Goal: Task Accomplishment & Management: Use online tool/utility

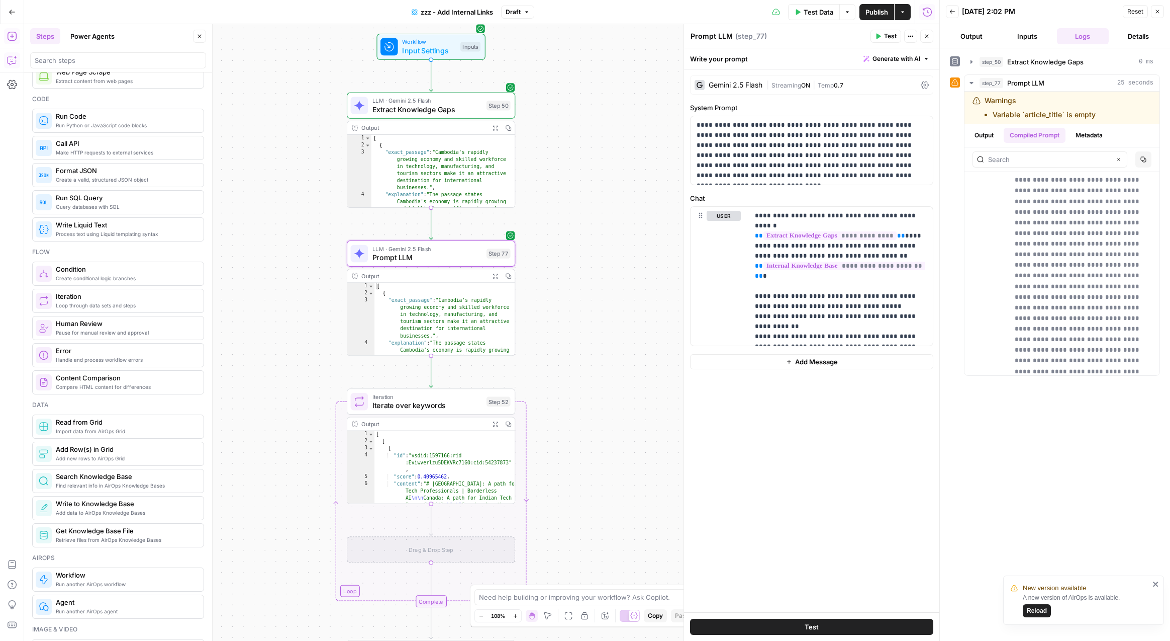
scroll to position [128, 0]
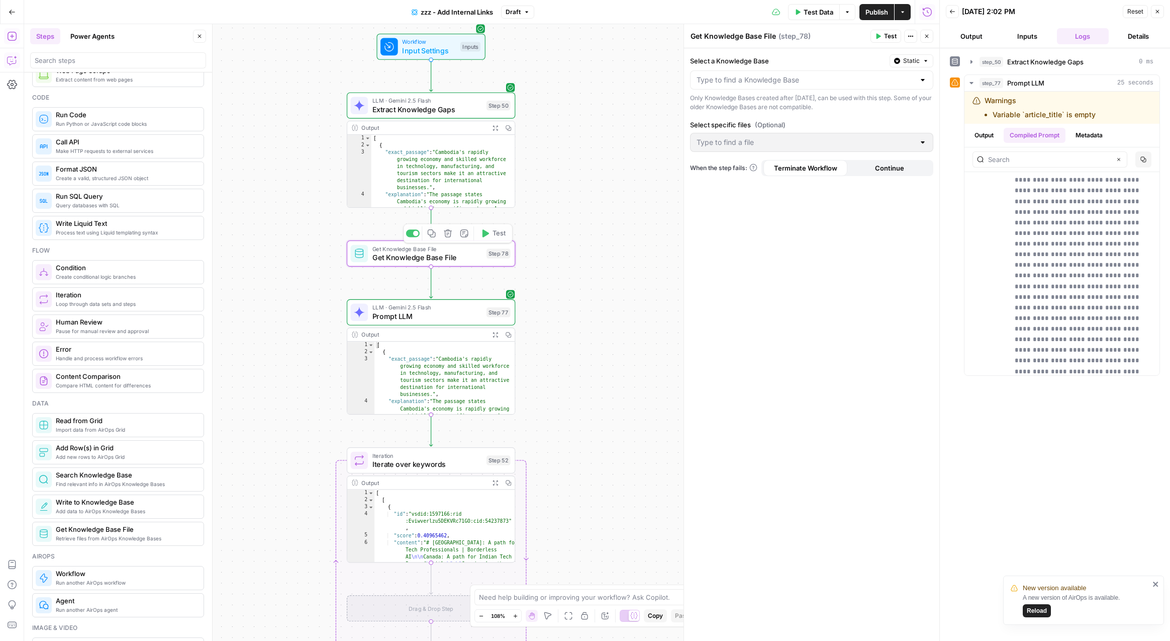
click at [794, 243] on div "Select a Knowledge Base Static Only Knowledge Bases created after [DATE], can b…" at bounding box center [811, 344] width 255 height 592
click at [867, 82] on input "Select a Knowledge Base" at bounding box center [806, 80] width 218 height 10
click at [834, 106] on span "Borderless Blogs" at bounding box center [810, 105] width 222 height 10
type input "Borderless Blogs"
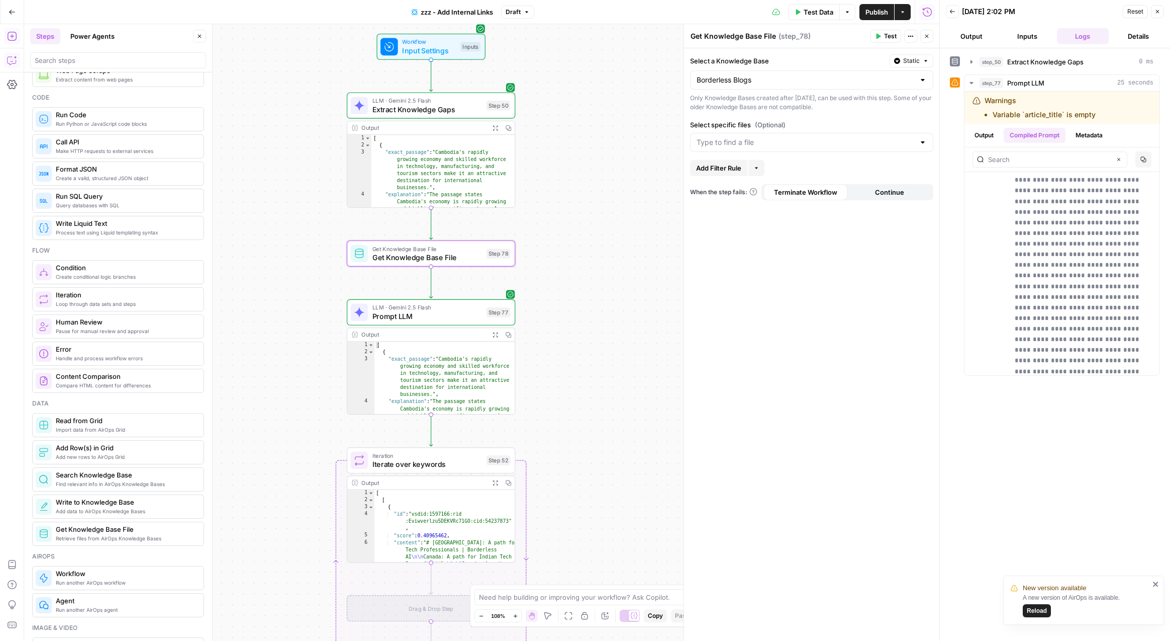
click at [776, 253] on div "Select a Knowledge Base Static Borderless Blogs Only Knowledge Bases created af…" at bounding box center [811, 344] width 255 height 592
click at [823, 143] on input "Select specific files (Optional)" at bounding box center [806, 142] width 218 height 10
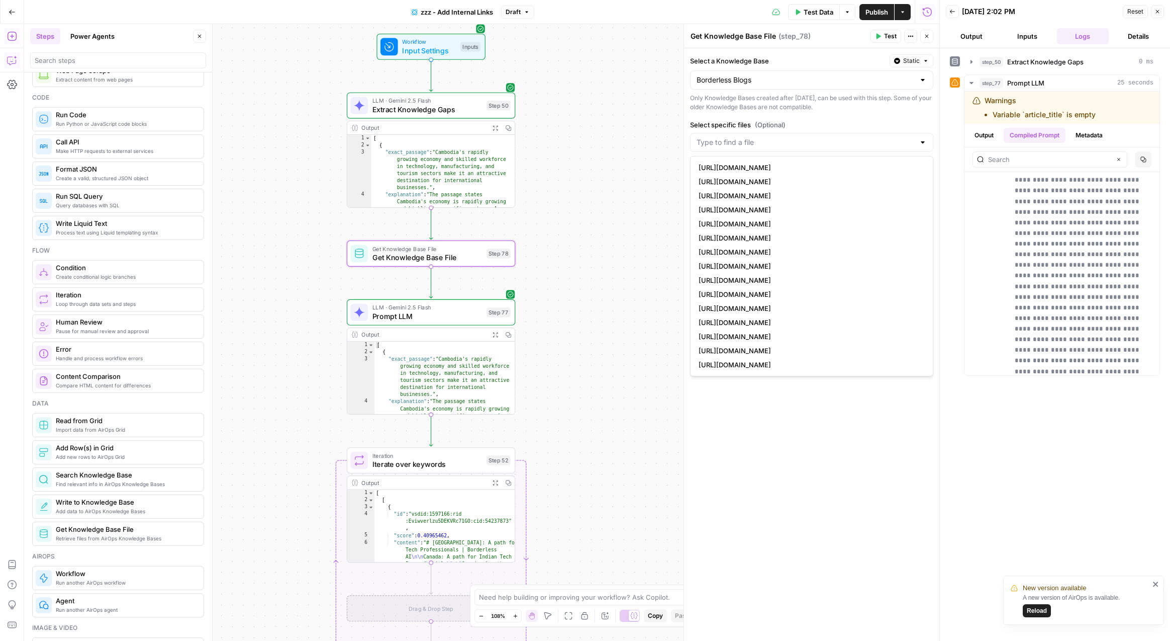
click at [845, 123] on label "Select specific files (Optional)" at bounding box center [811, 125] width 243 height 10
click at [845, 137] on input "Select specific files (Optional)" at bounding box center [806, 142] width 218 height 10
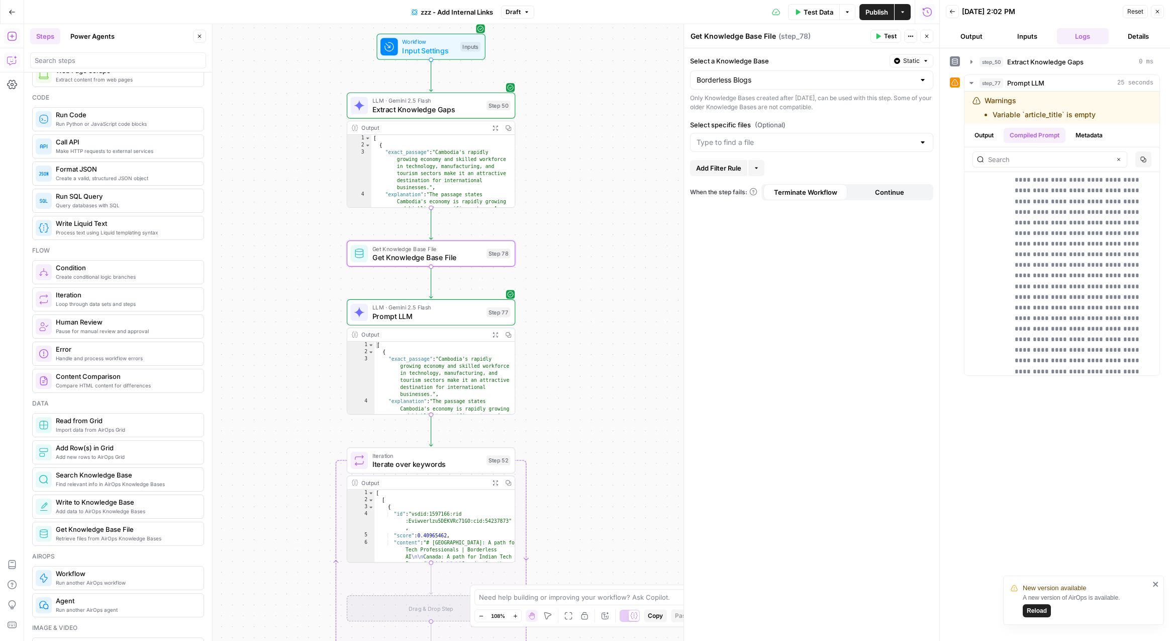
click at [845, 115] on div "Select a Knowledge Base Static Borderless Blogs Only Knowledge Bases created af…" at bounding box center [811, 344] width 255 height 592
click at [890, 36] on span "Test" at bounding box center [890, 36] width 13 height 9
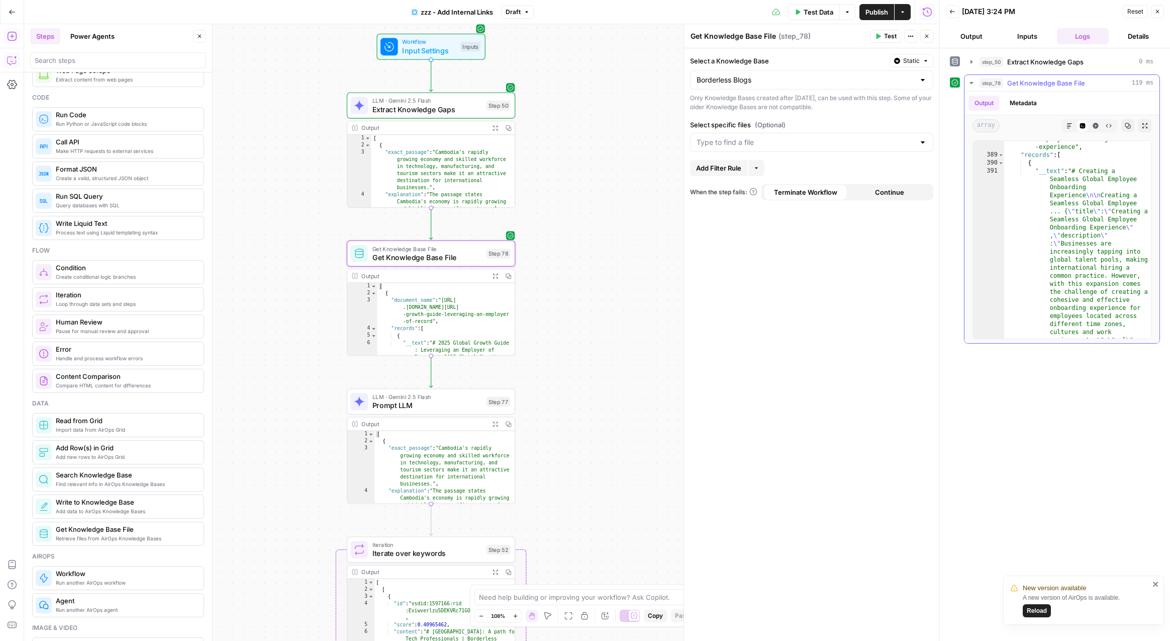
scroll to position [0, 0]
click at [788, 338] on div "Select a Knowledge Base Static Borderless Blogs Only Knowledge Bases created af…" at bounding box center [811, 344] width 255 height 592
click at [454, 410] on div "LLM · Gemini 2.5 Flash Prompt LLM Step 77 Copy step Delete step Add Note Test" at bounding box center [431, 401] width 168 height 26
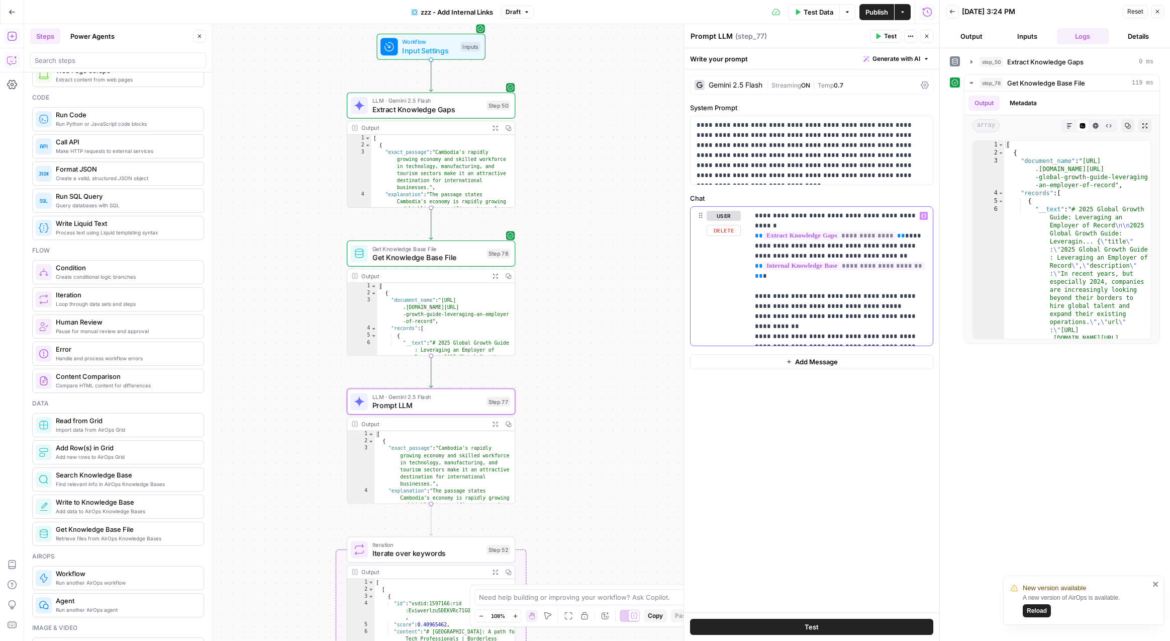
click at [849, 261] on span "**********" at bounding box center [845, 265] width 162 height 9
click at [764, 261] on span "**********" at bounding box center [845, 265] width 162 height 9
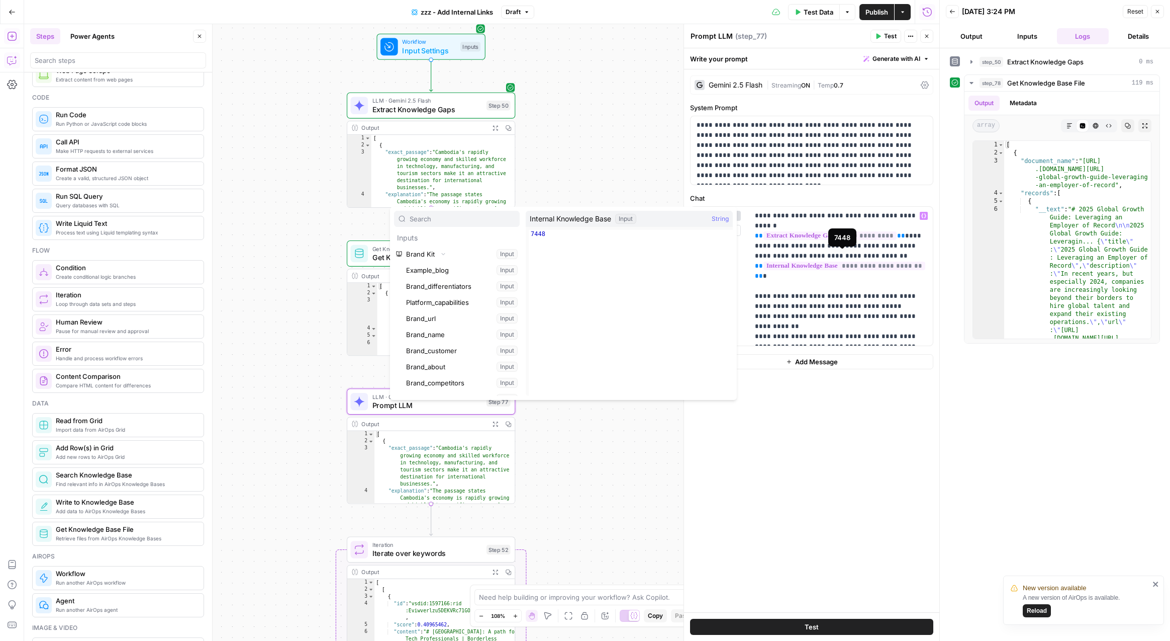
scroll to position [295, 0]
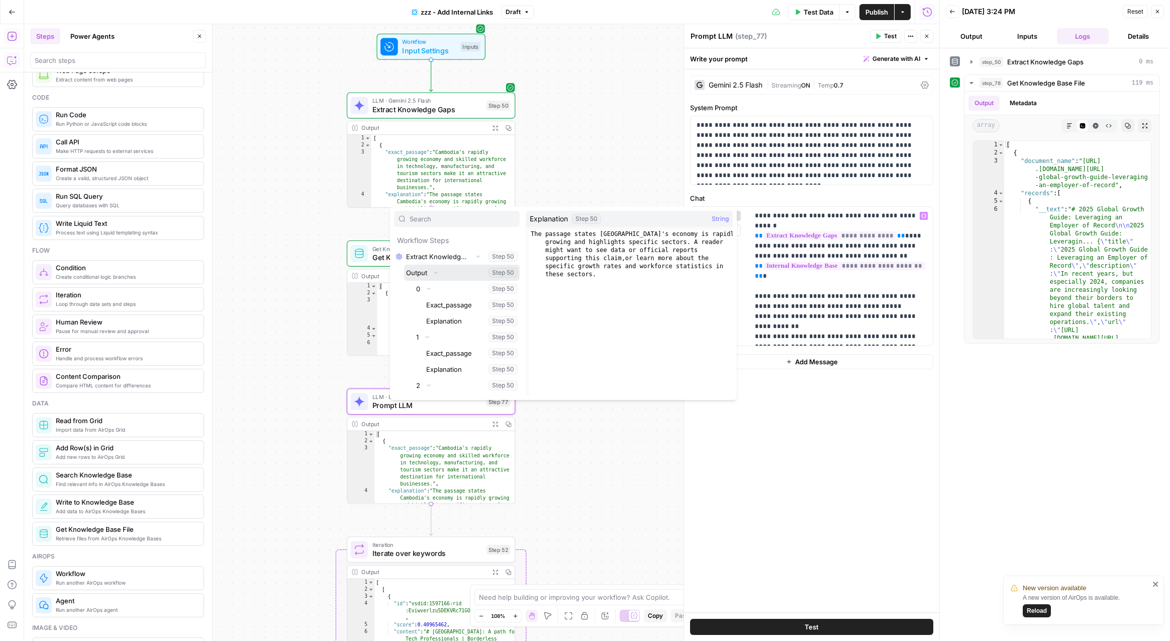
click at [435, 273] on icon "button" at bounding box center [436, 272] width 6 height 6
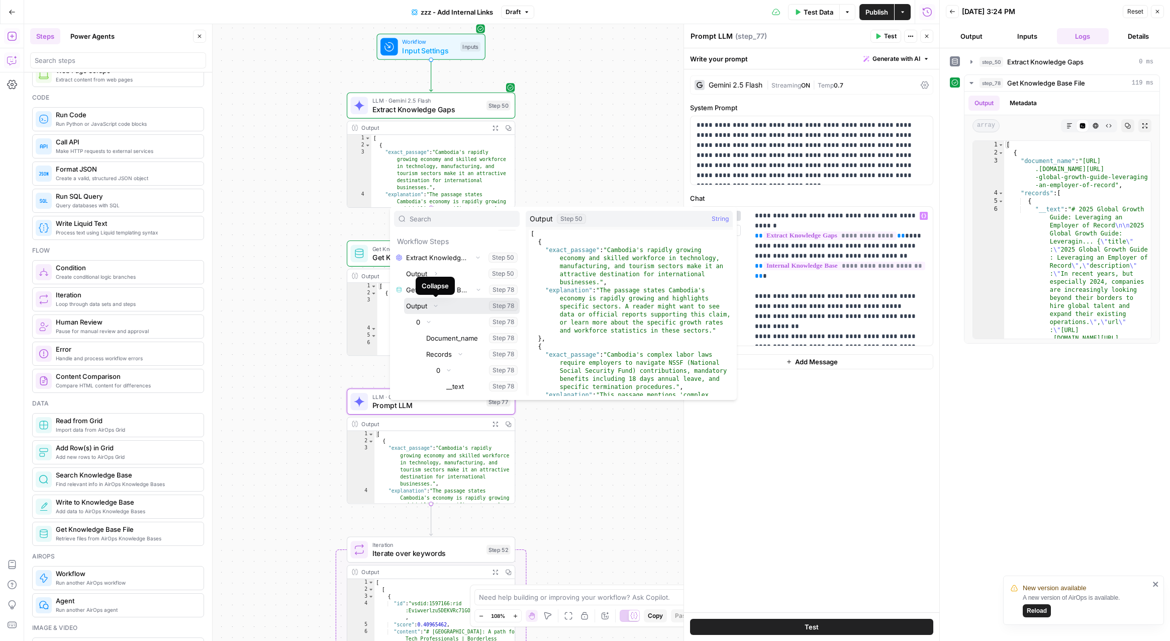
click at [419, 305] on button "Select variable Output" at bounding box center [462, 306] width 116 height 16
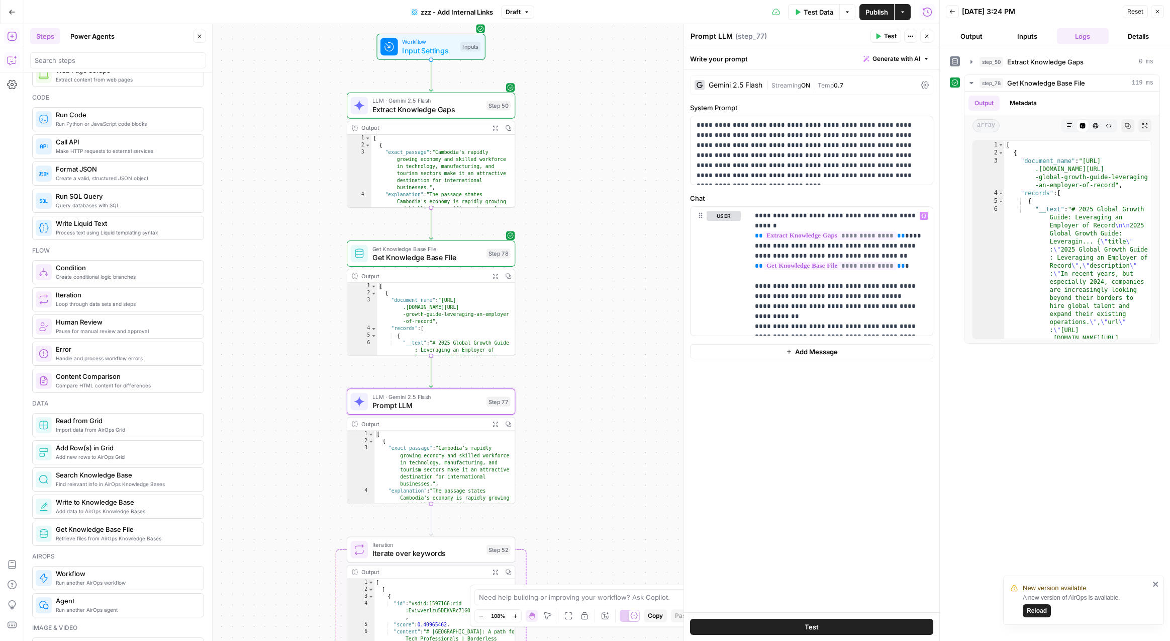
click at [887, 35] on span "Test" at bounding box center [890, 36] width 13 height 9
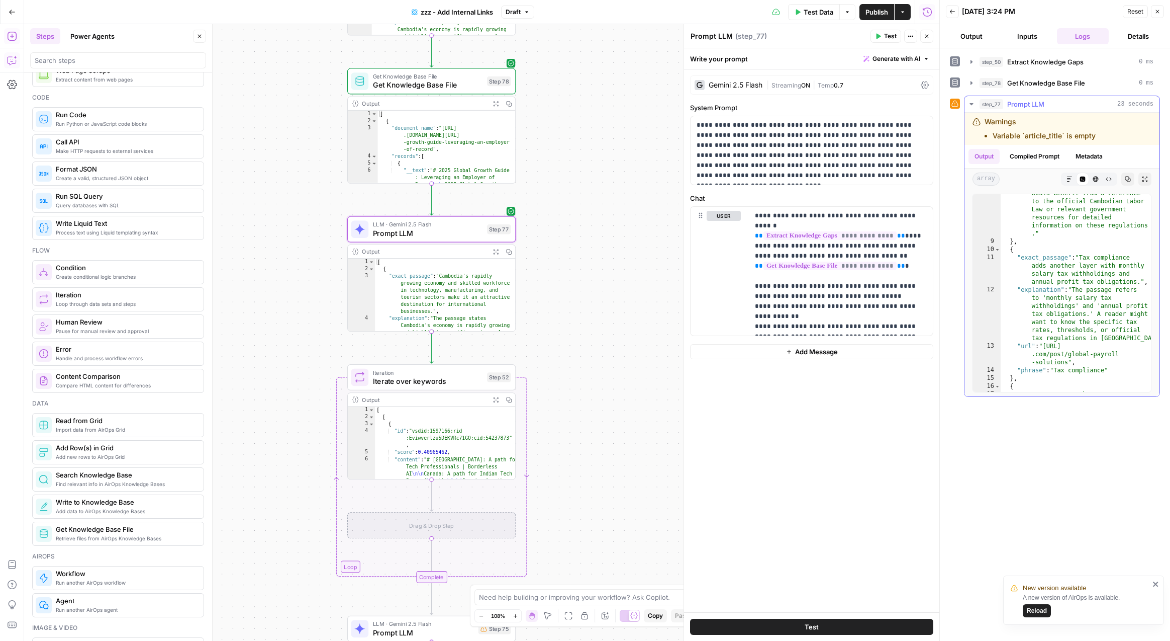
scroll to position [271, 0]
click at [836, 321] on p "**********" at bounding box center [841, 271] width 172 height 121
click at [918, 320] on p "**********" at bounding box center [841, 271] width 172 height 121
click at [916, 327] on p "**********" at bounding box center [841, 271] width 172 height 121
click at [440, 88] on span "Get Knowledge Base File" at bounding box center [428, 84] width 110 height 11
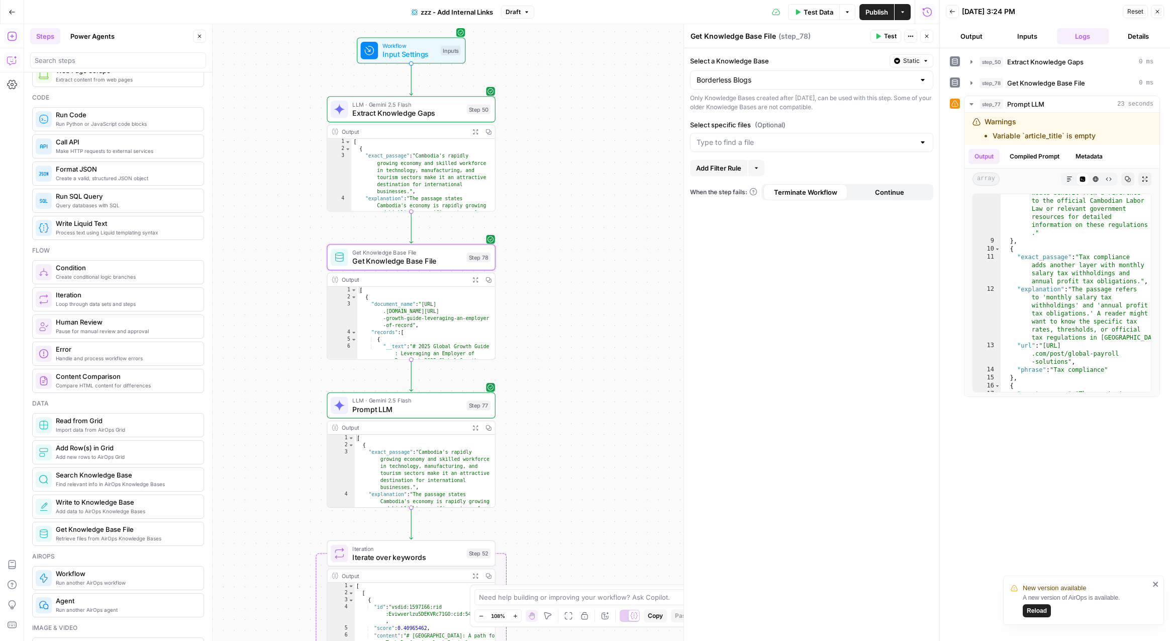
click at [419, 111] on span "Extract Knowledge Gaps" at bounding box center [407, 113] width 110 height 11
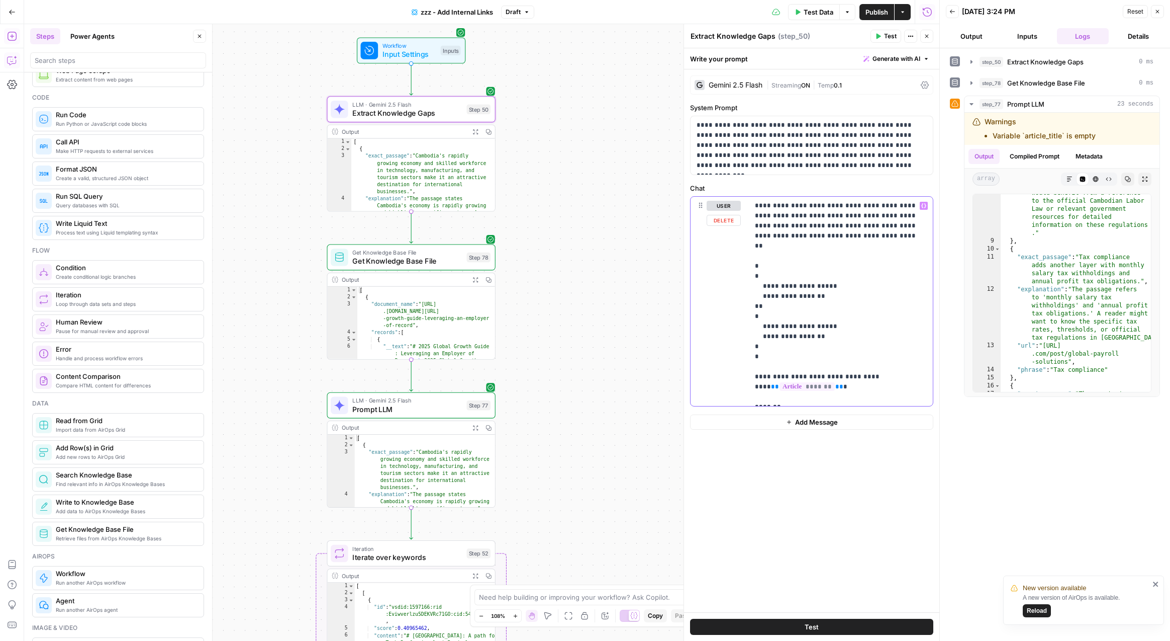
click at [828, 373] on p "**********" at bounding box center [841, 301] width 172 height 201
click at [843, 250] on p "**********" at bounding box center [841, 301] width 172 height 201
drag, startPoint x: 796, startPoint y: 350, endPoint x: 747, endPoint y: 252, distance: 110.4
click at [747, 252] on div "**********" at bounding box center [812, 301] width 242 height 209
copy p "**********"
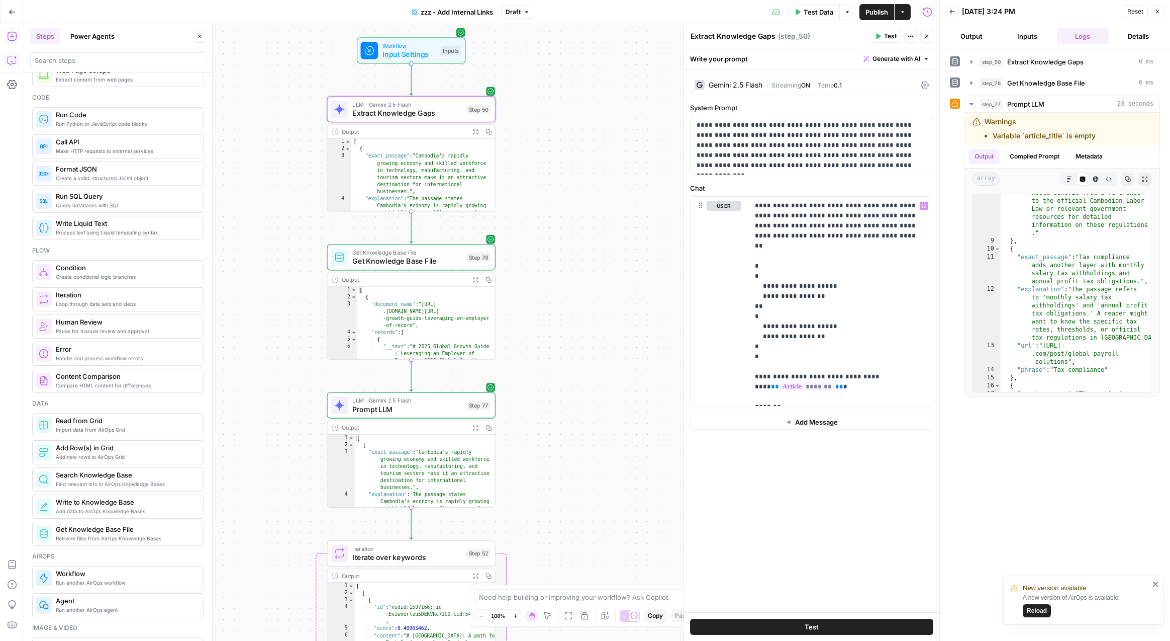
click at [411, 425] on div "Output" at bounding box center [404, 427] width 124 height 9
click at [426, 407] on span "Prompt LLM" at bounding box center [407, 408] width 110 height 11
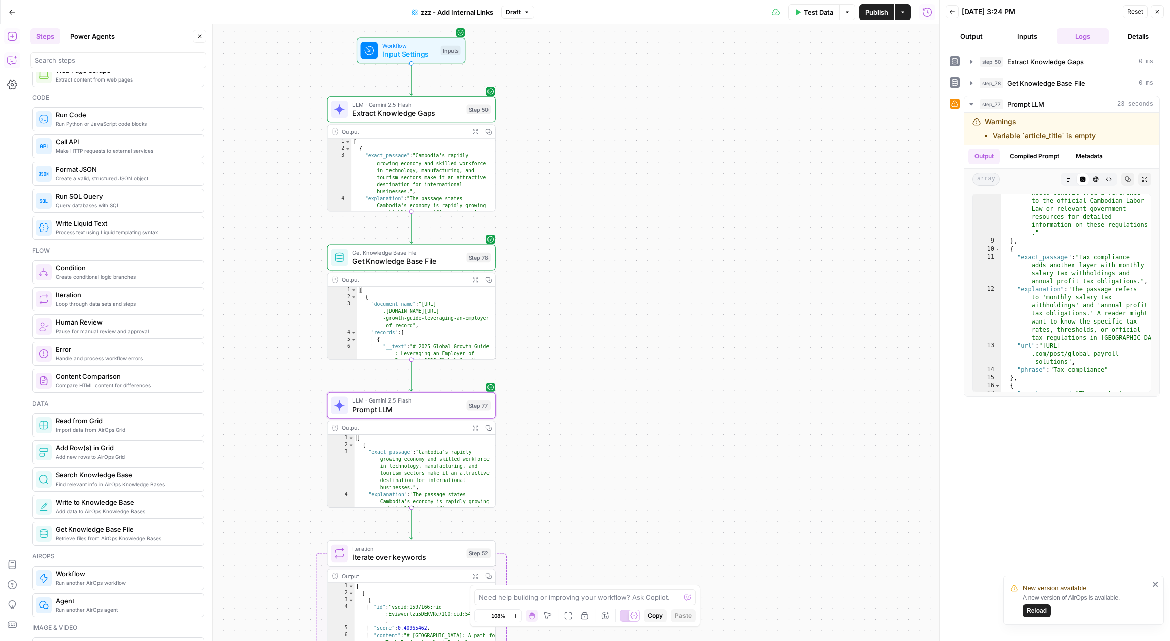
type textarea "Prompt LLM"
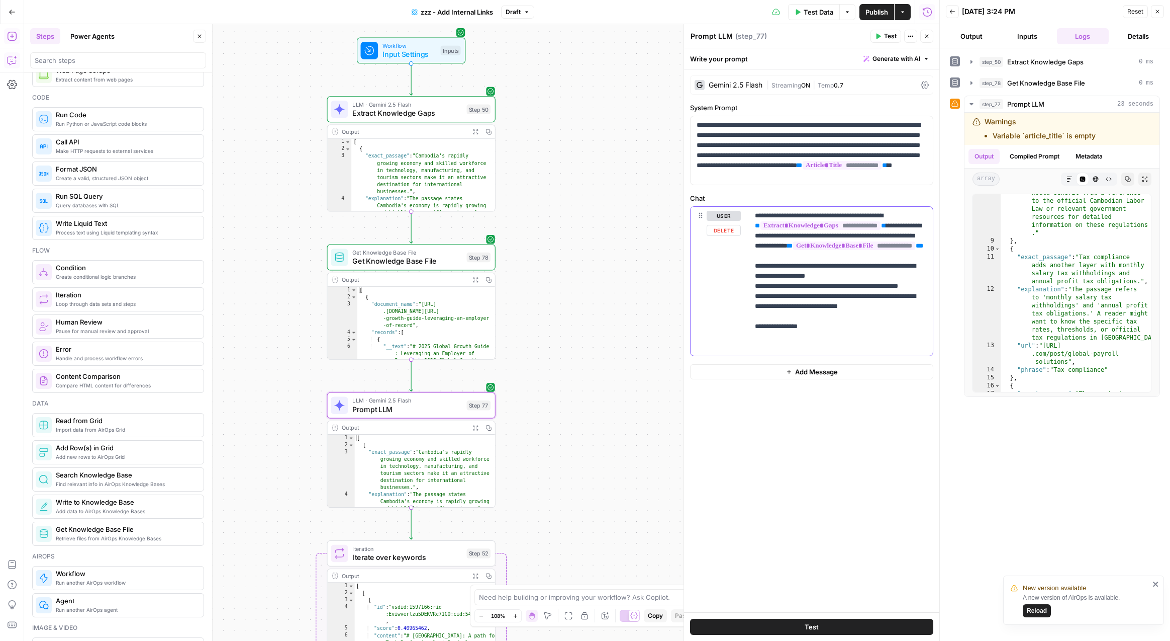
click at [836, 341] on p "**********" at bounding box center [841, 281] width 172 height 141
click at [847, 351] on p "**********" at bounding box center [841, 281] width 172 height 141
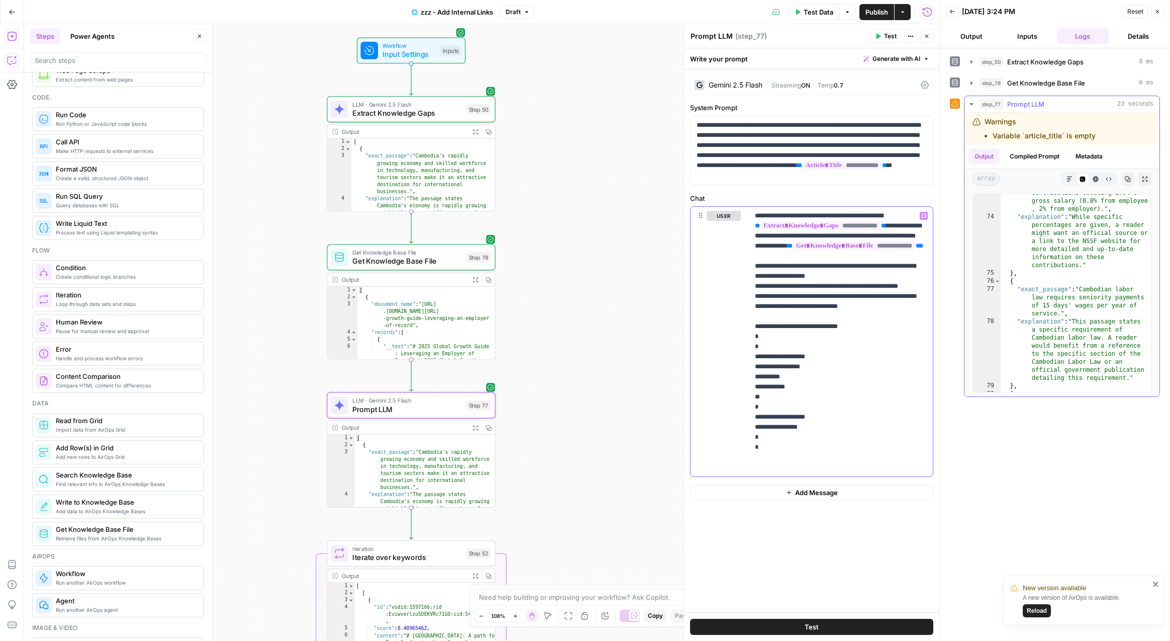
scroll to position [1984, 0]
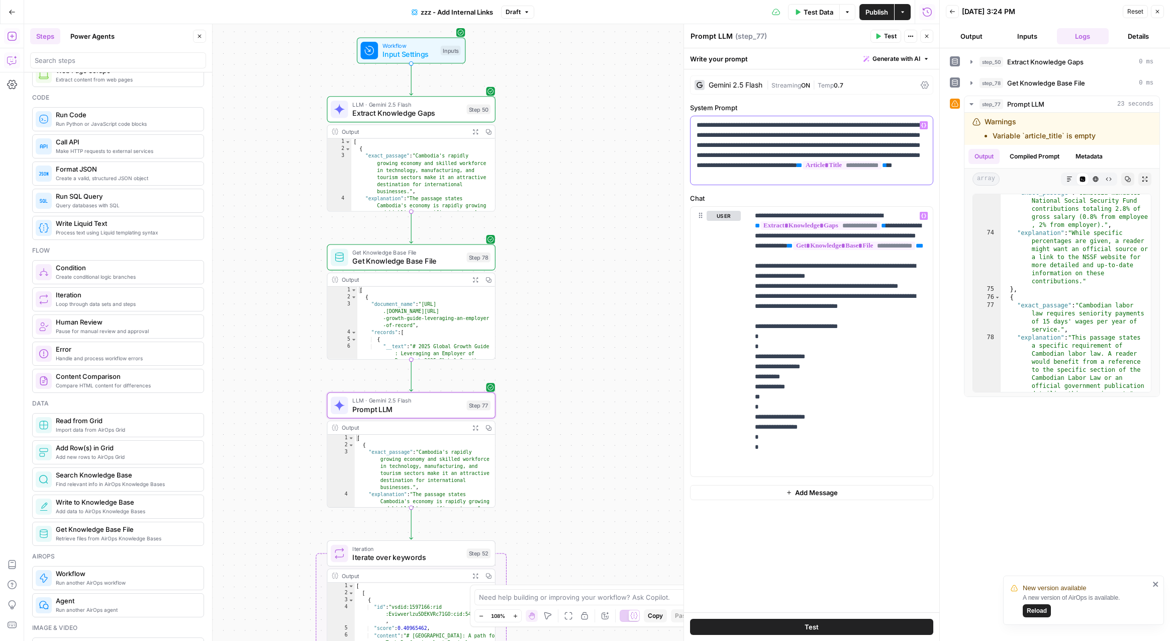
click at [795, 162] on p "**********" at bounding box center [812, 150] width 230 height 60
click at [840, 169] on span "**********" at bounding box center [842, 165] width 79 height 9
click at [919, 175] on p "**********" at bounding box center [812, 150] width 230 height 60
click at [920, 174] on p "**********" at bounding box center [812, 150] width 230 height 60
click at [923, 126] on icon "button" at bounding box center [924, 125] width 5 height 5
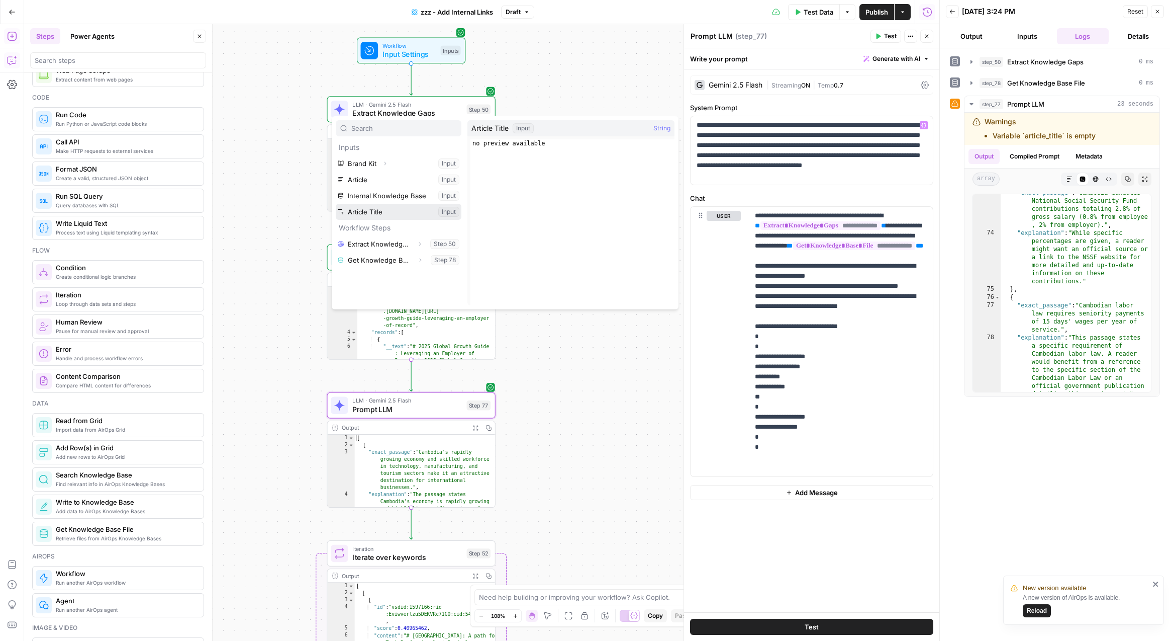
click at [392, 214] on button "Select variable Article Title" at bounding box center [399, 212] width 126 height 16
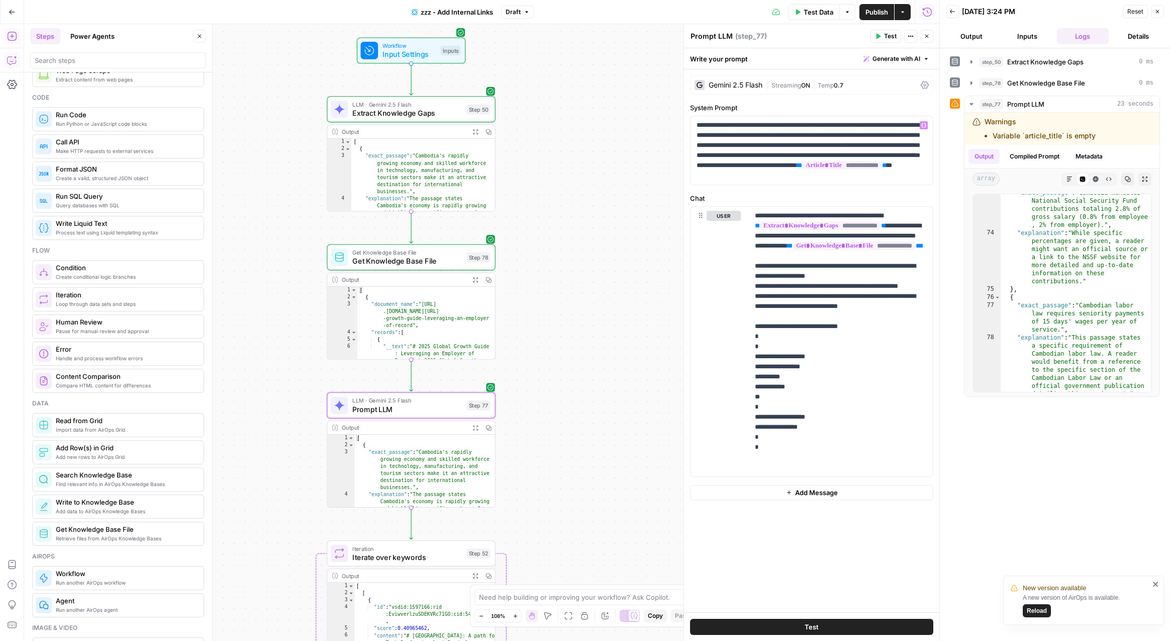
click at [886, 10] on span "Publish" at bounding box center [877, 12] width 23 height 10
click at [736, 384] on div "user Delete" at bounding box center [724, 341] width 34 height 261
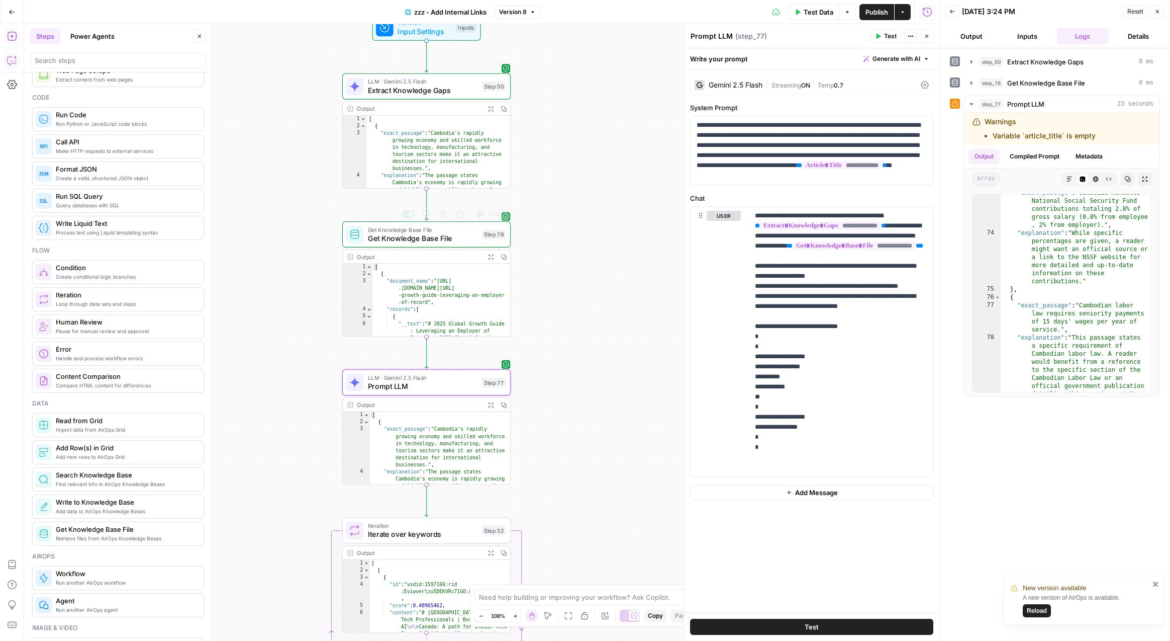
click at [413, 245] on div "Get Knowledge Base File Get Knowledge Base File Step 78 Copy step Delete step A…" at bounding box center [426, 234] width 168 height 26
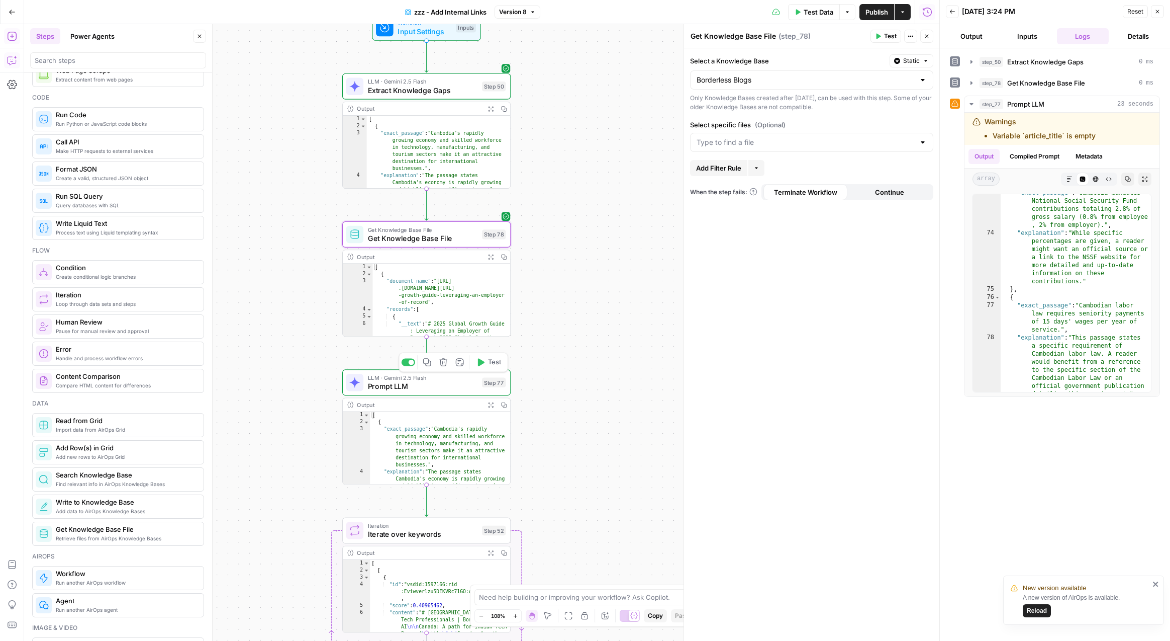
click at [452, 387] on span "Prompt LLM" at bounding box center [423, 386] width 110 height 11
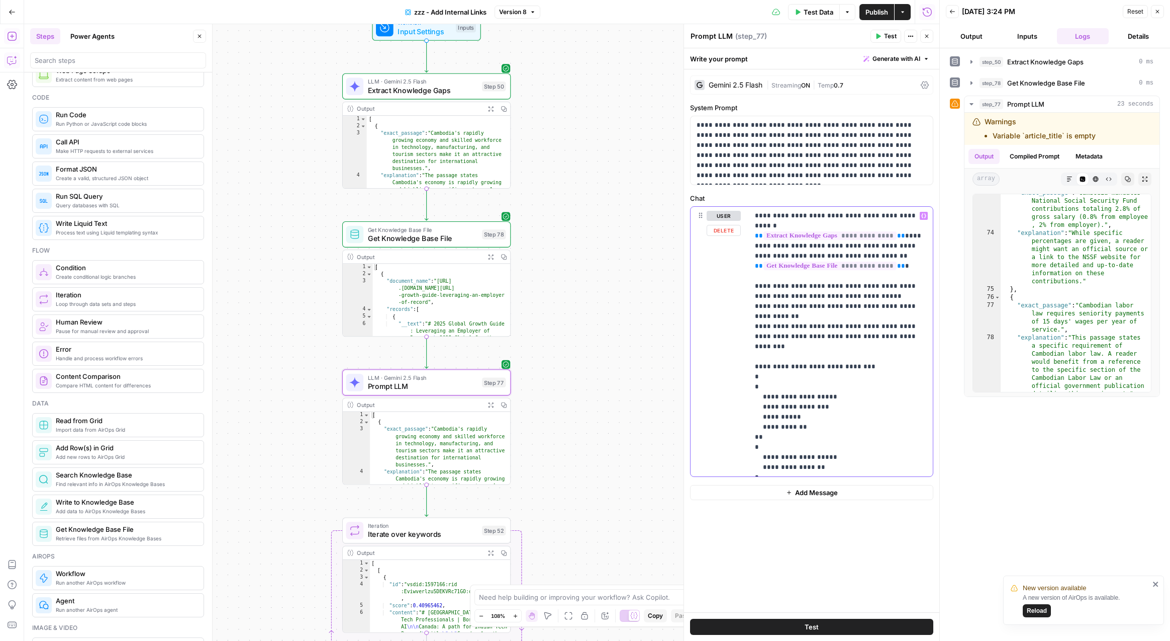
click at [867, 273] on p "**********" at bounding box center [841, 341] width 172 height 261
click at [846, 242] on p "**********" at bounding box center [841, 341] width 172 height 261
click at [815, 273] on p "**********" at bounding box center [841, 341] width 172 height 261
click at [874, 216] on p "**********" at bounding box center [841, 341] width 172 height 261
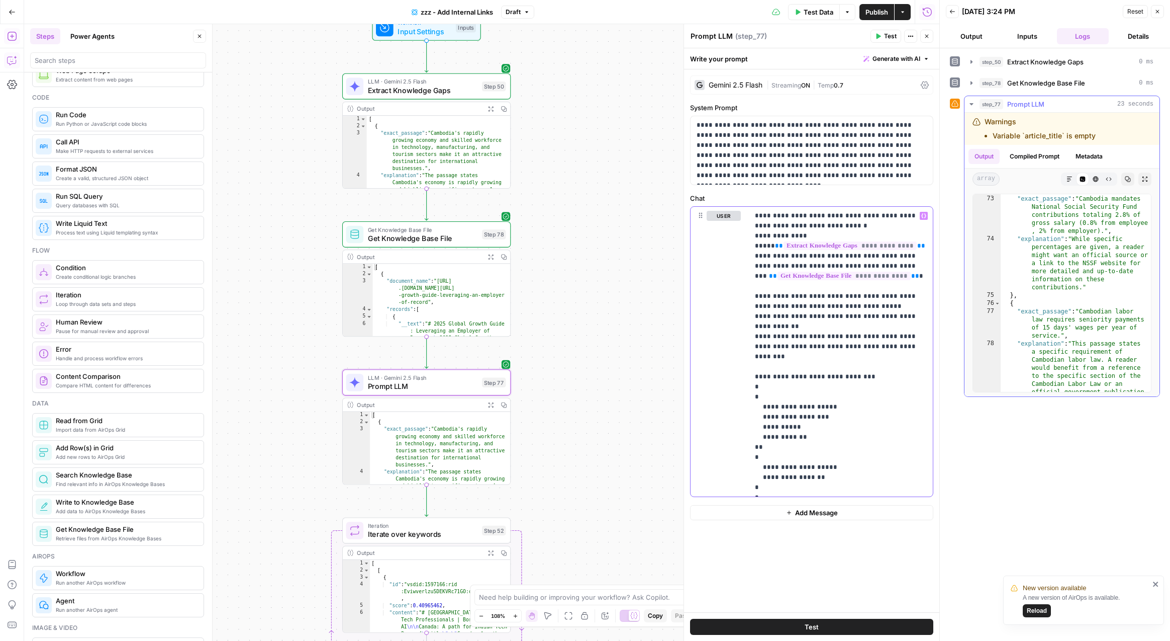
scroll to position [1978, 0]
click at [491, 256] on icon "button" at bounding box center [491, 256] width 6 height 6
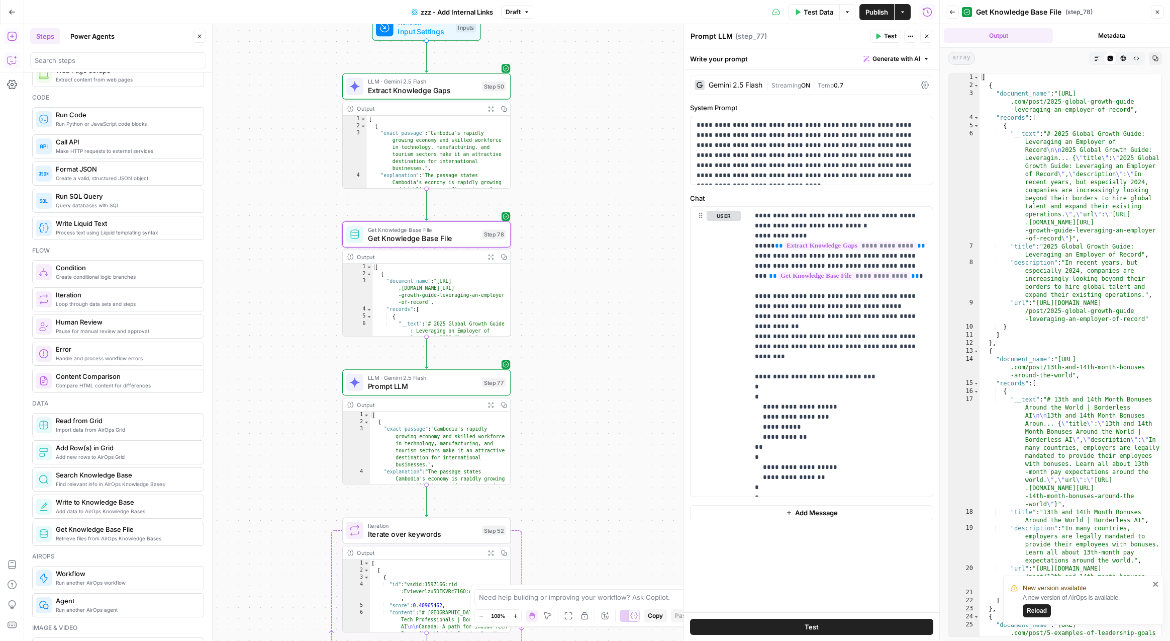
scroll to position [0, 0]
drag, startPoint x: 1056, startPoint y: 284, endPoint x: 1085, endPoint y: 289, distance: 29.2
click at [1085, 289] on div "[ { "document_name" : "https://www.hireborderless .com/post/2025-global-growth-…" at bounding box center [1071, 370] width 182 height 595
drag, startPoint x: 1107, startPoint y: 295, endPoint x: 1085, endPoint y: 278, distance: 27.2
click at [1085, 278] on div "[ { "document_name" : "https://www.hireborderless .com/post/2025-global-growth-…" at bounding box center [1071, 370] width 182 height 595
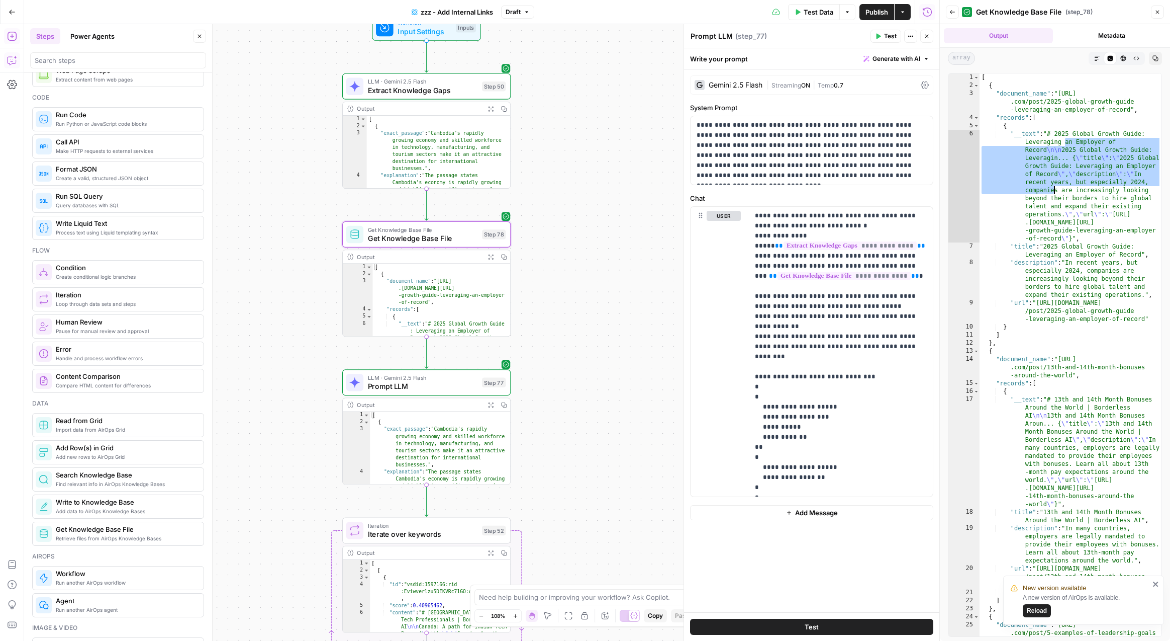
drag, startPoint x: 1066, startPoint y: 141, endPoint x: 1055, endPoint y: 187, distance: 47.1
click at [1055, 187] on div "[ { "document_name" : "https://www.hireborderless .com/post/2025-global-growth-…" at bounding box center [1071, 370] width 182 height 595
type textarea "**********"
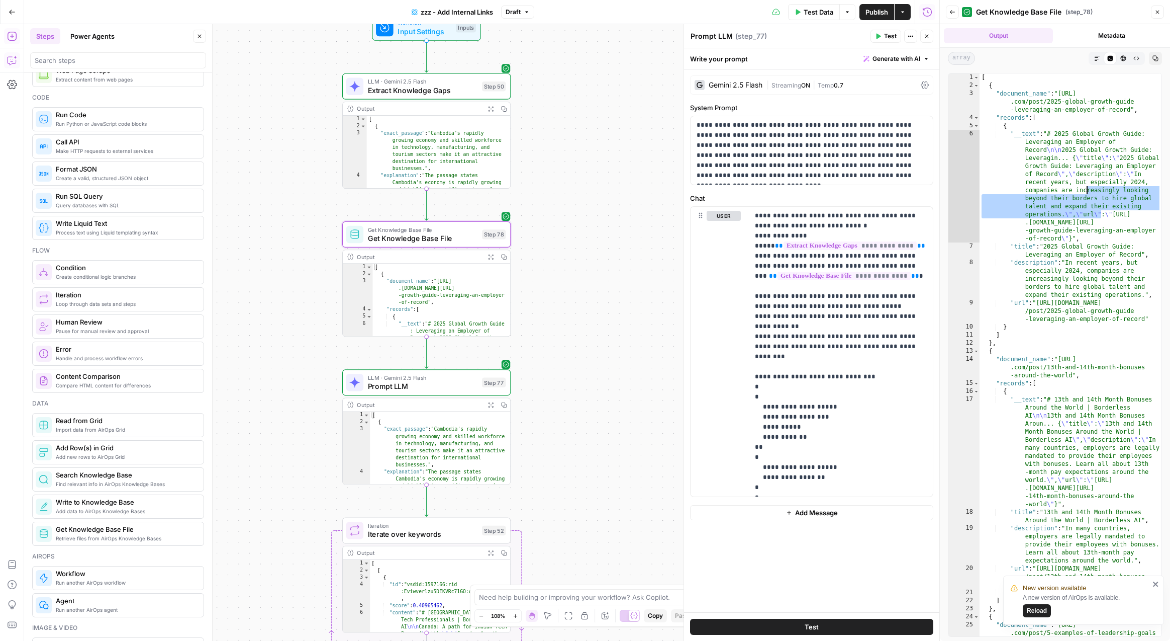
drag, startPoint x: 1101, startPoint y: 214, endPoint x: 1088, endPoint y: 190, distance: 27.7
click at [1088, 190] on div "[ { "document_name" : "https://www.hireborderless .com/post/2025-global-growth-…" at bounding box center [1071, 370] width 182 height 595
click at [1085, 178] on div "[ { "document_name" : "https://www.hireborderless .com/post/2025-global-growth-…" at bounding box center [1071, 370] width 182 height 595
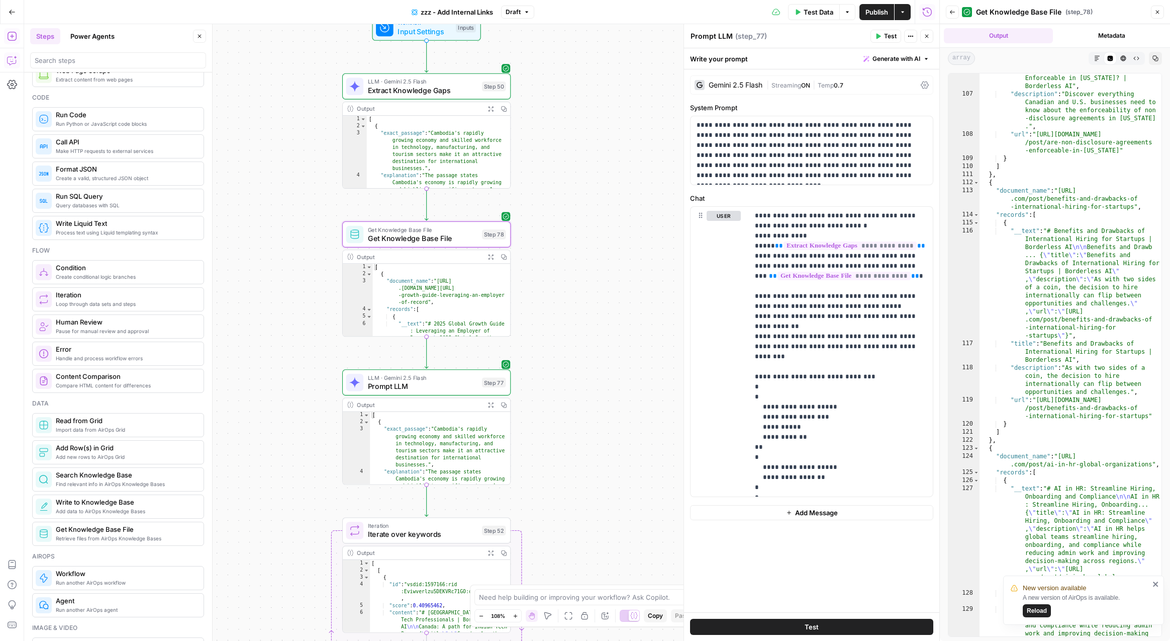
scroll to position [694, 0]
click at [431, 240] on span "Get Knowledge Base File" at bounding box center [423, 238] width 110 height 11
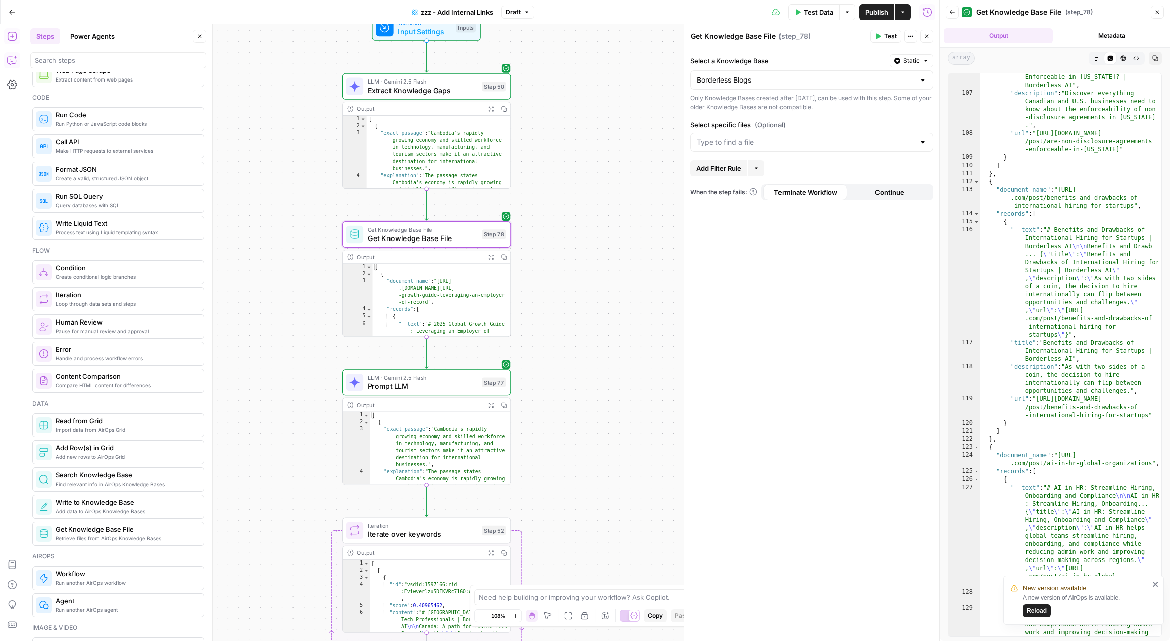
click at [808, 238] on div "Select a Knowledge Base Static Borderless Blogs Only Knowledge Bases created af…" at bounding box center [811, 344] width 255 height 592
click at [926, 78] on div at bounding box center [923, 80] width 8 height 10
click at [810, 58] on label "Select a Knowledge Base" at bounding box center [788, 61] width 196 height 10
click at [810, 75] on input "Select a Knowledge Base" at bounding box center [806, 80] width 218 height 10
click at [770, 241] on div "Select a Knowledge Base Static Only Knowledge Bases created after June 1st, 202…" at bounding box center [811, 344] width 255 height 592
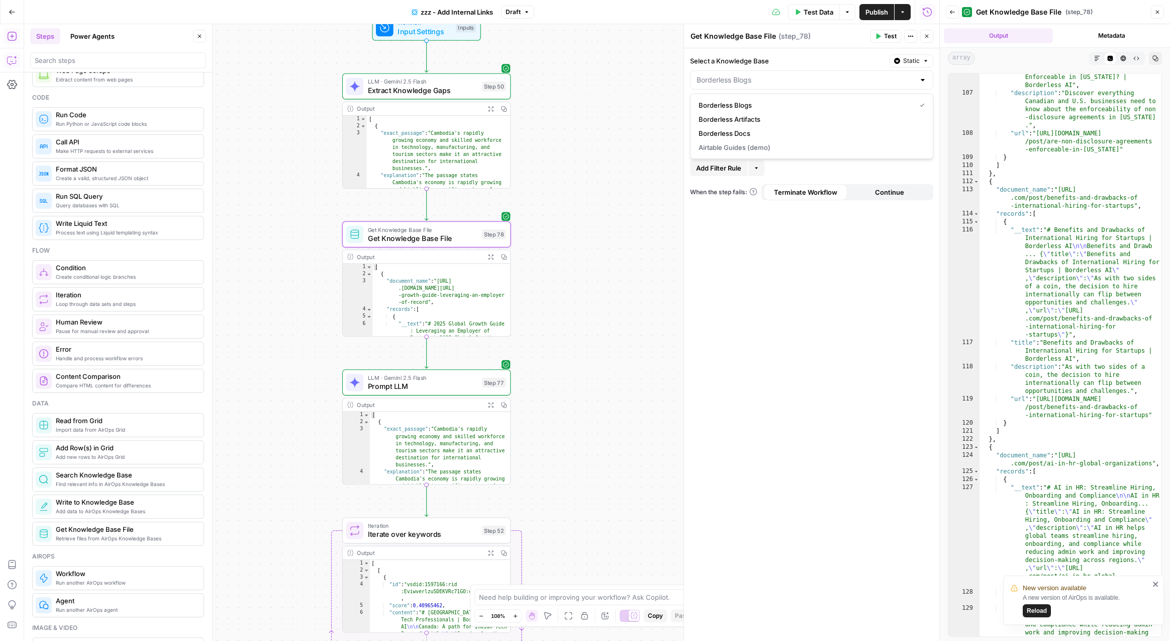
type input "Borderless Blogs"
click at [759, 170] on icon "button" at bounding box center [757, 168] width 6 height 6
click at [803, 164] on div "Add Filter Rule More" at bounding box center [811, 168] width 243 height 16
click at [712, 308] on div "Select a Knowledge Base Static Borderless Blogs Only Knowledge Bases created af…" at bounding box center [811, 344] width 255 height 592
click at [437, 385] on span "Prompt LLM" at bounding box center [423, 386] width 110 height 11
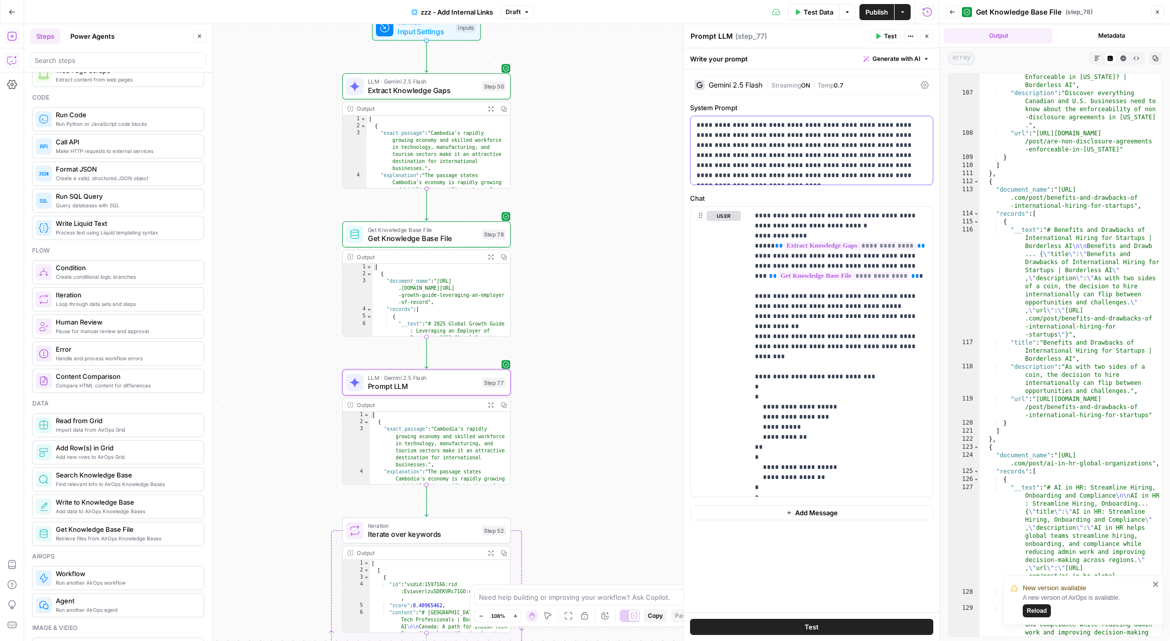
click at [798, 127] on p "**********" at bounding box center [812, 150] width 230 height 60
drag, startPoint x: 810, startPoint y: 125, endPoint x: 710, endPoint y: 134, distance: 100.5
click at [710, 134] on p "**********" at bounding box center [812, 150] width 230 height 60
click at [778, 140] on p "**********" at bounding box center [812, 150] width 230 height 60
click at [746, 134] on p "**********" at bounding box center [812, 150] width 230 height 60
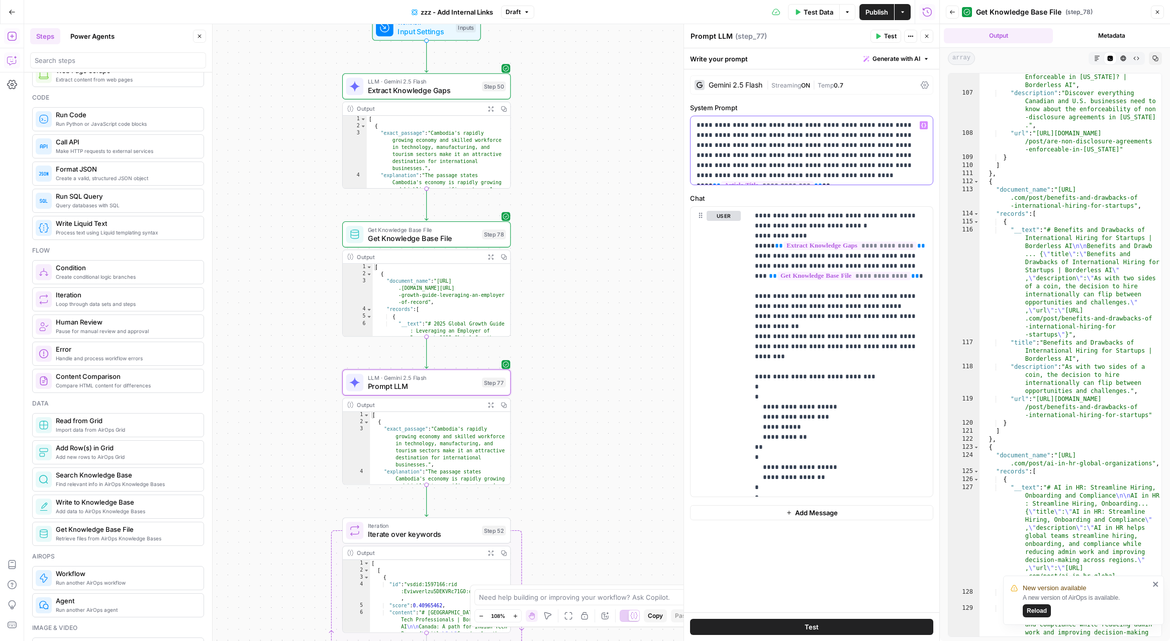
click at [813, 137] on p "**********" at bounding box center [812, 150] width 230 height 60
click at [778, 132] on p "**********" at bounding box center [812, 150] width 230 height 60
click at [850, 135] on p "**********" at bounding box center [812, 150] width 230 height 60
click at [895, 135] on p "**********" at bounding box center [812, 150] width 230 height 60
click at [908, 135] on p "**********" at bounding box center [812, 150] width 230 height 60
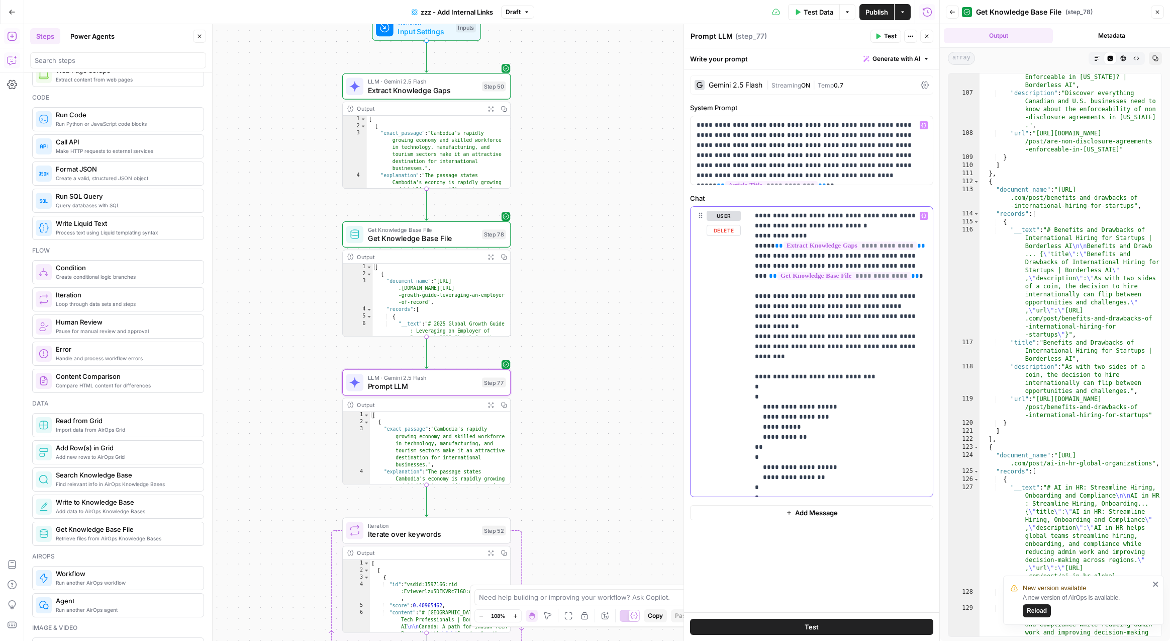
click at [835, 220] on p "**********" at bounding box center [841, 352] width 172 height 282
click at [781, 215] on p "**********" at bounding box center [841, 352] width 172 height 282
click at [847, 227] on p "**********" at bounding box center [841, 352] width 172 height 282
click at [838, 232] on p "**********" at bounding box center [841, 352] width 172 height 282
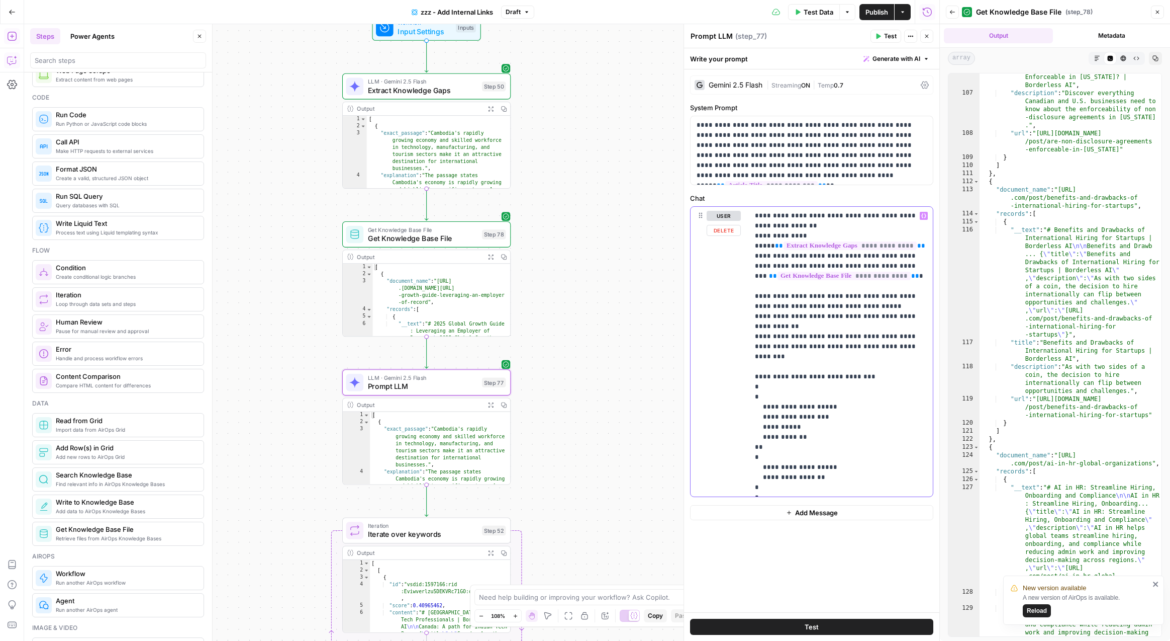
click at [826, 224] on p "**********" at bounding box center [841, 352] width 172 height 282
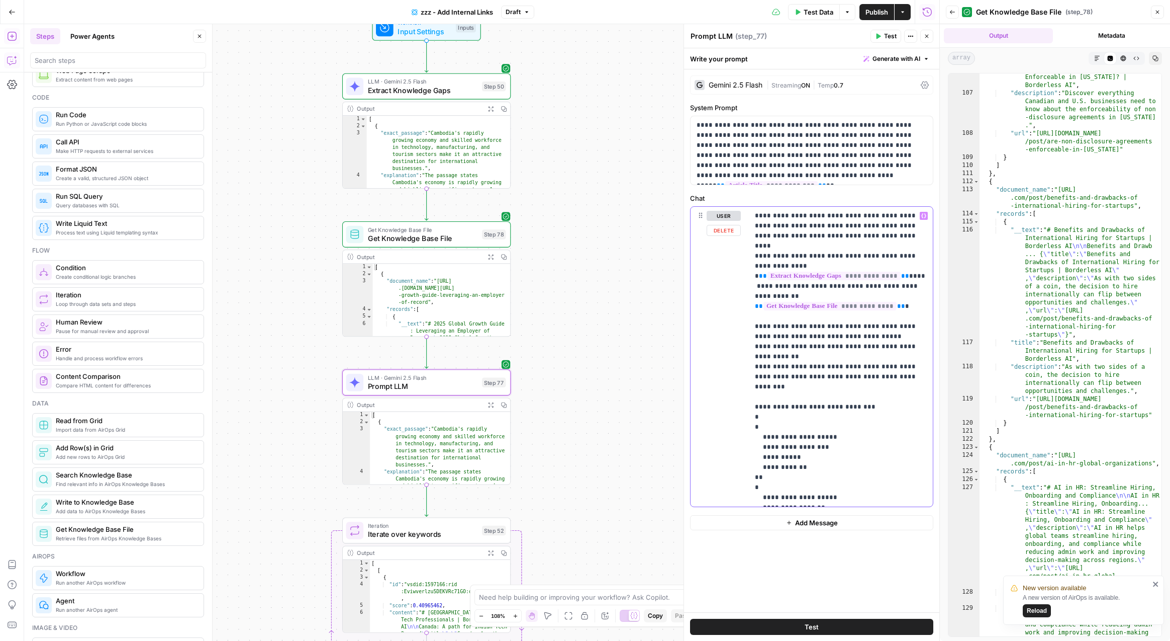
click at [877, 312] on p "**********" at bounding box center [841, 357] width 172 height 292
click at [846, 321] on p "**********" at bounding box center [841, 357] width 172 height 292
click at [851, 328] on p "**********" at bounding box center [841, 357] width 172 height 292
click at [851, 331] on p "**********" at bounding box center [841, 357] width 172 height 292
click at [829, 339] on p "**********" at bounding box center [841, 357] width 172 height 292
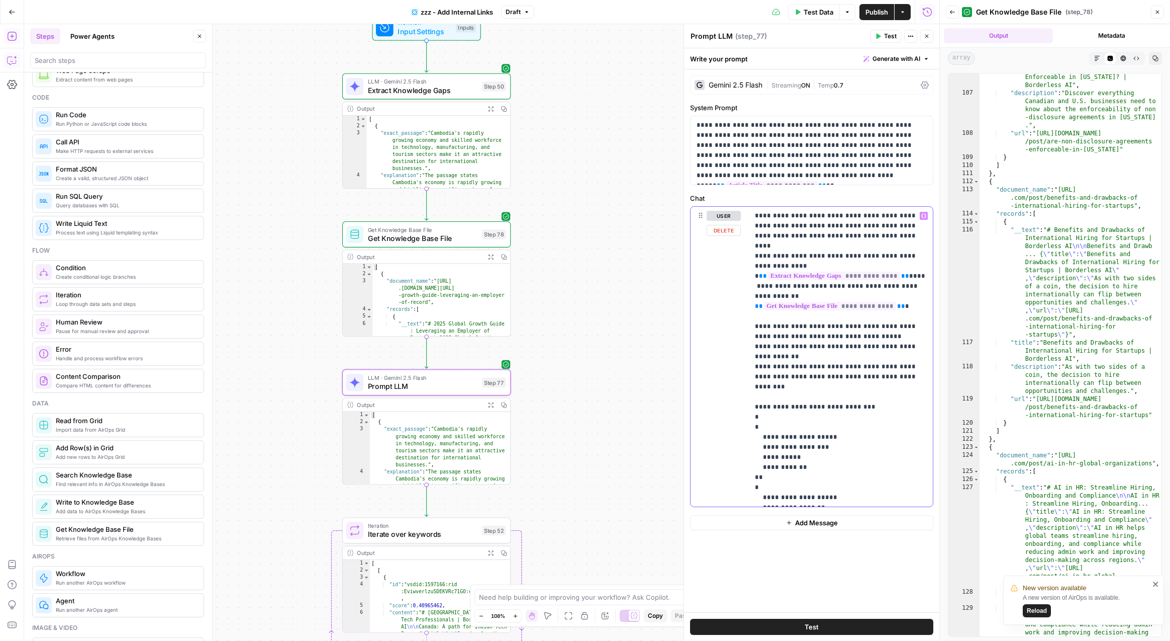
click at [816, 365] on p "**********" at bounding box center [841, 357] width 172 height 292
click at [814, 400] on p "**********" at bounding box center [841, 357] width 172 height 292
click at [815, 433] on p "**********" at bounding box center [841, 357] width 172 height 292
click at [881, 15] on span "Publish" at bounding box center [877, 12] width 23 height 10
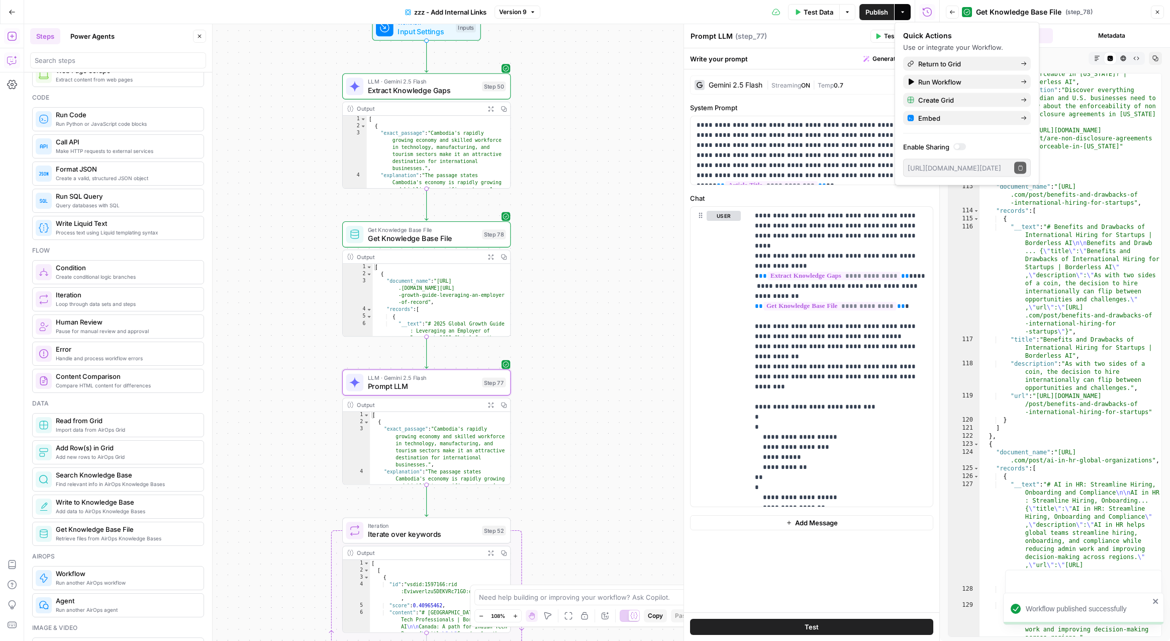
click at [740, 24] on header "Prompt LLM Prompt LLM ( step_77 ) Test Actions Close" at bounding box center [811, 36] width 255 height 24
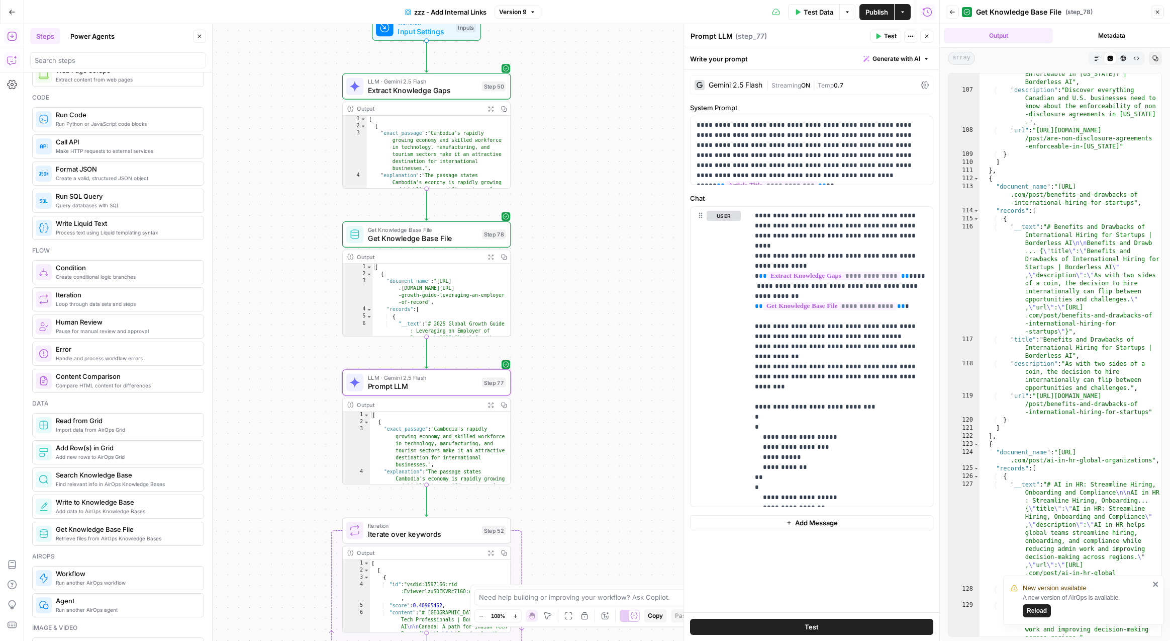
click at [887, 35] on span "Test" at bounding box center [890, 36] width 13 height 9
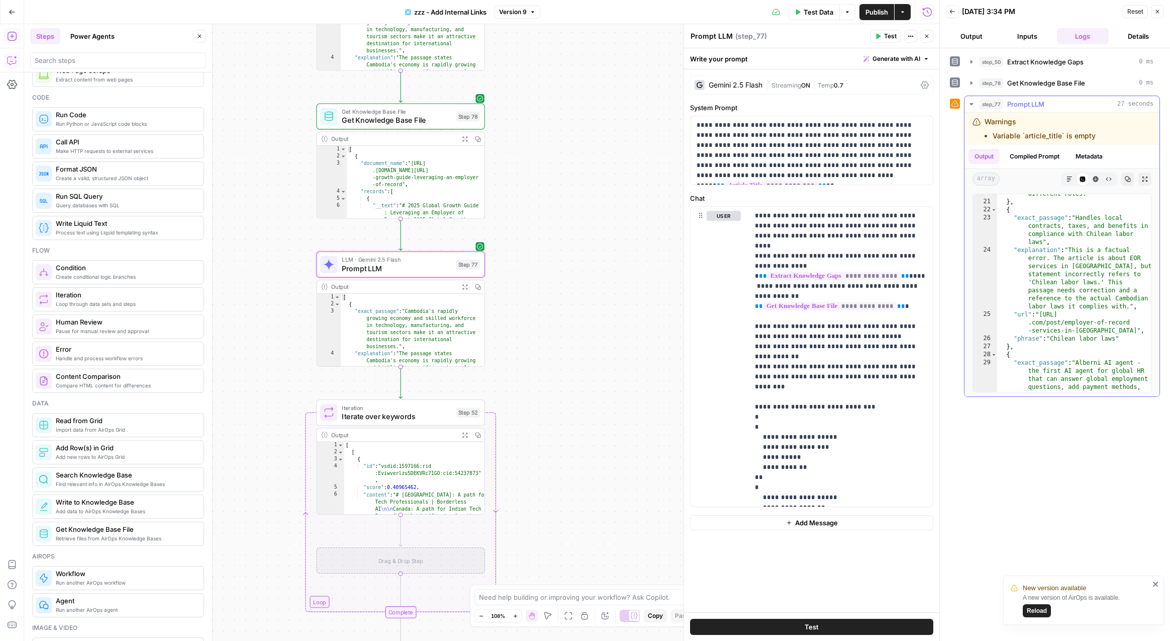
scroll to position [664, 0]
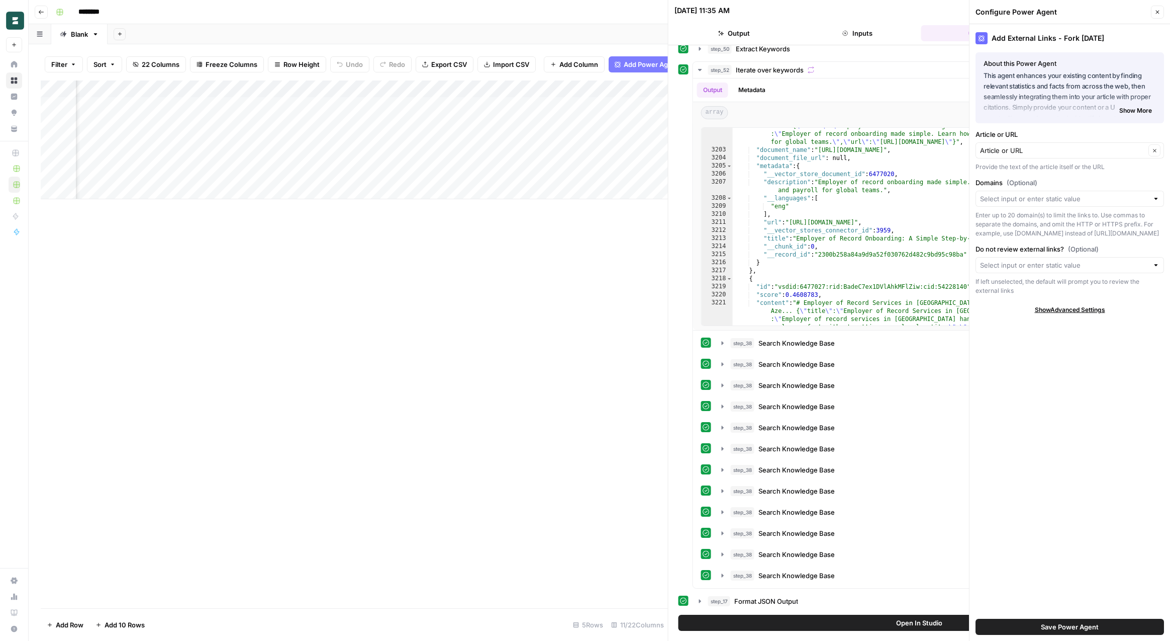
scroll to position [0, 415]
click at [629, 86] on div "Add Column" at bounding box center [354, 139] width 627 height 119
click at [577, 171] on span "Configure Inputs" at bounding box center [592, 173] width 88 height 10
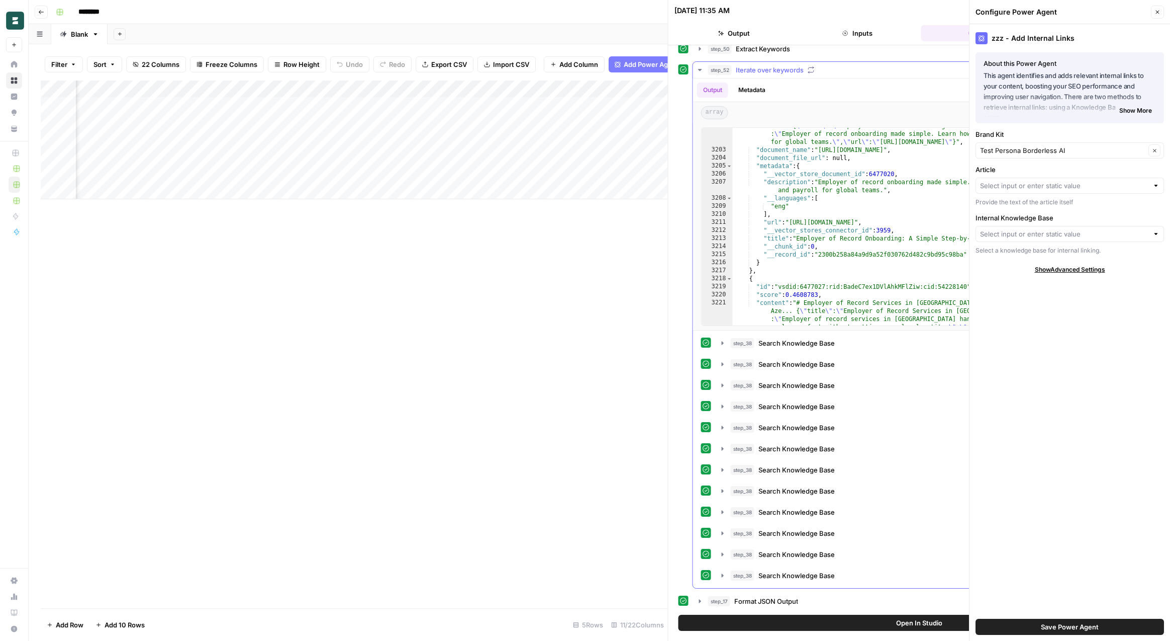
scroll to position [0, 0]
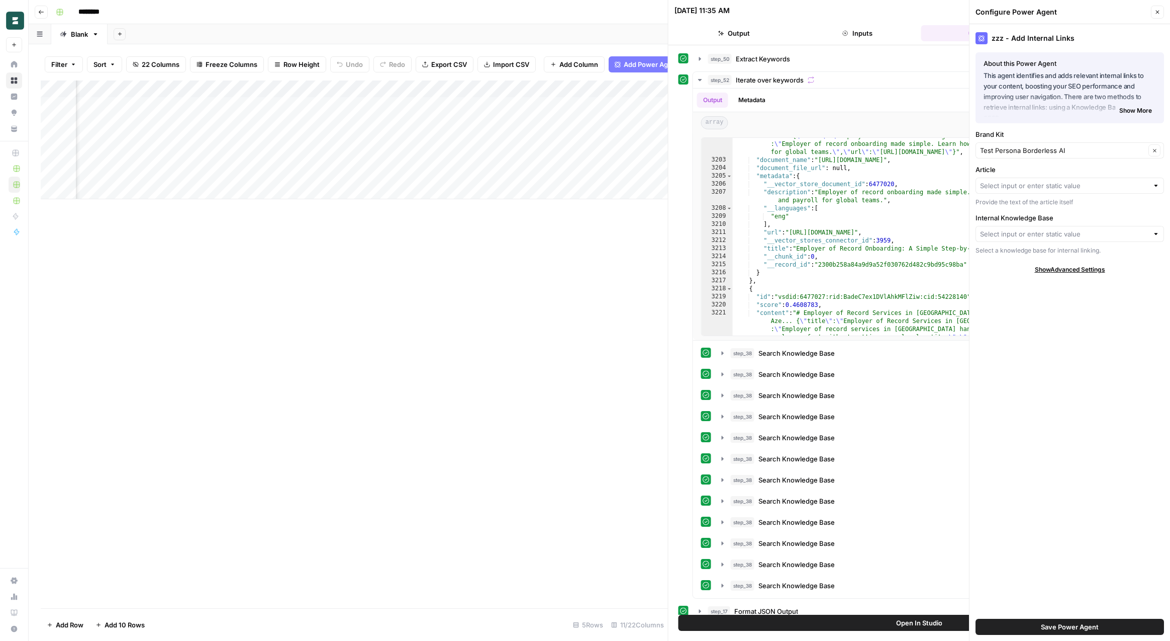
click at [857, 39] on button "Inputs" at bounding box center [858, 33] width 120 height 16
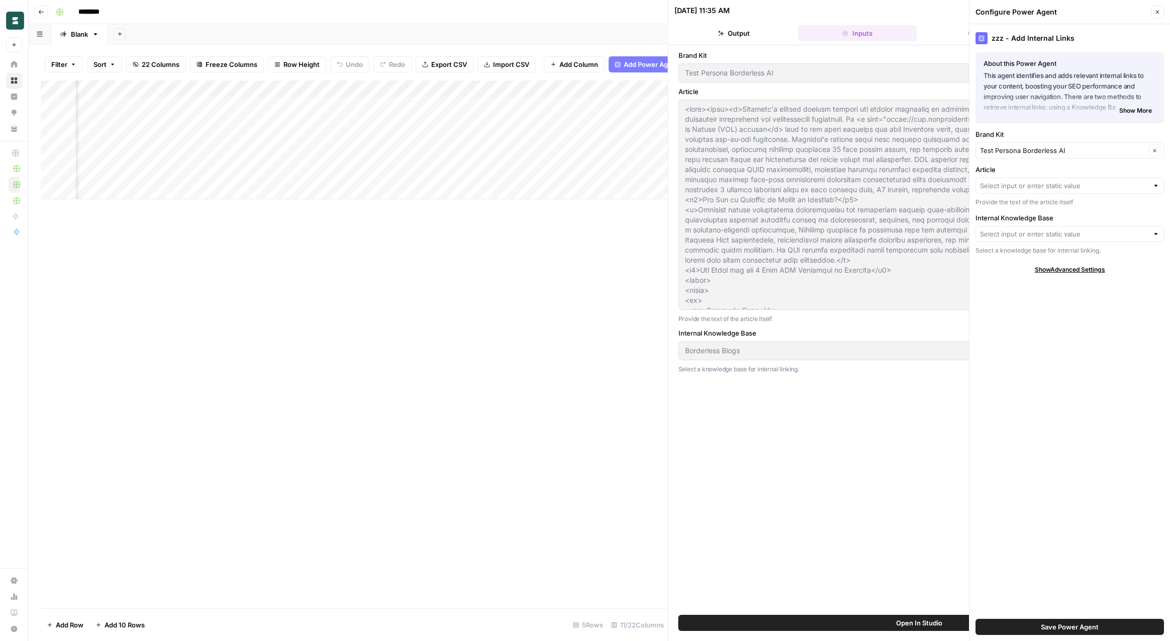
click at [1157, 11] on icon "button" at bounding box center [1158, 12] width 6 height 6
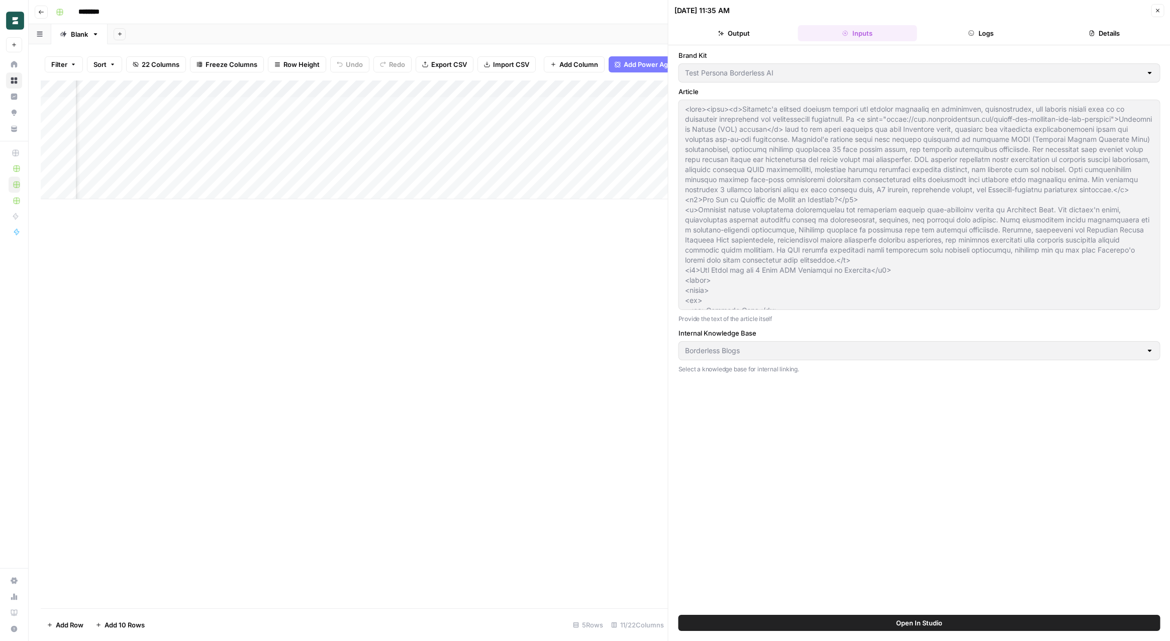
click at [1157, 11] on icon "button" at bounding box center [1158, 11] width 6 height 6
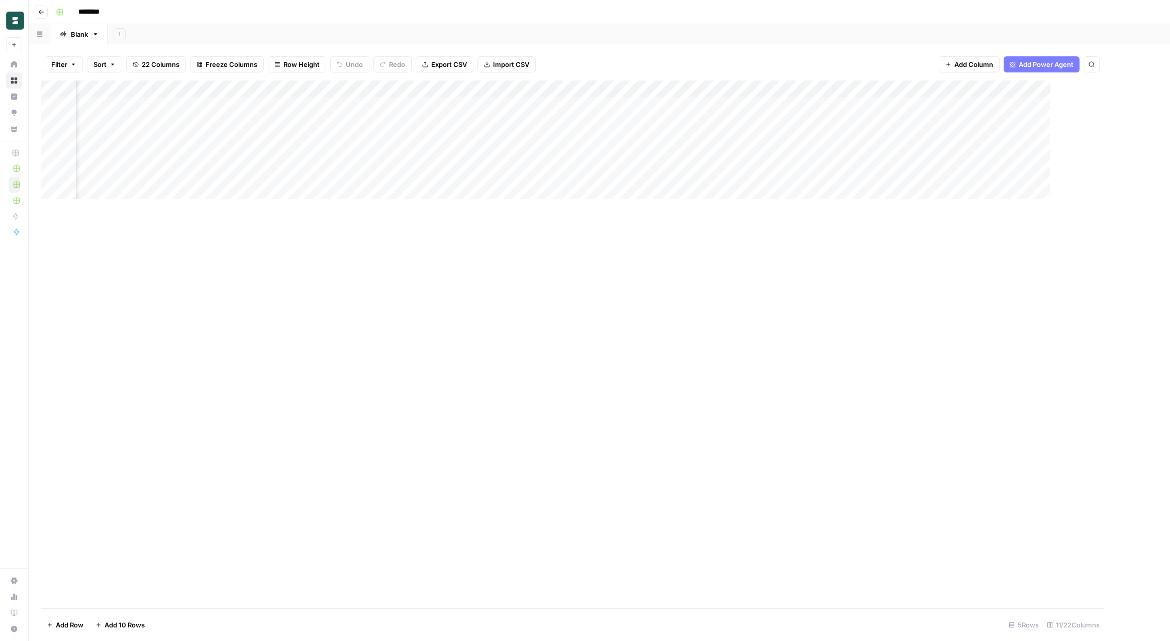
scroll to position [0, 322]
click at [721, 88] on div "Add Column" at bounding box center [600, 139] width 1118 height 119
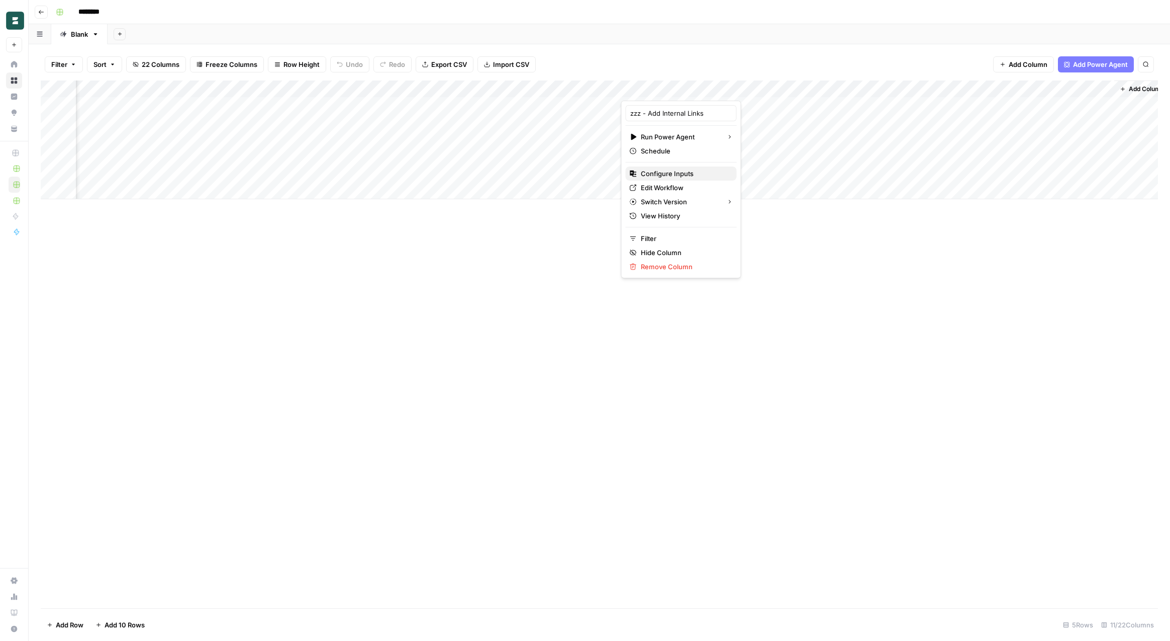
click at [681, 174] on span "Configure Inputs" at bounding box center [685, 173] width 88 height 10
click at [1044, 87] on div "Add Column" at bounding box center [600, 139] width 1118 height 119
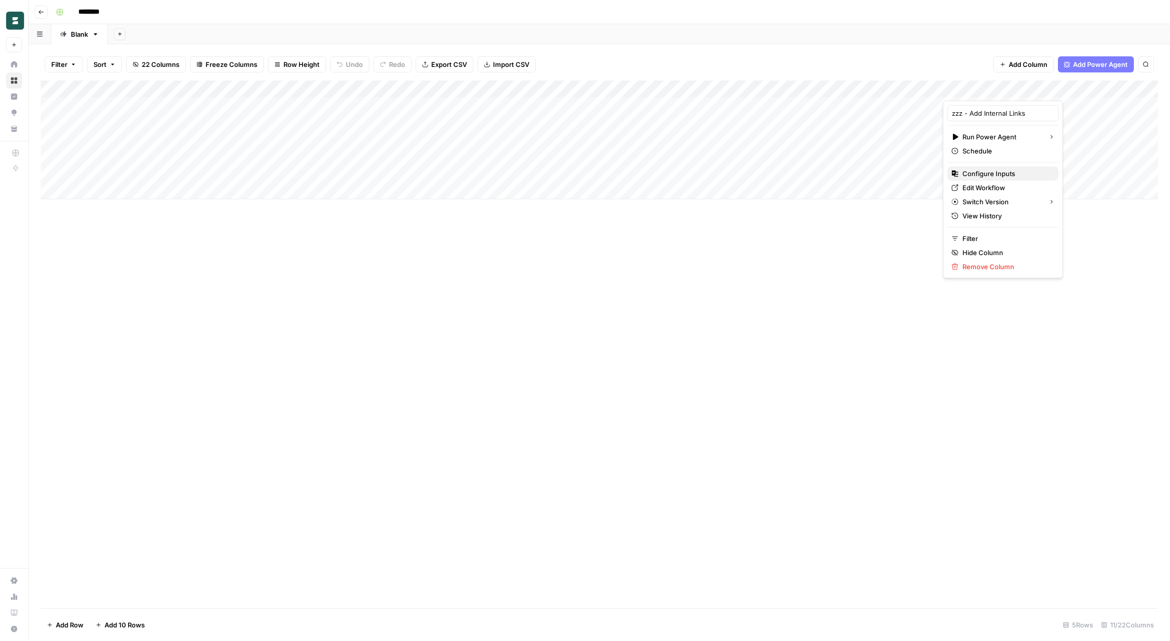
click at [1002, 174] on span "Configure Inputs" at bounding box center [1007, 173] width 88 height 10
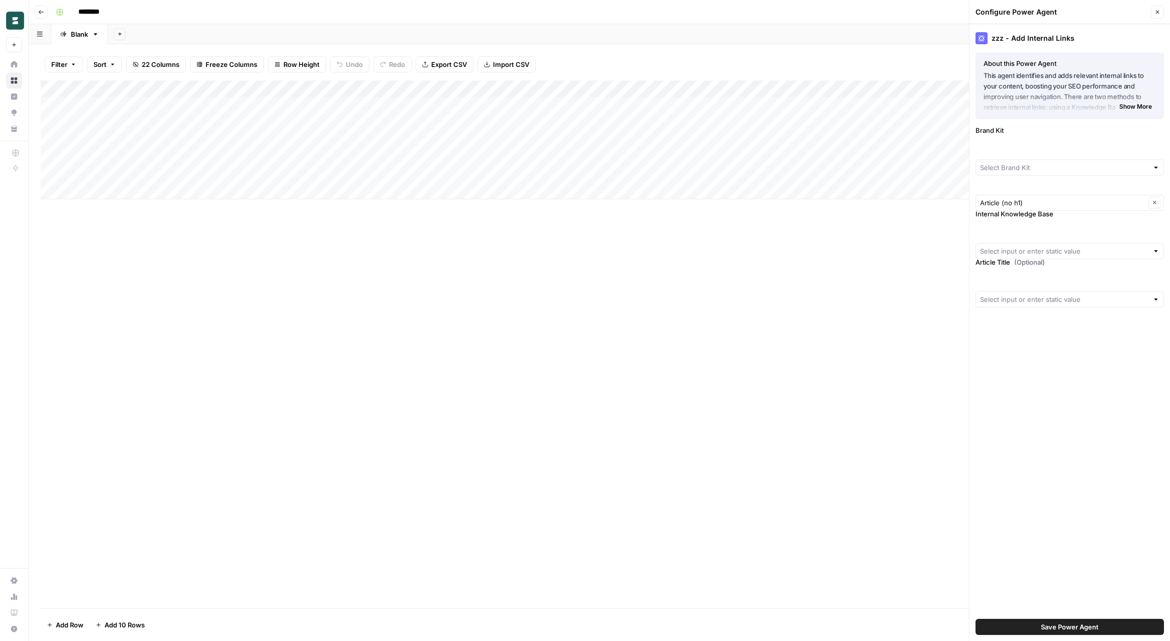
type input "Test Persona Borderless AI"
type input "Borderless Blogs"
click at [1036, 288] on div at bounding box center [1070, 282] width 189 height 16
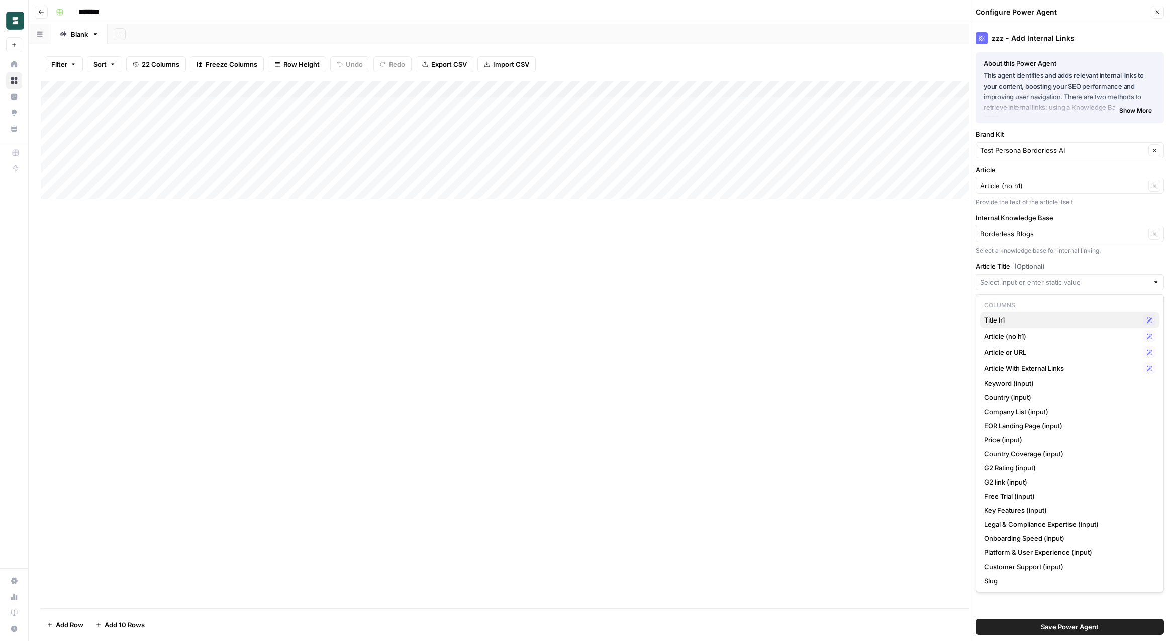
click at [1034, 320] on span "Title h1" at bounding box center [1061, 320] width 155 height 10
type input "Title h1"
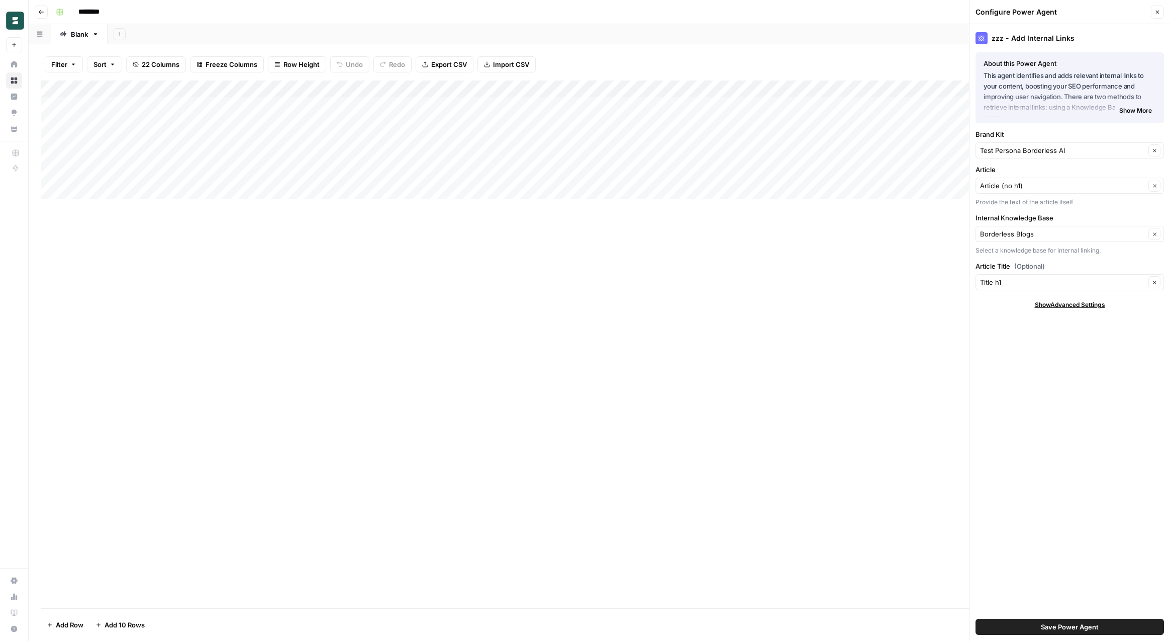
click at [1011, 306] on div "Show Advanced Settings" at bounding box center [1070, 304] width 189 height 9
click at [1050, 392] on div "zzz - Add Internal Links About this Power Agent This agent identifies and adds …" at bounding box center [1070, 332] width 201 height 616
click at [1050, 304] on span "Hide Advanced Settings" at bounding box center [1070, 304] width 68 height 9
click at [1041, 624] on span "Save Power Agent" at bounding box center [1070, 626] width 58 height 10
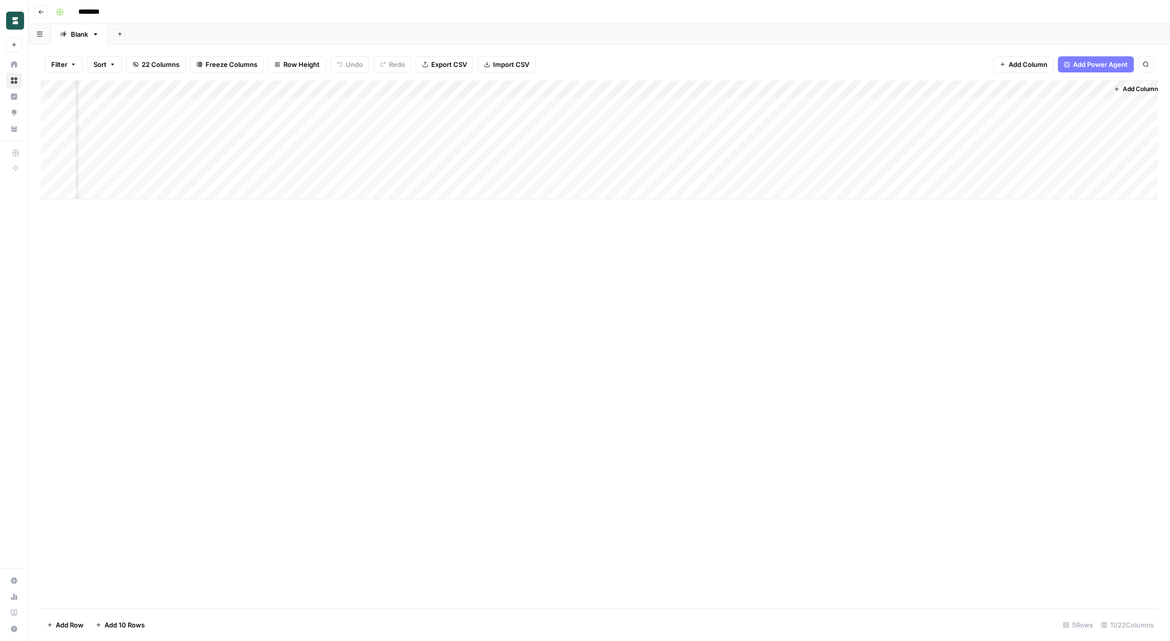
scroll to position [0, 331]
drag, startPoint x: 1058, startPoint y: 91, endPoint x: 1095, endPoint y: 86, distance: 37.5
click at [1095, 86] on div "Add Column" at bounding box center [600, 139] width 1118 height 119
click at [722, 106] on div "Add Column" at bounding box center [600, 139] width 1118 height 119
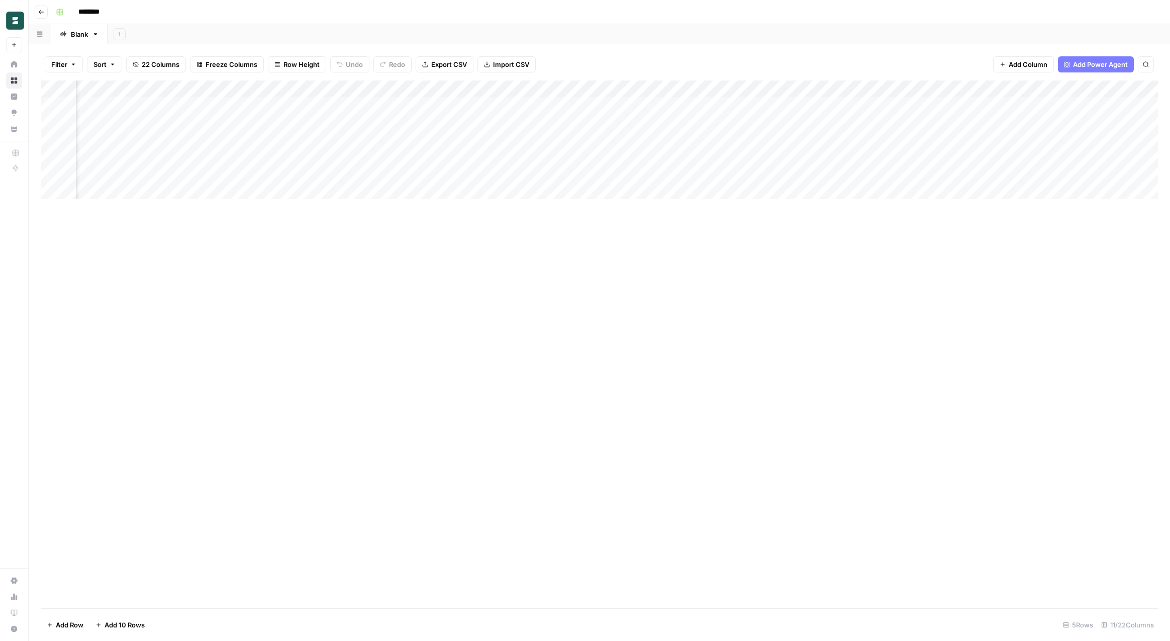
click at [781, 106] on div "Add Column" at bounding box center [600, 139] width 1118 height 119
click at [709, 104] on div "Add Column" at bounding box center [600, 139] width 1118 height 119
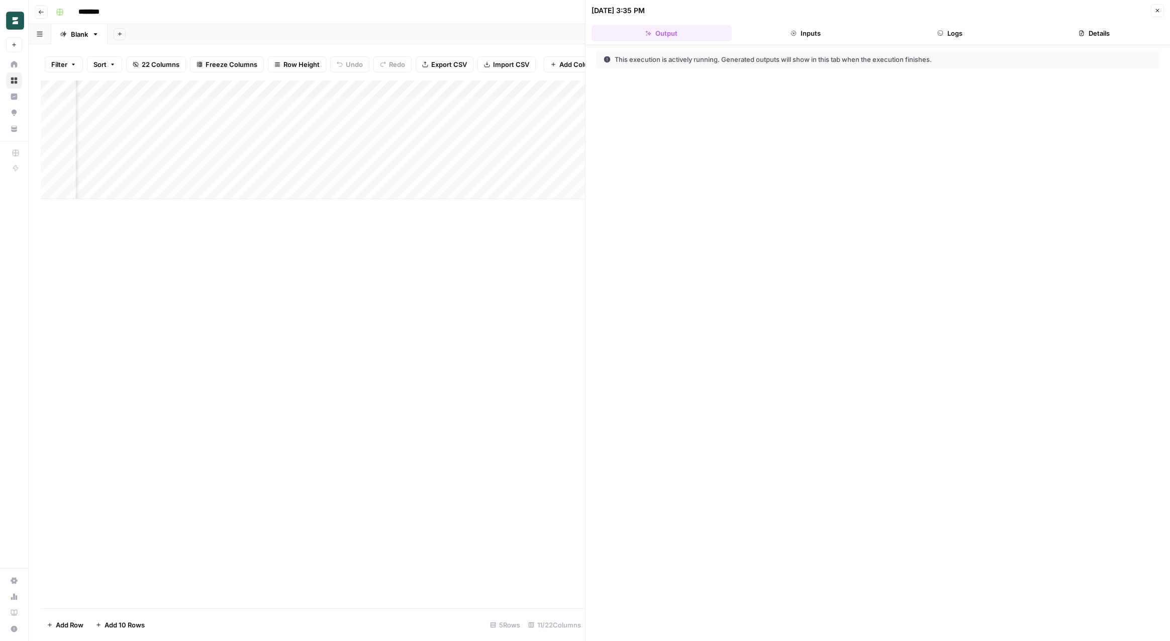
click at [941, 30] on button "Logs" at bounding box center [950, 33] width 140 height 16
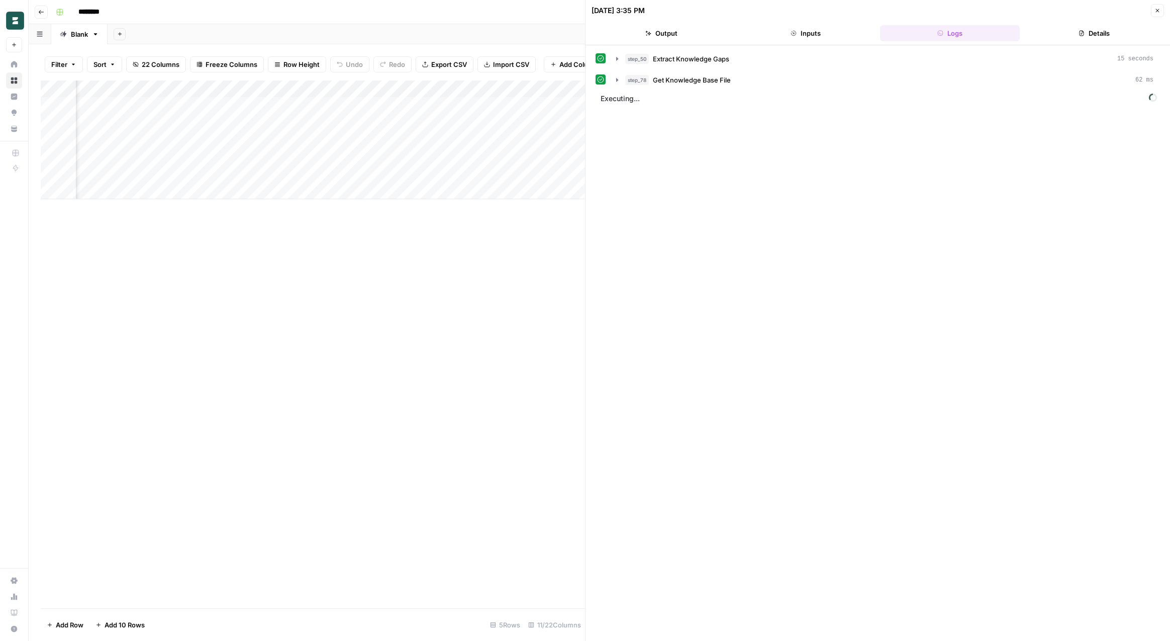
click at [560, 239] on div "Add Column" at bounding box center [313, 343] width 545 height 527
click at [1151, 10] on button "Close" at bounding box center [1157, 10] width 13 height 13
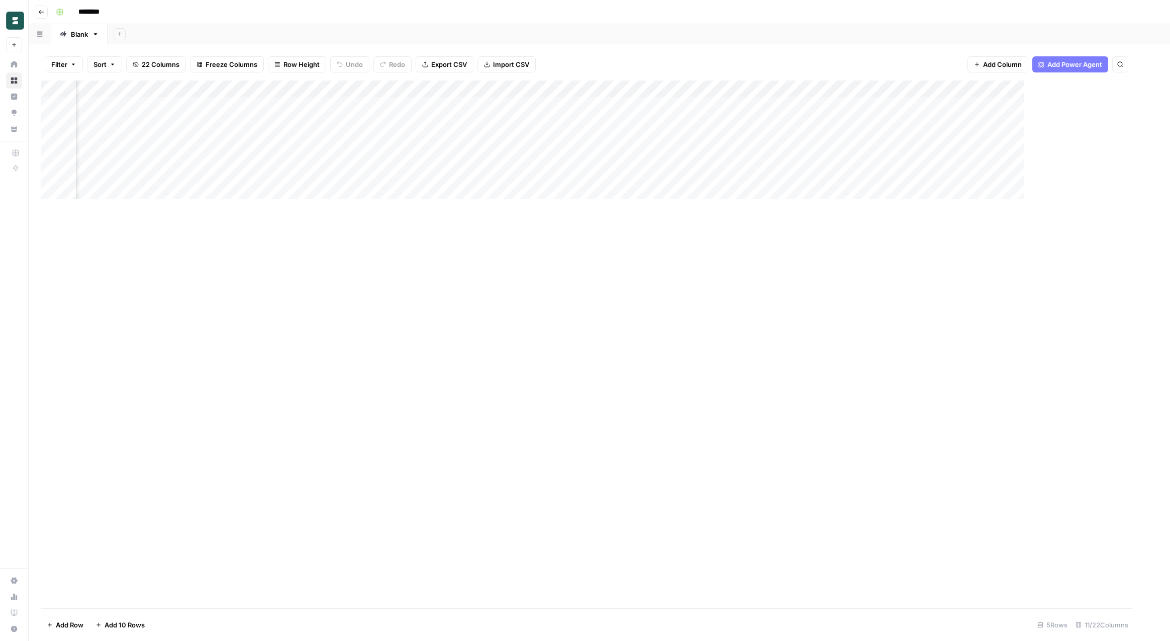
scroll to position [0, 322]
click at [698, 350] on div "Add Column" at bounding box center [600, 343] width 1118 height 527
click at [722, 106] on div "Add Column" at bounding box center [600, 139] width 1118 height 119
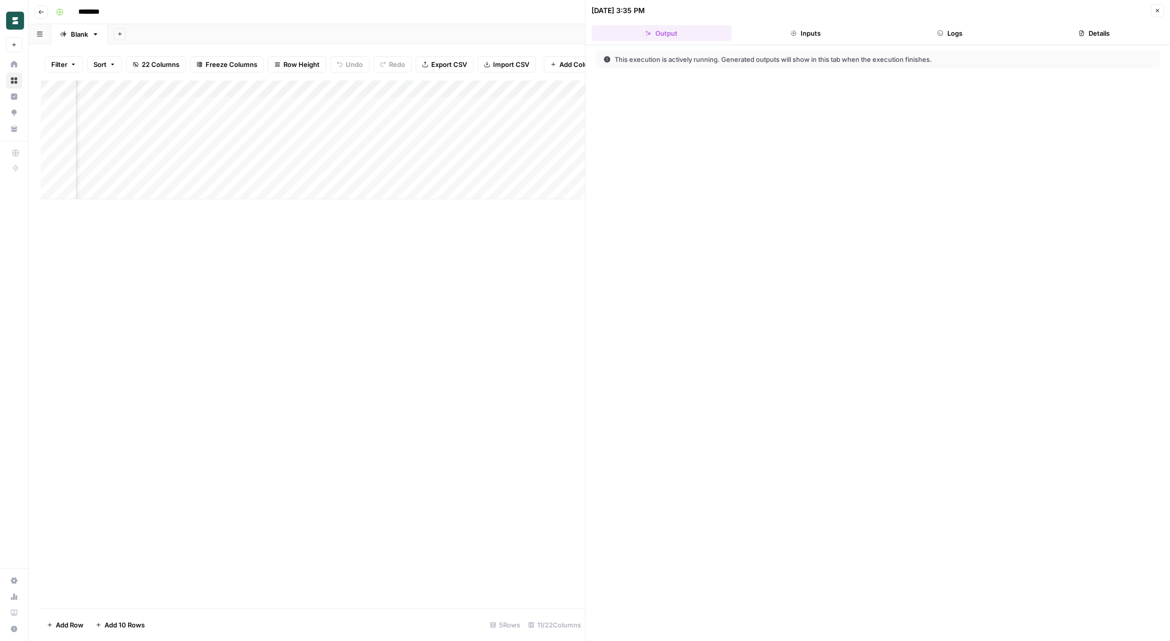
click at [792, 38] on button "Inputs" at bounding box center [806, 33] width 140 height 16
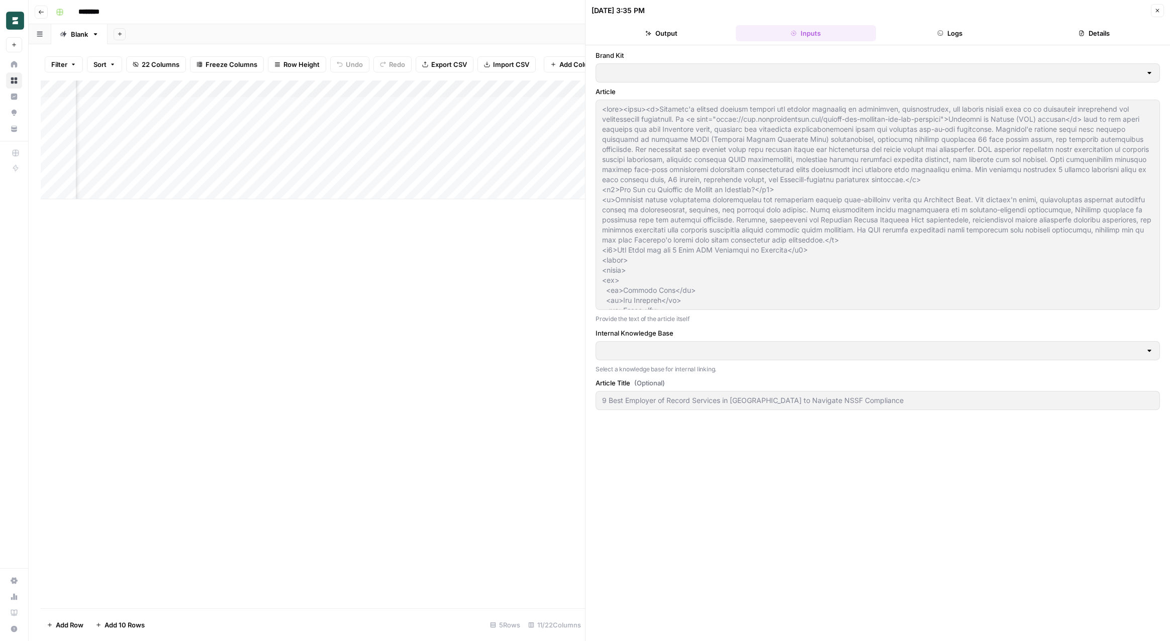
type input "Borderless Blogs"
click at [1163, 10] on button "Close" at bounding box center [1157, 10] width 13 height 13
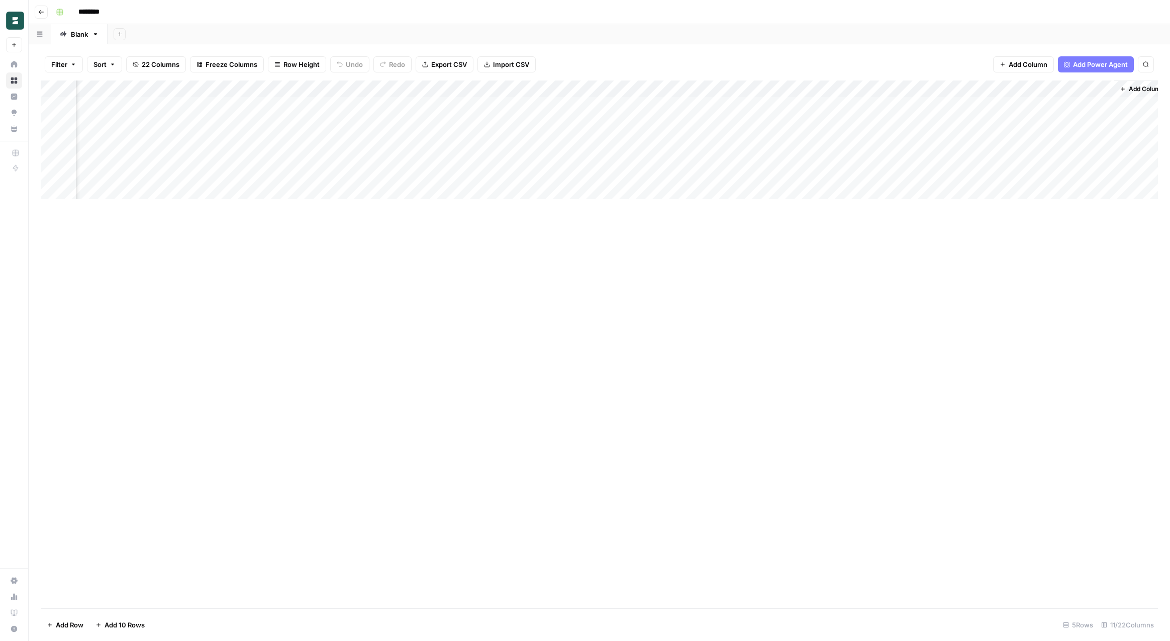
scroll to position [0, 334]
click at [1140, 87] on span "Add Column" at bounding box center [1135, 88] width 35 height 9
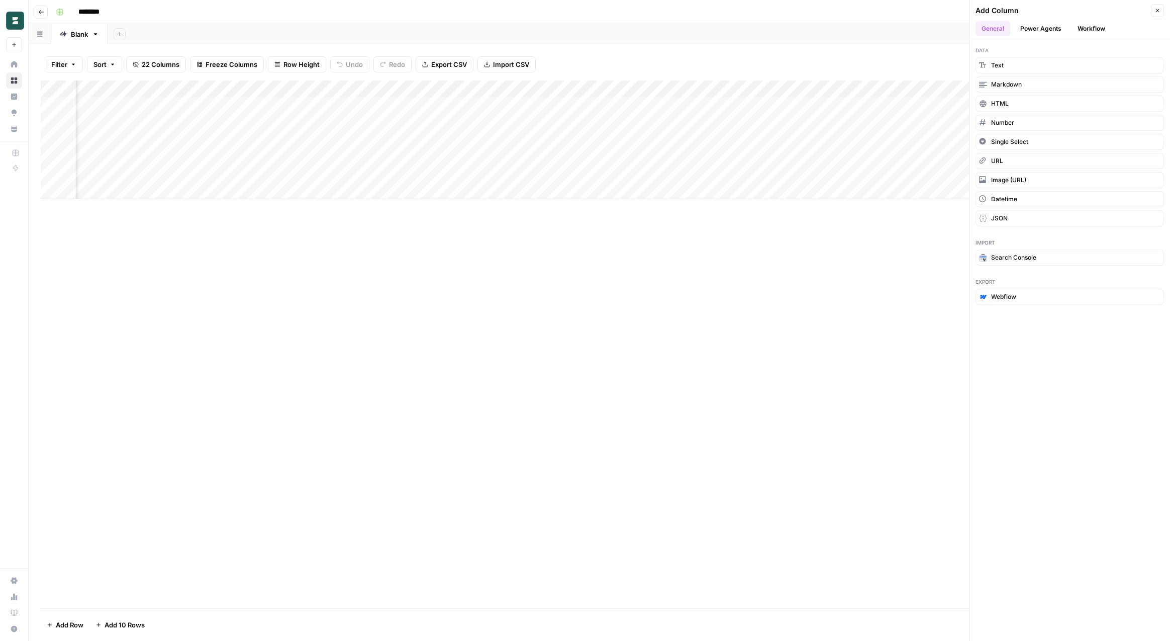
click at [1045, 29] on button "Power Agents" at bounding box center [1041, 28] width 53 height 15
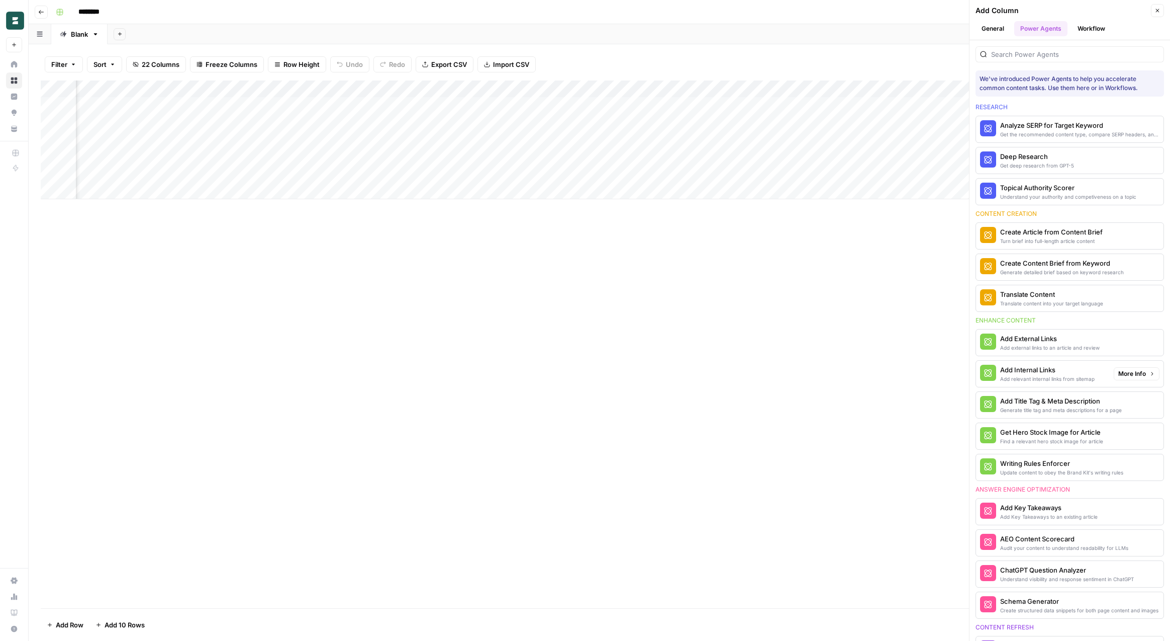
click at [1052, 373] on div "Add Internal Links" at bounding box center [1048, 370] width 95 height 10
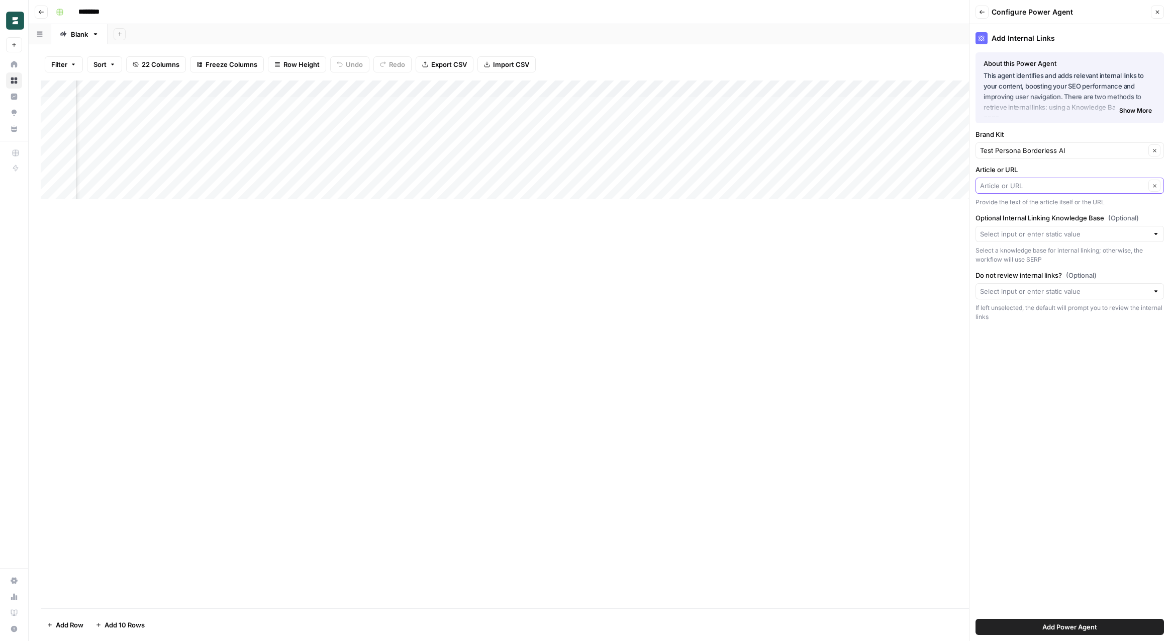
click at [1055, 182] on input "Article or URL" at bounding box center [1062, 185] width 165 height 10
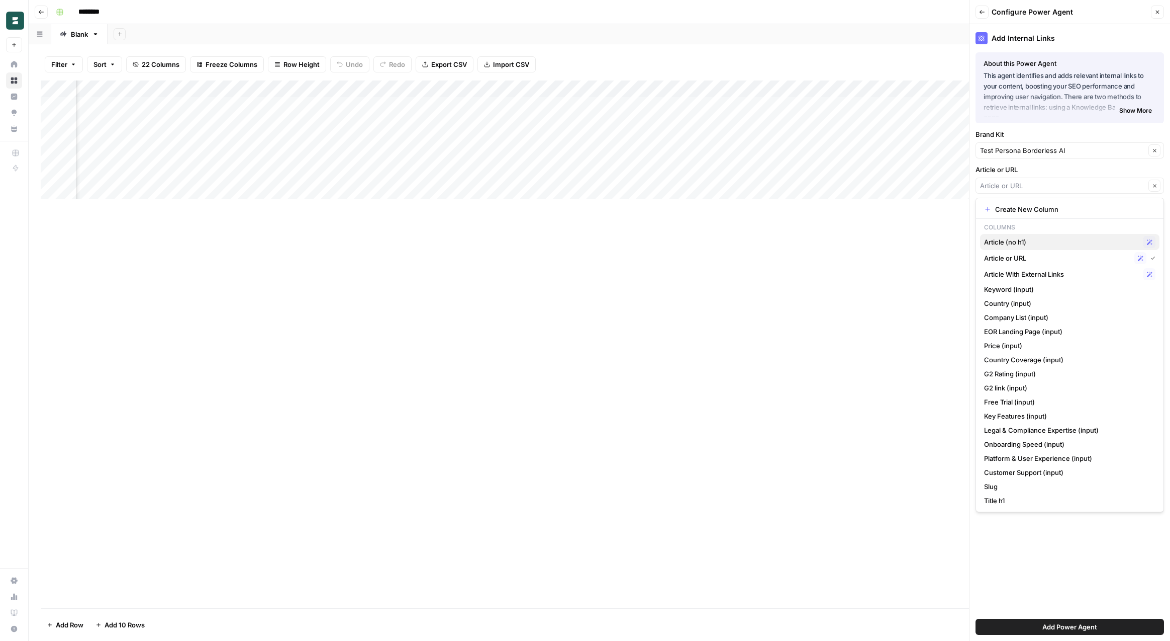
click at [1042, 240] on span "Article (no h1)" at bounding box center [1061, 242] width 155 height 10
type input "Article (no h1)"
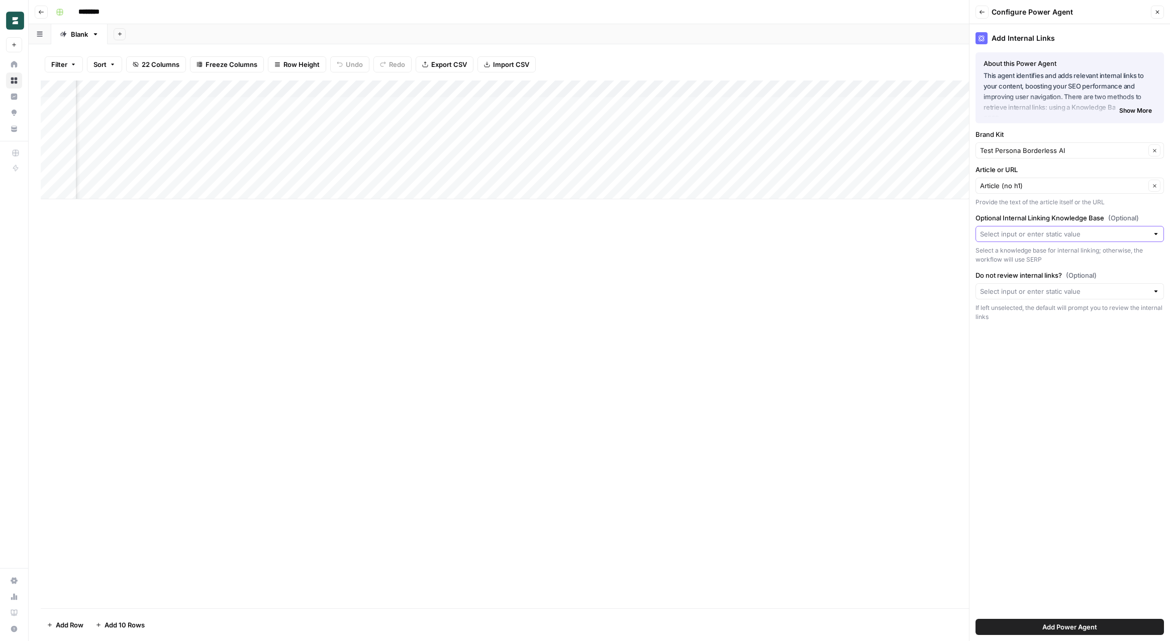
click at [1048, 234] on input "Optional Internal Linking Knowledge Base (Optional)" at bounding box center [1064, 234] width 168 height 10
click at [1048, 260] on span "Borderless Blogs" at bounding box center [1067, 257] width 167 height 10
type input "Borderless Blogs"
click at [1049, 410] on div "Add Internal Links About this Power Agent This agent identifies and adds releva…" at bounding box center [1070, 332] width 201 height 616
click at [1094, 293] on input "Do not review internal links? (Optional)" at bounding box center [1064, 291] width 168 height 10
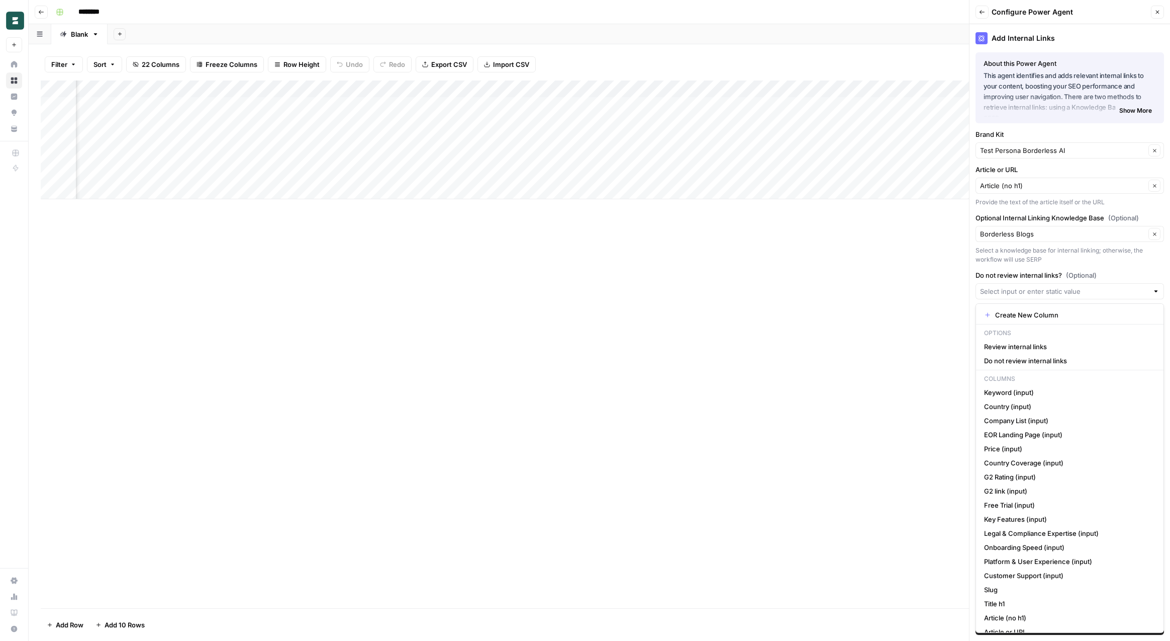
click at [1091, 275] on span "(Optional)" at bounding box center [1081, 275] width 31 height 10
click at [1091, 286] on input "Do not review internal links? (Optional)" at bounding box center [1064, 291] width 168 height 10
click at [1046, 268] on div "Add Internal Links About this Power Agent This agent identifies and adds releva…" at bounding box center [1070, 332] width 201 height 616
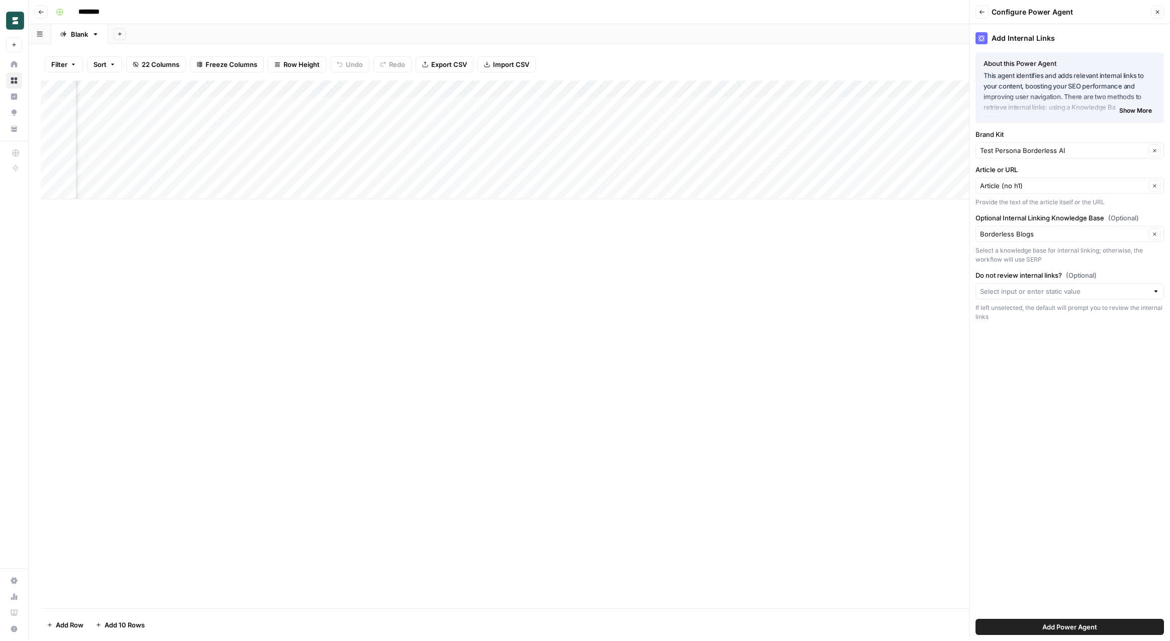
click at [1084, 628] on span "Add Power Agent" at bounding box center [1070, 626] width 55 height 10
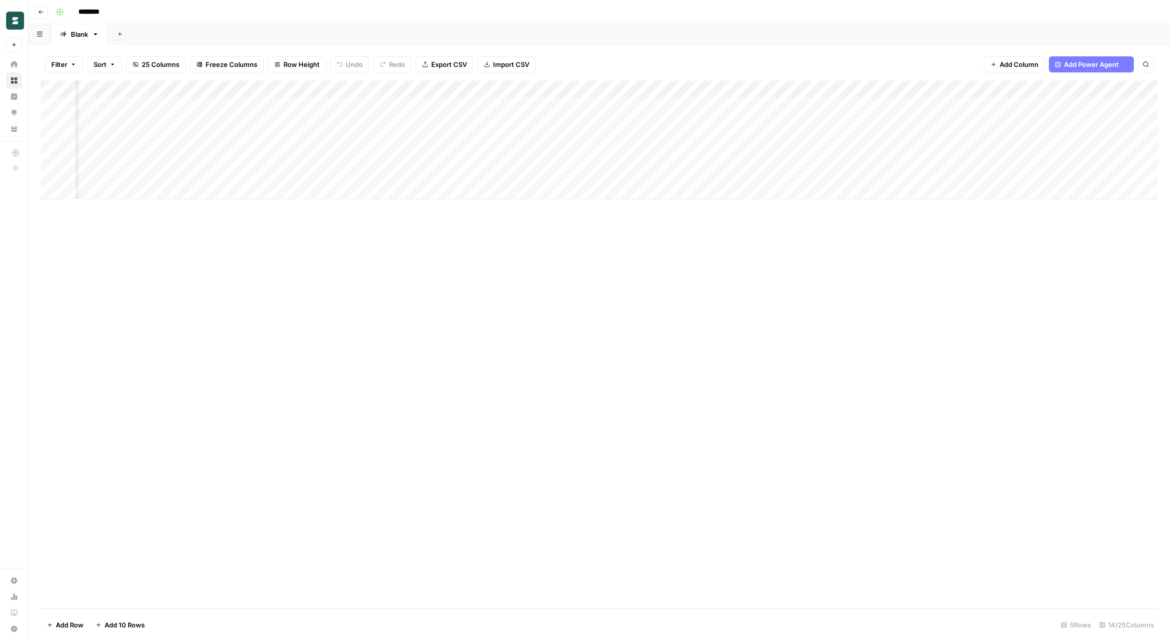
scroll to position [0, 458]
click at [1031, 106] on div "Add Column" at bounding box center [600, 139] width 1118 height 119
click at [1005, 88] on div "Add Column" at bounding box center [600, 139] width 1118 height 119
click at [1040, 163] on span "HTML" at bounding box center [1052, 167] width 47 height 10
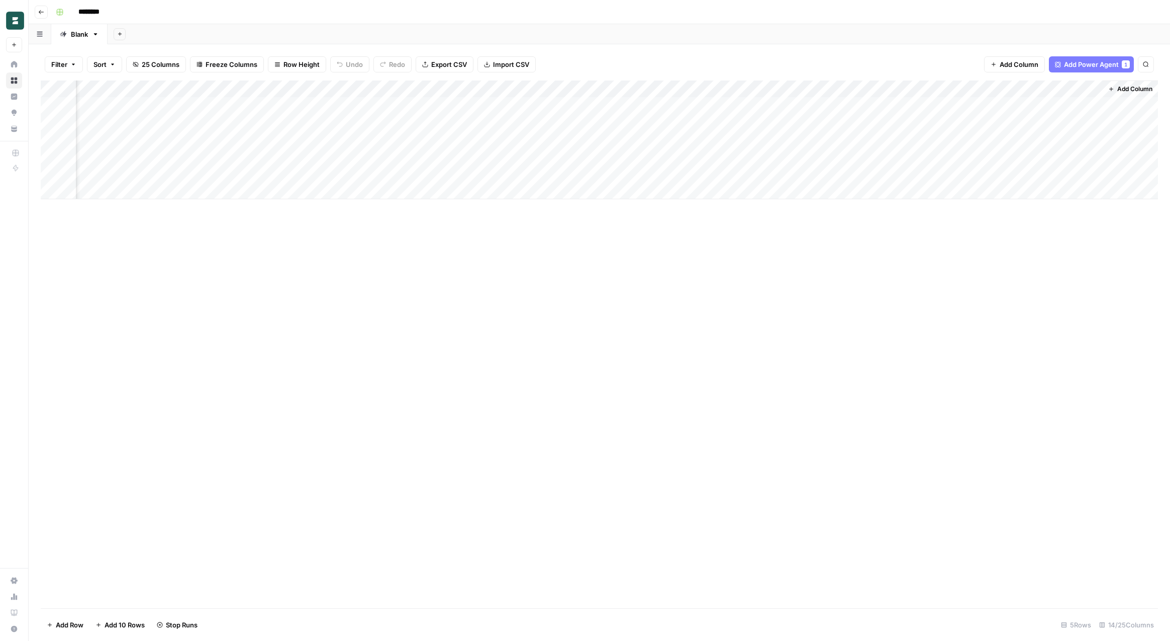
click at [941, 275] on div "Add Column" at bounding box center [600, 343] width 1118 height 527
click at [1132, 84] on span "Add Column" at bounding box center [1135, 88] width 35 height 9
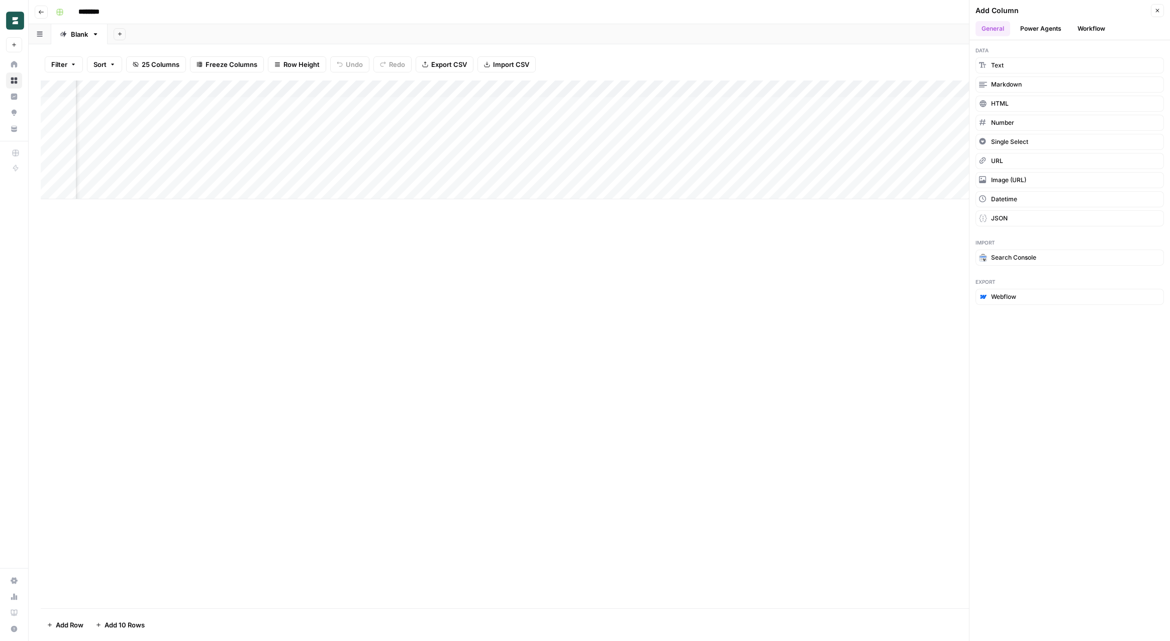
click at [1044, 28] on button "Power Agents" at bounding box center [1041, 28] width 53 height 15
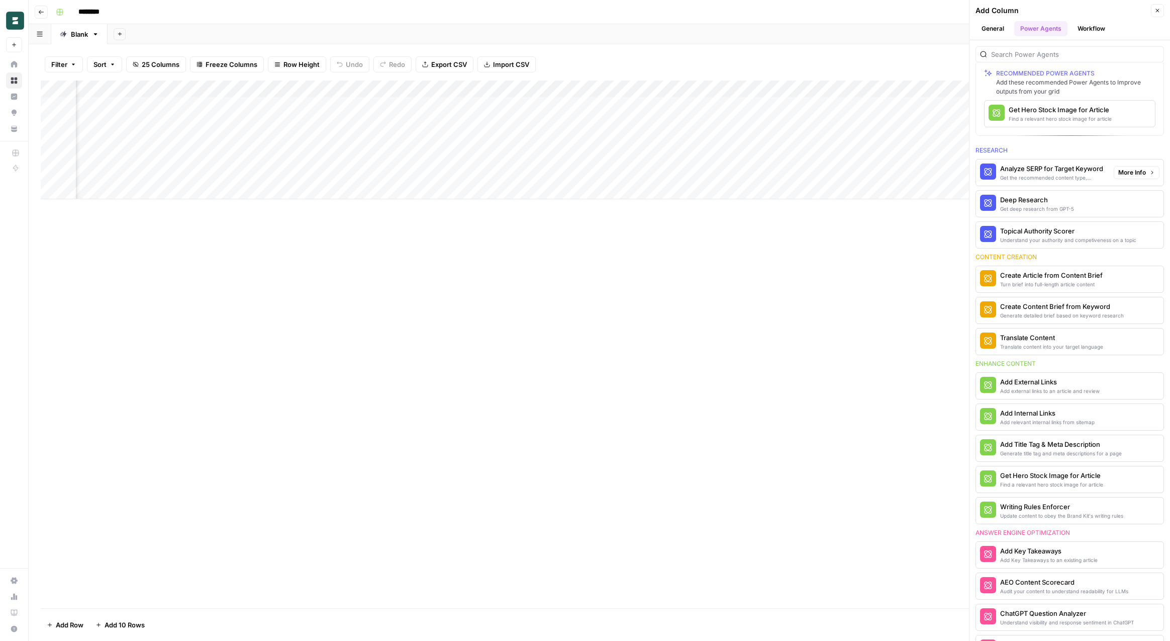
scroll to position [52, 0]
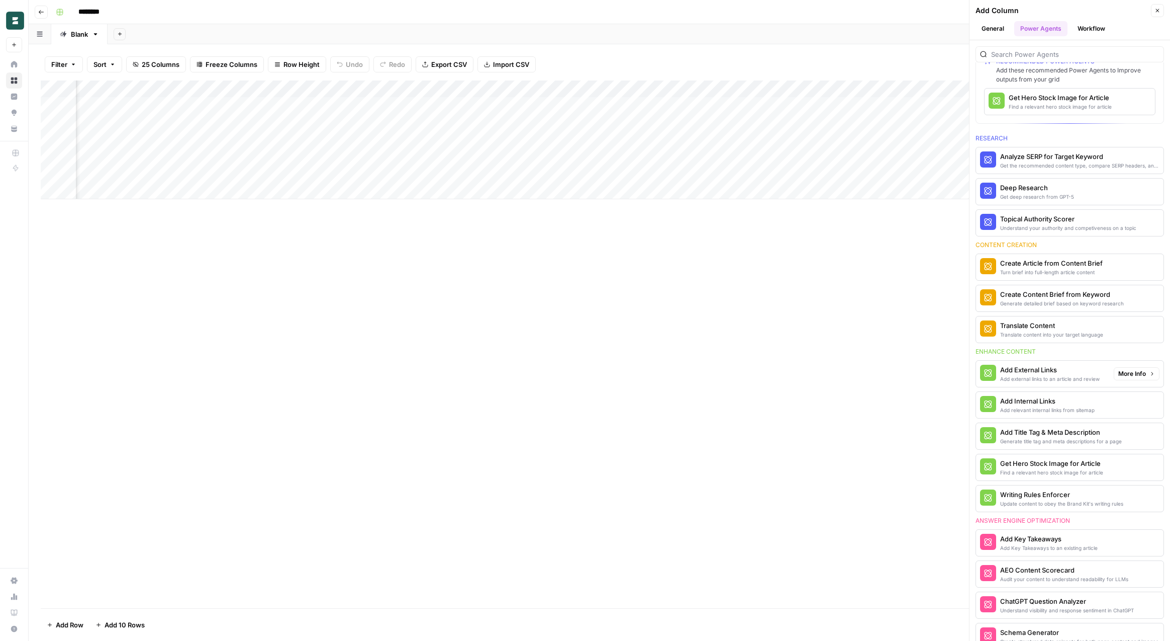
click at [1044, 369] on div "Add External Links" at bounding box center [1051, 370] width 100 height 10
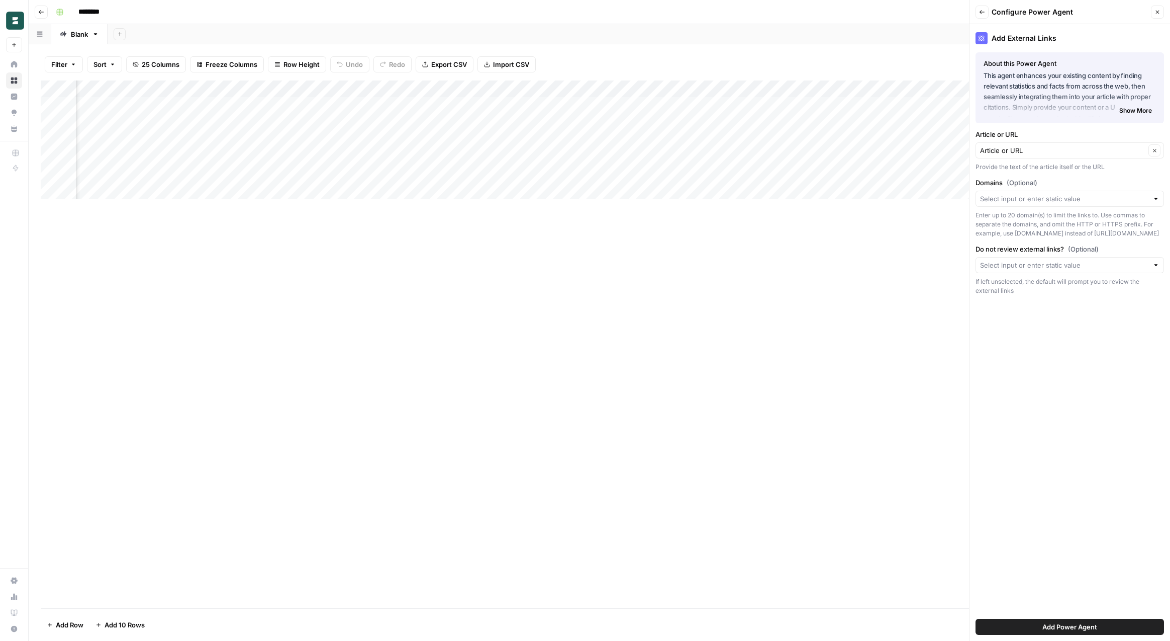
click at [1073, 155] on div "Article or URL Clear" at bounding box center [1070, 150] width 189 height 16
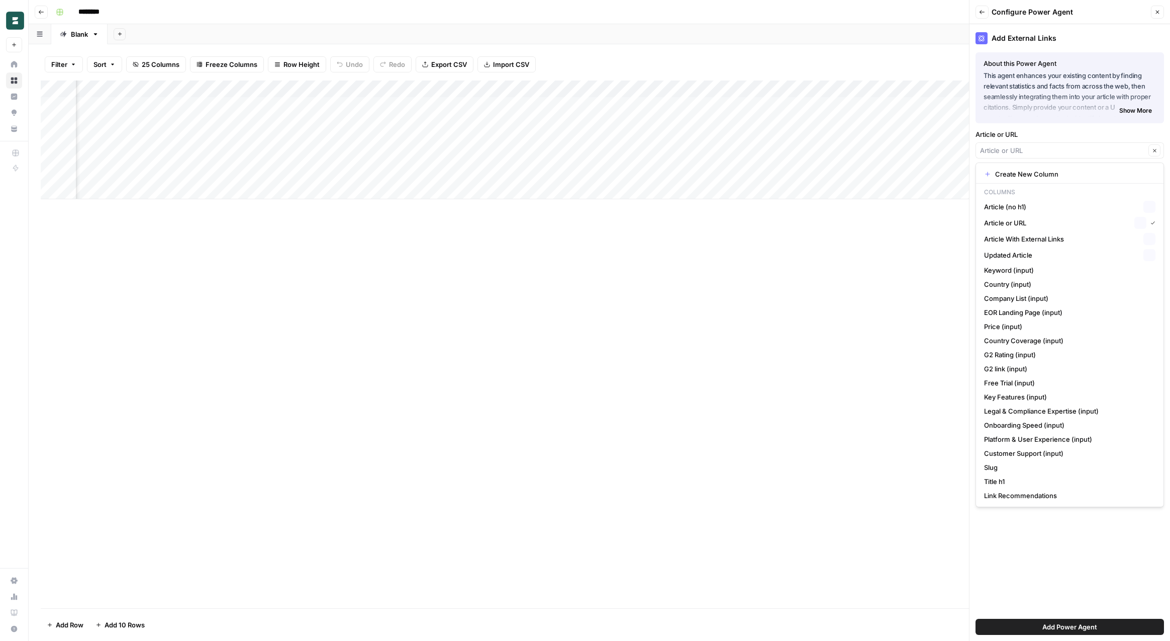
click at [1073, 155] on div "Clear" at bounding box center [1070, 150] width 189 height 16
click at [1014, 316] on span "EOR Landing Page (input)" at bounding box center [1067, 312] width 167 height 10
type input "EOR Landing Page (input)"
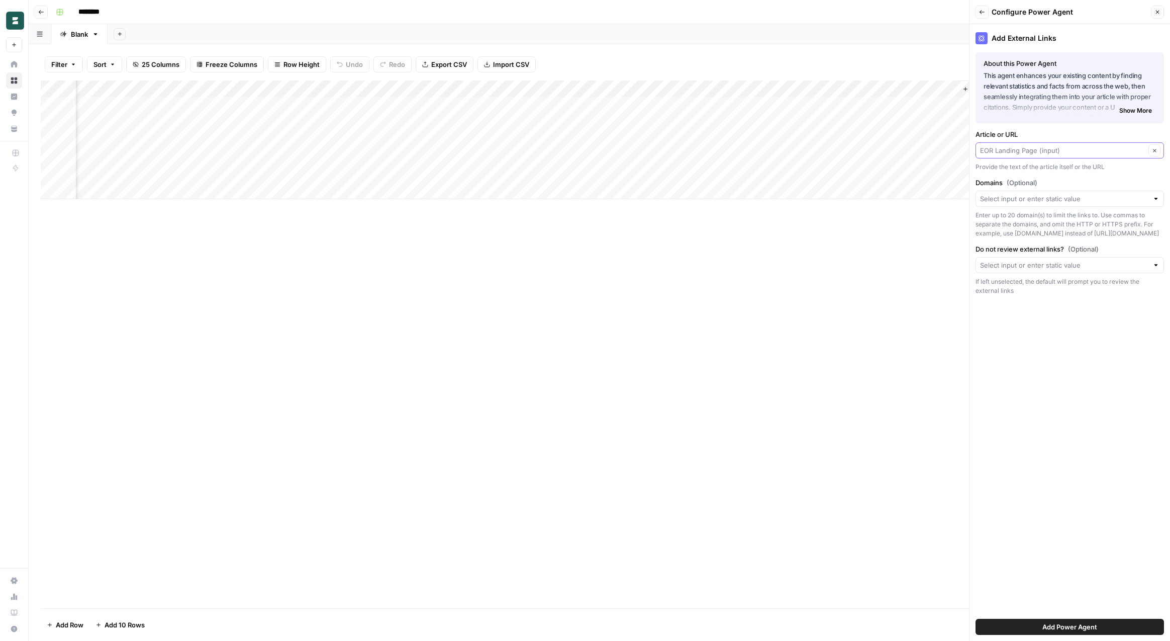
click at [1082, 153] on input "Article or URL" at bounding box center [1062, 150] width 165 height 10
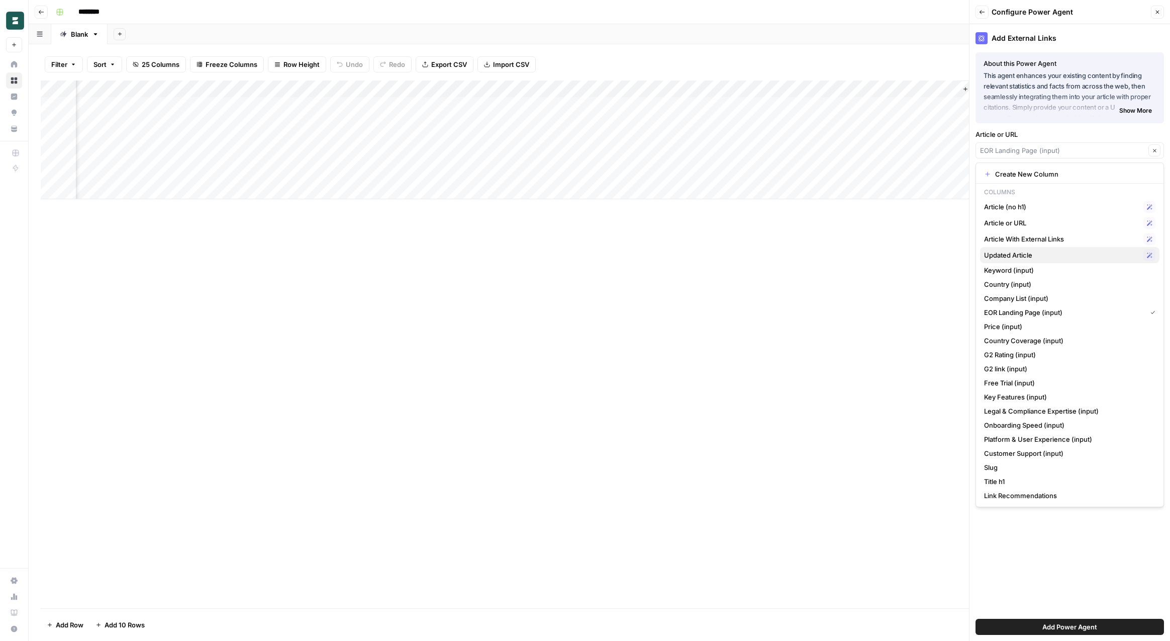
click at [1066, 249] on div "Updated Article Possible Match" at bounding box center [1069, 255] width 171 height 12
type input "Updated Article"
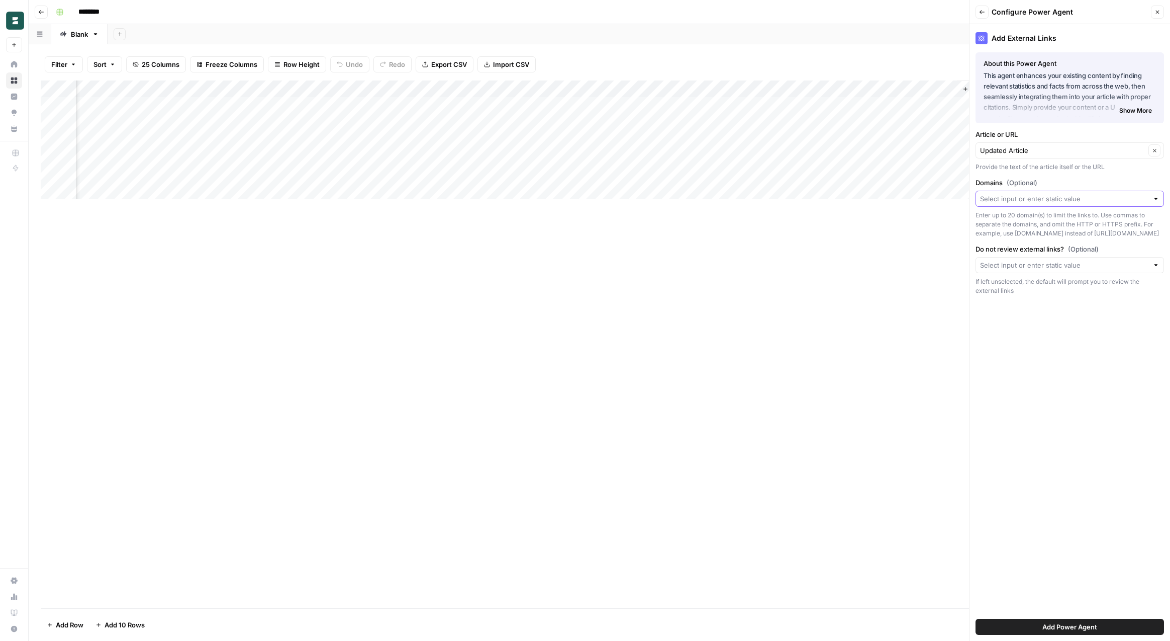
click at [1065, 201] on input "Domains (Optional)" at bounding box center [1064, 199] width 168 height 10
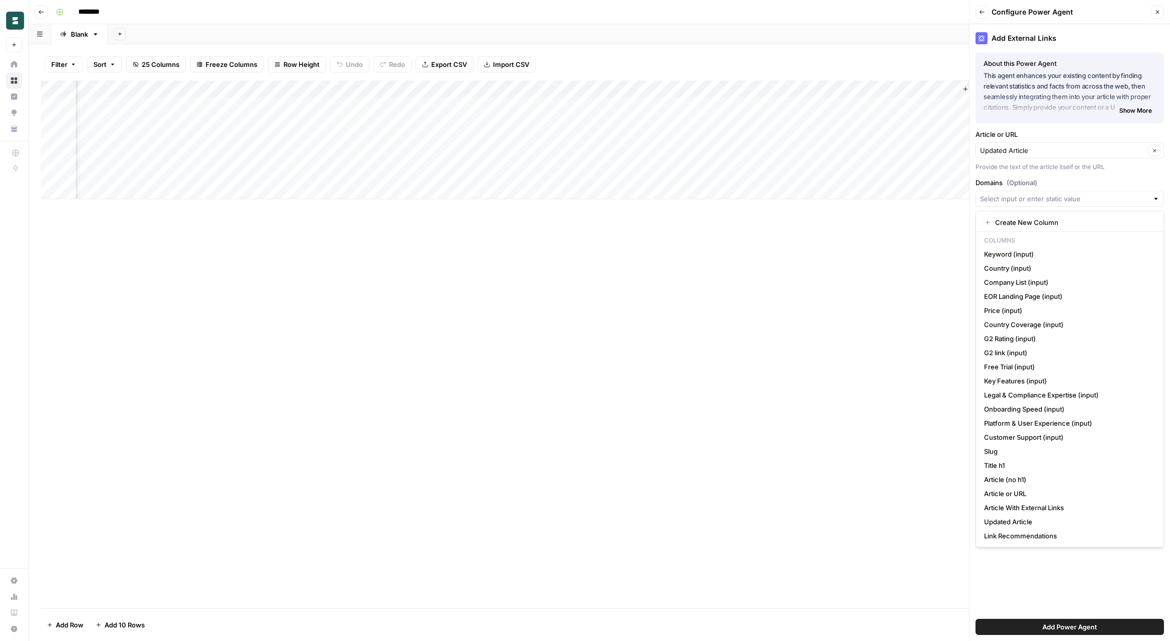
click at [1075, 182] on label "Domains (Optional)" at bounding box center [1070, 182] width 189 height 10
click at [1075, 194] on input "Domains (Optional)" at bounding box center [1064, 199] width 168 height 10
click at [1075, 182] on label "Domains (Optional)" at bounding box center [1070, 182] width 189 height 10
click at [1075, 194] on input "Domains (Optional)" at bounding box center [1064, 199] width 168 height 10
click at [1045, 173] on div "Add External Links About this Power Agent This agent enhances your existing con…" at bounding box center [1070, 332] width 201 height 616
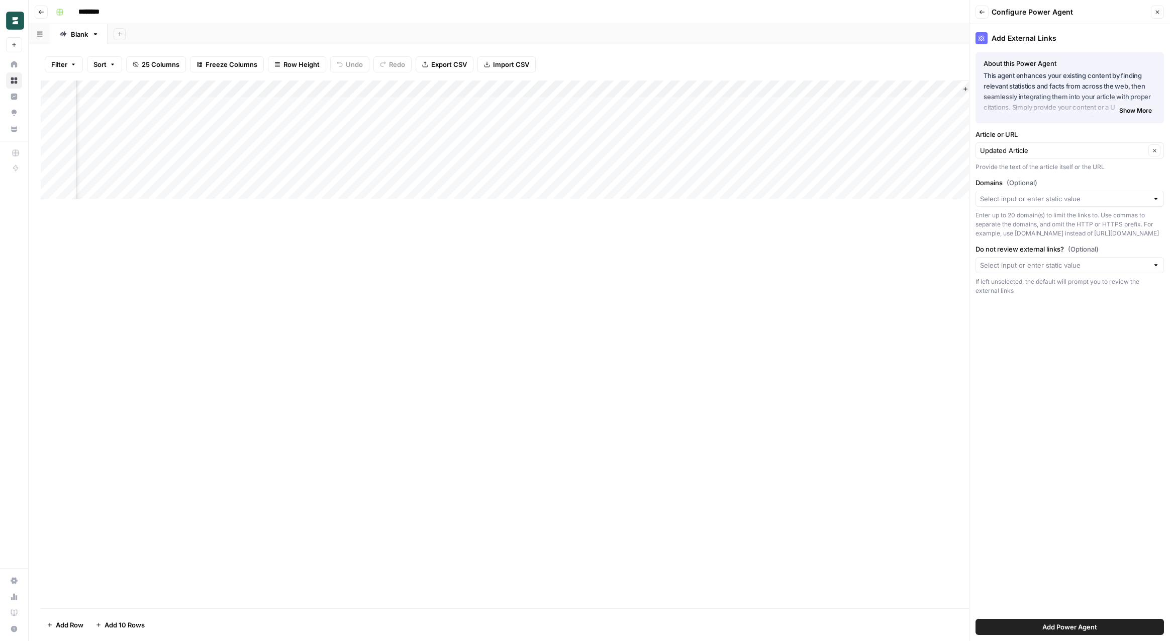
click at [1041, 348] on div "Add External Links About this Power Agent This agent enhances your existing con…" at bounding box center [1070, 332] width 201 height 616
click at [1066, 627] on span "Add Power Agent" at bounding box center [1070, 626] width 55 height 10
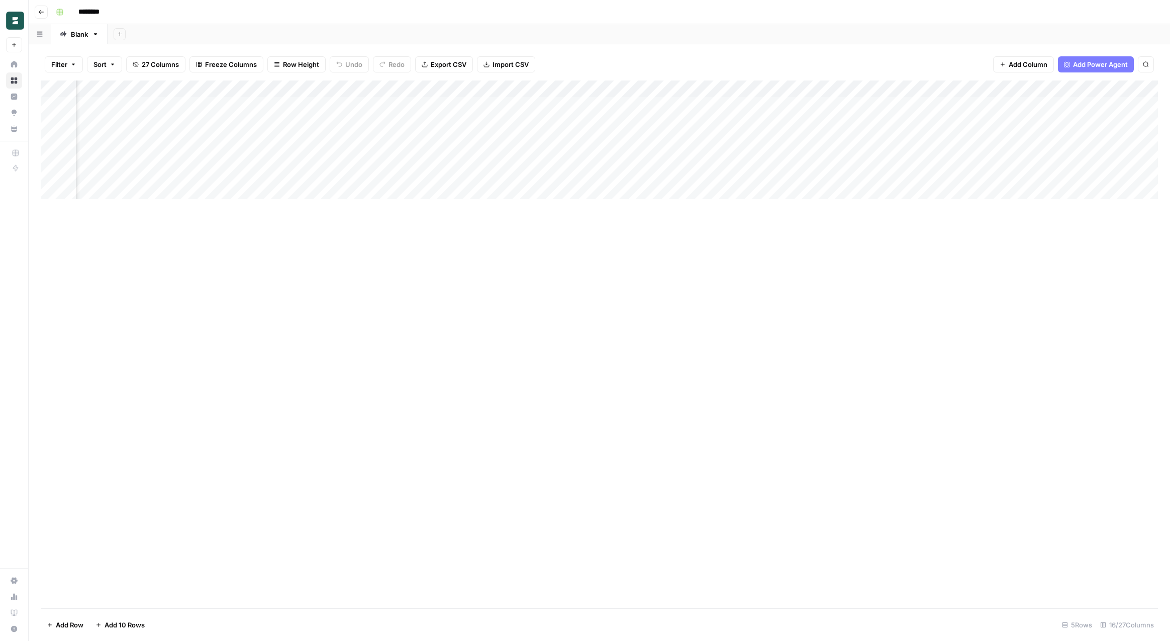
scroll to position [0, 815]
click at [510, 87] on div "Add Column" at bounding box center [600, 139] width 1118 height 119
click at [439, 267] on span "Remove Column" at bounding box center [458, 266] width 88 height 10
click at [559, 105] on button "Delete" at bounding box center [549, 113] width 34 height 18
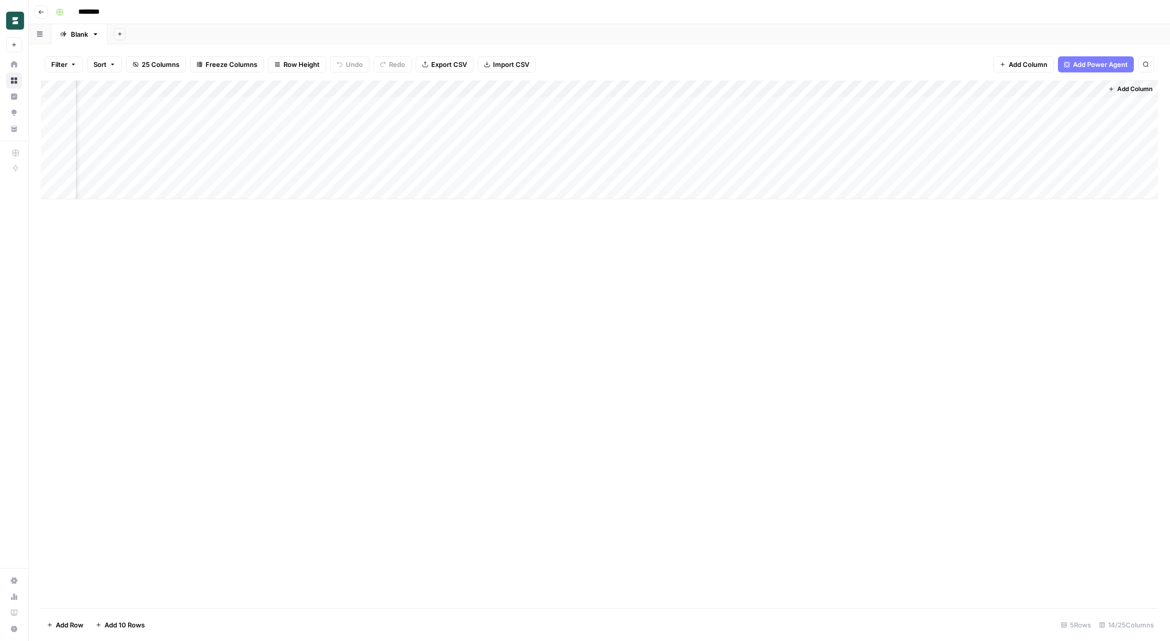
click at [662, 20] on div "********" at bounding box center [606, 12] width 1109 height 16
click at [701, 106] on div "Add Column" at bounding box center [600, 139] width 1118 height 119
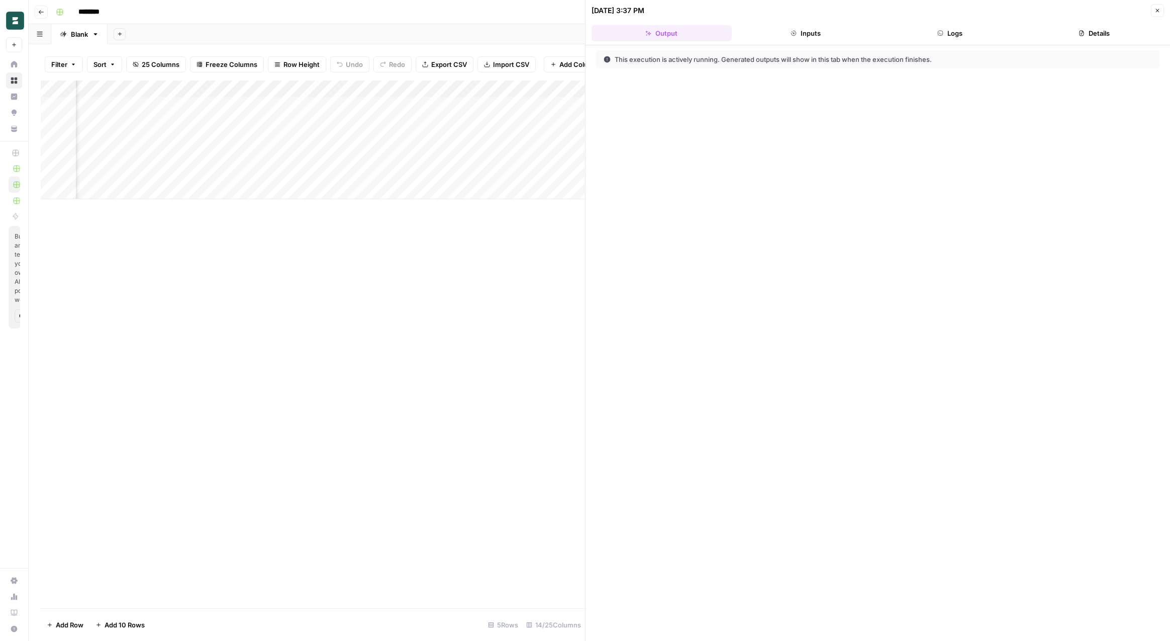
click at [959, 34] on button "Logs" at bounding box center [950, 33] width 140 height 16
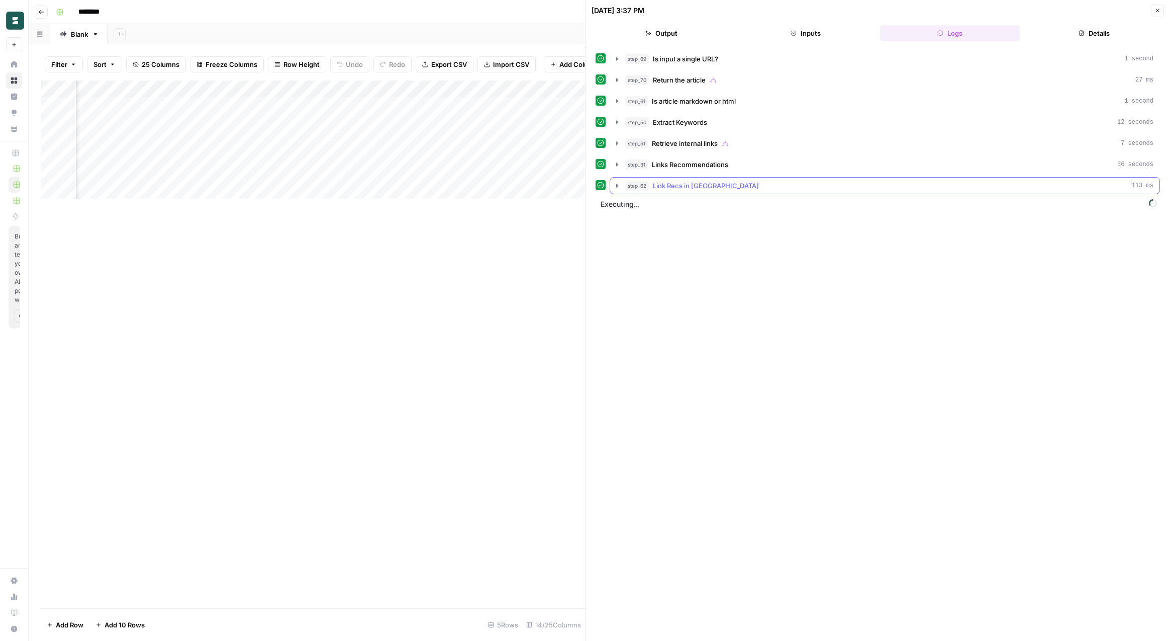
click at [616, 184] on icon "button" at bounding box center [617, 186] width 8 height 8
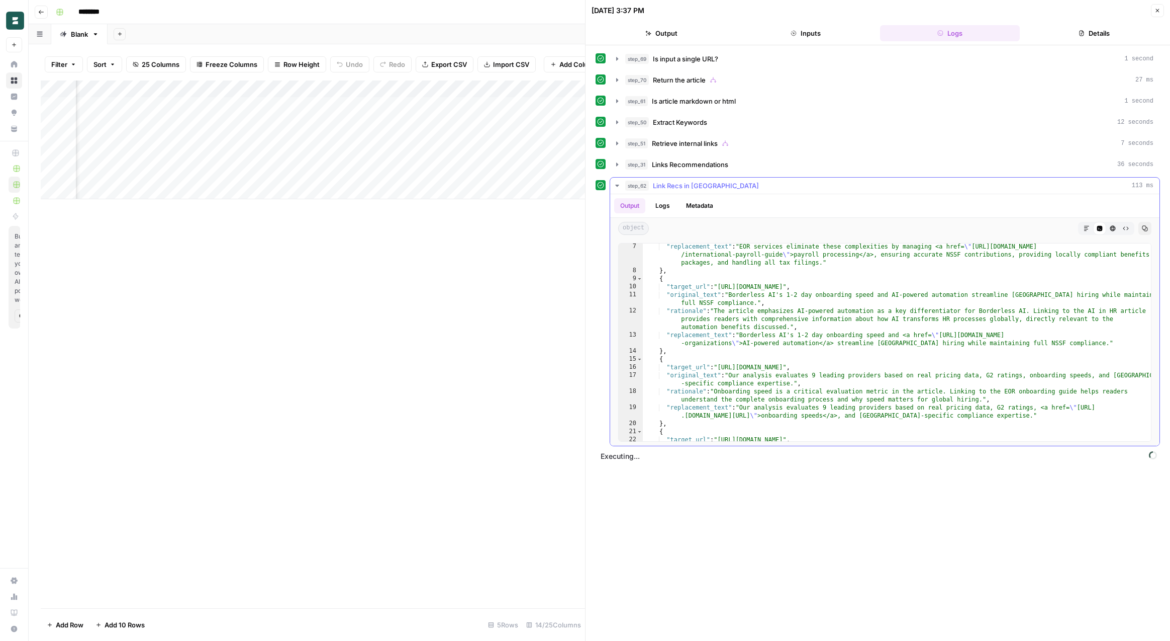
scroll to position [0, 0]
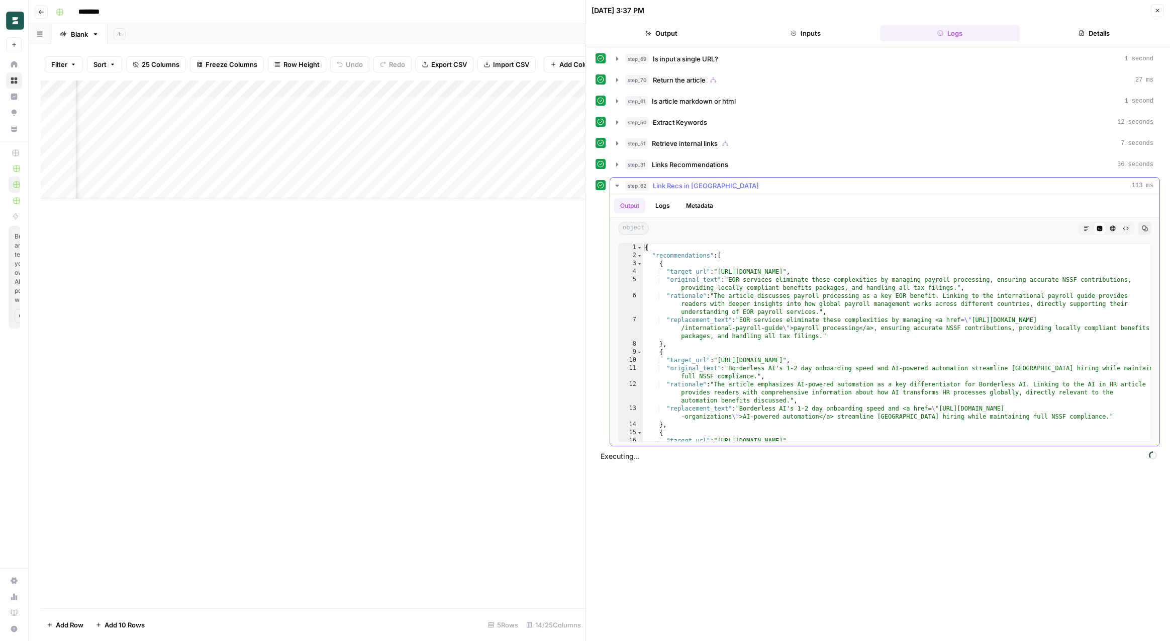
click at [616, 184] on icon "button" at bounding box center [617, 186] width 8 height 8
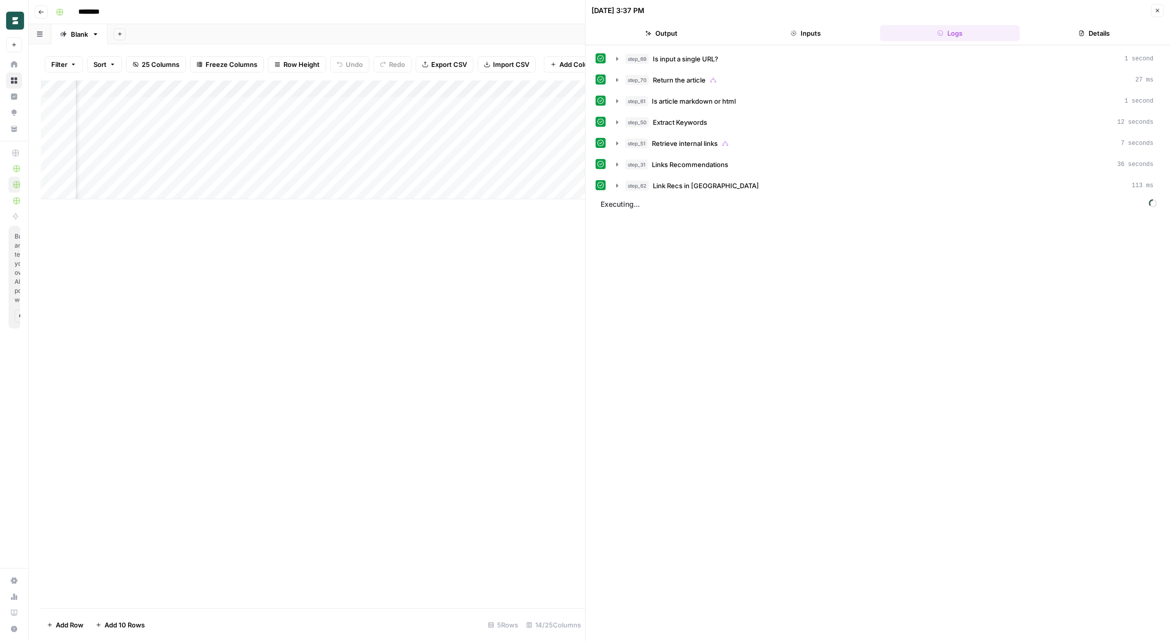
click at [739, 372] on div "step_69 Is input a single URL? 1 second step_70 Return the article 27 ms step_6…" at bounding box center [878, 342] width 565 height 585
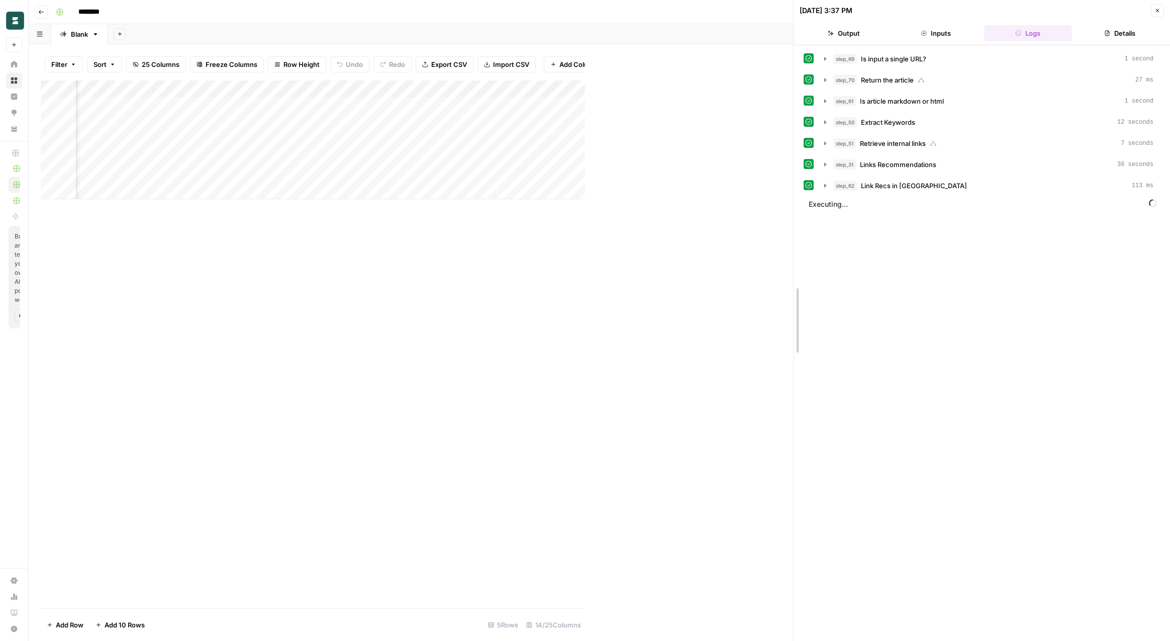
drag, startPoint x: 588, startPoint y: 326, endPoint x: 1052, endPoint y: 276, distance: 466.3
click at [1155, 9] on icon "button" at bounding box center [1158, 11] width 6 height 6
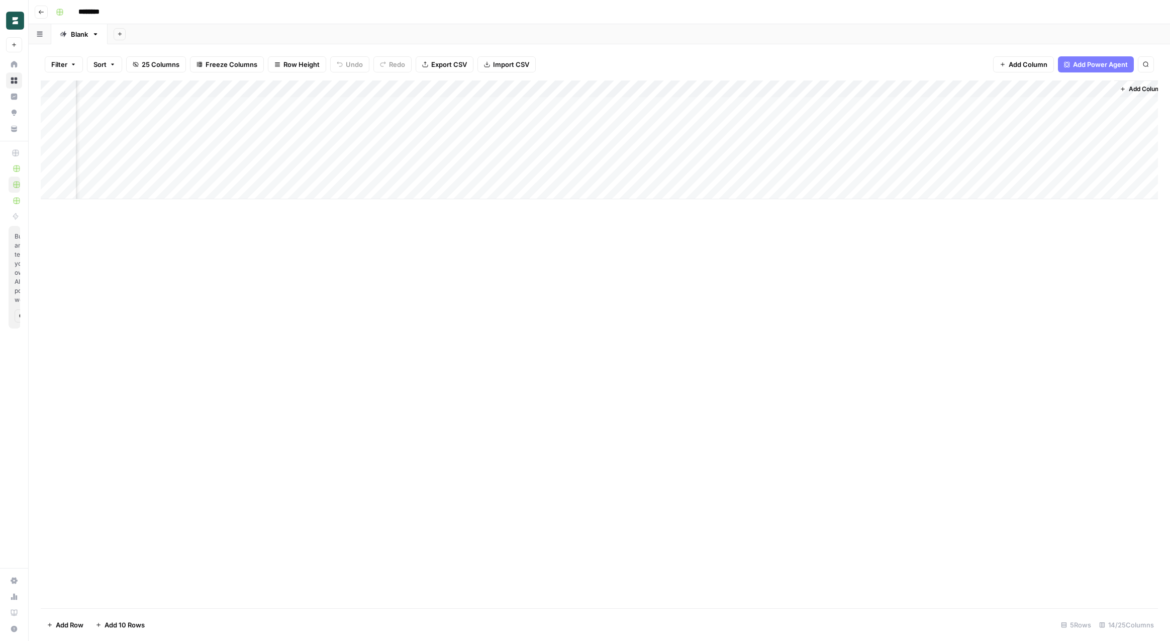
scroll to position [0, 589]
click at [702, 105] on div "Add Column" at bounding box center [600, 139] width 1118 height 119
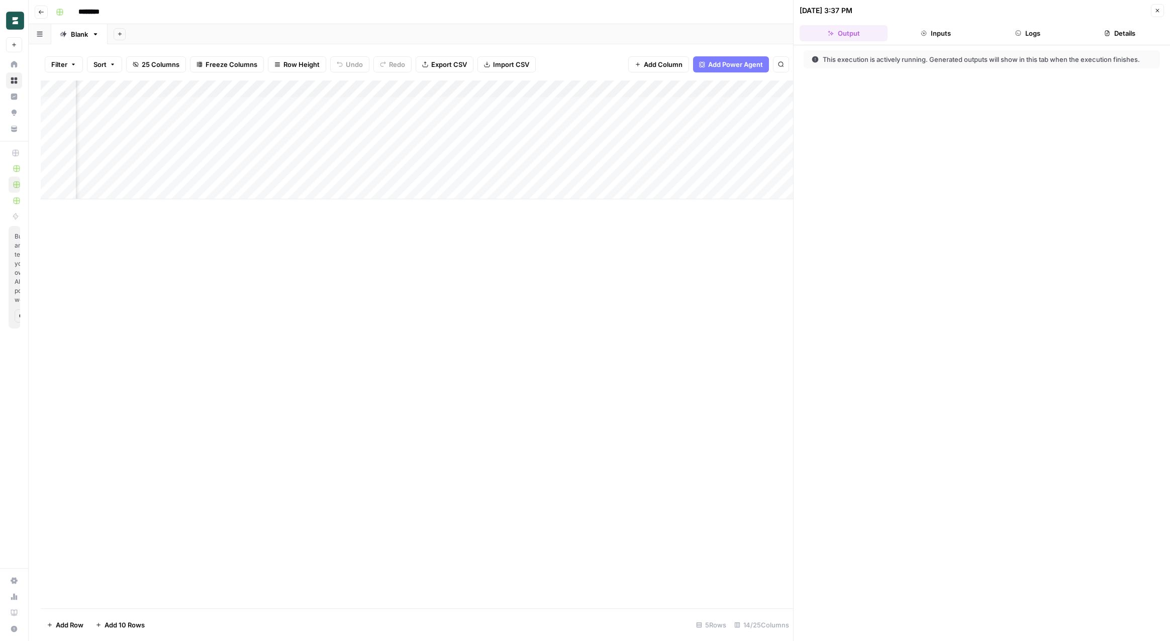
click at [1038, 35] on button "Logs" at bounding box center [1028, 33] width 88 height 16
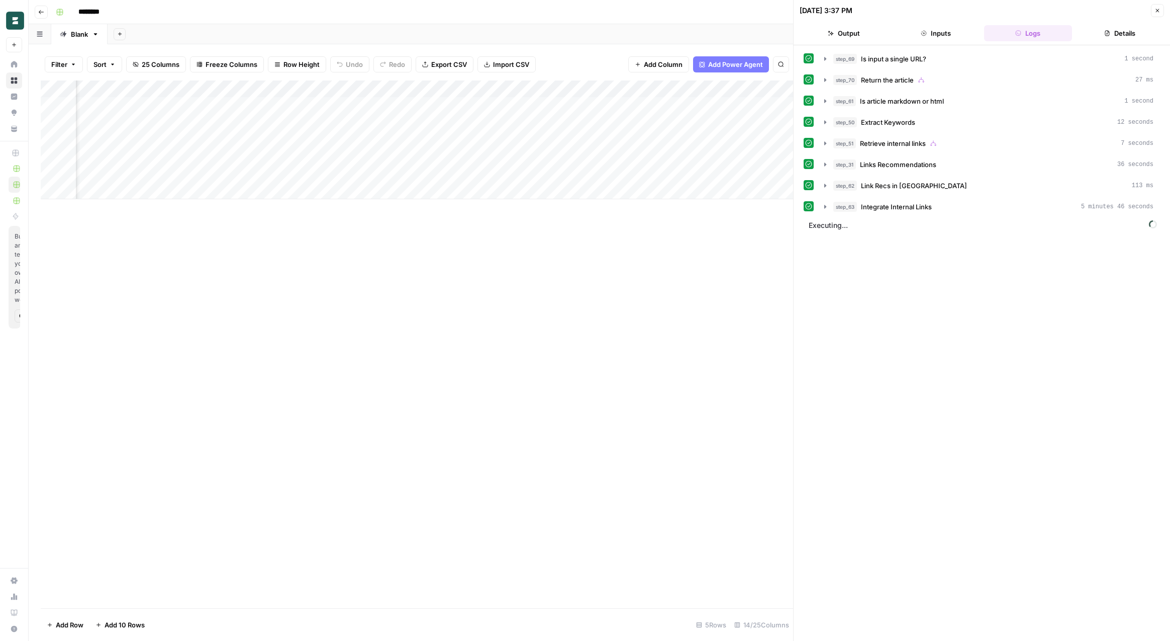
click at [877, 270] on div "step_69 Is input a single URL? 1 second step_70 Return the article 27 ms step_6…" at bounding box center [982, 342] width 356 height 585
click at [823, 207] on icon "button" at bounding box center [826, 207] width 8 height 8
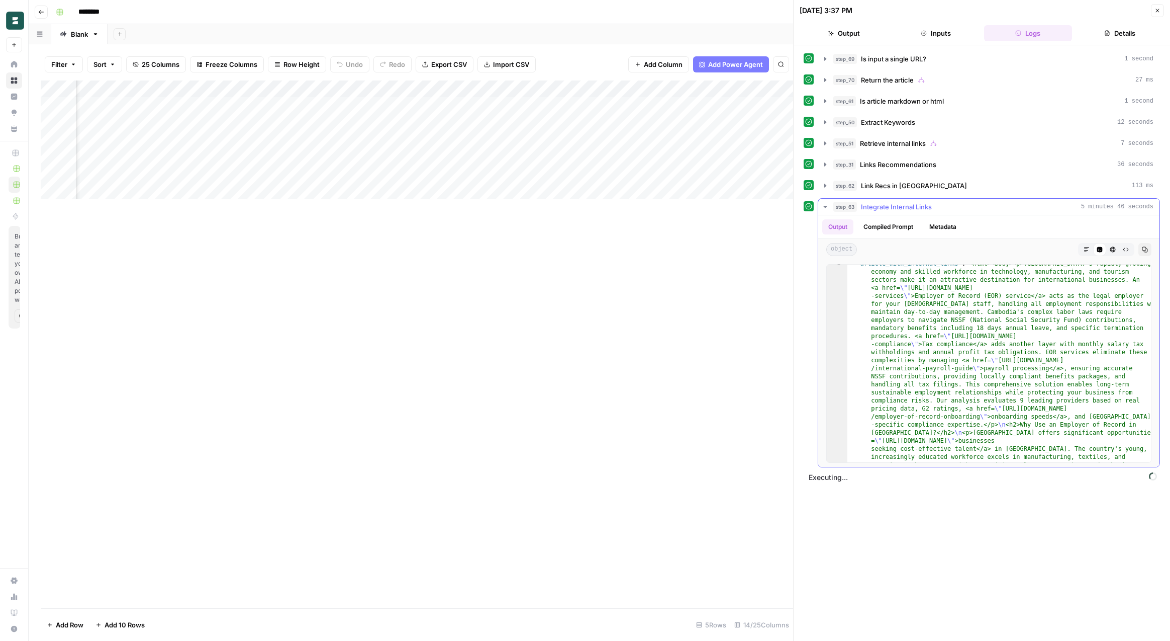
scroll to position [0, 0]
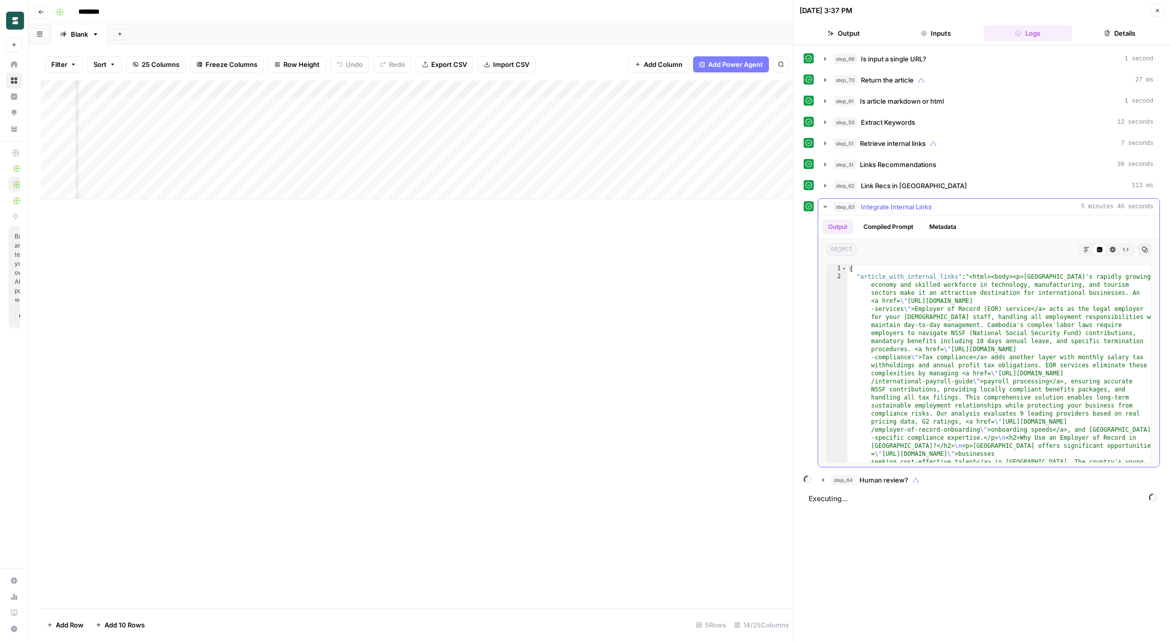
click at [828, 208] on icon "button" at bounding box center [826, 207] width 8 height 8
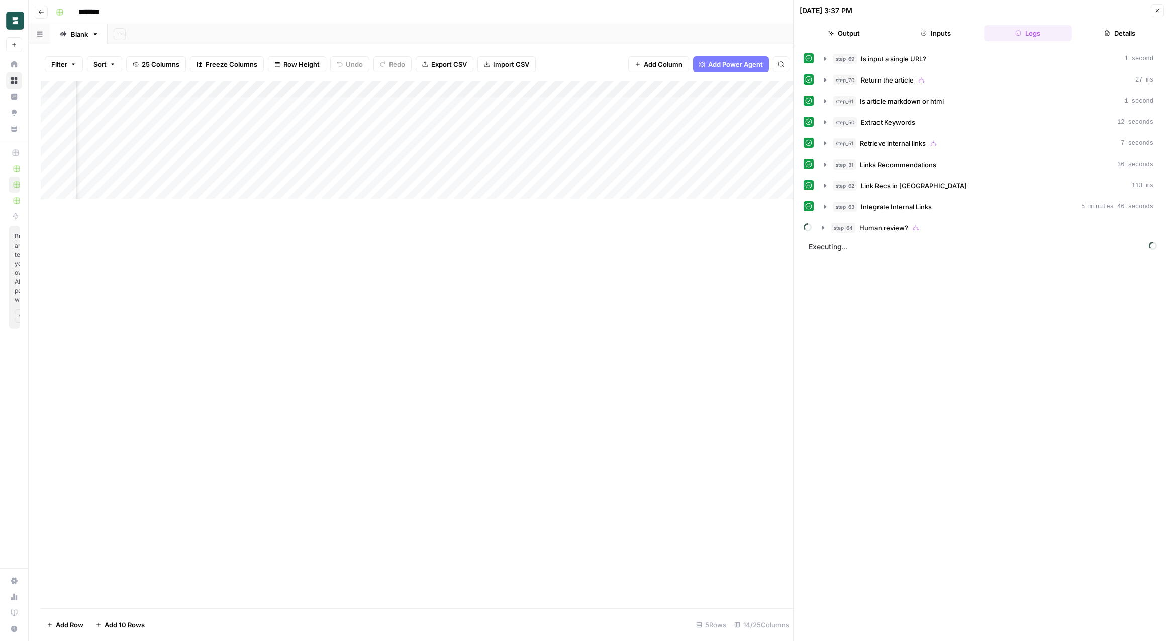
click at [585, 325] on div "Add Column" at bounding box center [417, 343] width 753 height 527
click at [709, 89] on div "Add Column" at bounding box center [417, 139] width 753 height 119
click at [685, 190] on span "Fork Power Agent" at bounding box center [692, 188] width 88 height 10
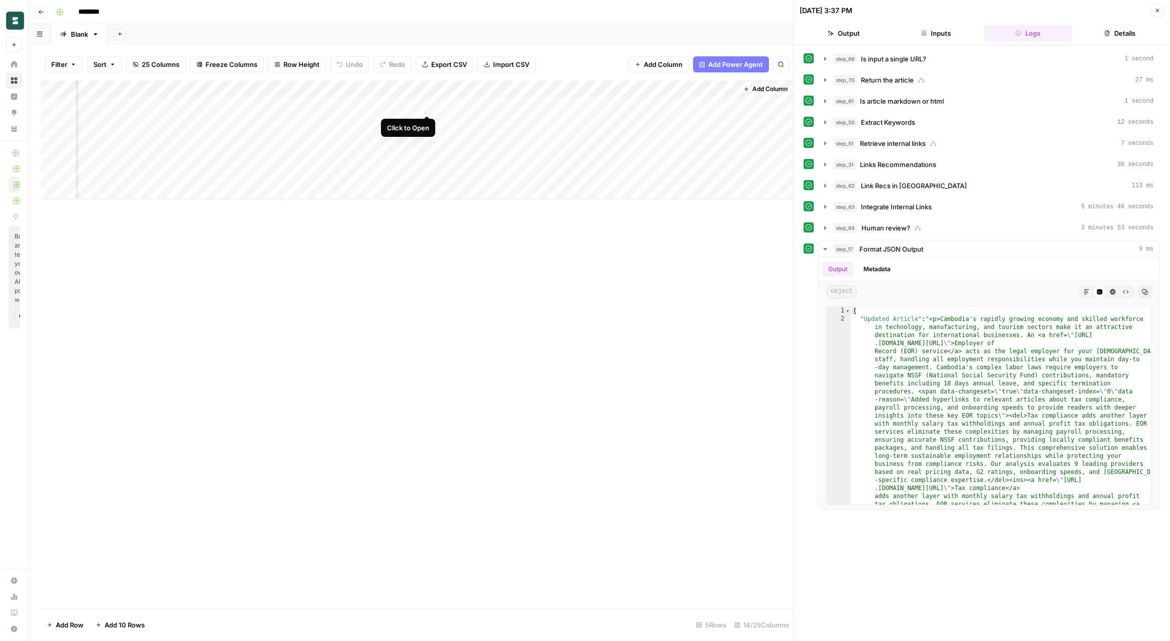
click at [430, 107] on div "Add Column" at bounding box center [417, 139] width 753 height 119
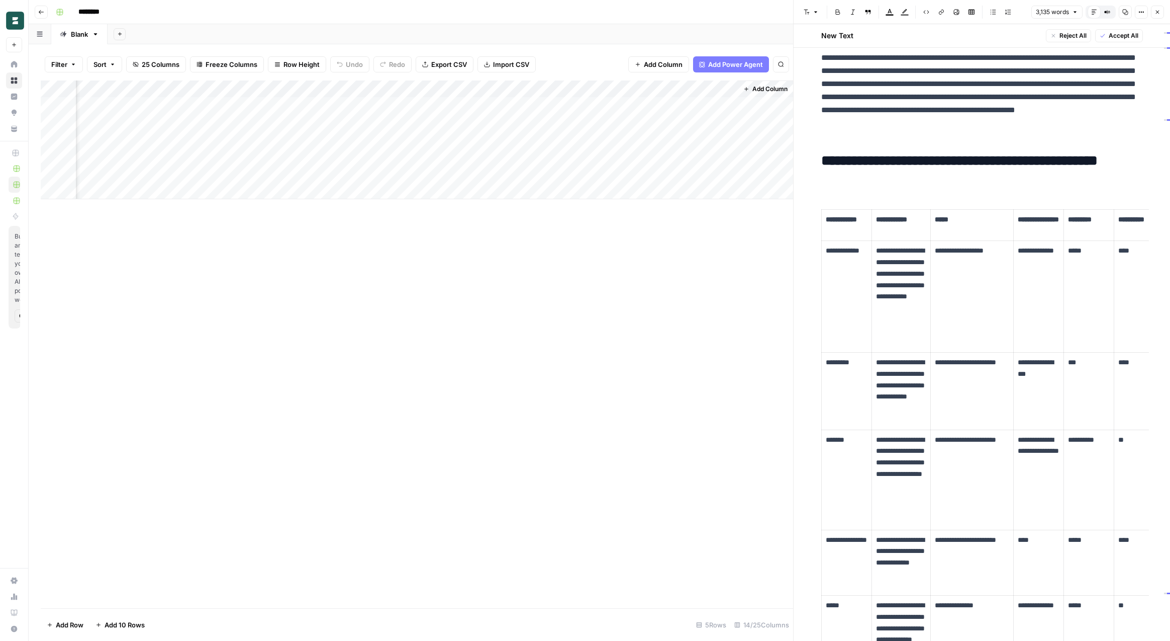
scroll to position [791, 0]
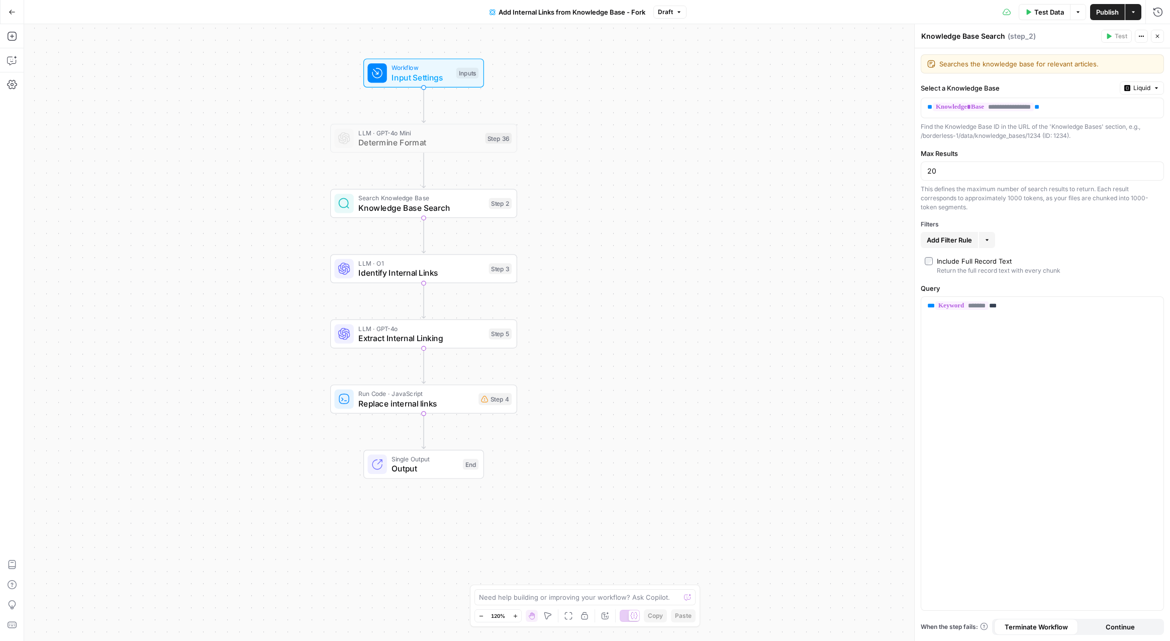
click at [637, 11] on span "Add Internal Links from Knowledge Base - Fork" at bounding box center [572, 12] width 147 height 10
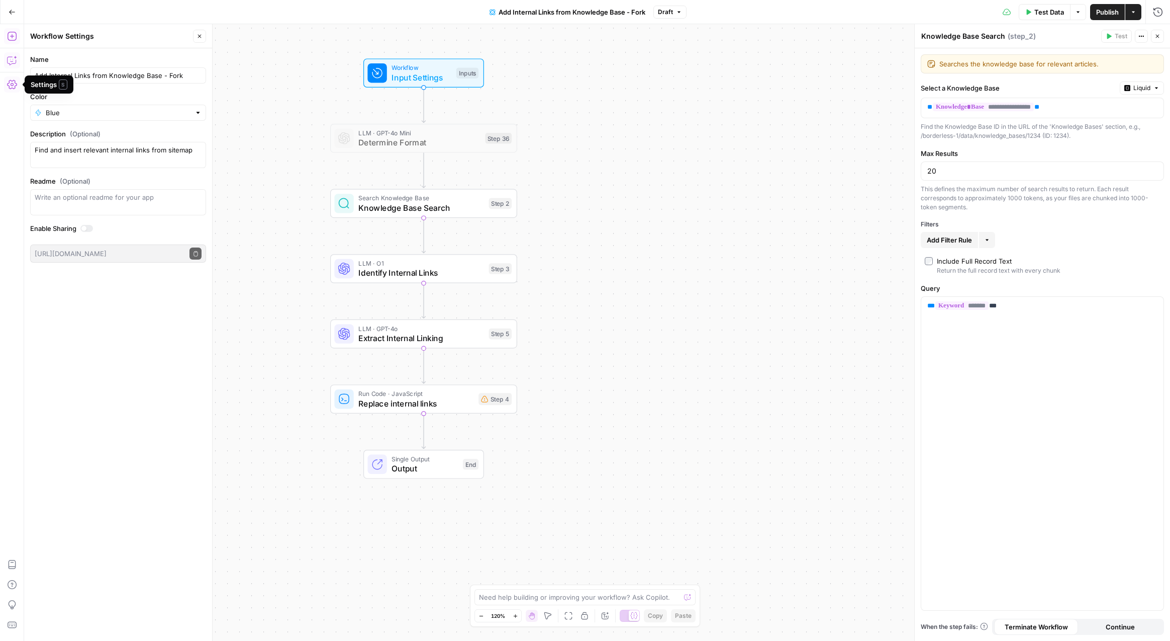
click at [8, 5] on button "Go Back" at bounding box center [12, 12] width 18 height 18
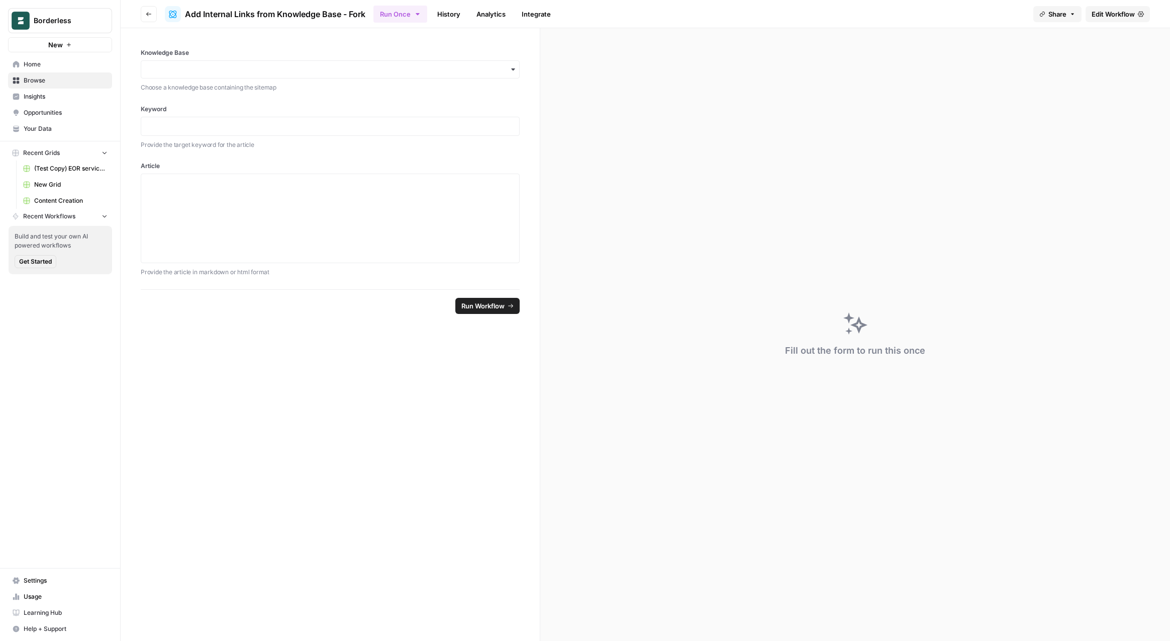
click at [149, 11] on button "Go back" at bounding box center [149, 14] width 16 height 16
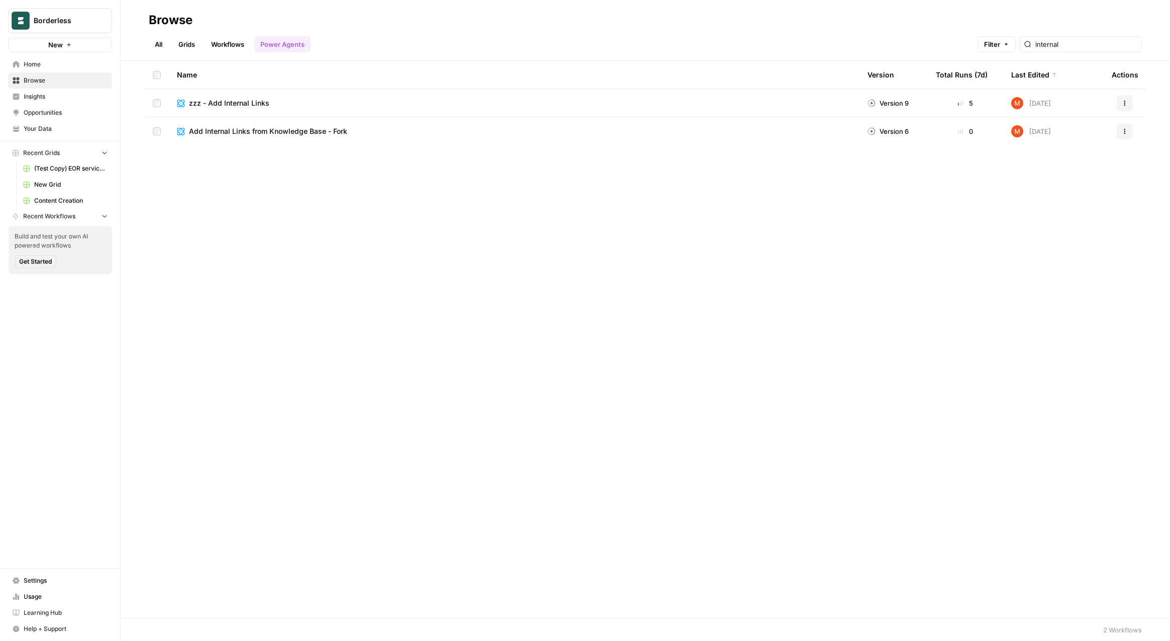
click at [1086, 37] on div "internal" at bounding box center [1081, 44] width 122 height 16
type input "i"
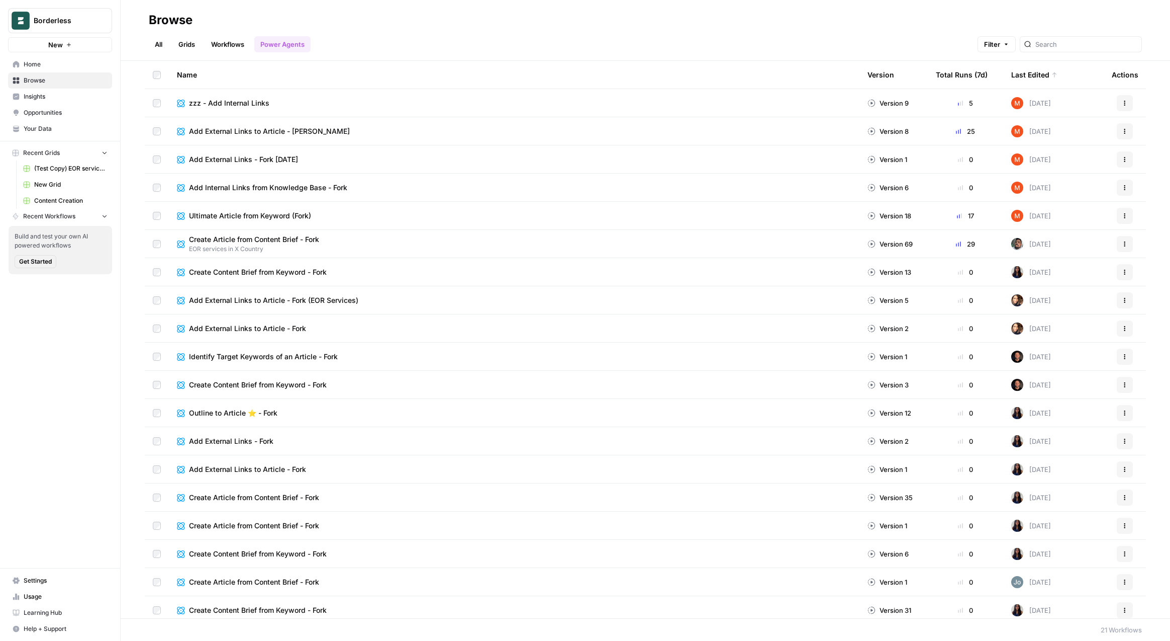
click at [490, 6] on header "Browse All Grids Workflows Power Agents Filter" at bounding box center [646, 30] width 1050 height 61
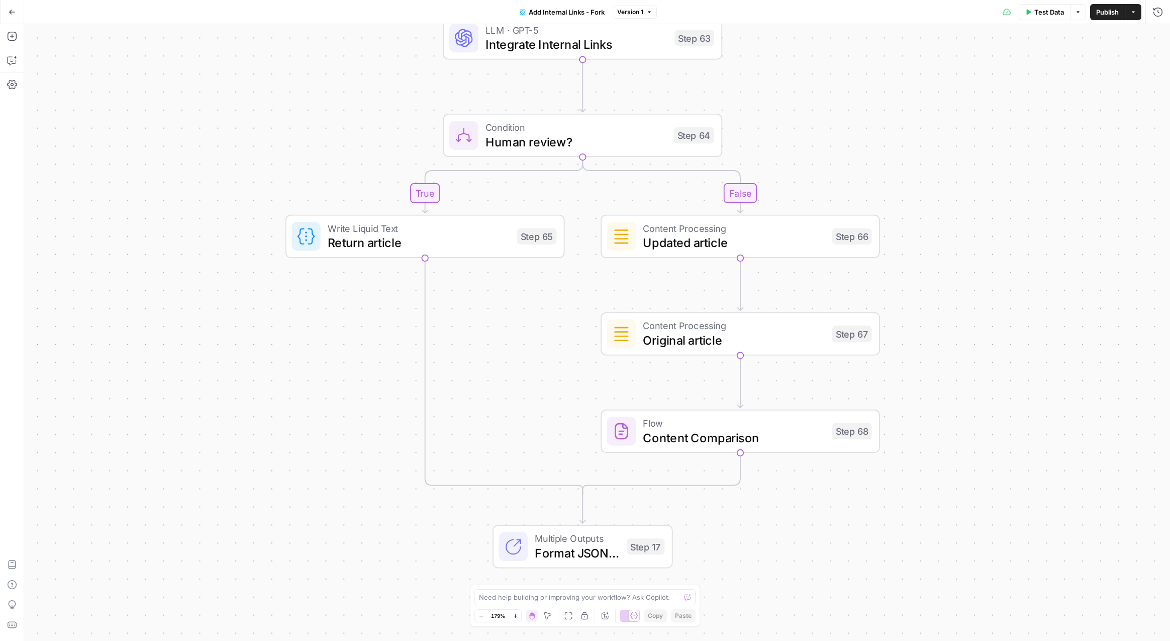
click at [707, 235] on span "Updated article" at bounding box center [734, 242] width 182 height 18
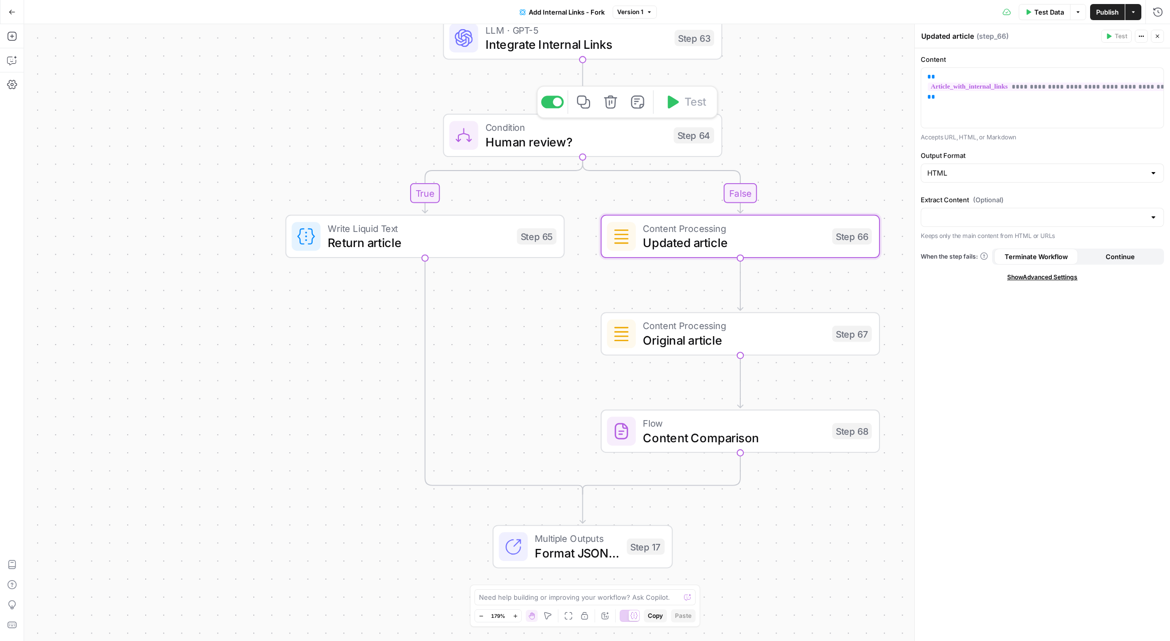
click at [579, 149] on span "Human review?" at bounding box center [576, 142] width 181 height 18
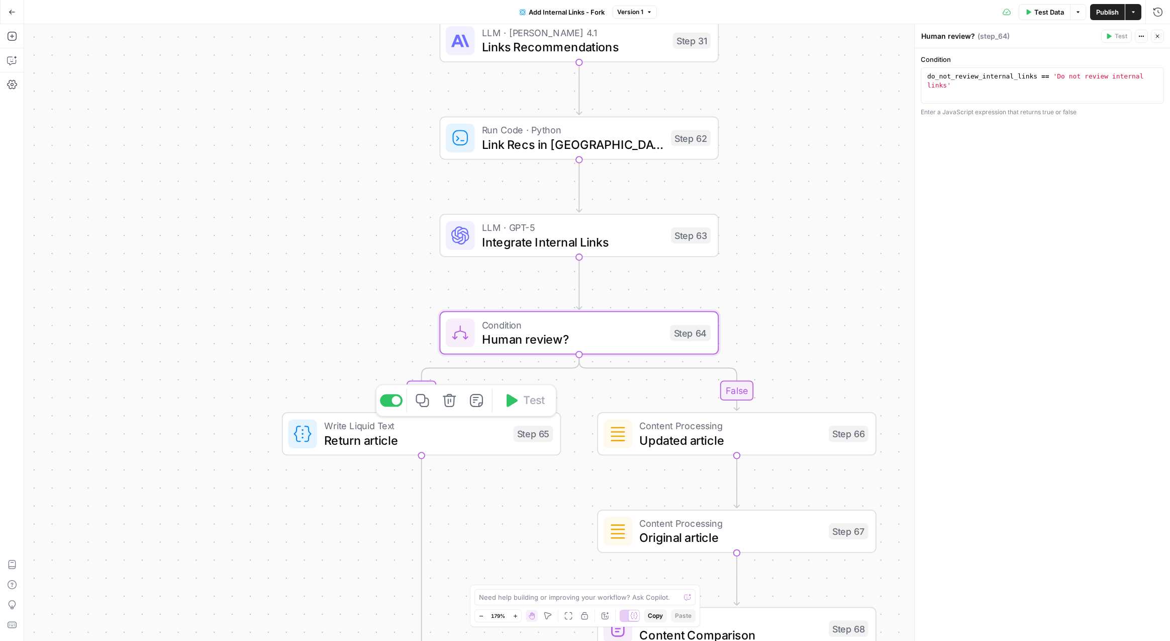
click at [460, 443] on span "Return article" at bounding box center [415, 440] width 182 height 18
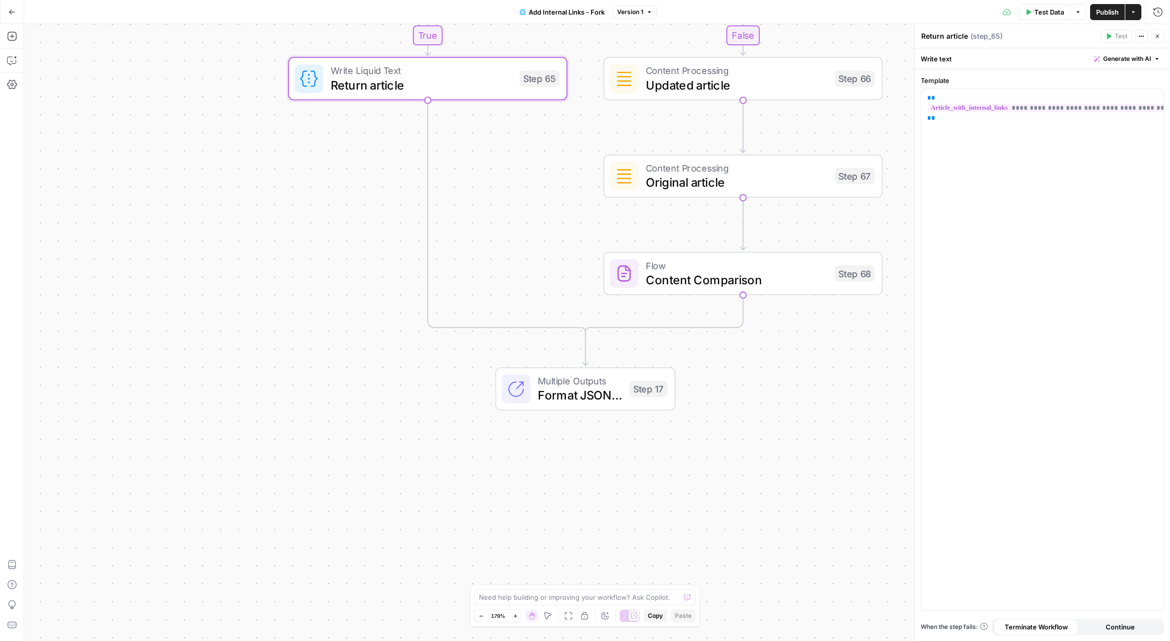
click at [608, 394] on span "Format JSON Output" at bounding box center [580, 395] width 84 height 18
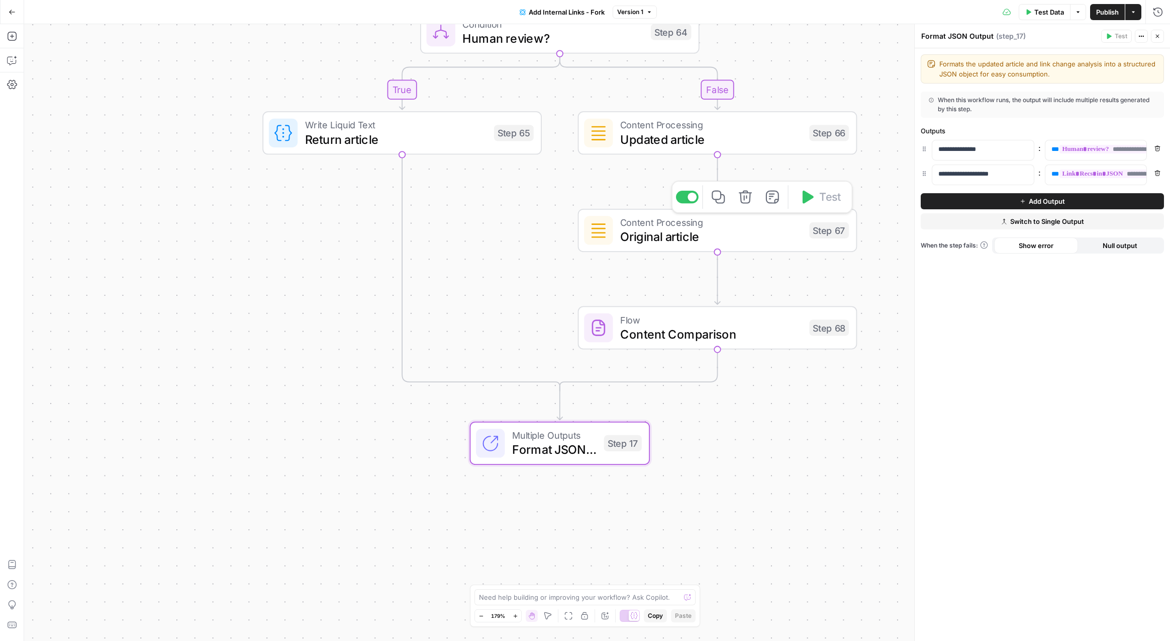
click at [652, 234] on span "Original article" at bounding box center [711, 237] width 182 height 18
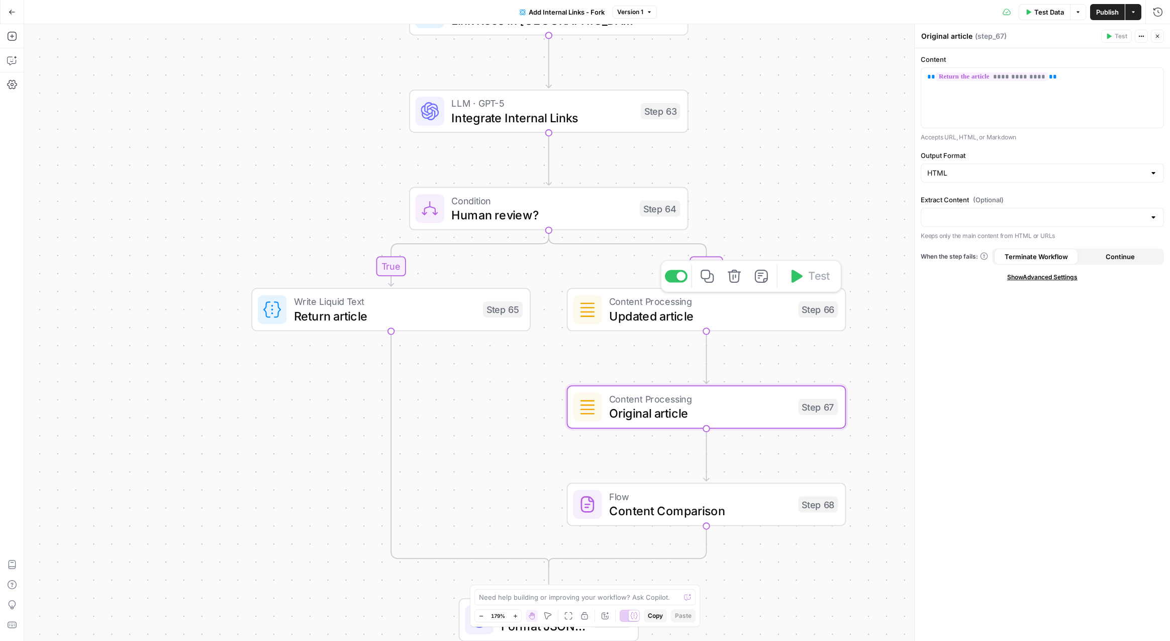
click at [627, 314] on span "Updated article" at bounding box center [700, 316] width 182 height 18
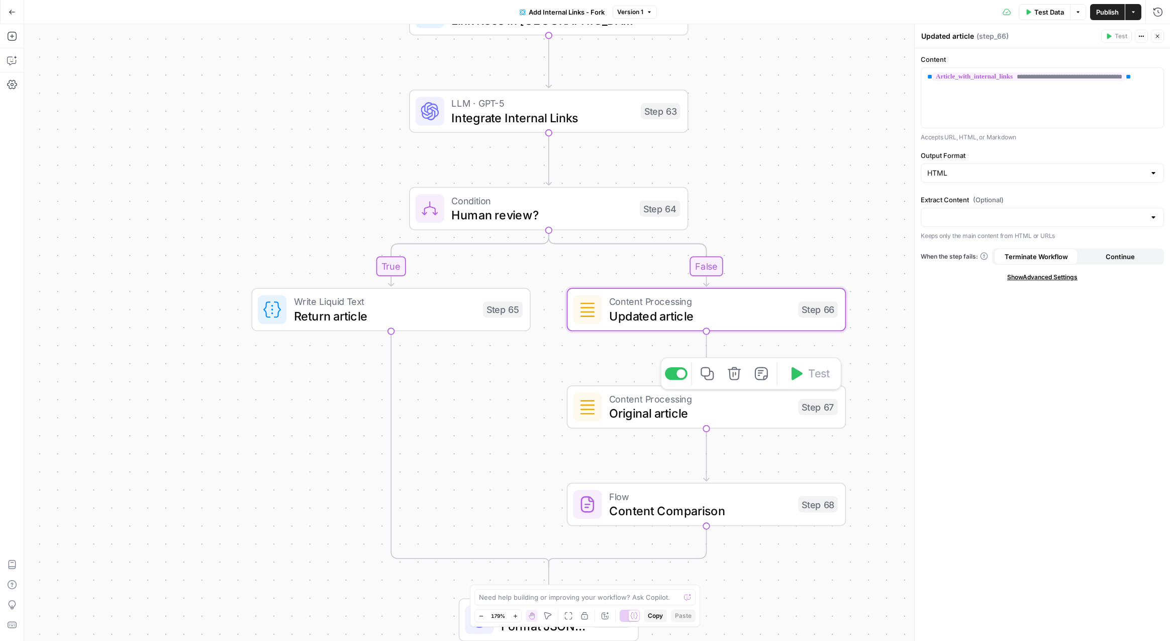
click at [621, 408] on span "Original article" at bounding box center [700, 413] width 182 height 18
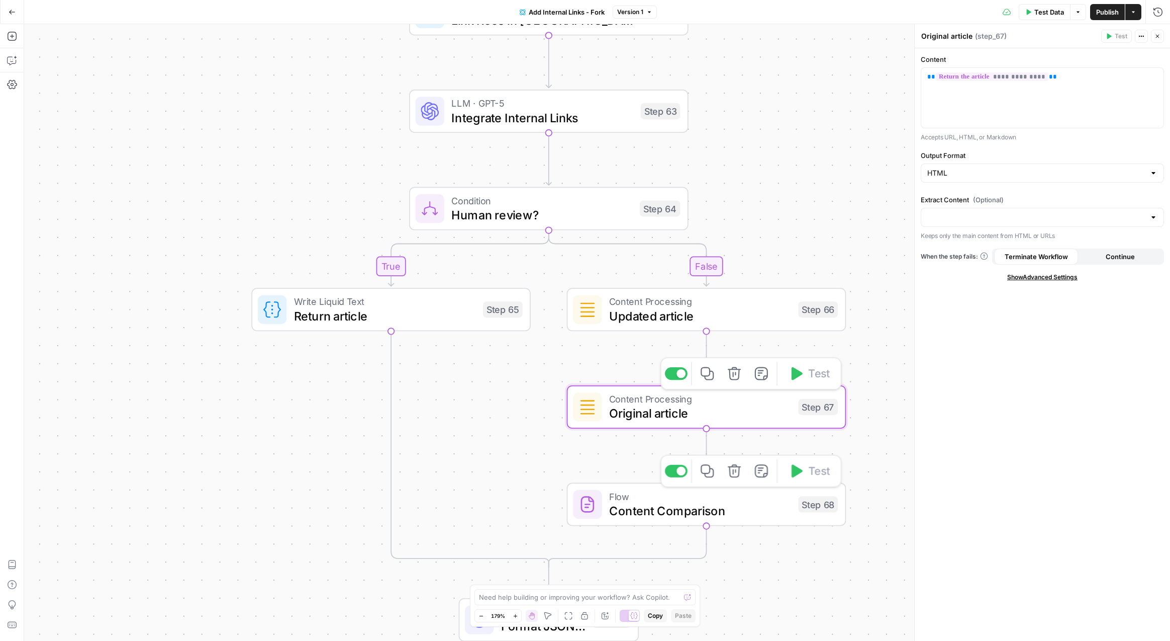
click at [634, 510] on span "Content Comparison" at bounding box center [700, 510] width 182 height 18
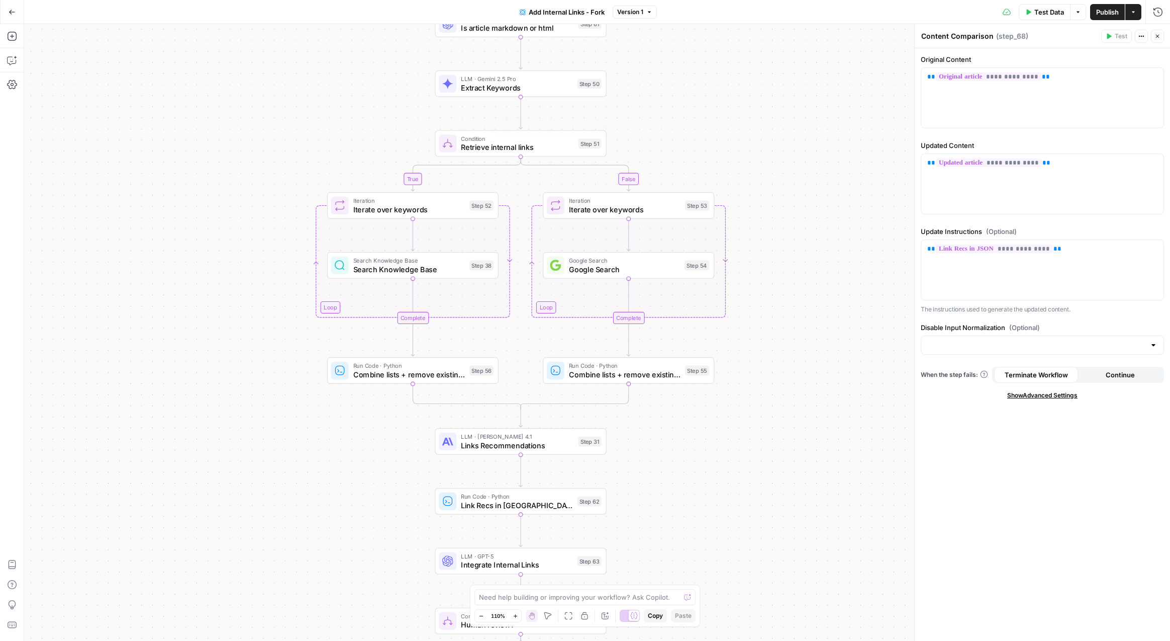
click at [537, 146] on span "Retrieve internal links" at bounding box center [517, 147] width 113 height 11
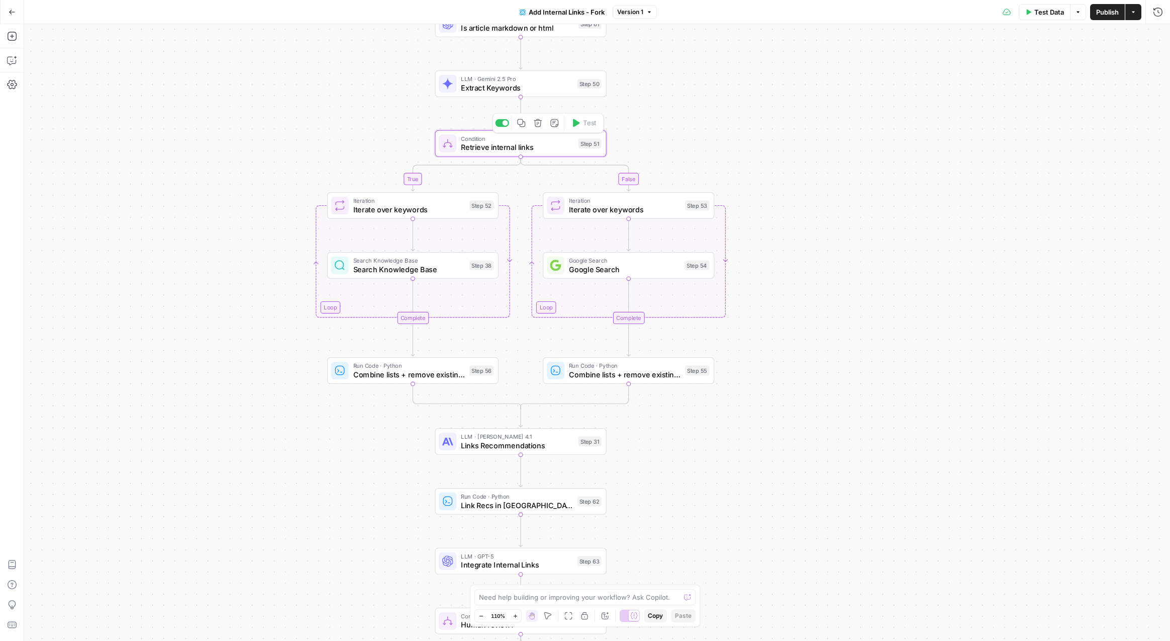
type textarea "Retrieve internal links"
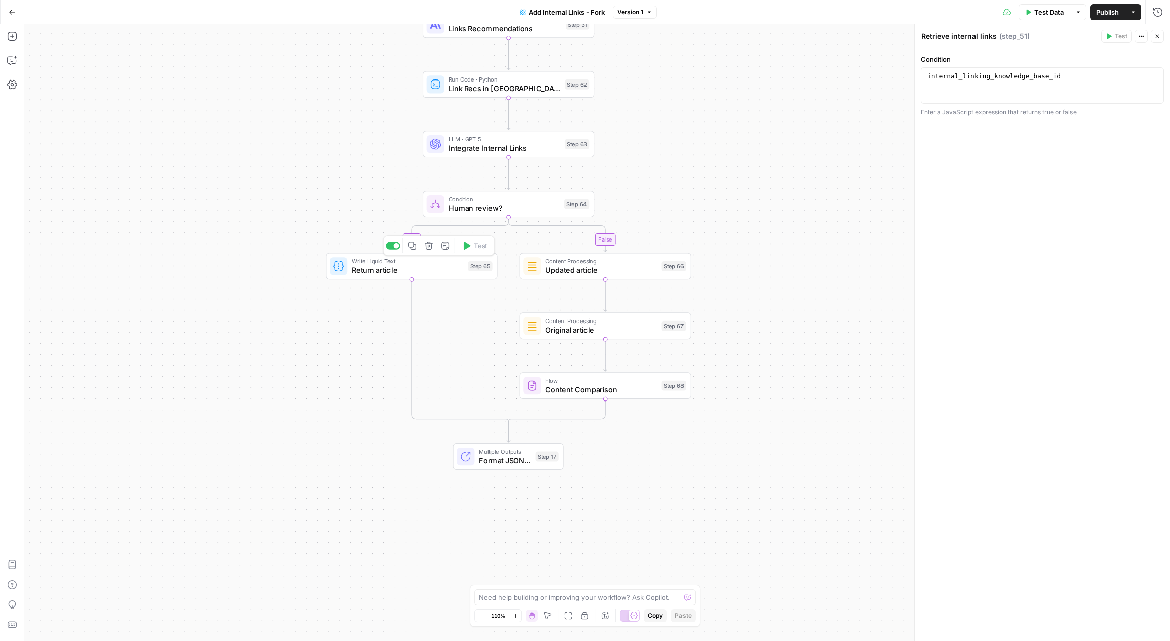
click at [430, 273] on span "Return article" at bounding box center [408, 269] width 112 height 11
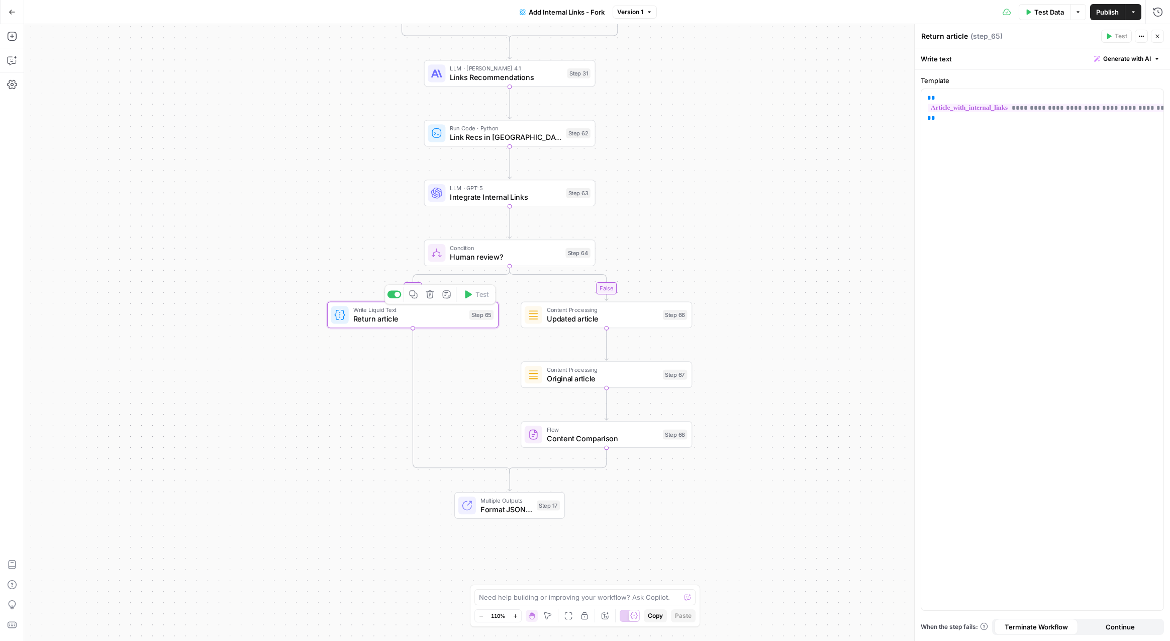
click at [759, 307] on div "true false true false true false Workflow Input Settings Inputs LLM · GPT-5 Nan…" at bounding box center [597, 332] width 1146 height 616
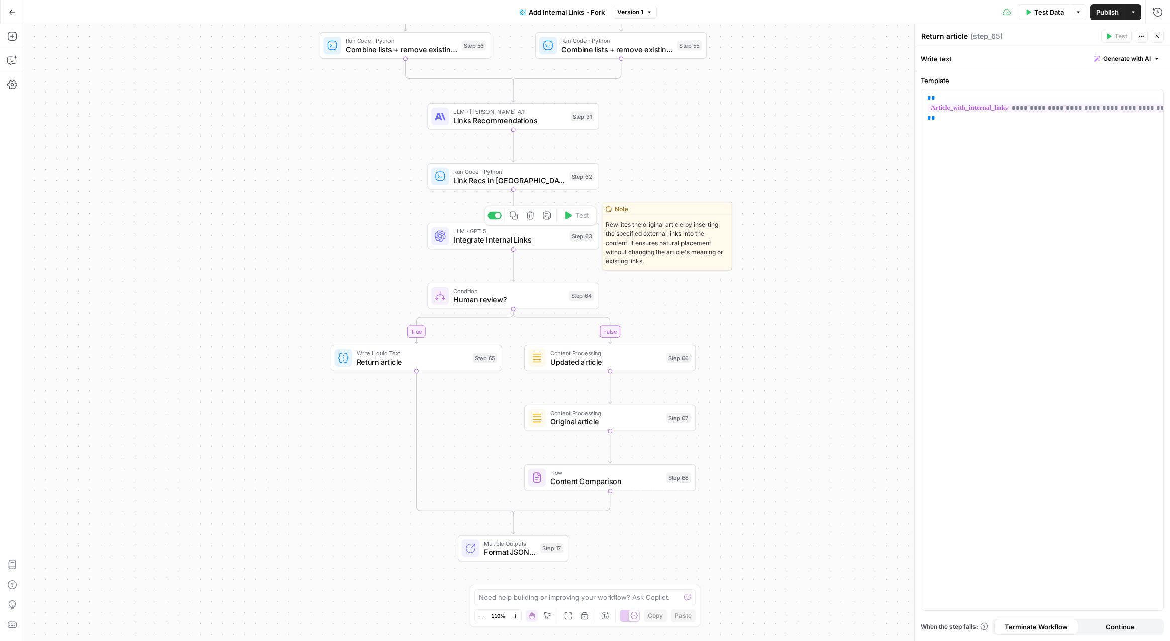
click at [505, 237] on span "Integrate Internal Links" at bounding box center [509, 239] width 112 height 11
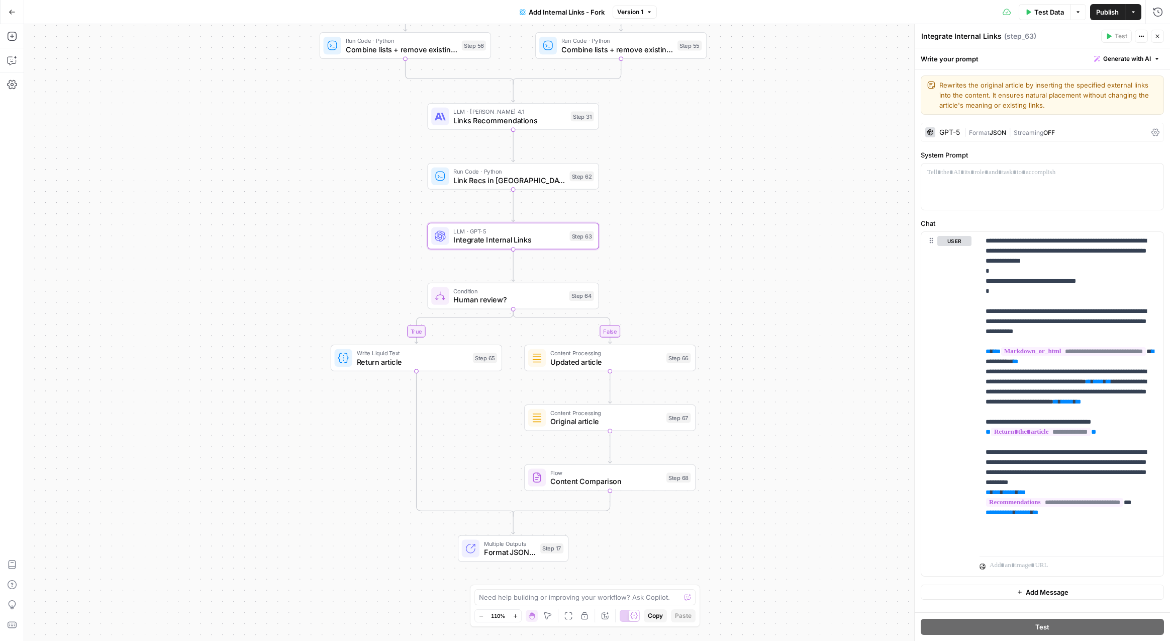
click at [422, 367] on div "Write Liquid Text Return article Step 65 Copy step Delete step Add Note Test" at bounding box center [416, 357] width 171 height 27
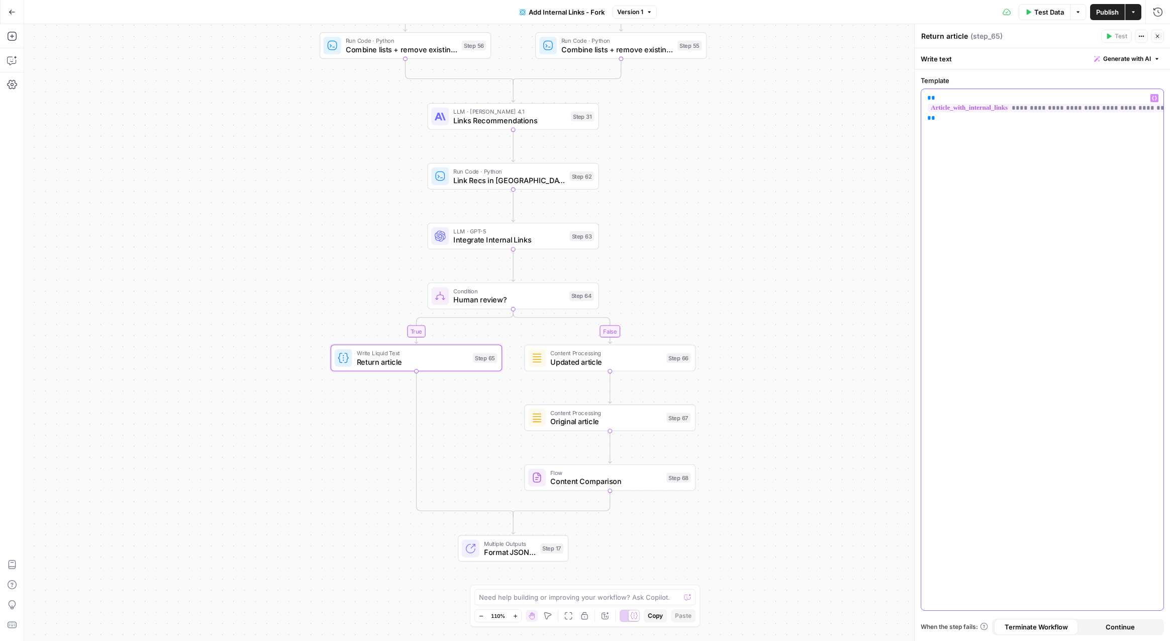
click at [1013, 343] on div "**********" at bounding box center [1043, 349] width 242 height 521
click at [730, 373] on div "true false true false true false Workflow Input Settings Inputs LLM · GPT-5 Nan…" at bounding box center [597, 332] width 1146 height 616
click at [661, 368] on div "Content Processing Updated article Step 66 Copy step Delete step Add Note Test" at bounding box center [609, 357] width 171 height 27
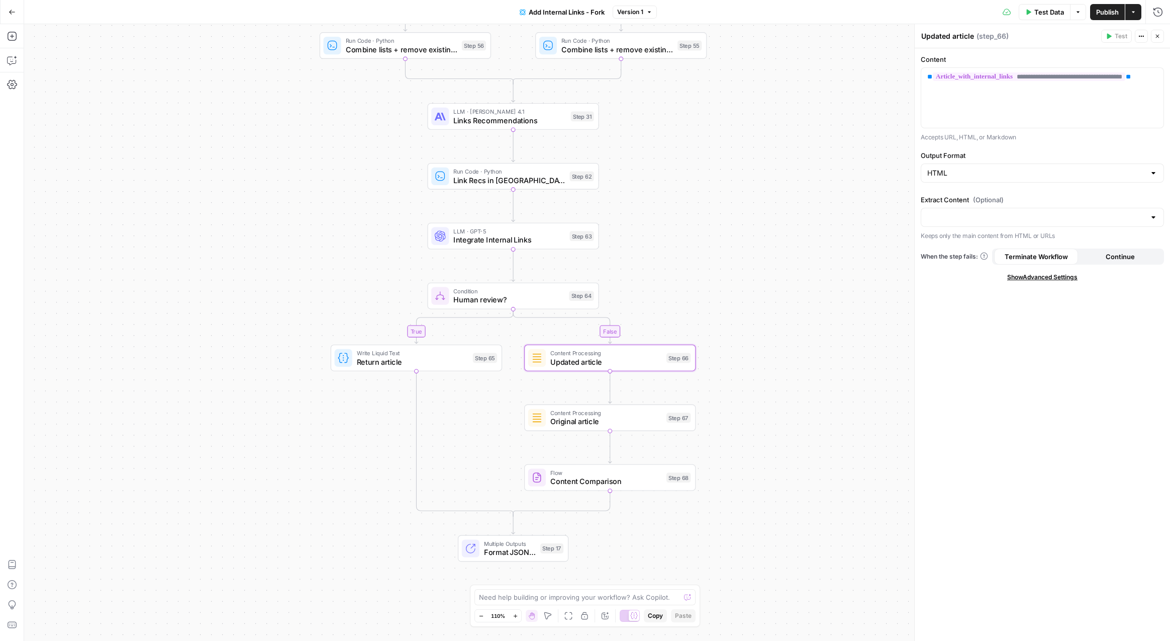
click at [968, 389] on div "**********" at bounding box center [1042, 344] width 255 height 592
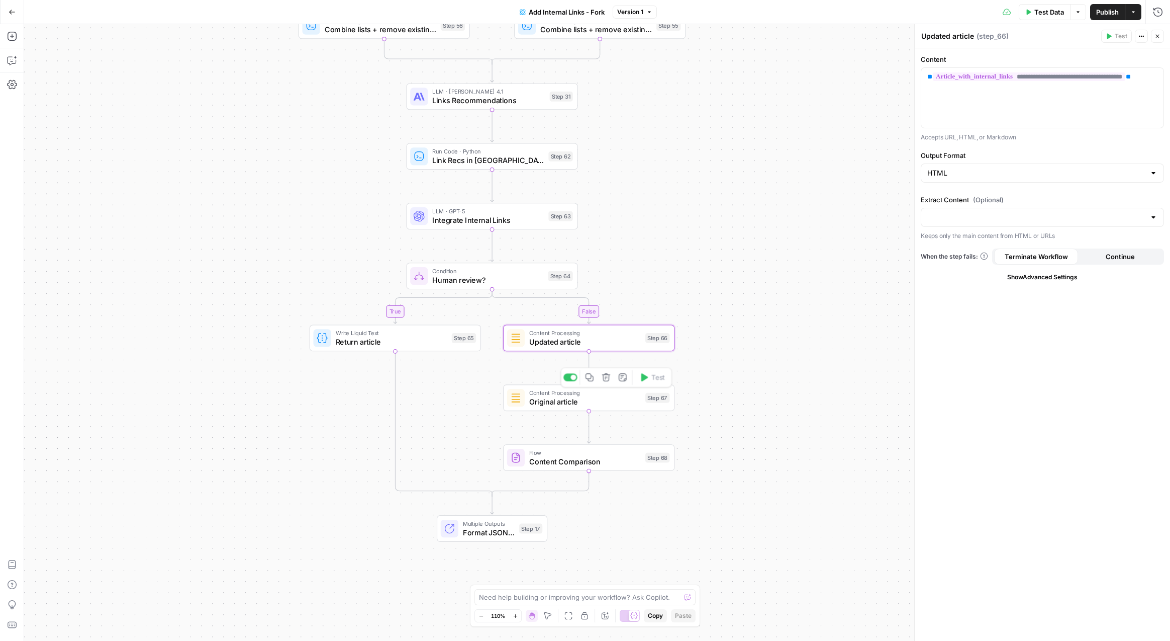
click at [619, 410] on div "Content Processing Original article Step 67 Copy step Delete step Add Note Test" at bounding box center [588, 397] width 171 height 27
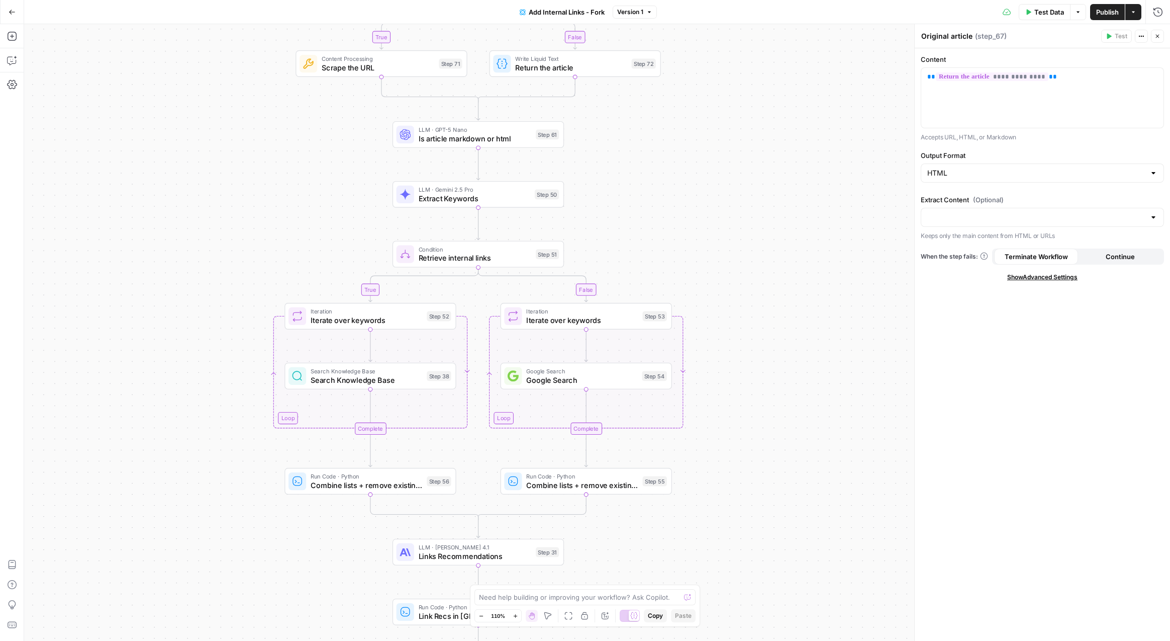
click at [167, 217] on div "true false true false true false Workflow Input Settings Inputs LLM · GPT-5 Nan…" at bounding box center [597, 332] width 1146 height 616
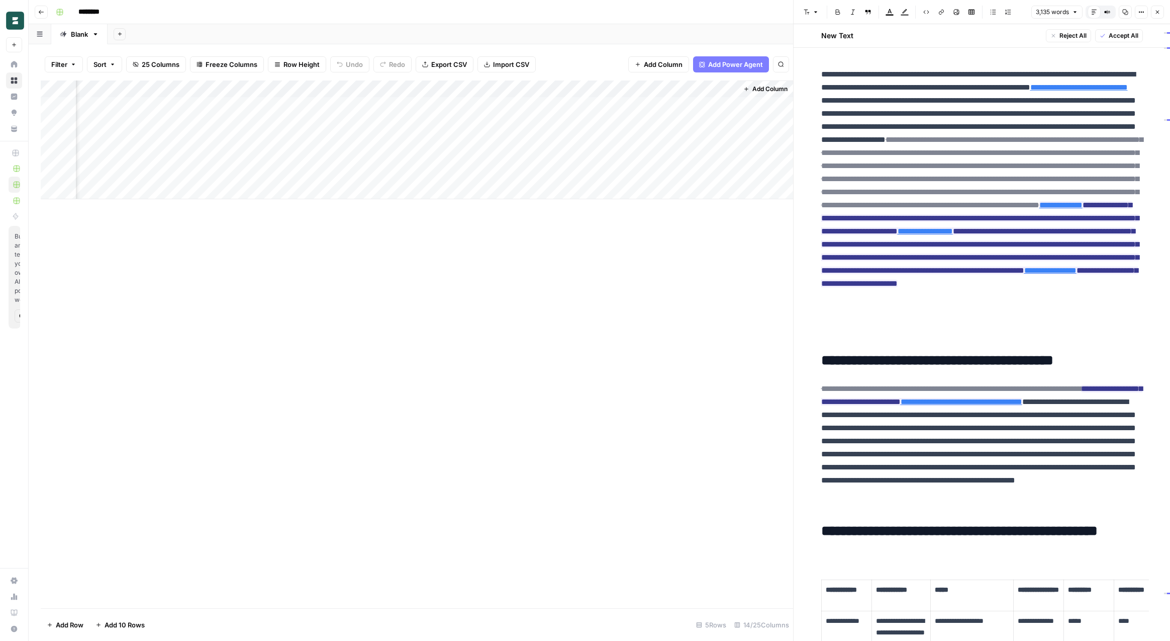
click at [338, 86] on div "Add Column" at bounding box center [417, 139] width 753 height 119
click at [287, 176] on span "Configure Inputs" at bounding box center [299, 173] width 88 height 10
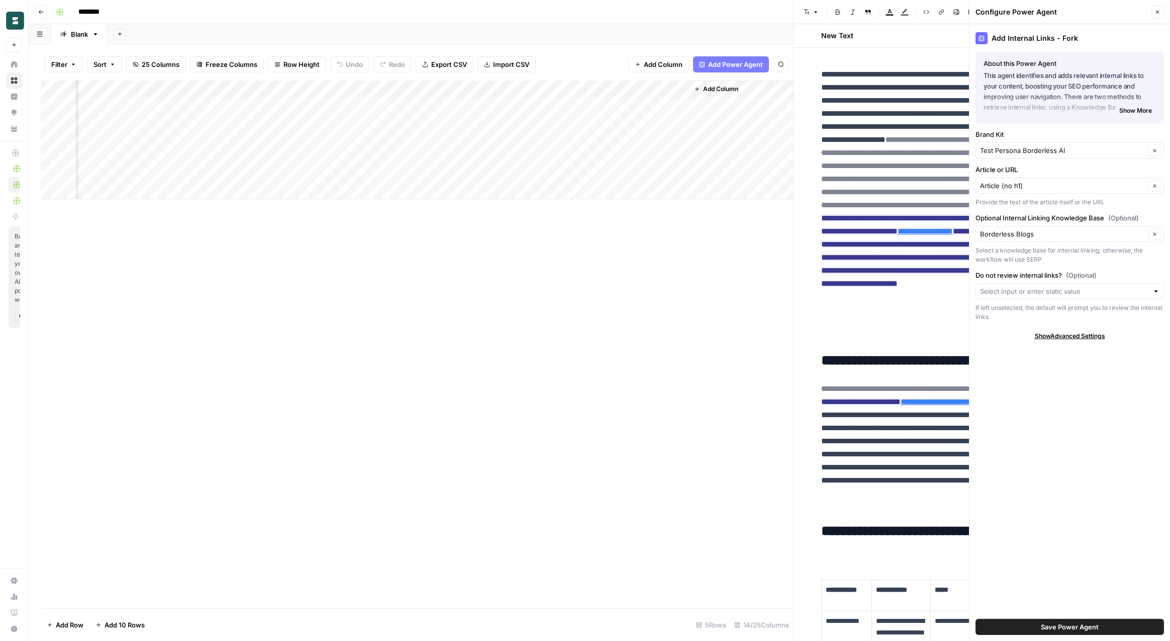
click at [1154, 14] on button "Close" at bounding box center [1157, 12] width 13 height 13
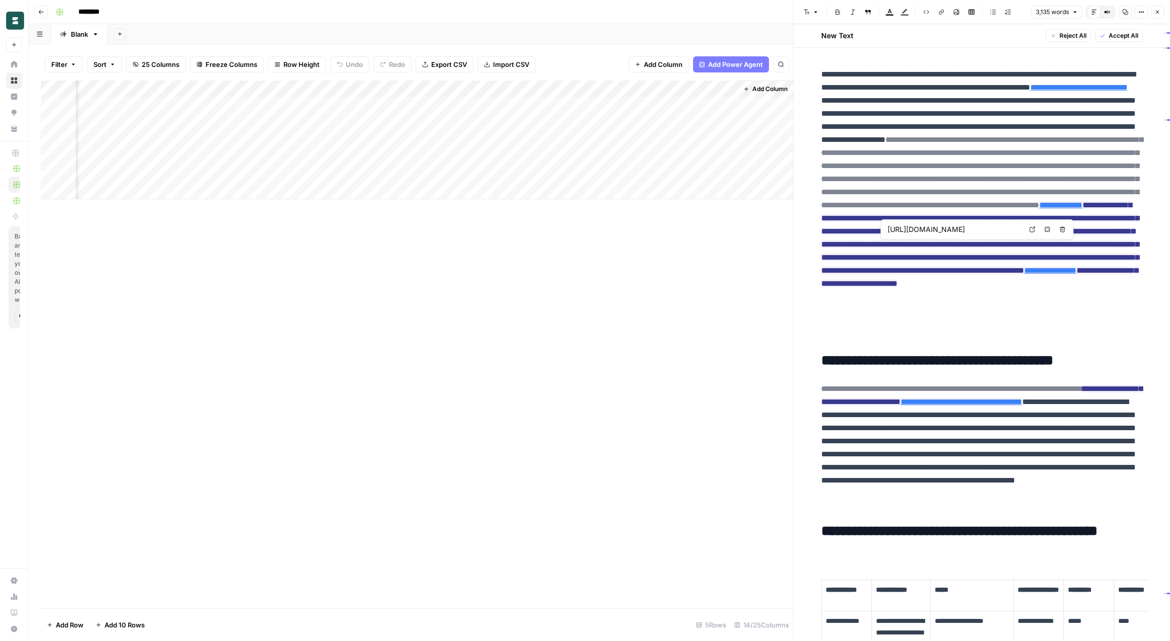
click at [1027, 227] on link "Open in a new tab" at bounding box center [1032, 229] width 13 height 13
click at [1032, 256] on icon at bounding box center [1031, 255] width 6 height 6
click at [966, 320] on icon at bounding box center [967, 321] width 6 height 6
type input "[URL][DOMAIN_NAME]"
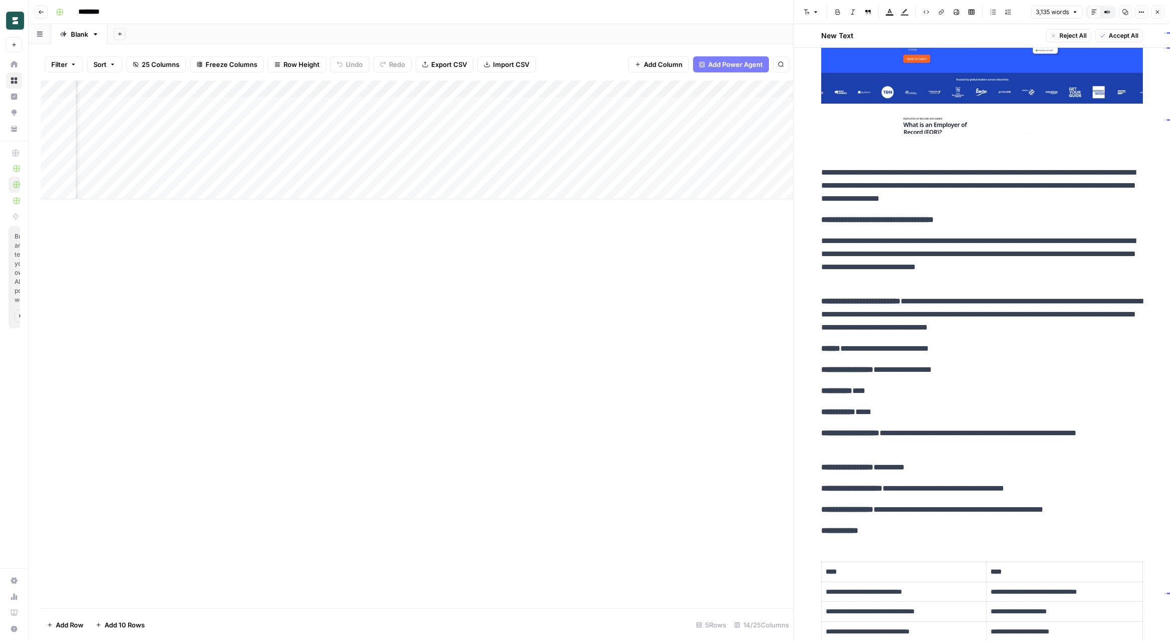
scroll to position [0, 411]
click at [521, 105] on div "Add Column" at bounding box center [417, 139] width 753 height 119
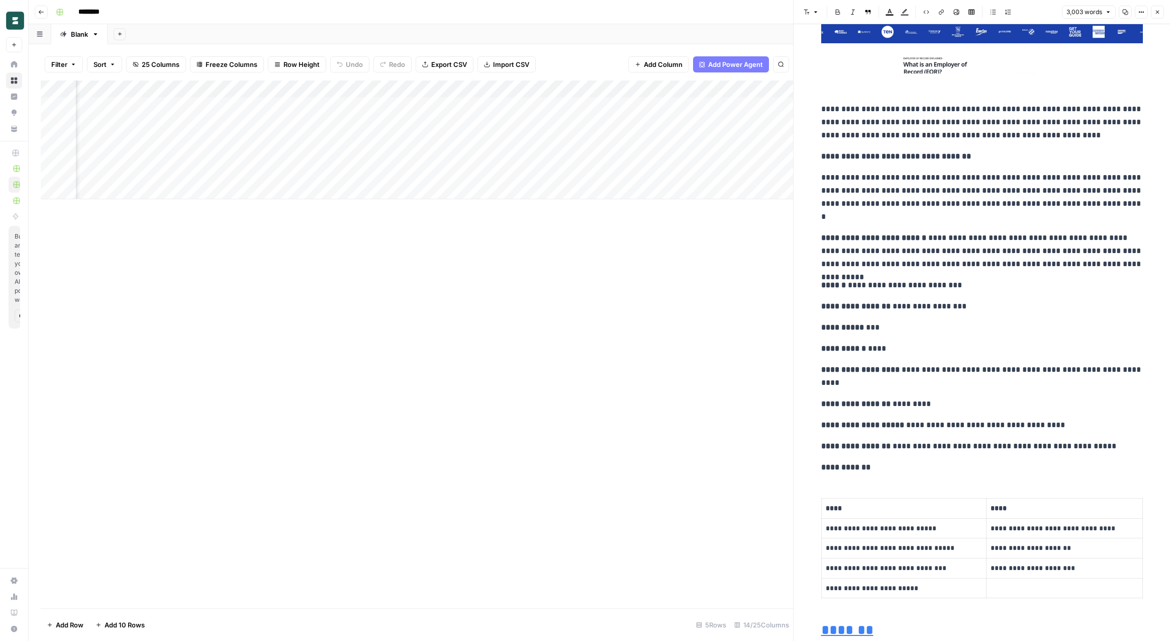
scroll to position [0, 185]
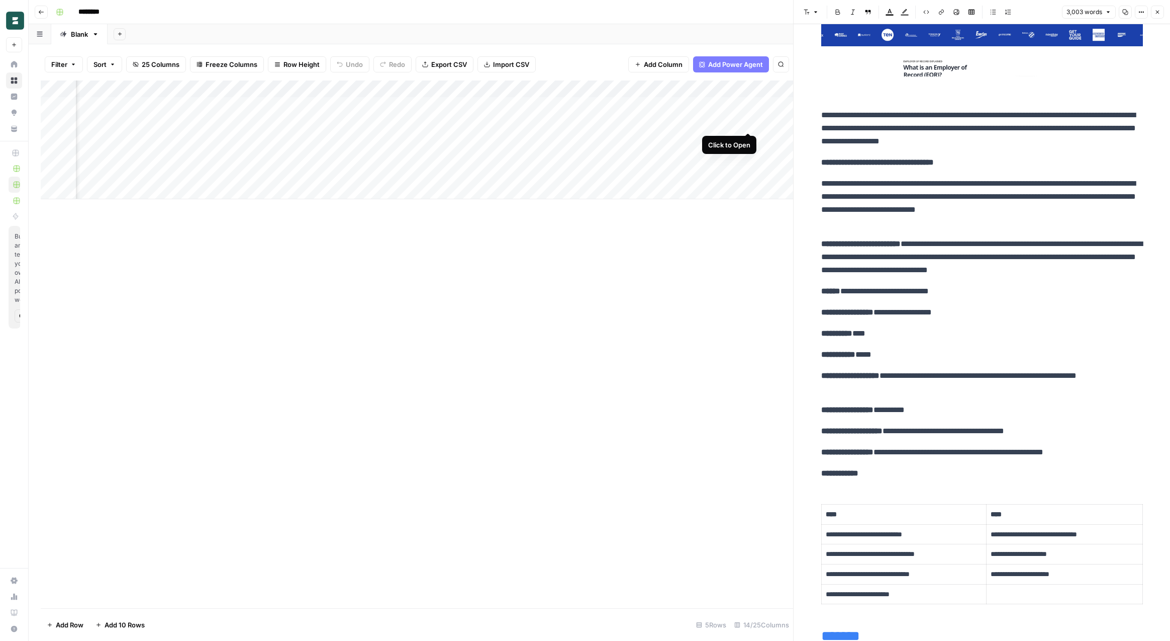
click at [749, 124] on div "Add Column" at bounding box center [417, 139] width 753 height 119
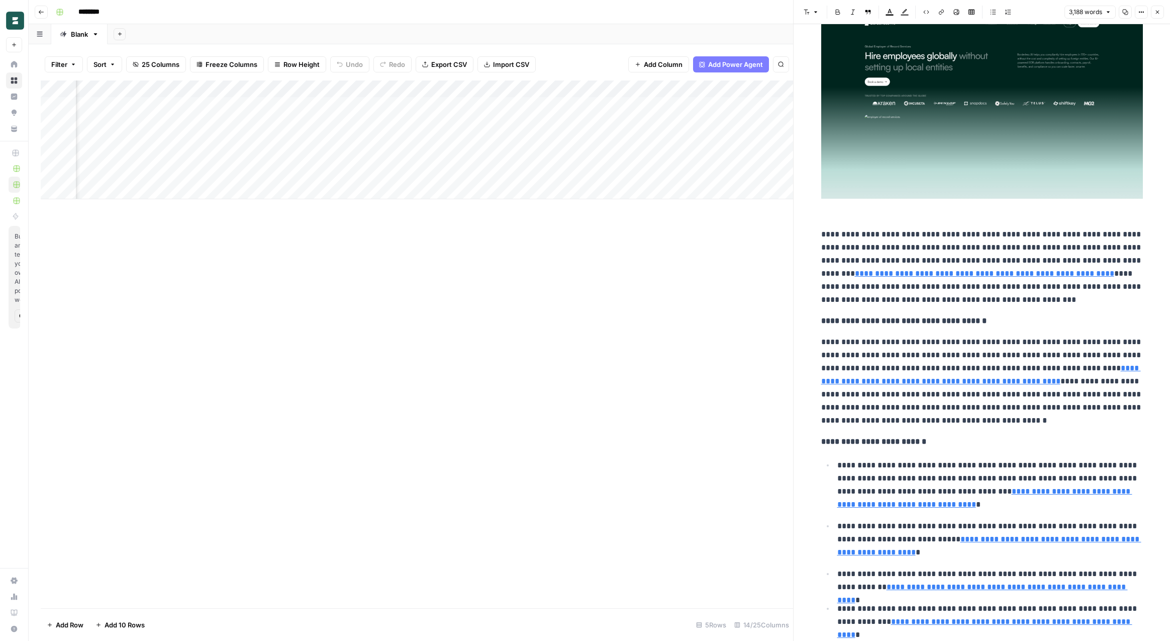
scroll to position [1558, 0]
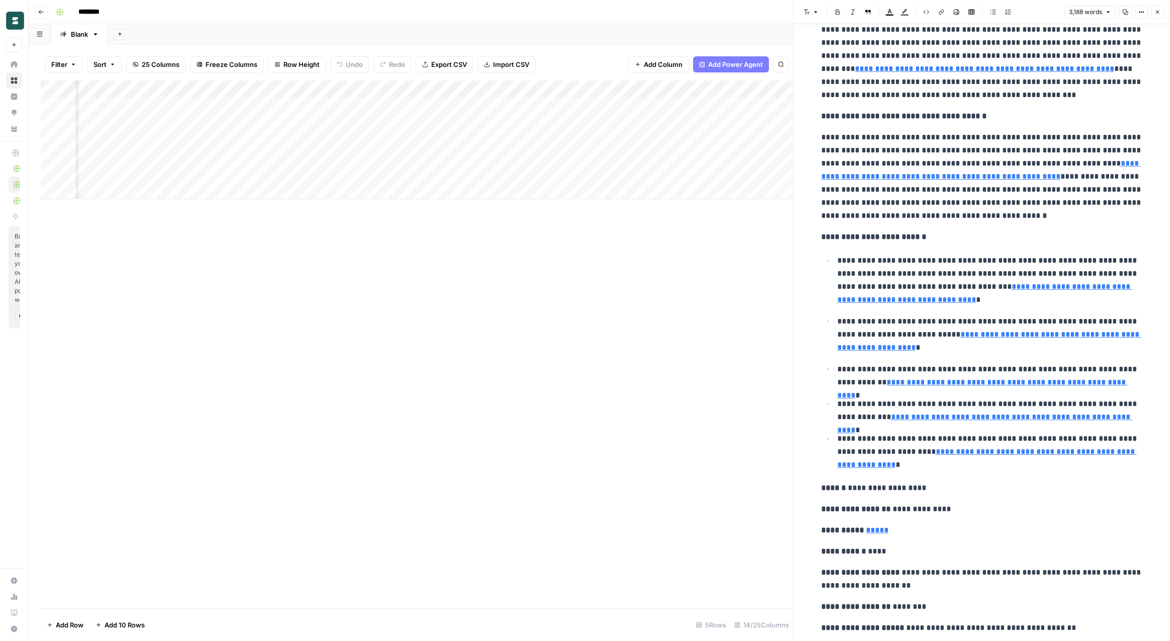
click at [1003, 406] on p "**********" at bounding box center [991, 410] width 306 height 26
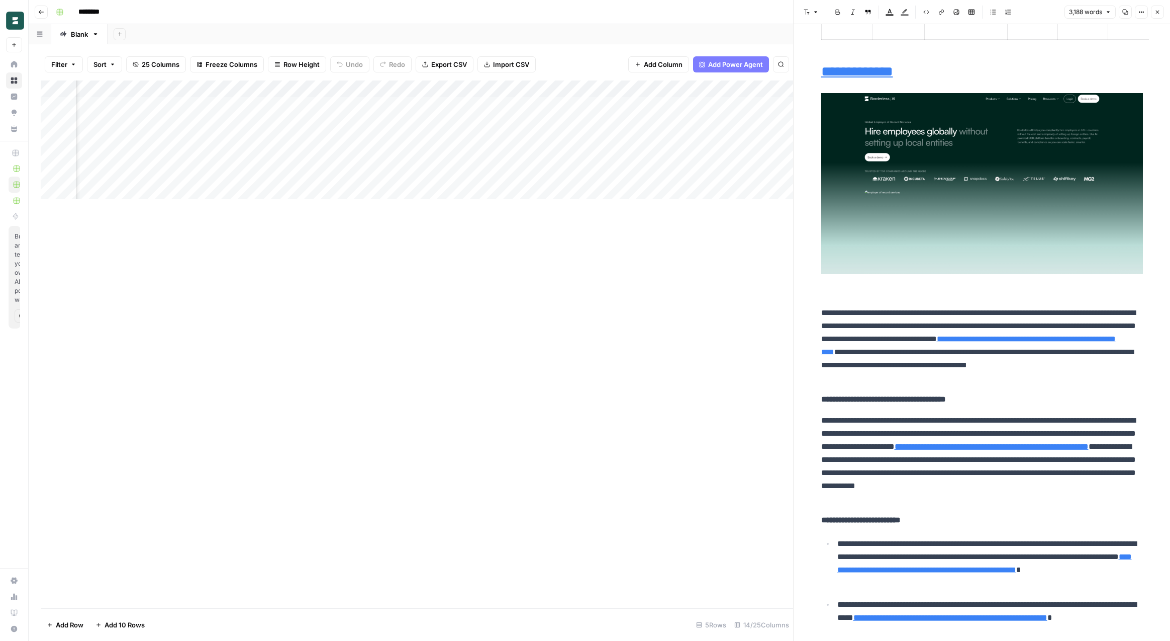
scroll to position [0, 287]
click at [375, 172] on div "Add Column" at bounding box center [417, 139] width 753 height 119
click at [757, 88] on div "Add Column" at bounding box center [417, 139] width 753 height 119
click at [712, 172] on span "Configure Inputs" at bounding box center [720, 173] width 88 height 10
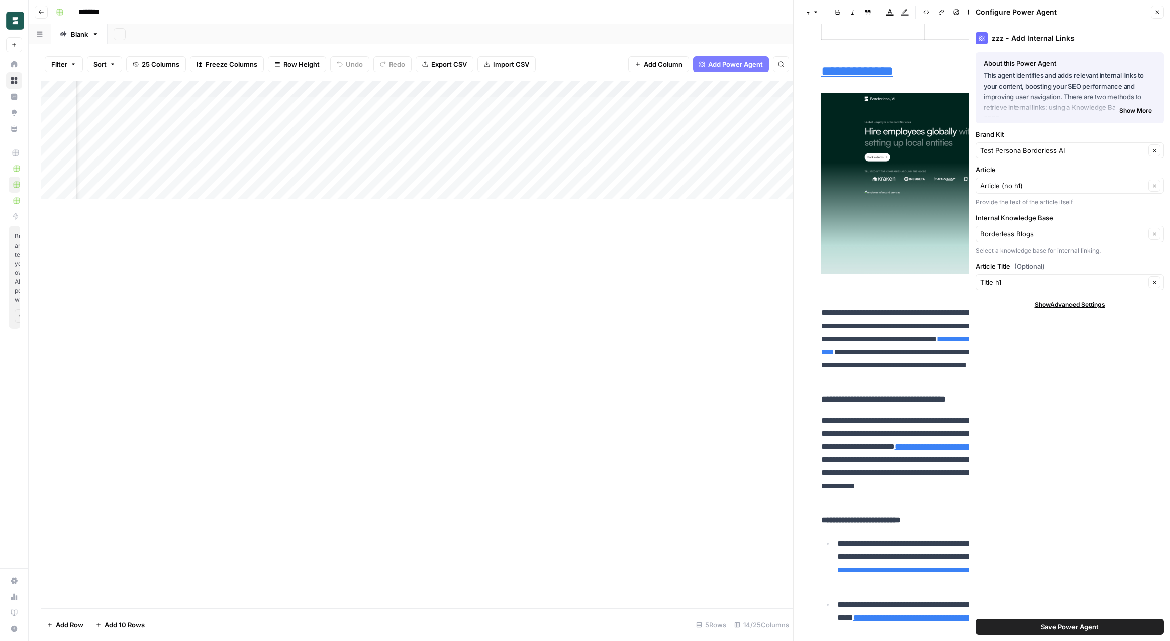
click at [1059, 303] on span "Show Advanced Settings" at bounding box center [1070, 304] width 70 height 9
click at [1059, 303] on span "Hide Advanced Settings" at bounding box center [1070, 304] width 68 height 9
click at [1041, 376] on div "zzz - Add Internal Links About this Power Agent This agent identifies and adds …" at bounding box center [1070, 332] width 201 height 616
click at [471, 303] on div "Add Column" at bounding box center [417, 343] width 753 height 527
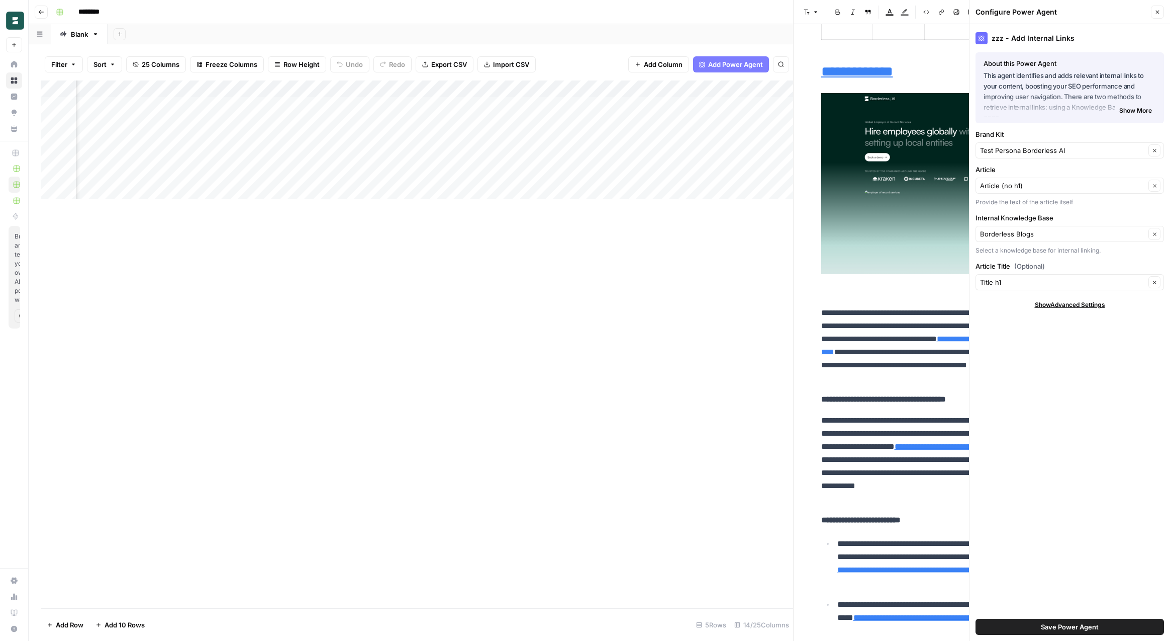
click at [436, 86] on div "Add Column" at bounding box center [417, 139] width 753 height 119
click at [398, 171] on span "Configure Inputs" at bounding box center [395, 173] width 88 height 10
click at [1019, 293] on input "Do not review internal links? (Optional)" at bounding box center [1064, 291] width 168 height 10
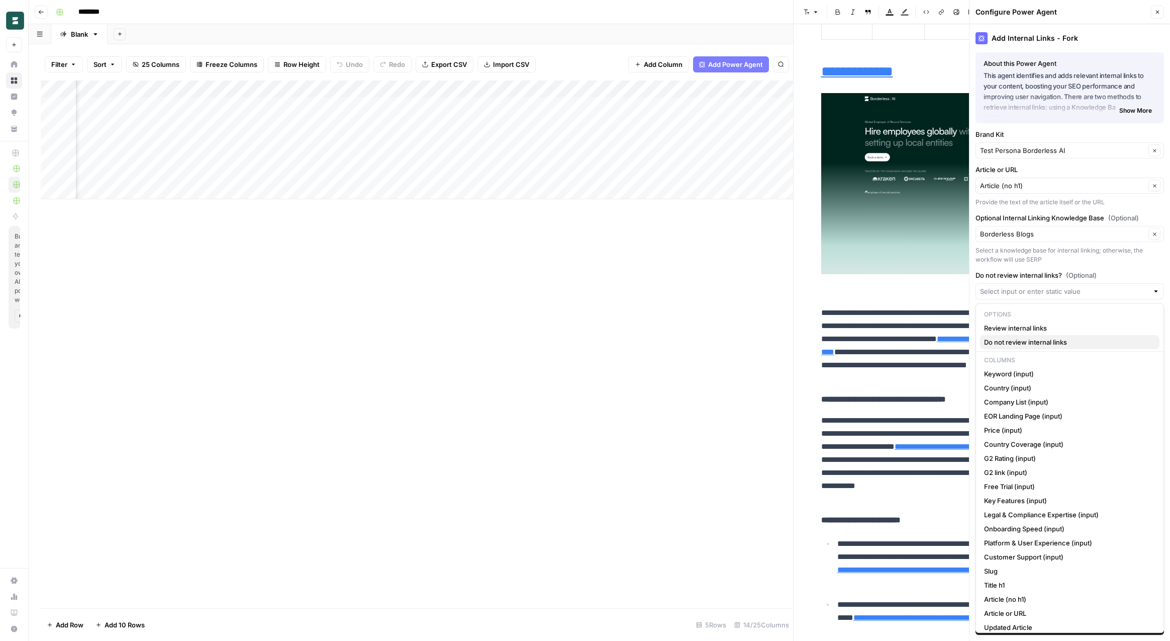
click at [1046, 342] on span "Do not review internal links" at bounding box center [1067, 342] width 167 height 10
type input "Do not review internal links"
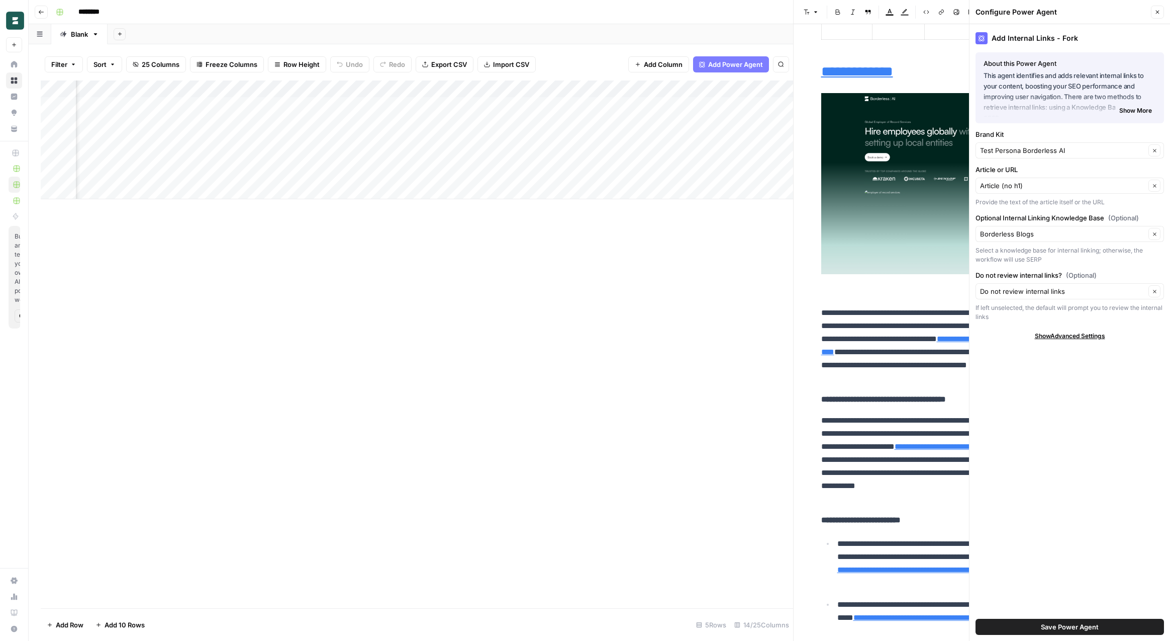
click at [1031, 433] on div "Add Internal Links - Fork About this Power Agent This agent identifies and adds…" at bounding box center [1070, 332] width 201 height 616
click at [1069, 627] on span "Save Power Agent" at bounding box center [1070, 626] width 58 height 10
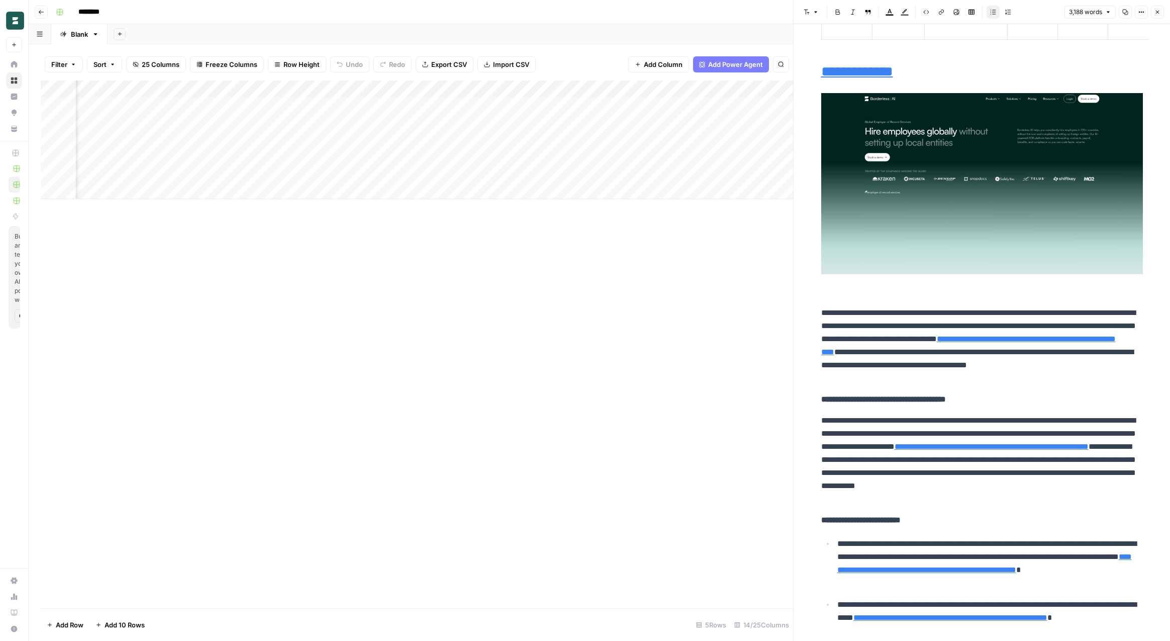
scroll to position [0, 0]
click at [432, 40] on div "Add Sheet" at bounding box center [639, 34] width 1063 height 20
click at [447, 7] on div "********" at bounding box center [606, 12] width 1109 height 16
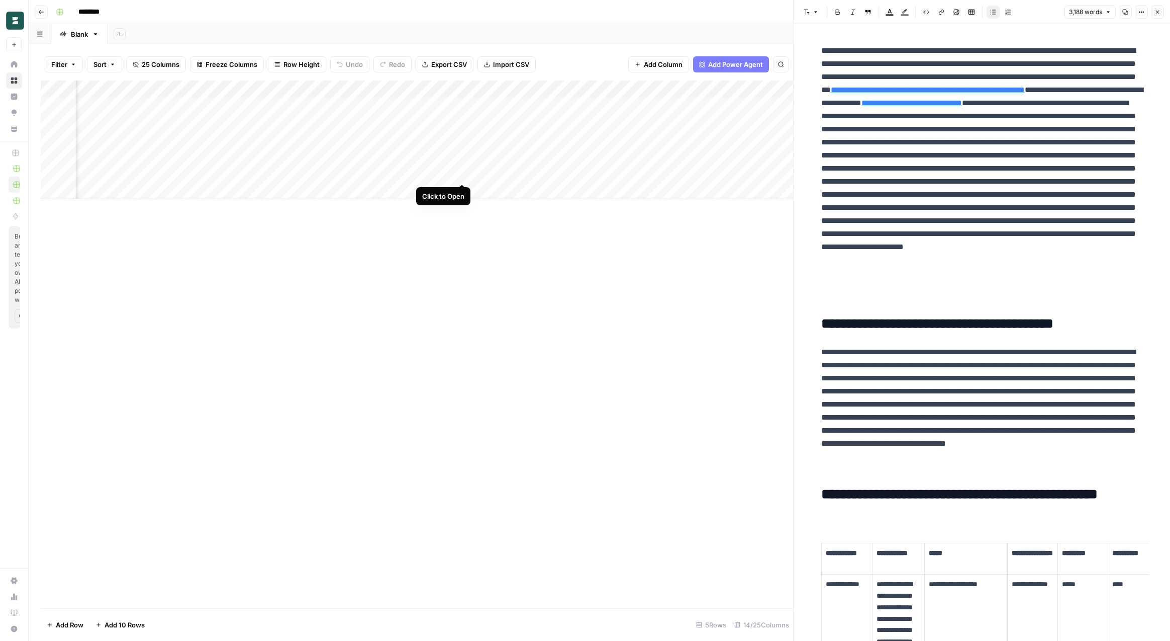
click at [464, 172] on div "Add Column" at bounding box center [417, 139] width 753 height 119
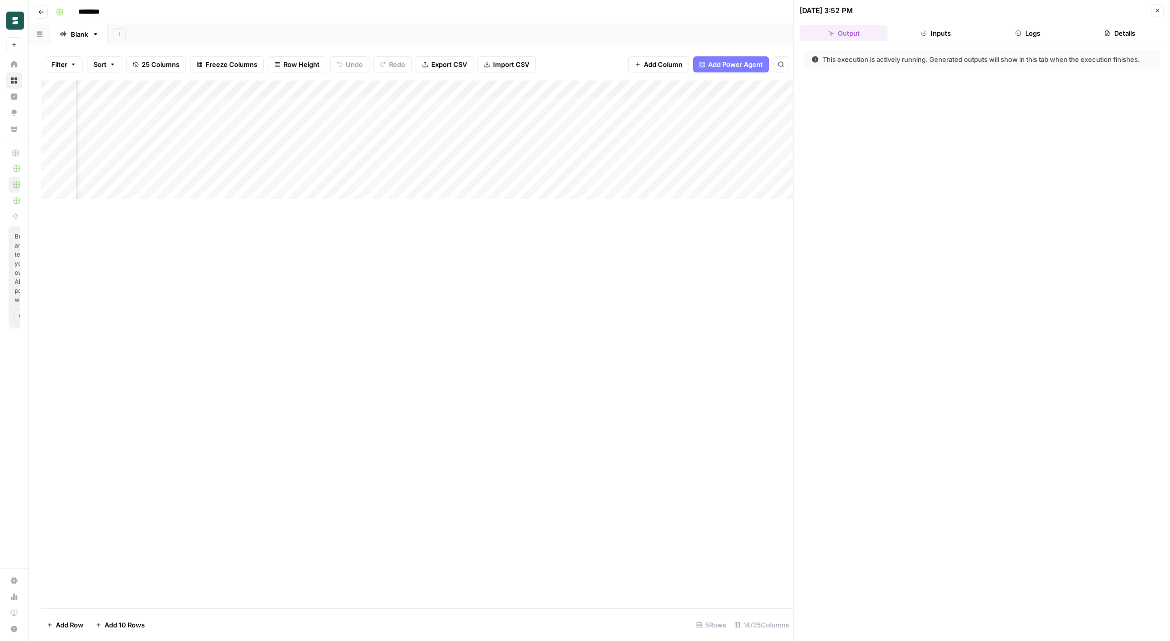
click at [1032, 36] on button "Logs" at bounding box center [1028, 33] width 88 height 16
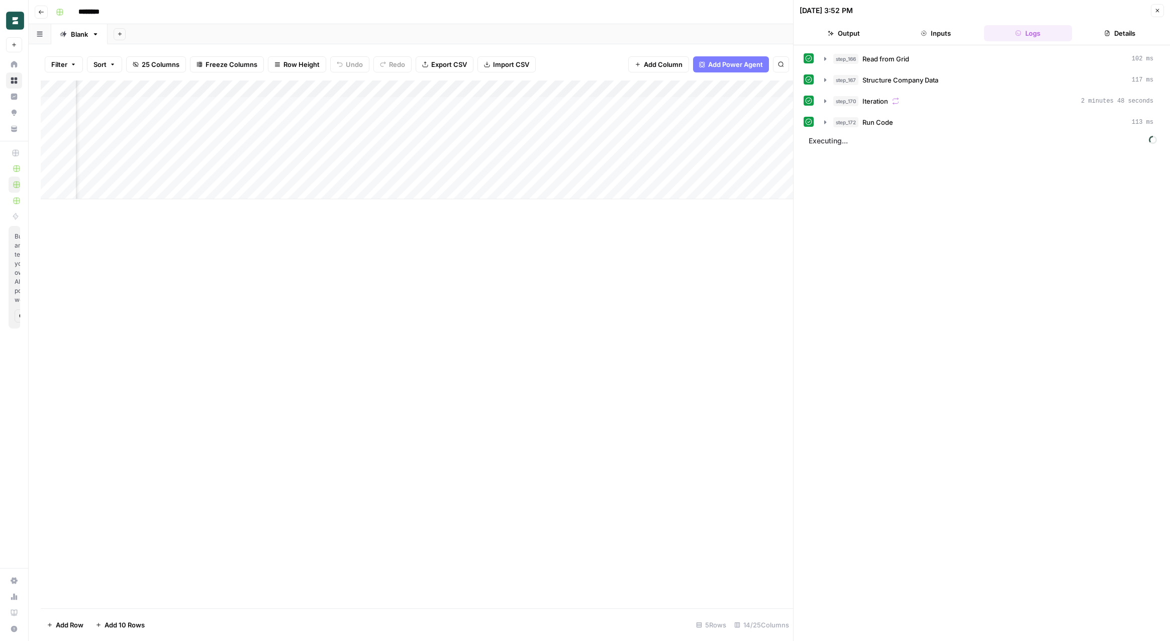
scroll to position [0, 266]
click at [396, 156] on div "Add Column" at bounding box center [417, 139] width 753 height 119
click at [397, 138] on div "Add Column" at bounding box center [417, 139] width 753 height 119
click at [396, 120] on div "Add Column" at bounding box center [417, 139] width 753 height 119
click at [396, 155] on div "Add Column" at bounding box center [417, 139] width 753 height 119
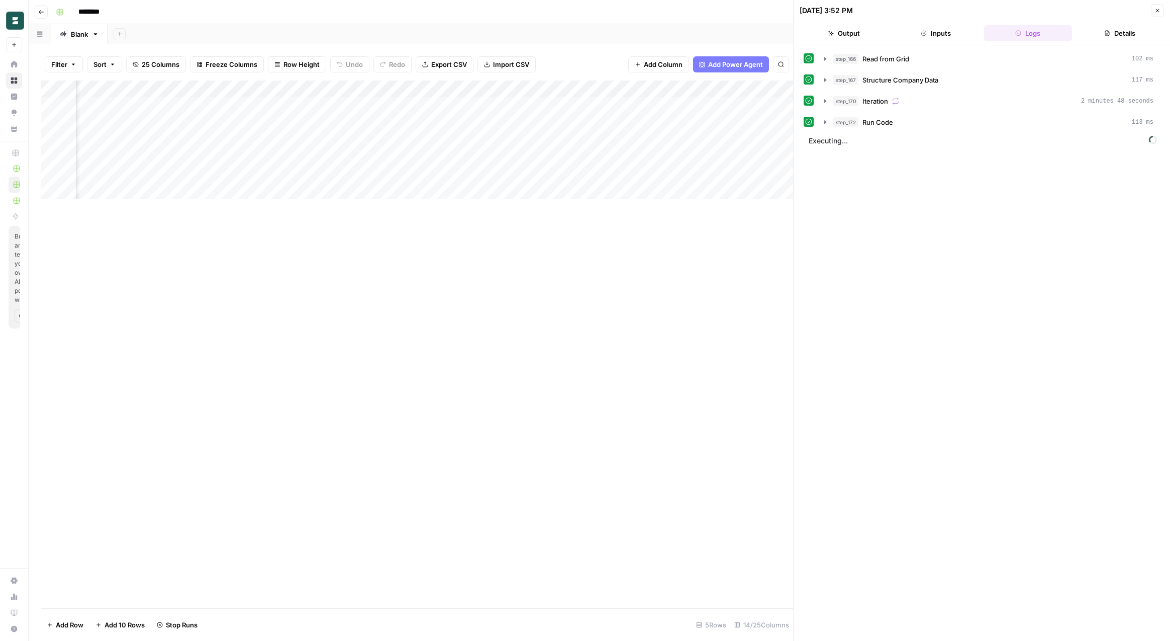
click at [394, 252] on div "Add Column" at bounding box center [417, 343] width 753 height 527
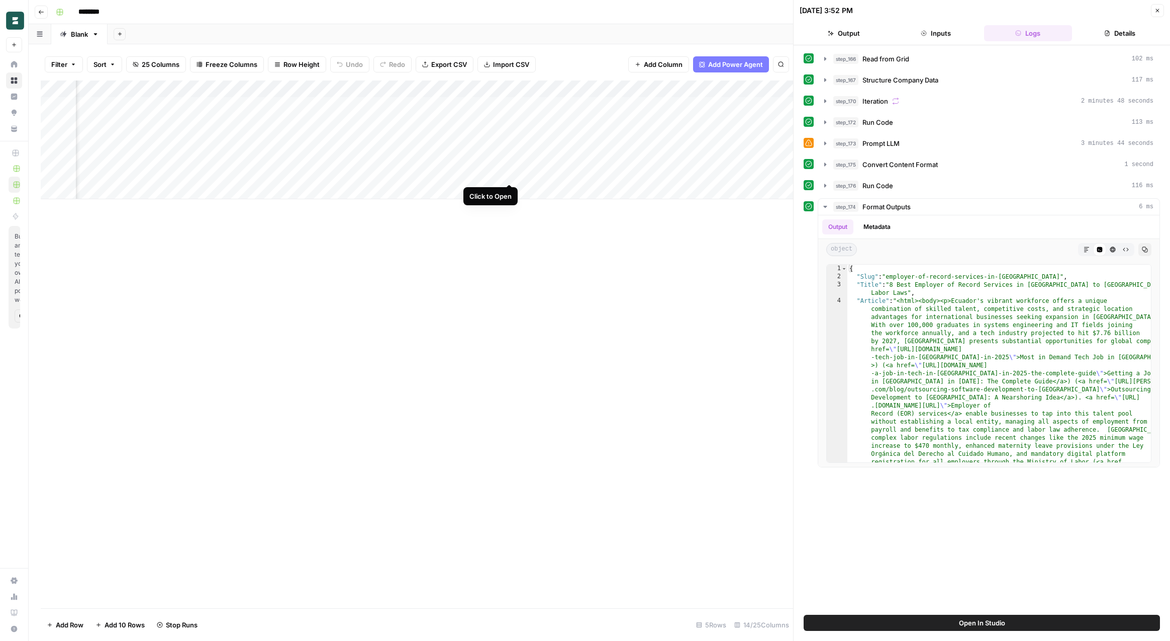
click at [510, 172] on div "Add Column" at bounding box center [417, 139] width 753 height 119
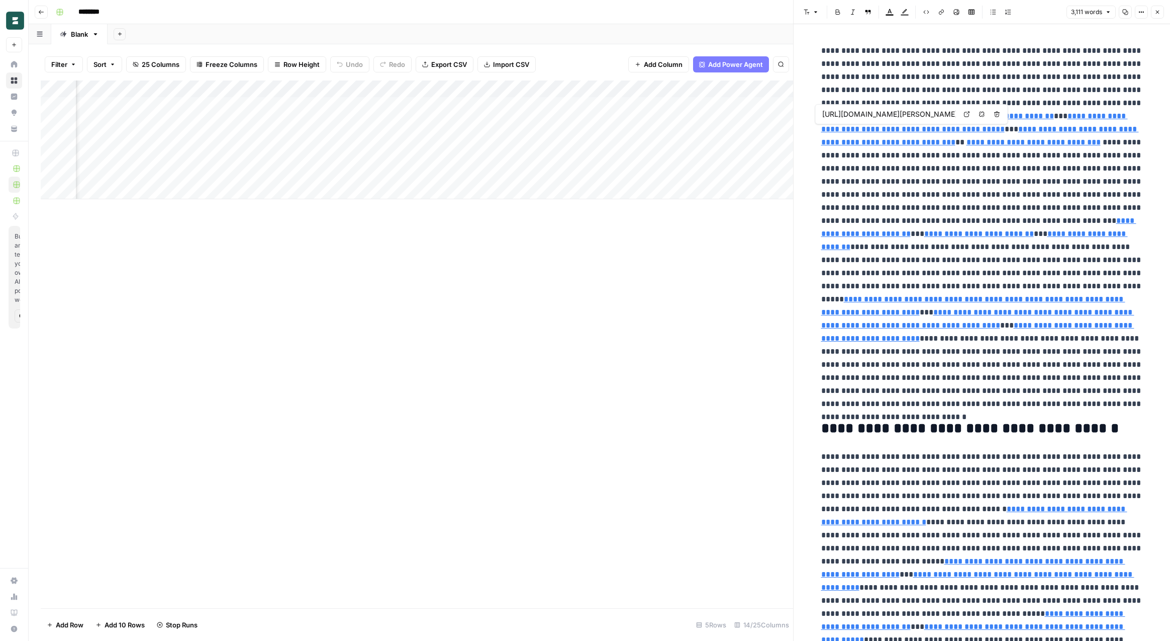
type input "https://www.hireborderless.com/global-eor-services-and-peo-services"
type input "https://globalpeoplestrategist.com/ecuador/"
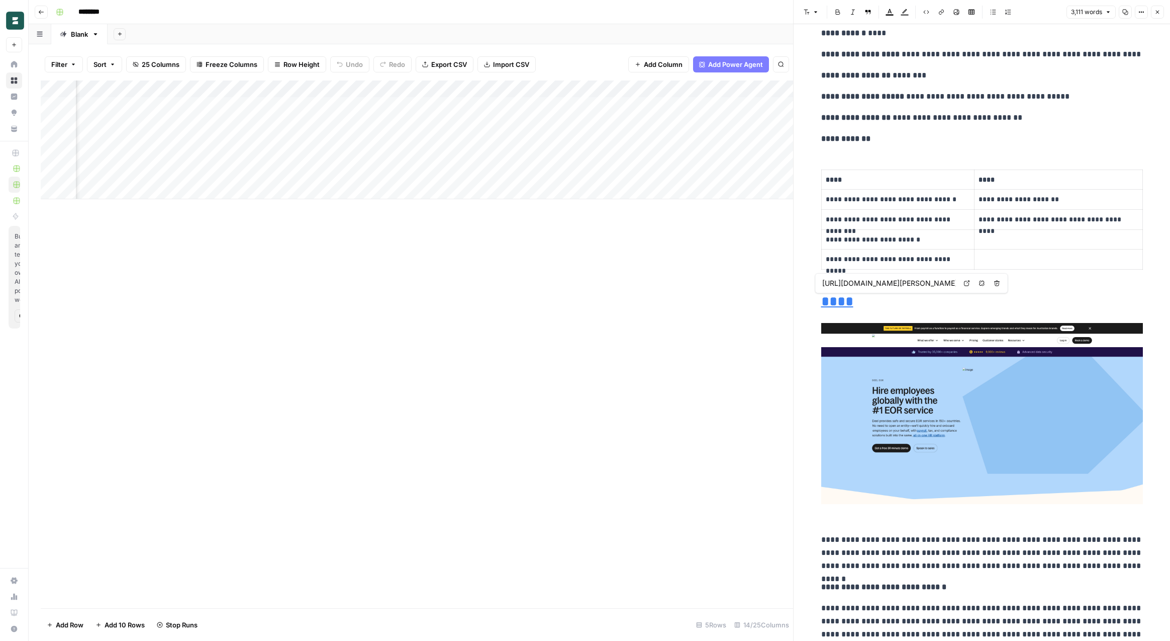
scroll to position [0, 67]
click at [583, 172] on div "Add Column" at bounding box center [417, 139] width 753 height 119
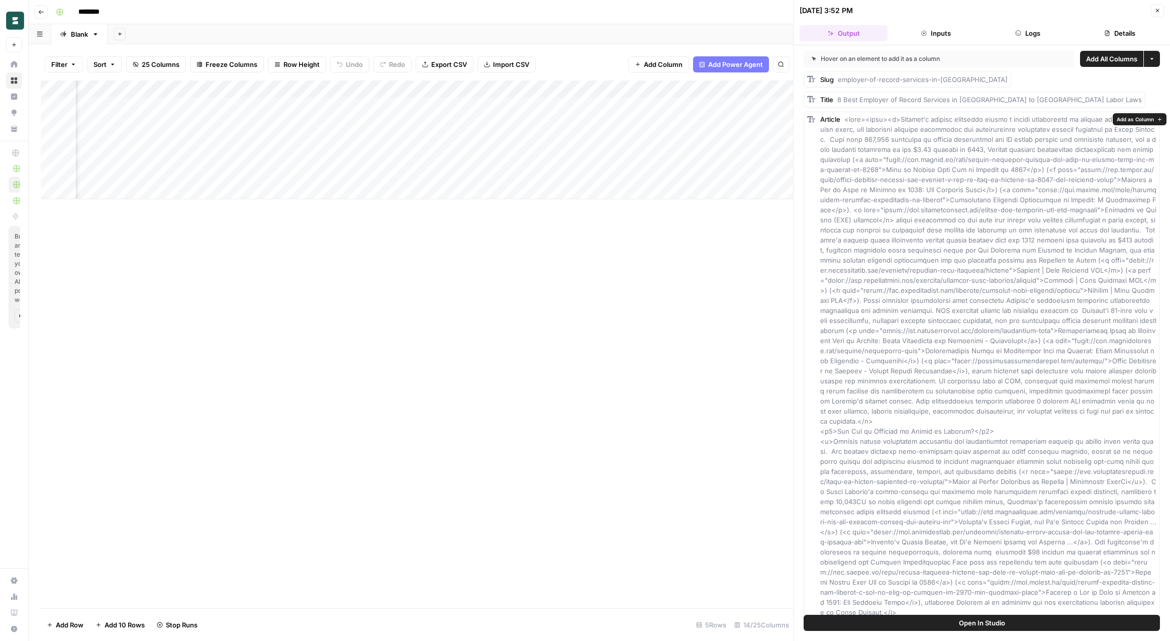
click at [956, 618] on button "Open In Studio" at bounding box center [982, 622] width 356 height 16
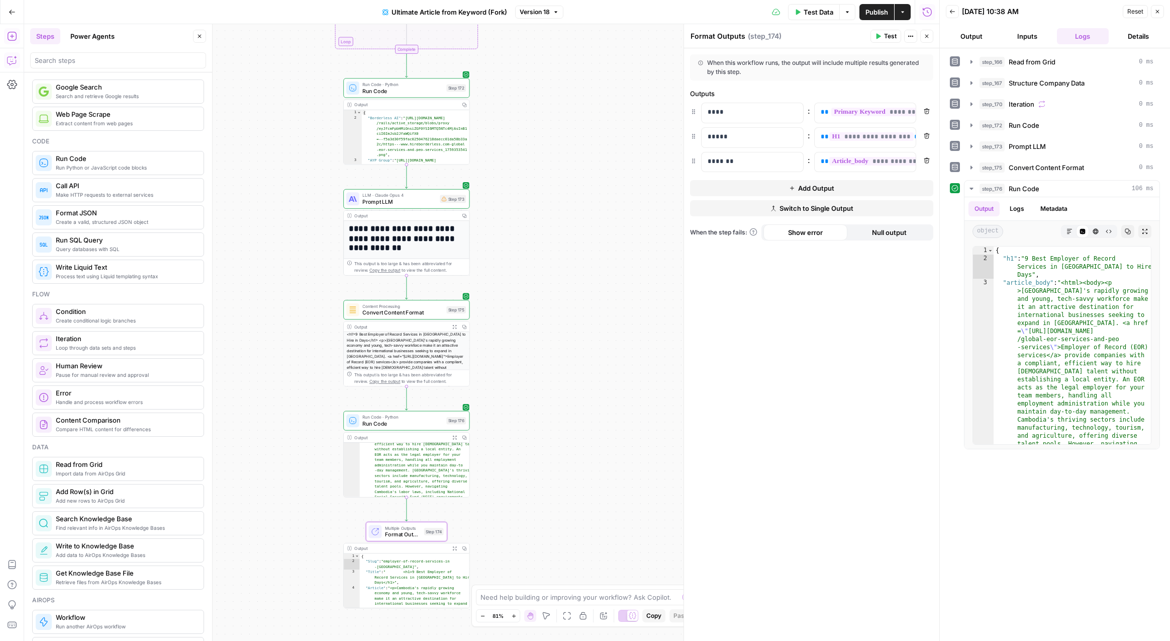
scroll to position [80, 0]
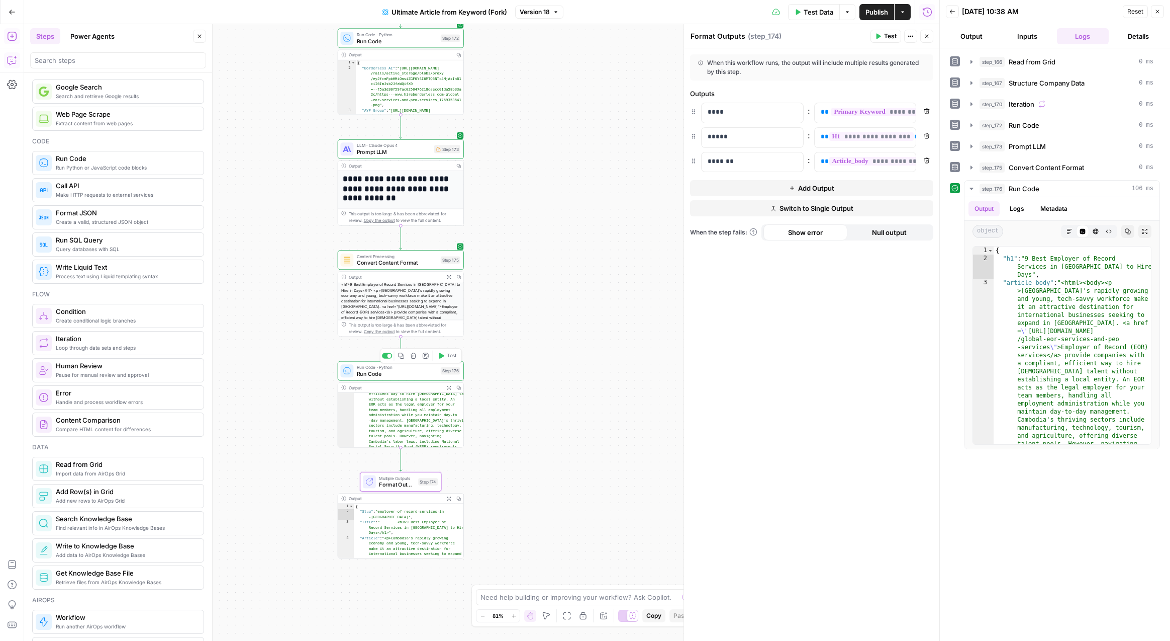
click at [401, 374] on span "Run Code" at bounding box center [397, 374] width 80 height 8
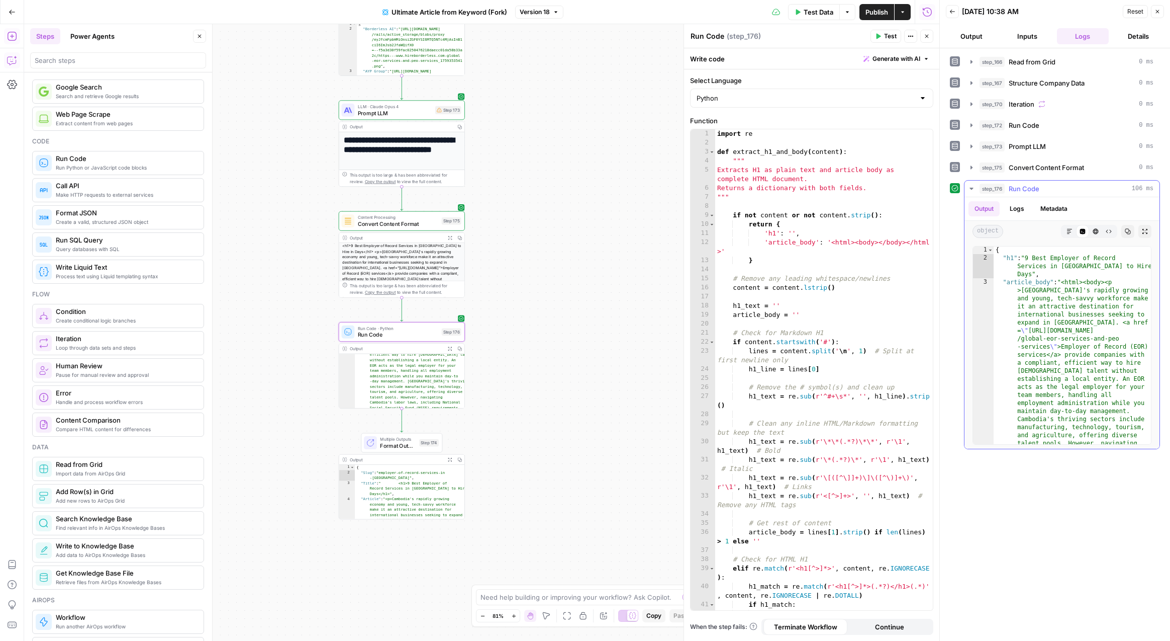
scroll to position [44, 0]
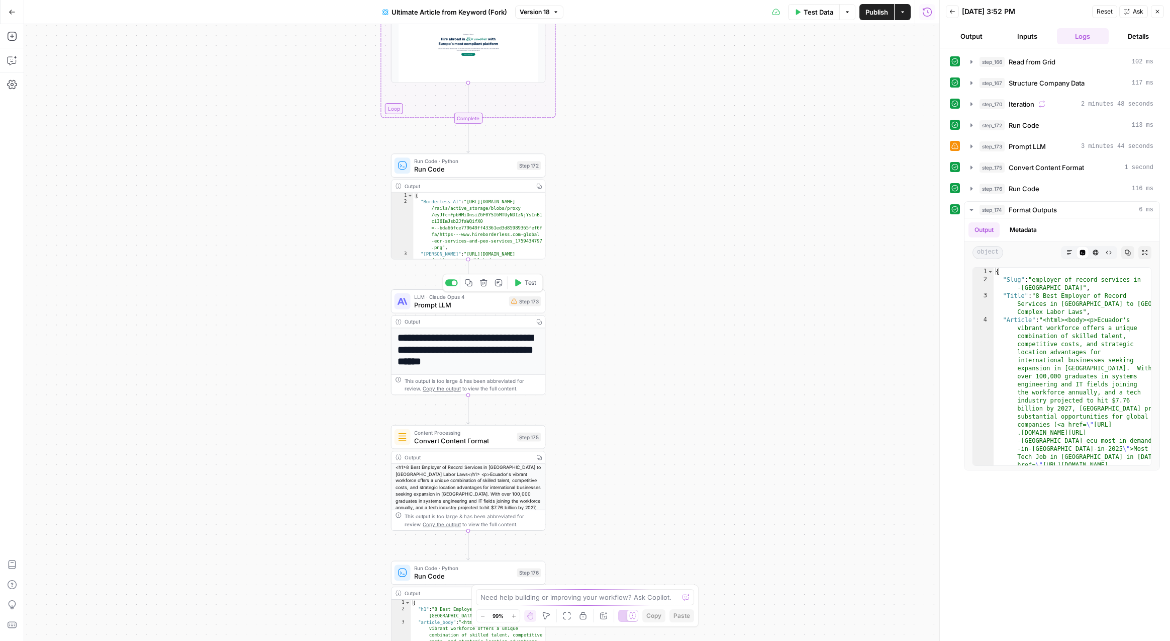
click at [475, 307] on span "Prompt LLM" at bounding box center [459, 305] width 91 height 10
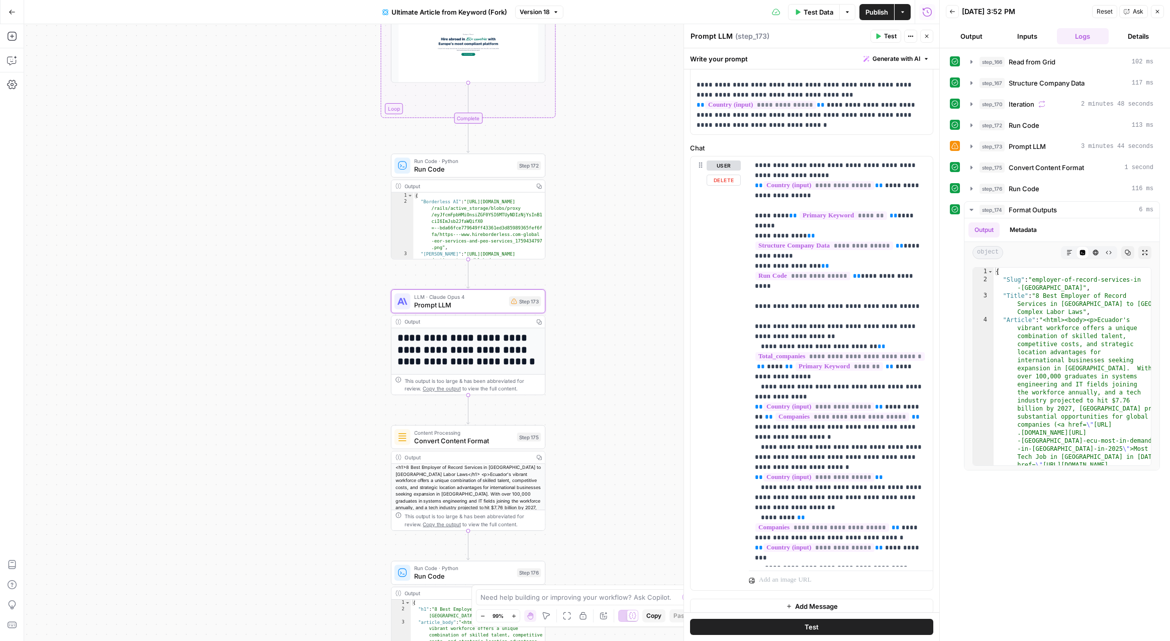
scroll to position [384, 0]
click at [973, 143] on icon "button" at bounding box center [972, 146] width 8 height 8
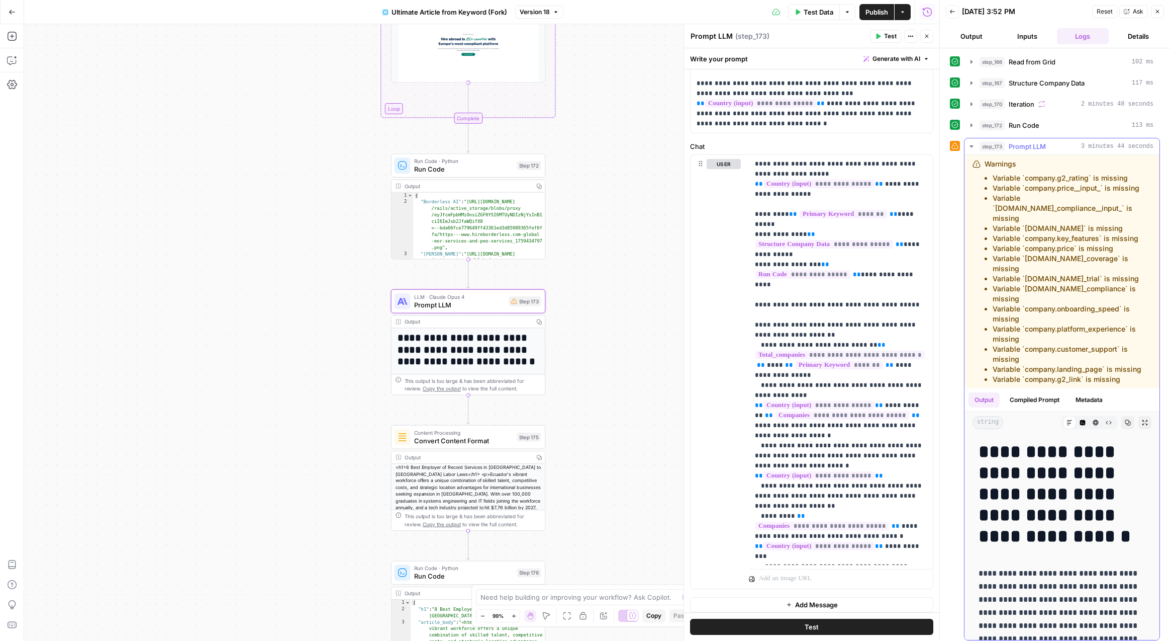
click at [973, 143] on icon "button" at bounding box center [972, 146] width 8 height 8
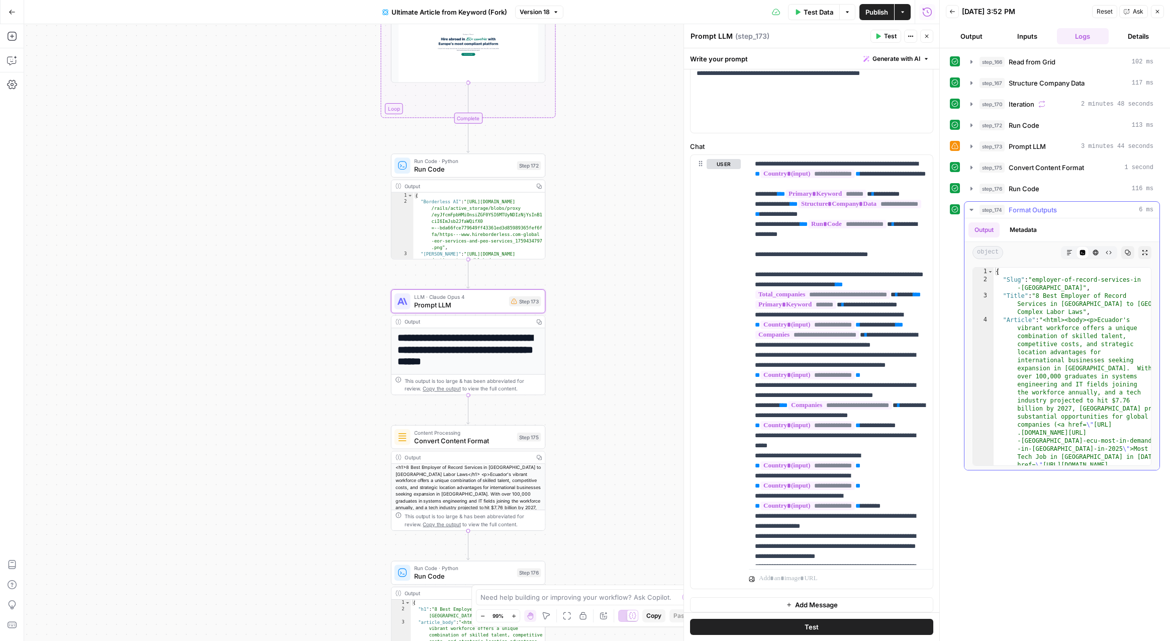
click at [1074, 251] on button "Markdown" at bounding box center [1069, 252] width 13 height 13
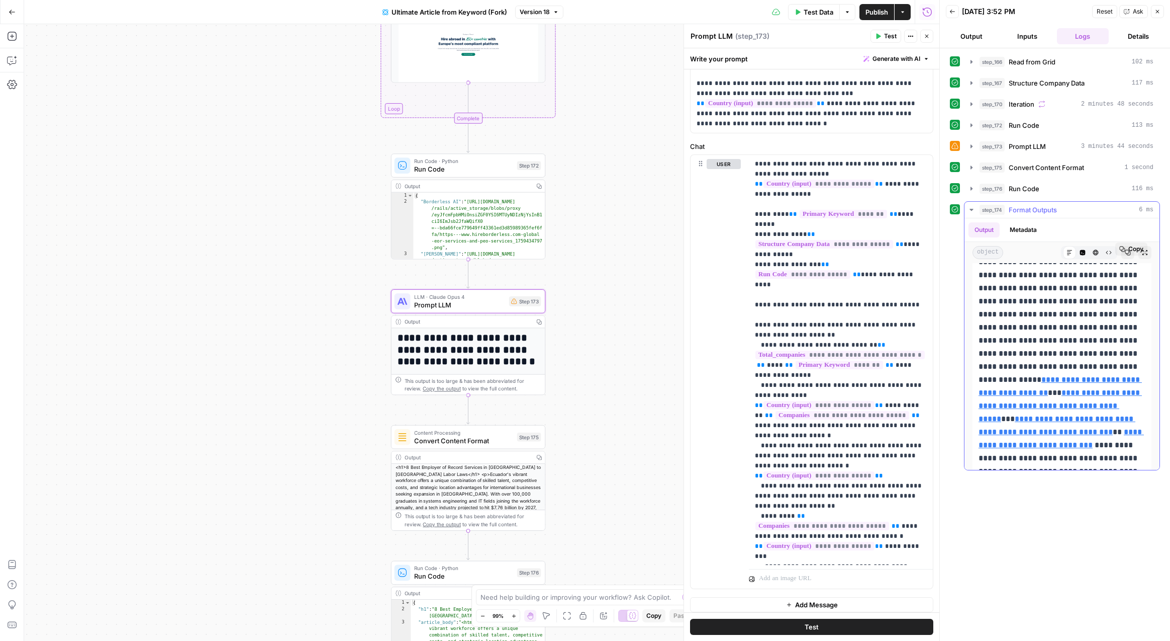
scroll to position [172, 0]
click at [1083, 253] on icon "button" at bounding box center [1083, 253] width 6 height 6
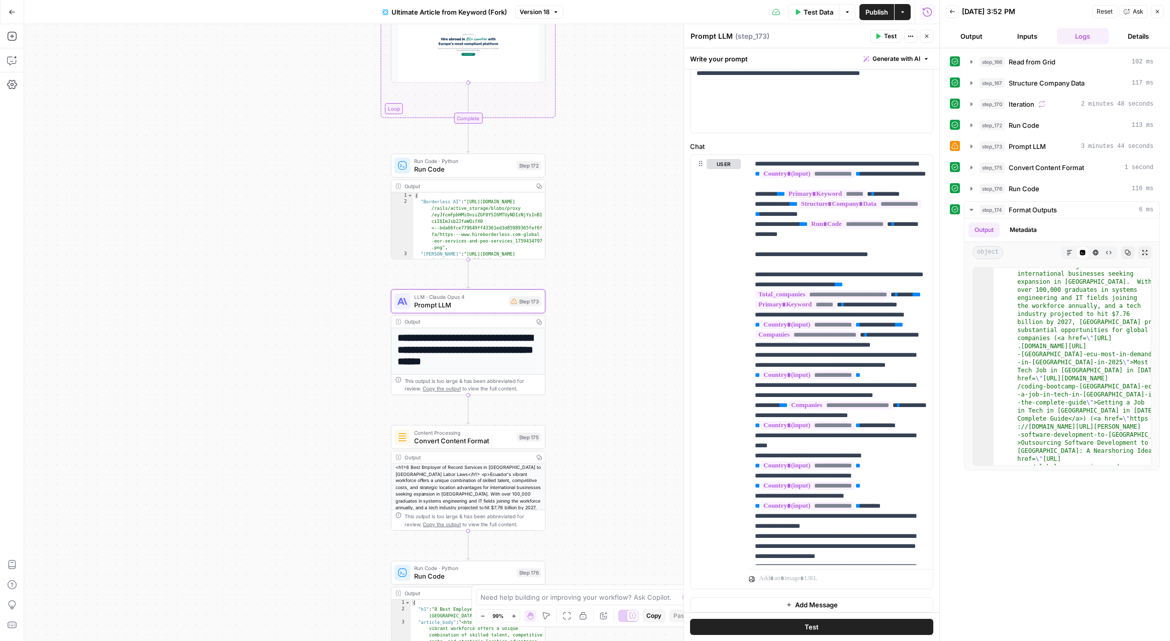
scroll to position [81, 0]
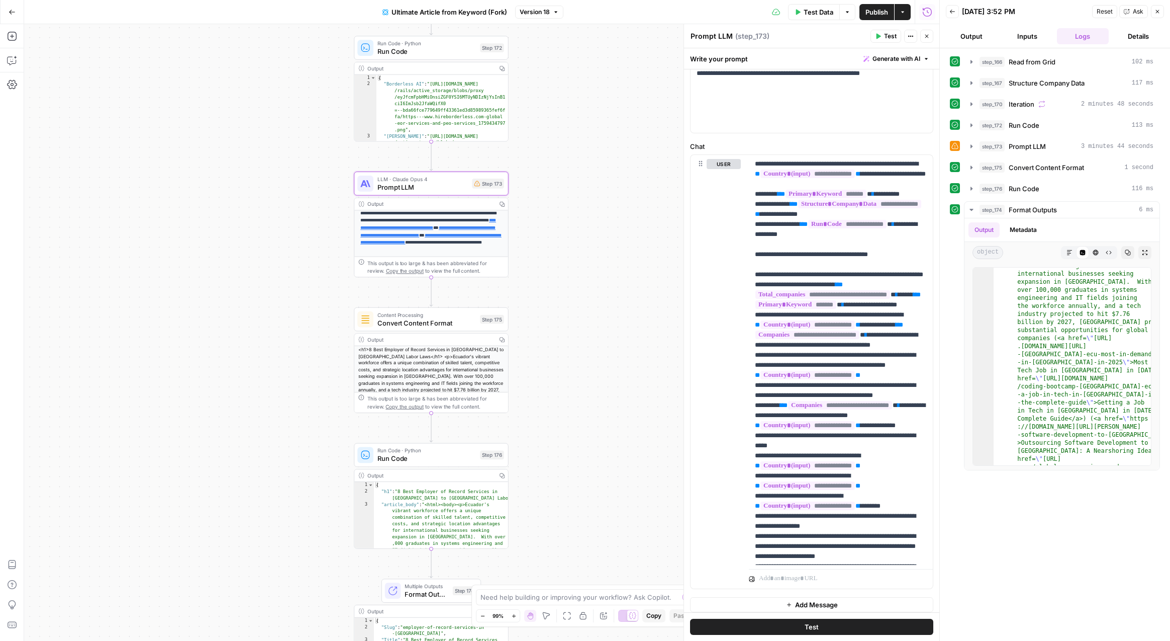
click at [450, 189] on span "Prompt LLM" at bounding box center [423, 187] width 91 height 10
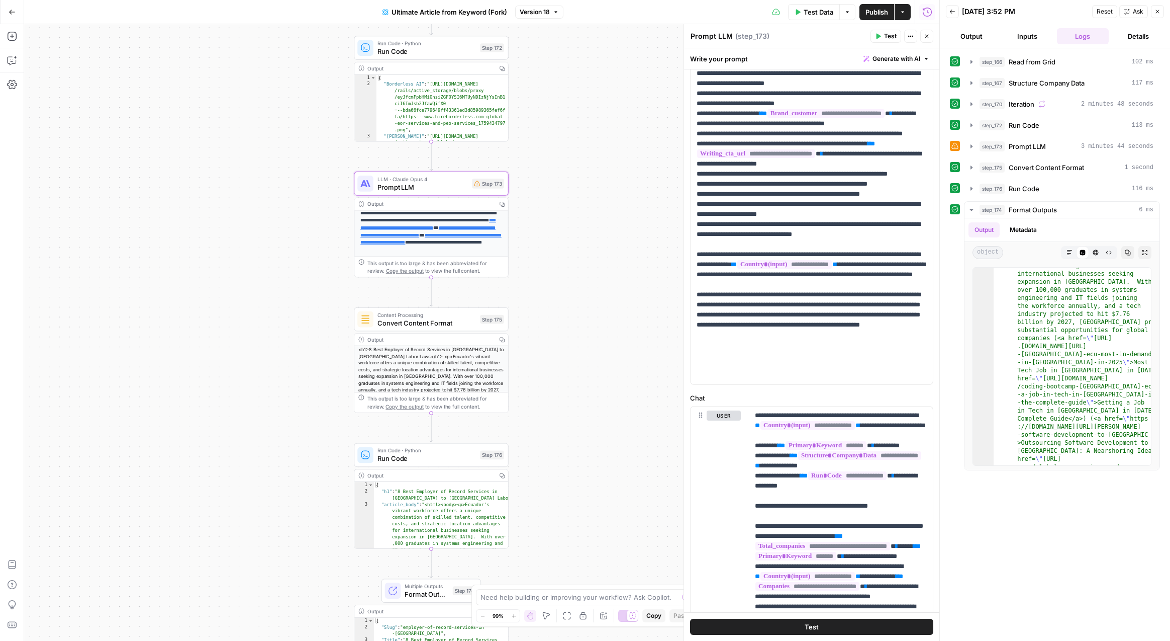
scroll to position [0, 0]
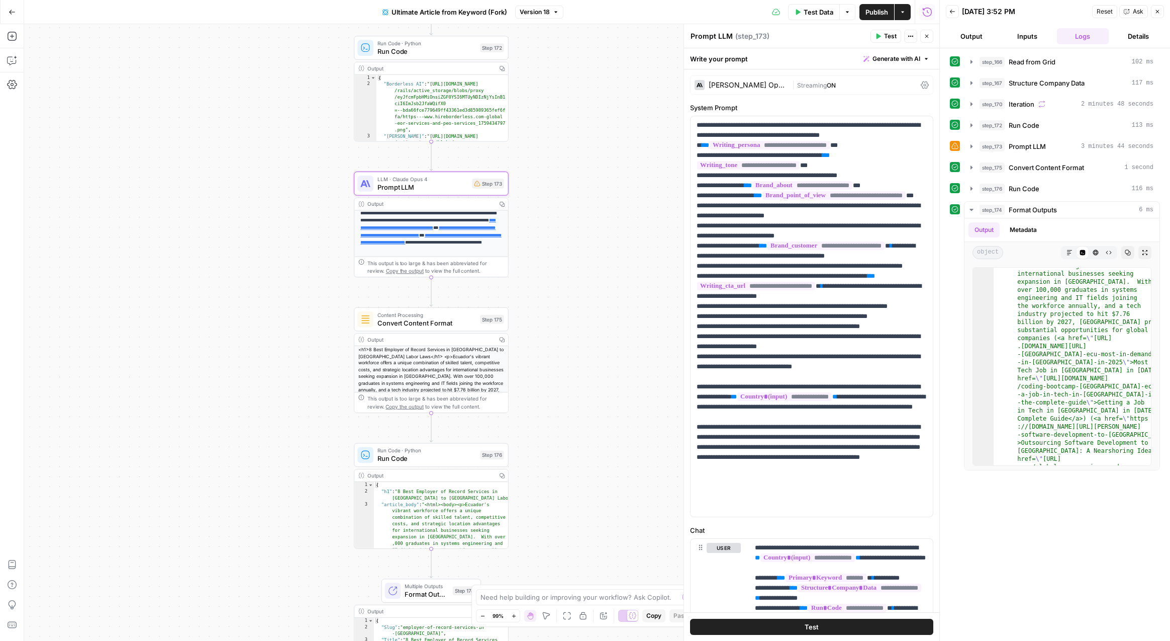
click at [834, 78] on div "Claude Opus 4 | Streaming ON" at bounding box center [811, 84] width 243 height 19
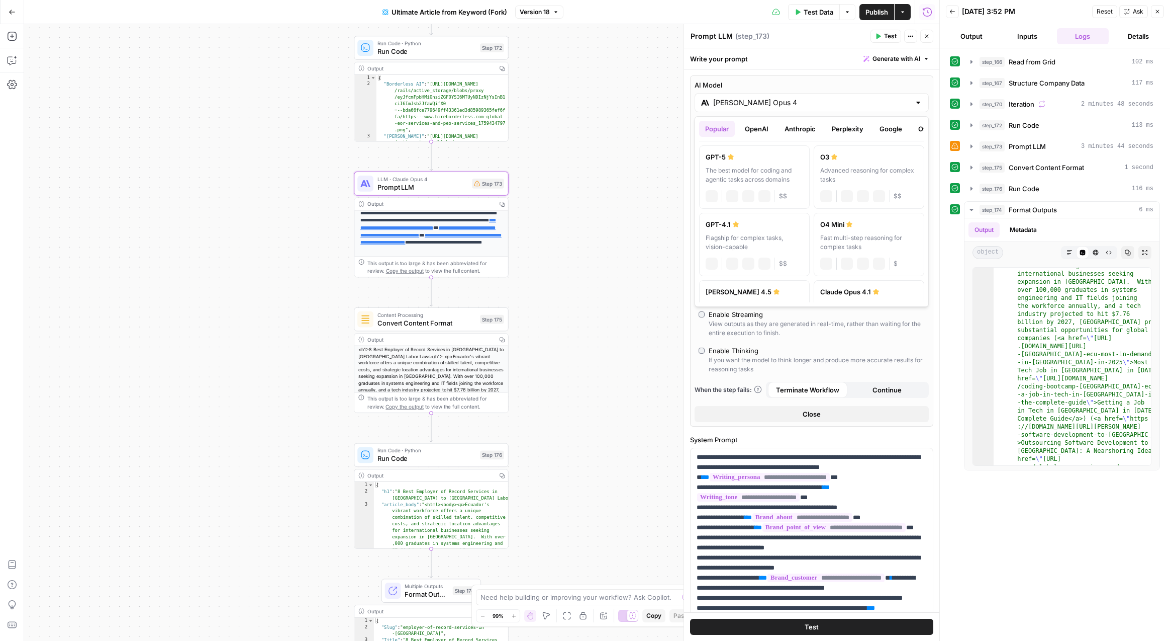
click at [809, 98] on div "Claude Opus 4" at bounding box center [812, 102] width 234 height 19
click at [803, 130] on button "Anthropic" at bounding box center [800, 129] width 43 height 16
click at [857, 230] on label "Claude Sonnet 4 Hybrid reasoning: fast answers or deep thinking anthropic Visio…" at bounding box center [869, 244] width 111 height 63
type input "[PERSON_NAME] 4"
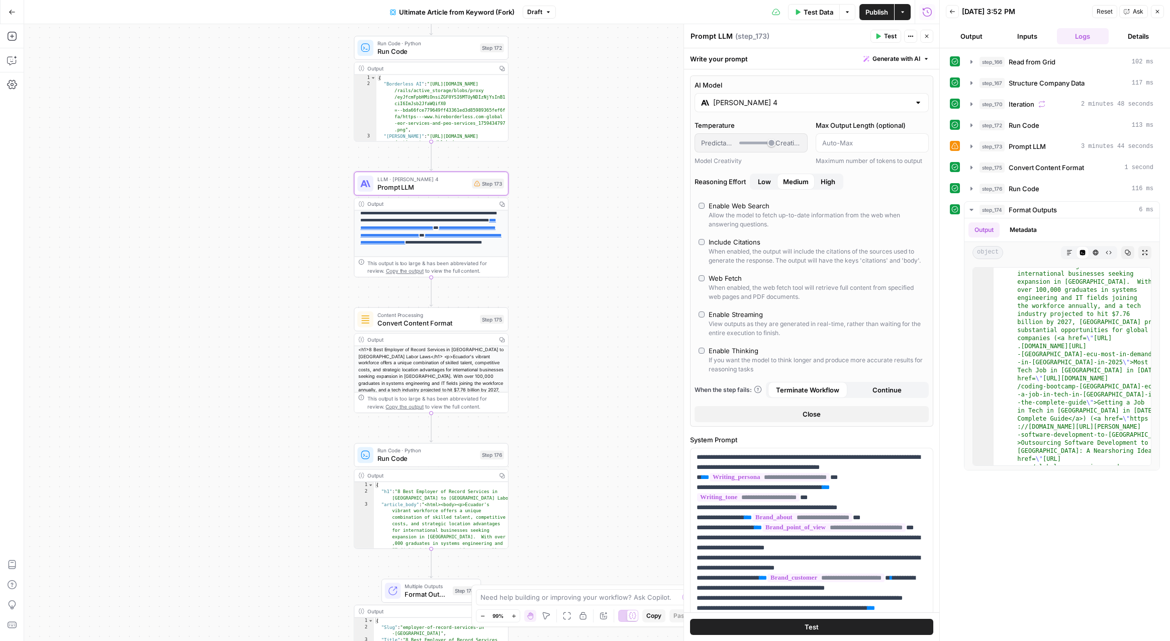
click at [807, 627] on span "Test" at bounding box center [812, 626] width 14 height 10
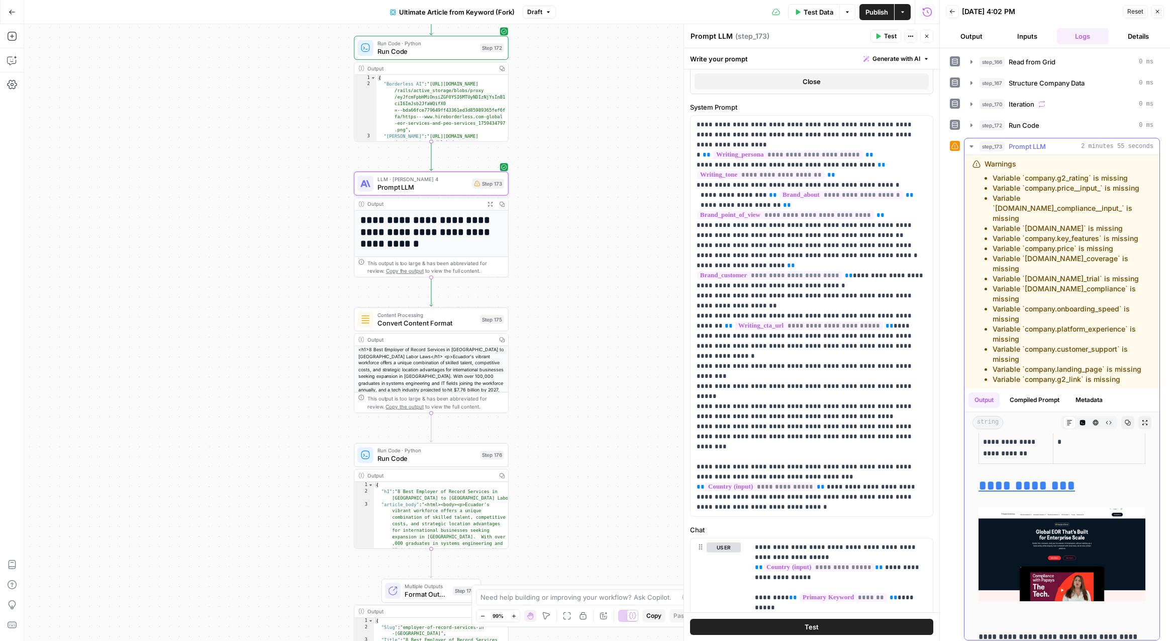
scroll to position [3716, 0]
click at [875, 7] on span "Publish" at bounding box center [877, 12] width 23 height 10
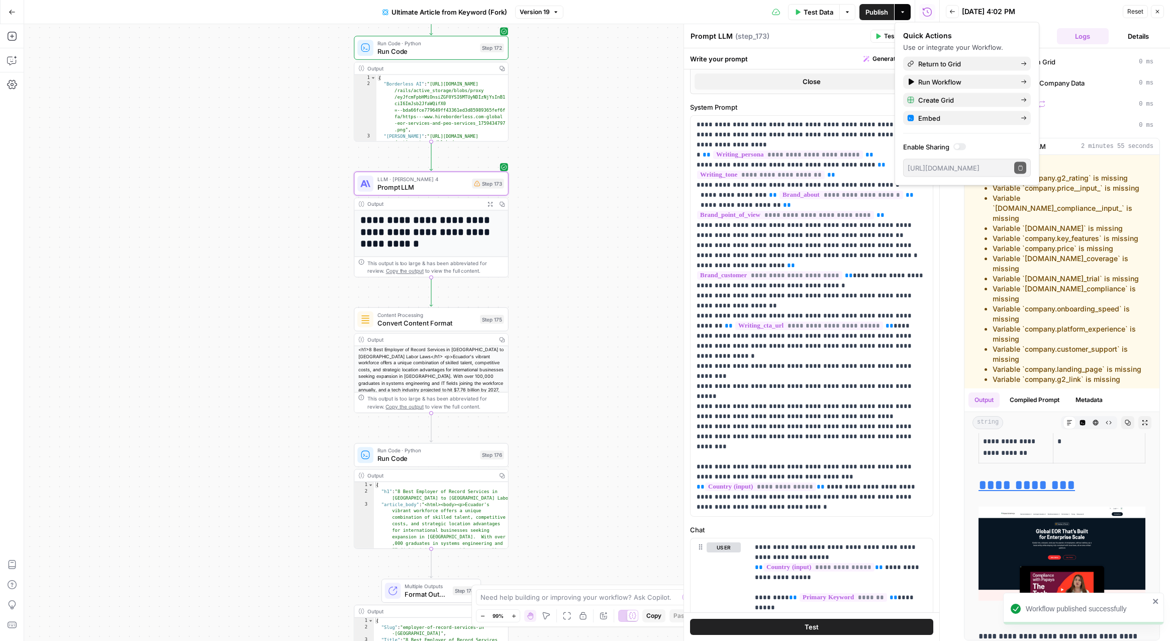
click at [584, 325] on div "Workflow Input Settings Inputs Read from Grid Read from Grid Step 166 Output Co…" at bounding box center [482, 332] width 916 height 616
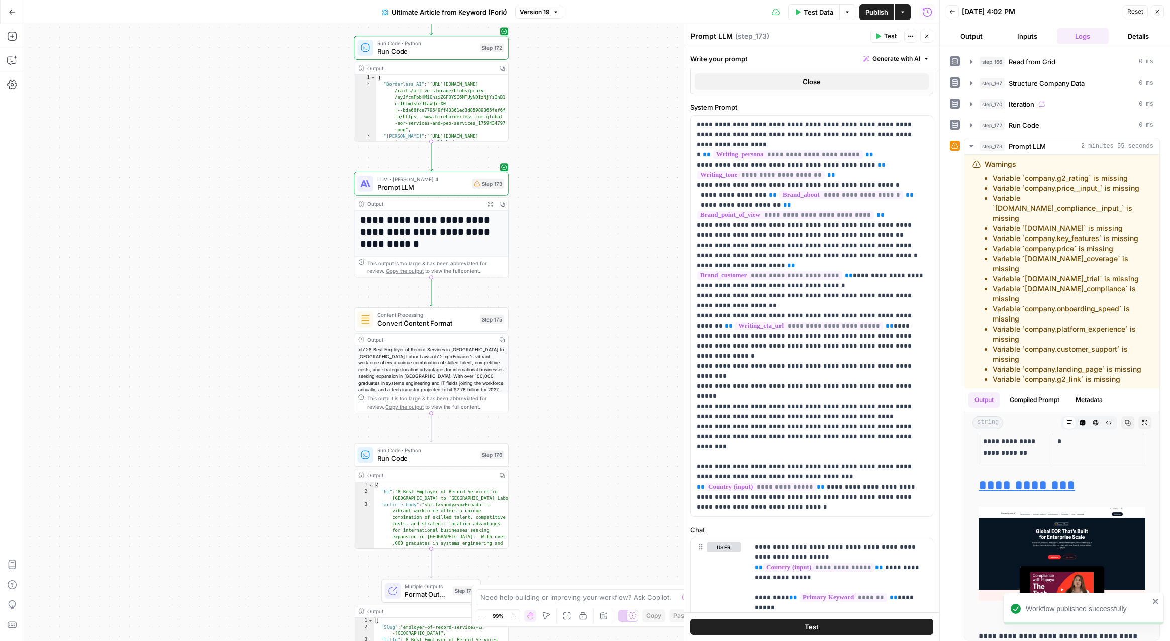
click at [428, 319] on span "Convert Content Format" at bounding box center [427, 323] width 99 height 10
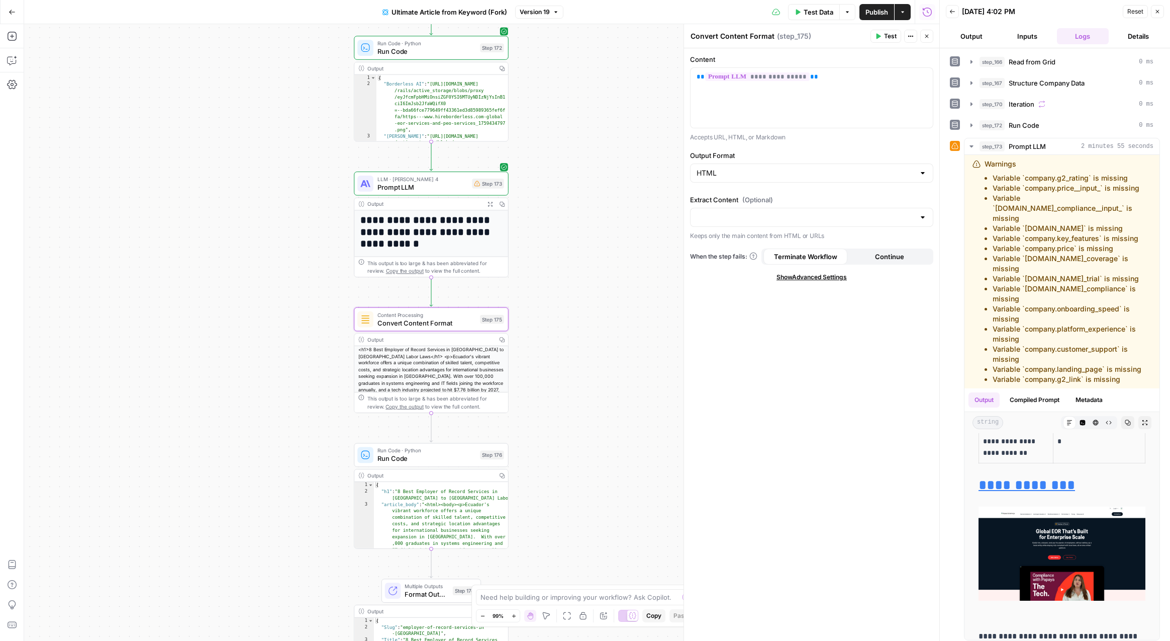
click at [430, 230] on h1 "**********" at bounding box center [431, 231] width 142 height 35
click at [490, 204] on icon "button" at bounding box center [491, 204] width 6 height 6
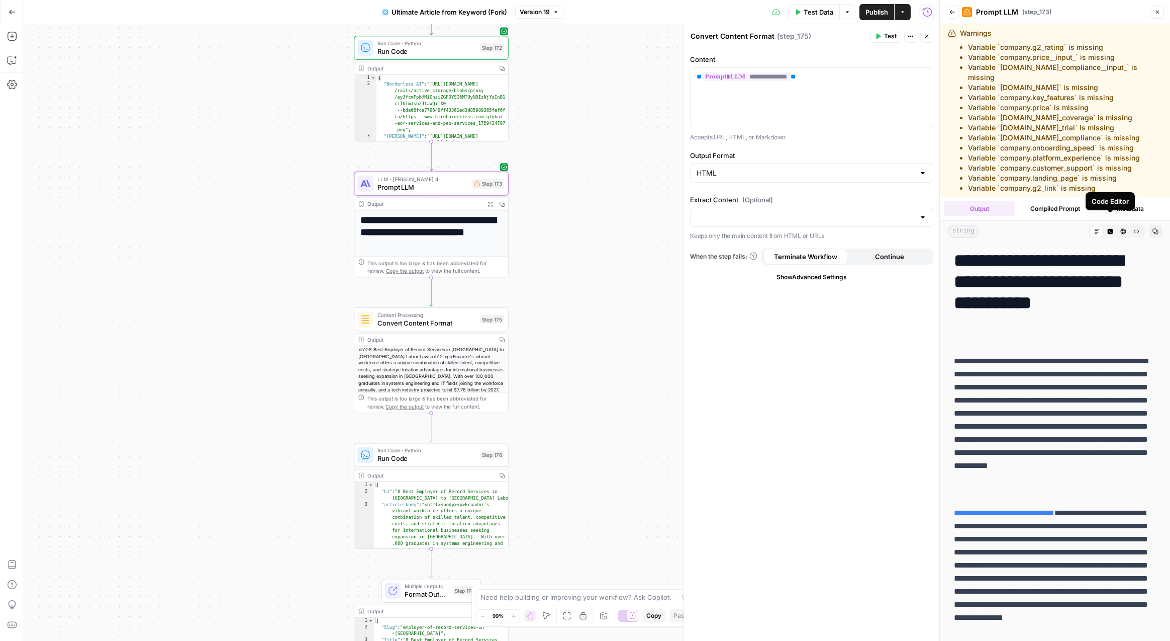
click at [1112, 229] on icon "button" at bounding box center [1111, 232] width 6 height 6
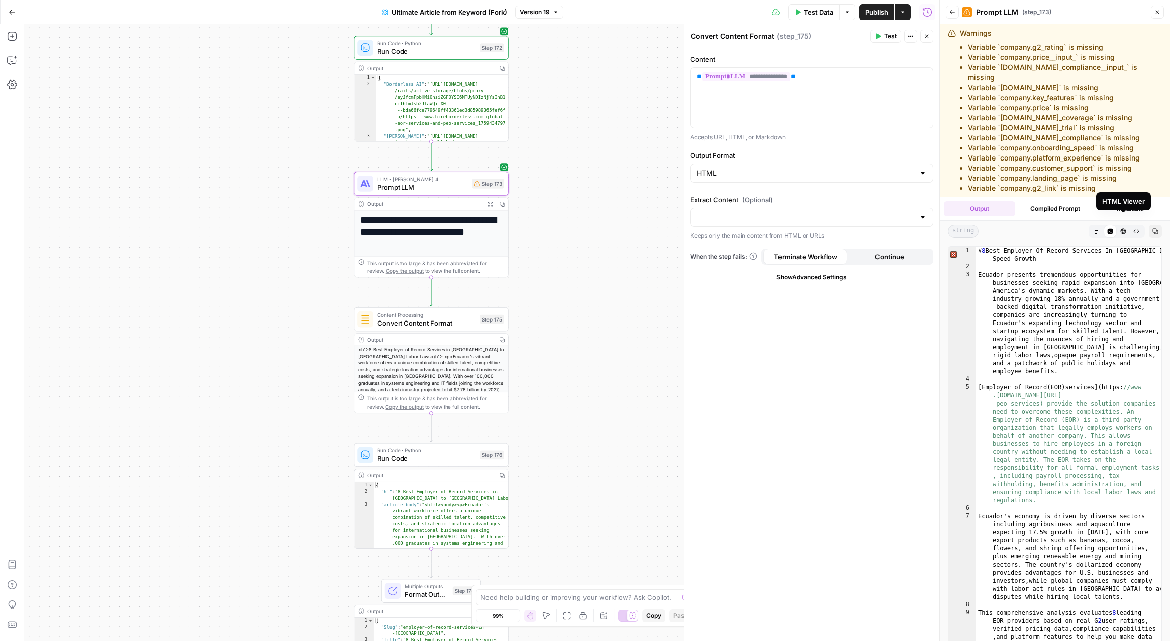
click at [1127, 225] on button "HTML Viewer" at bounding box center [1123, 231] width 13 height 13
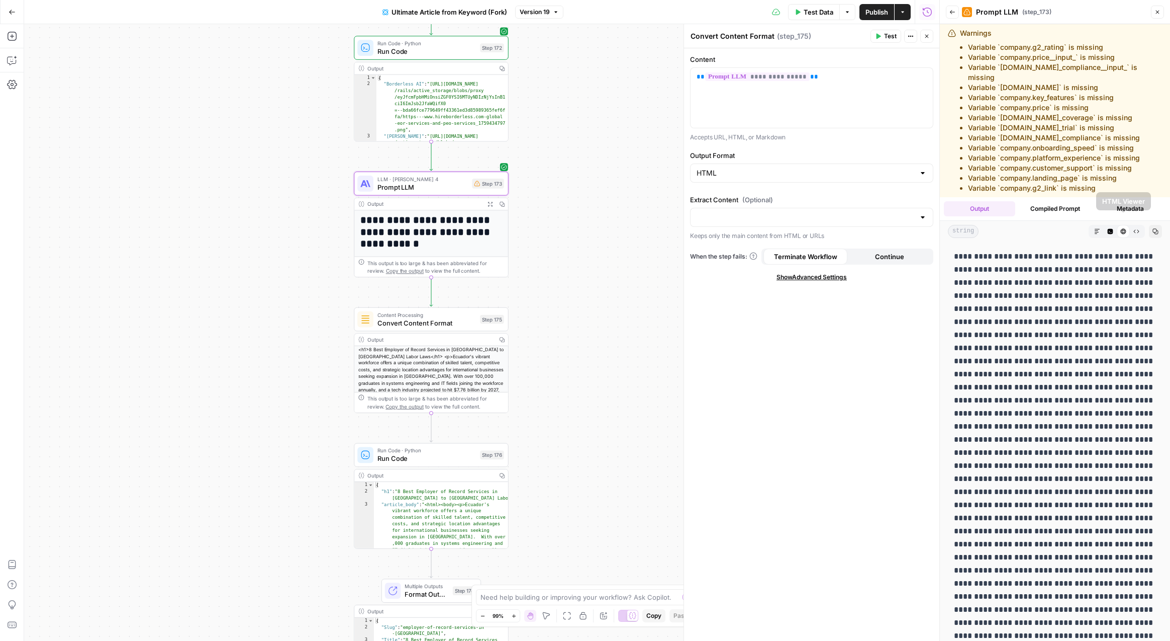
click at [1115, 225] on button "Code Editor" at bounding box center [1110, 231] width 13 height 13
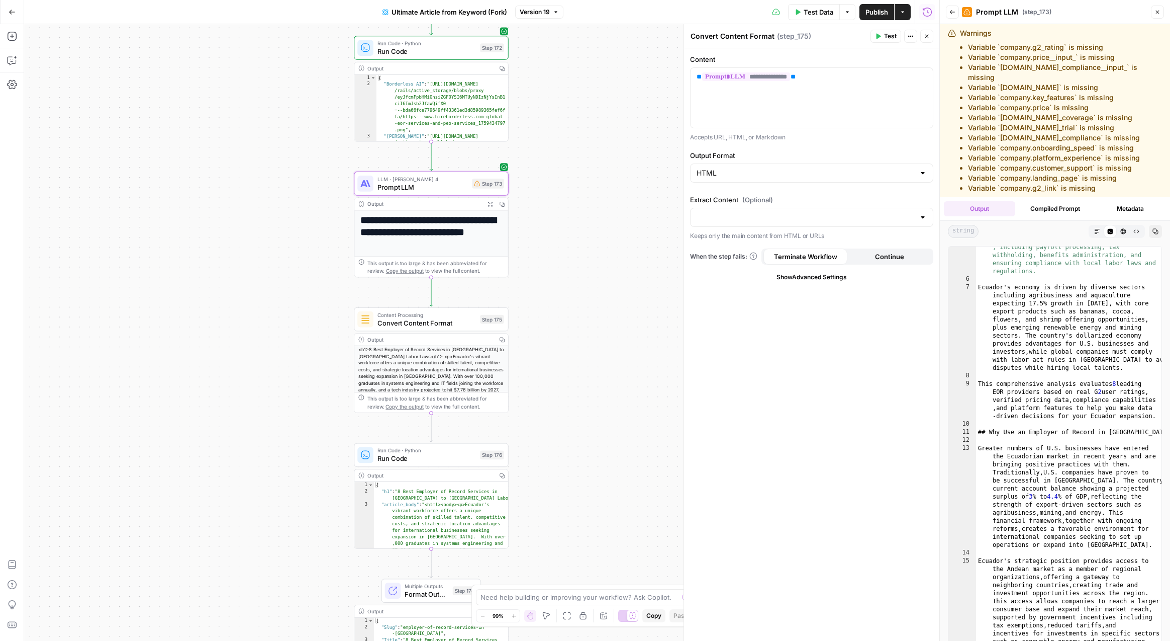
scroll to position [229, 0]
click at [1095, 228] on icon "button" at bounding box center [1098, 231] width 6 height 6
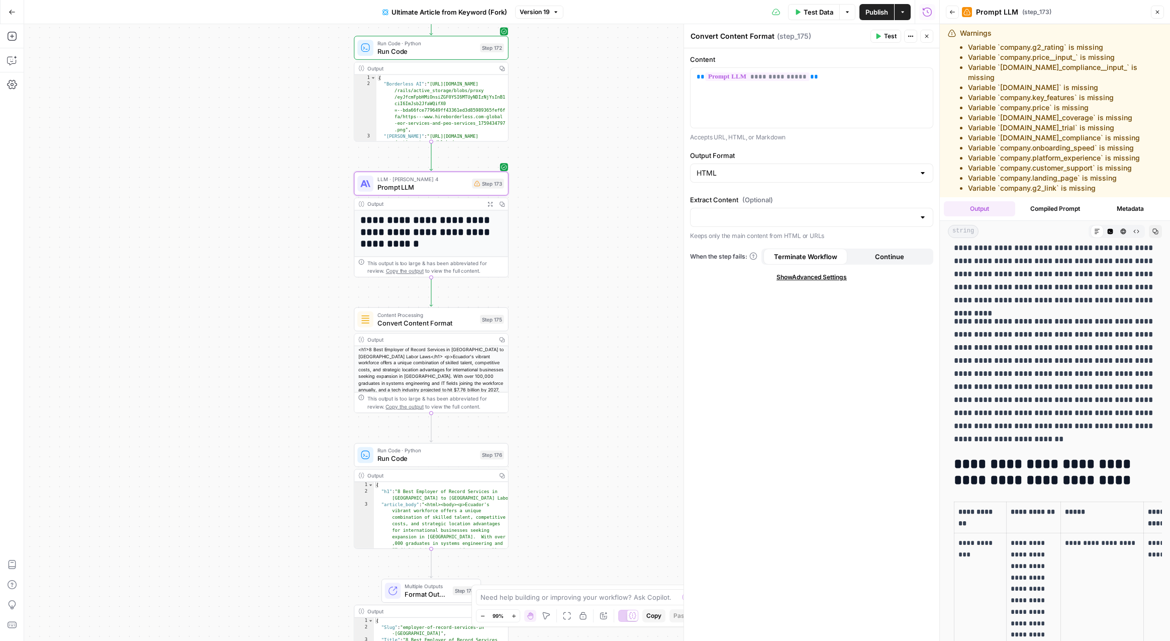
scroll to position [722, 0]
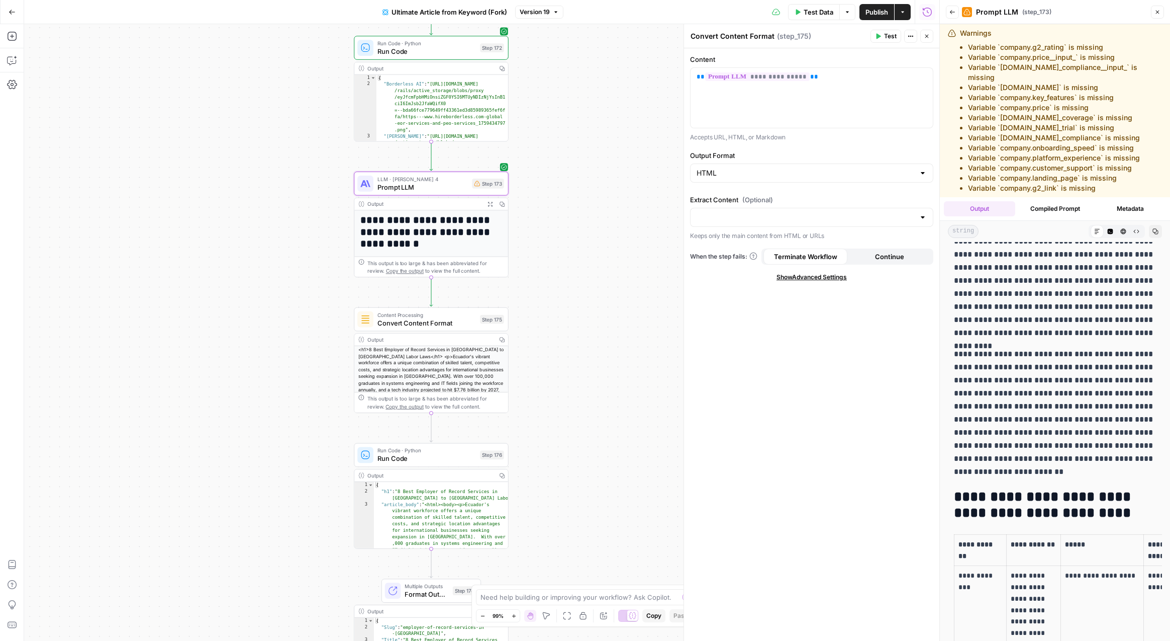
click at [875, 16] on button "Publish" at bounding box center [877, 12] width 35 height 16
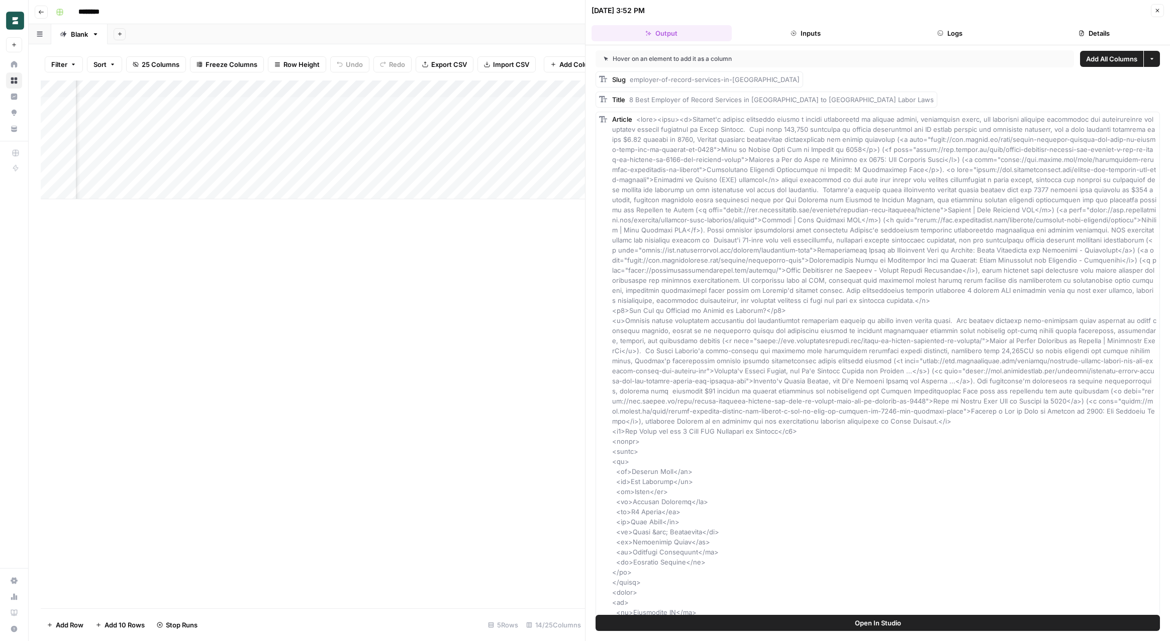
scroll to position [0, 302]
click at [360, 123] on div "Add Column" at bounding box center [313, 139] width 545 height 119
click at [360, 135] on div "Add Column" at bounding box center [313, 139] width 545 height 119
click at [360, 158] on div "Add Column" at bounding box center [313, 139] width 545 height 119
click at [361, 138] on div "Add Column" at bounding box center [313, 139] width 545 height 119
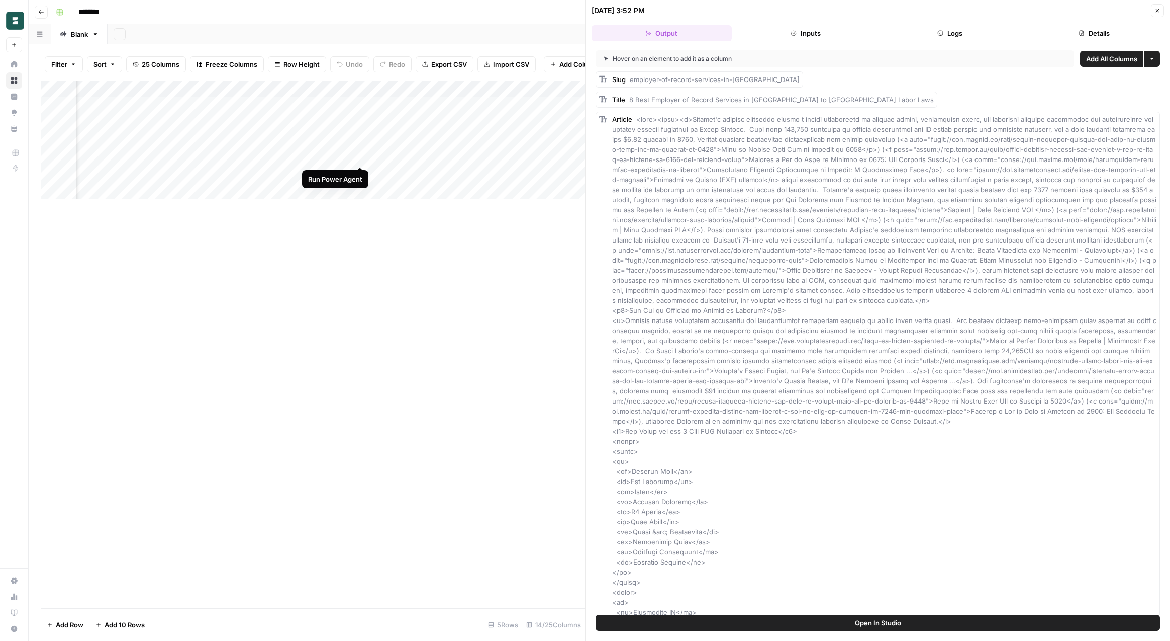
click at [360, 156] on div "Add Column" at bounding box center [313, 139] width 545 height 119
click at [1159, 12] on icon "button" at bounding box center [1158, 11] width 6 height 6
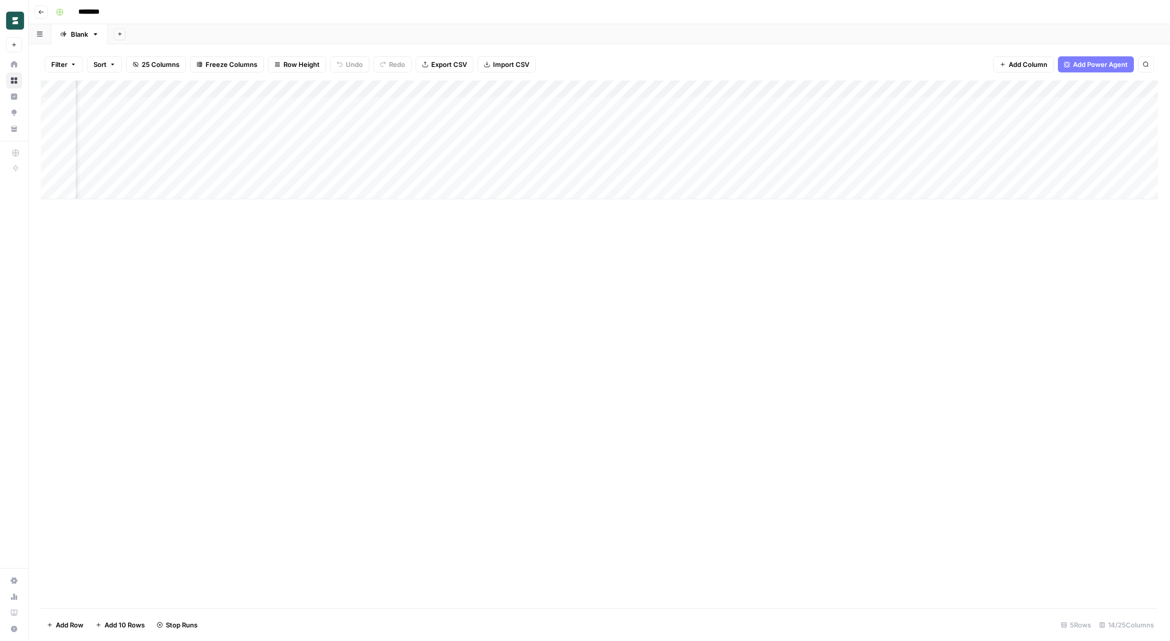
scroll to position [0, 346]
click at [852, 240] on div "Add Column" at bounding box center [600, 343] width 1118 height 527
click at [440, 376] on div "Add Column" at bounding box center [600, 343] width 1118 height 527
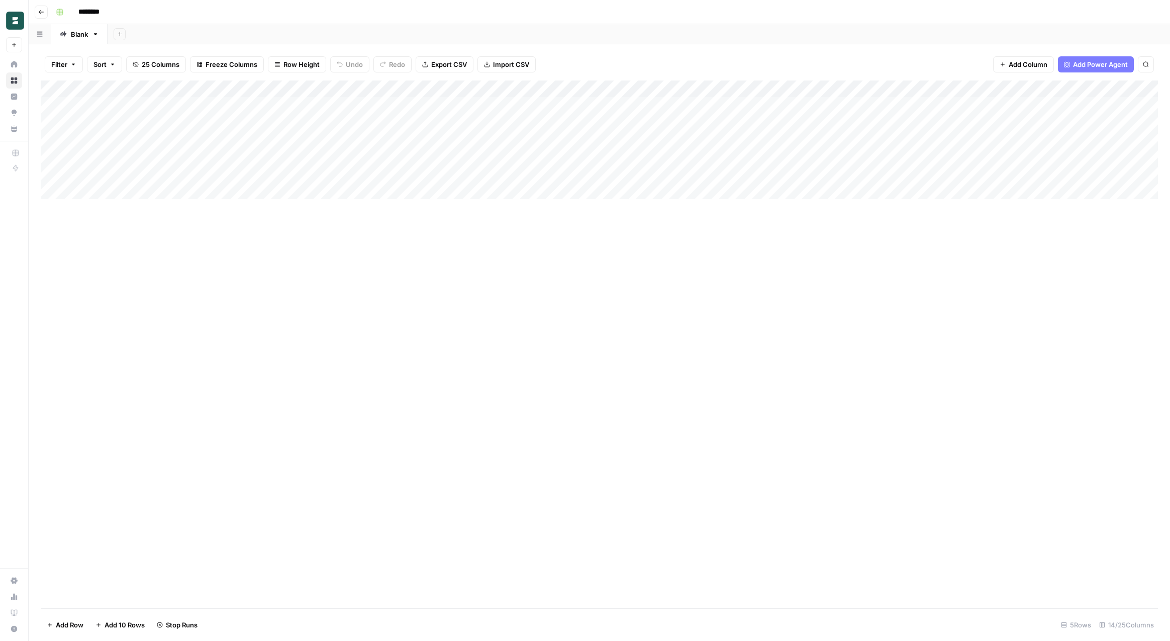
click at [646, 299] on div "Add Column" at bounding box center [600, 343] width 1118 height 527
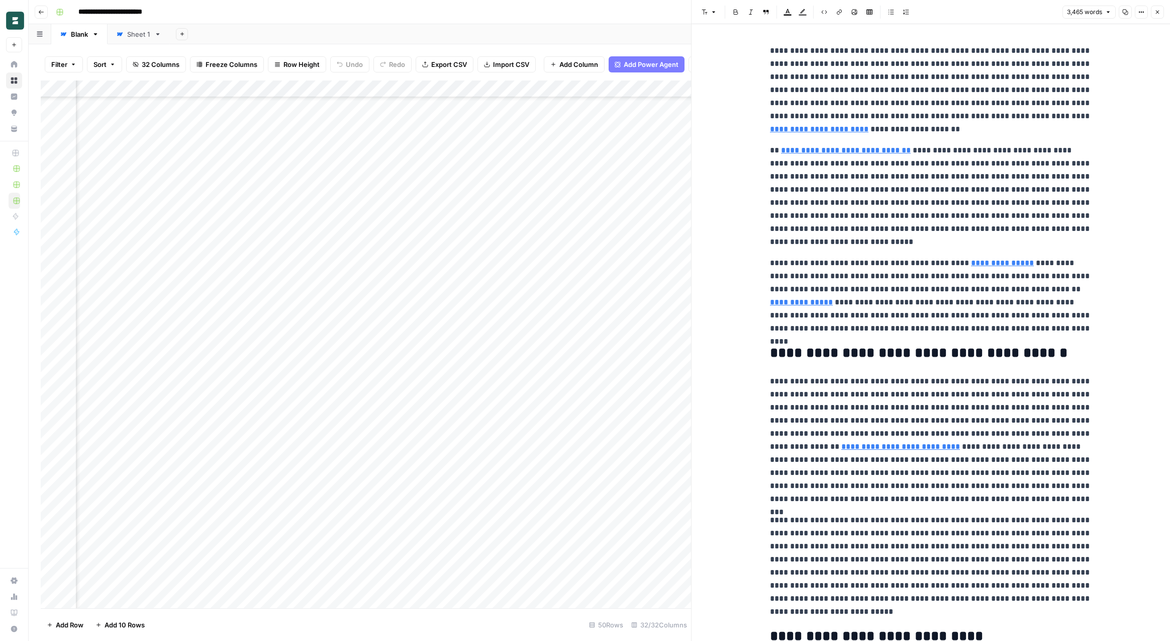
click at [468, 12] on div "**********" at bounding box center [606, 12] width 1109 height 16
click at [1162, 11] on button "Close" at bounding box center [1157, 12] width 13 height 13
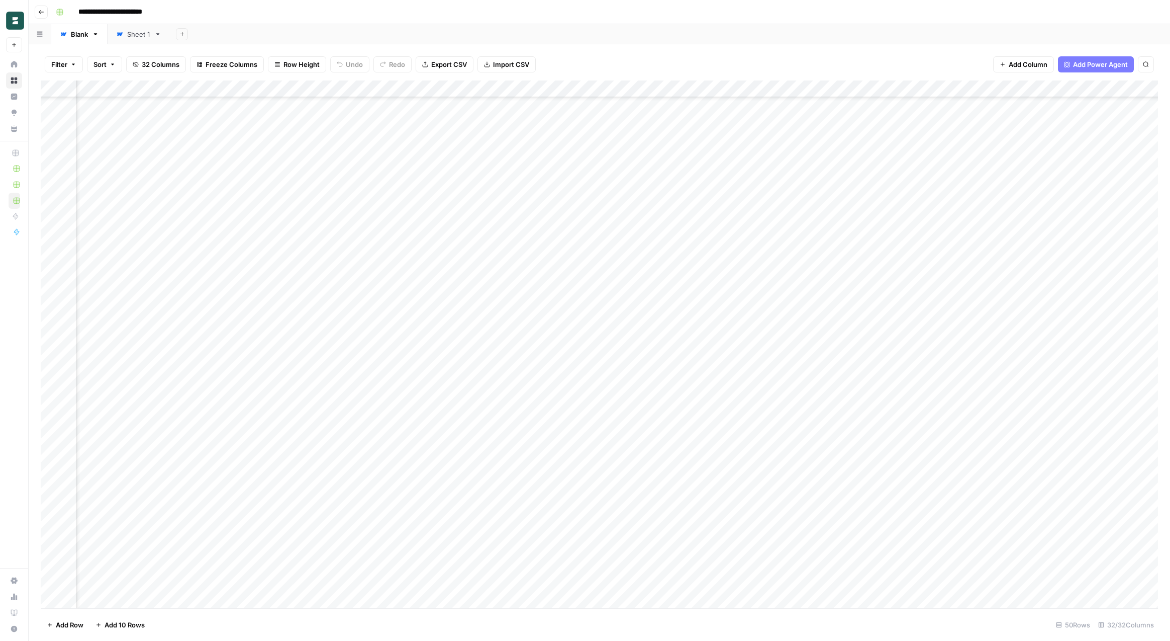
scroll to position [356, 1781]
click at [863, 382] on div "Add Column" at bounding box center [600, 343] width 1118 height 527
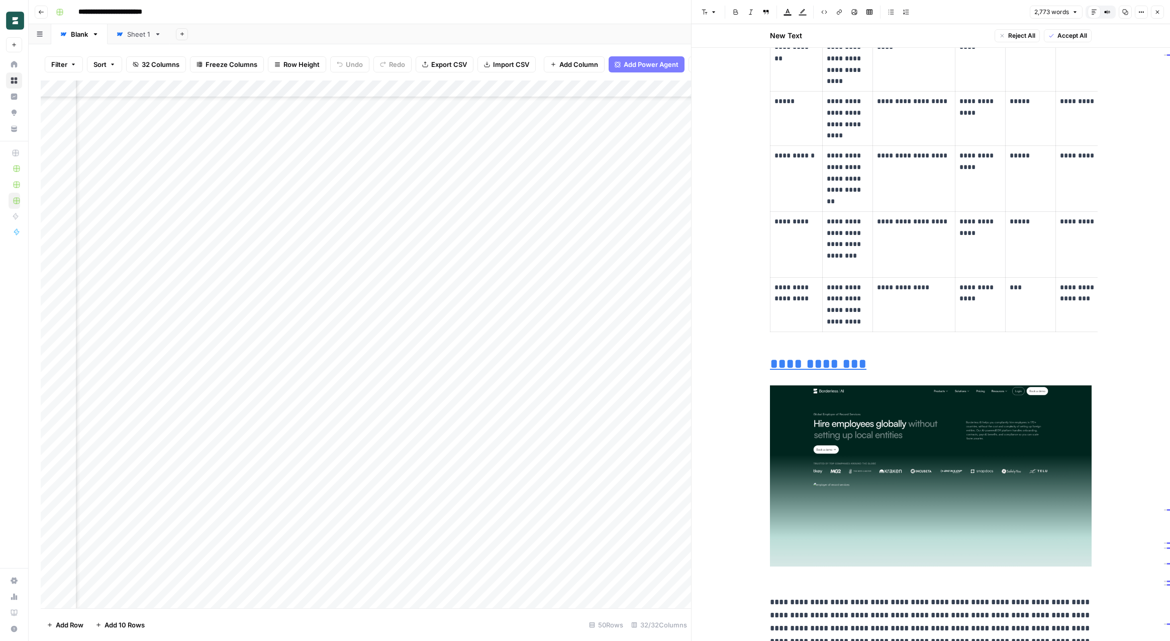
scroll to position [888, 0]
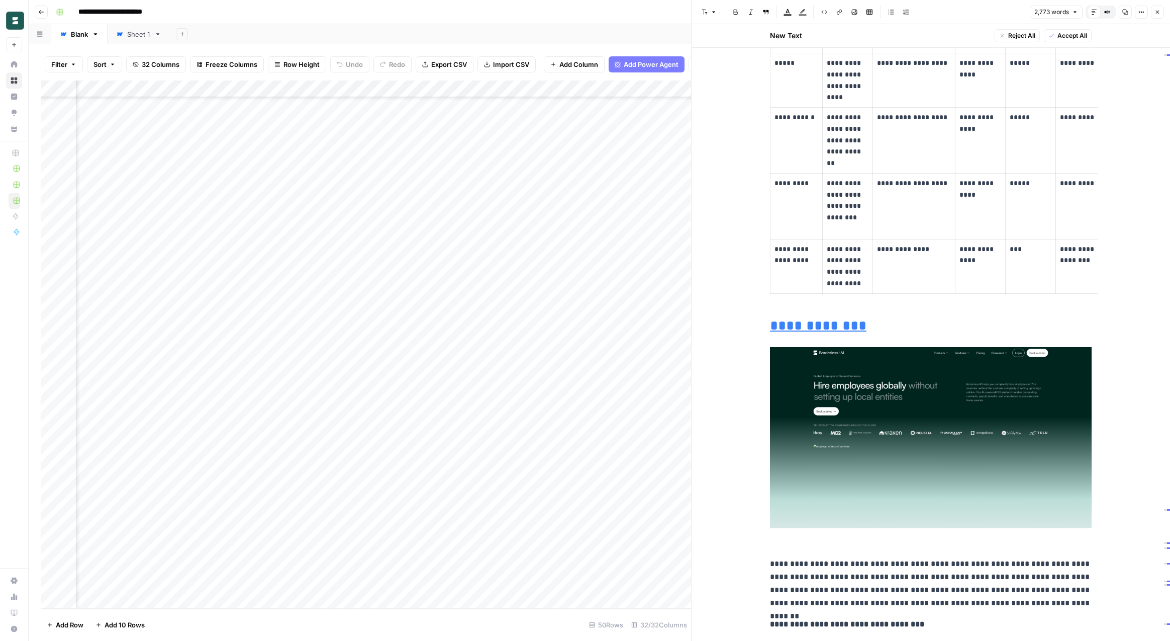
click at [1160, 14] on icon "button" at bounding box center [1158, 12] width 6 height 6
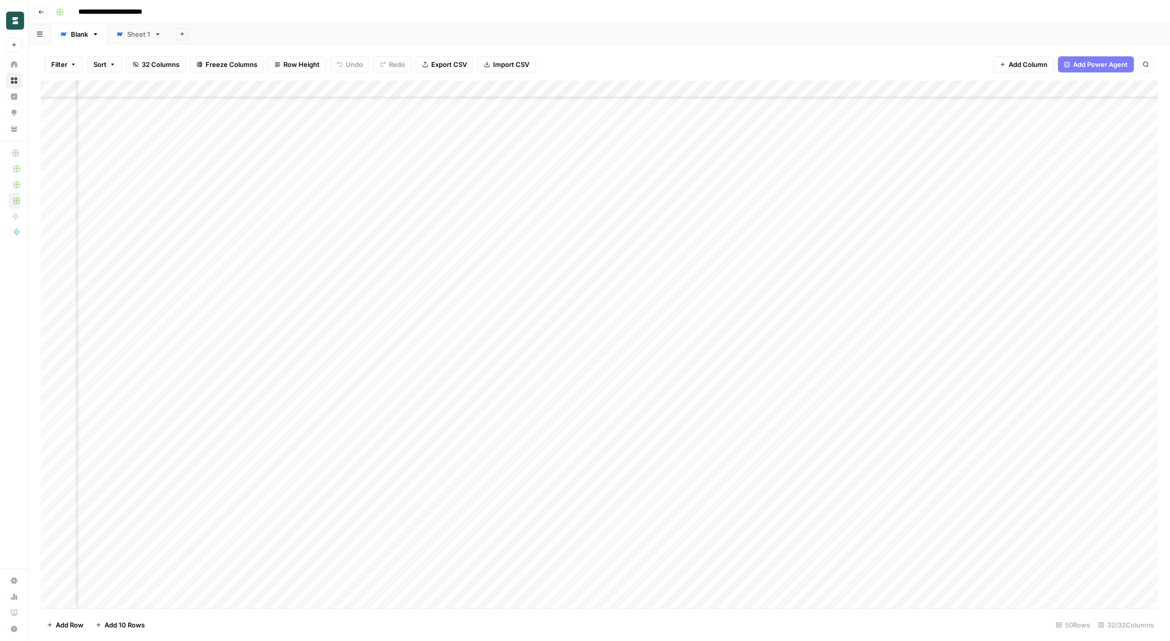
scroll to position [360, 1781]
click at [862, 307] on div "Add Column" at bounding box center [600, 343] width 1118 height 527
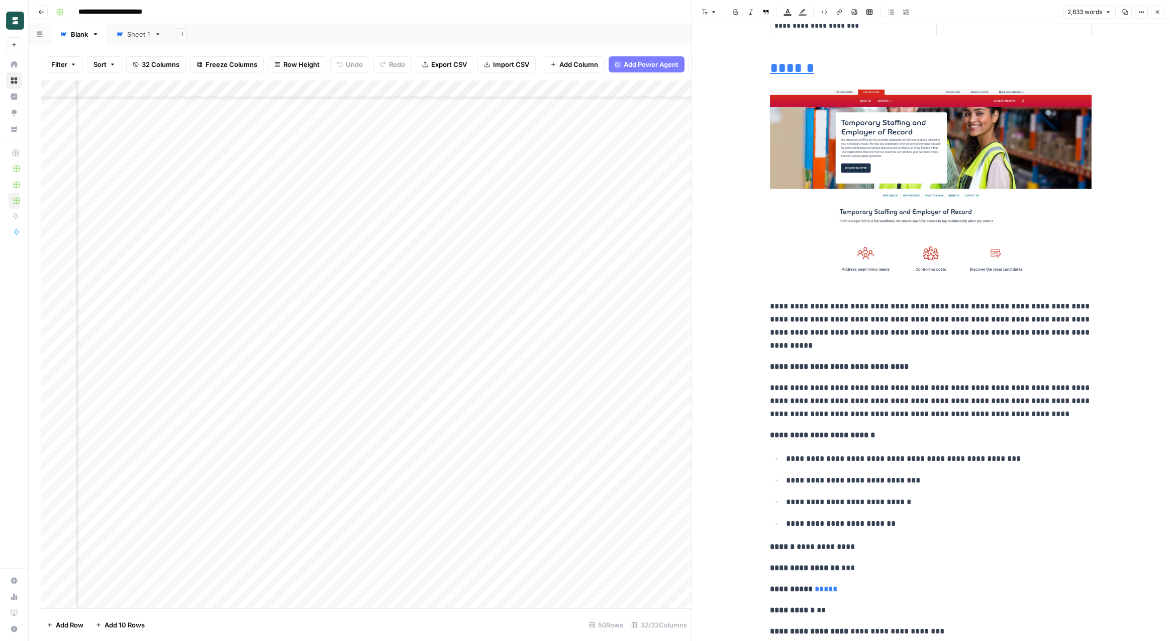
scroll to position [2322, 0]
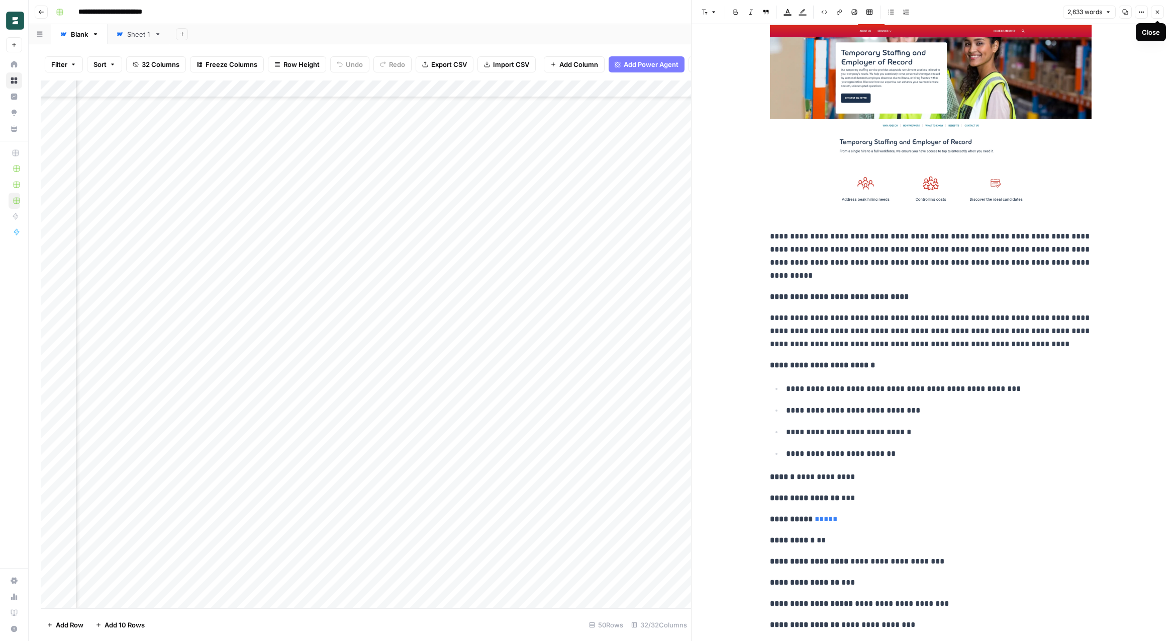
click at [1159, 10] on icon "button" at bounding box center [1158, 12] width 6 height 6
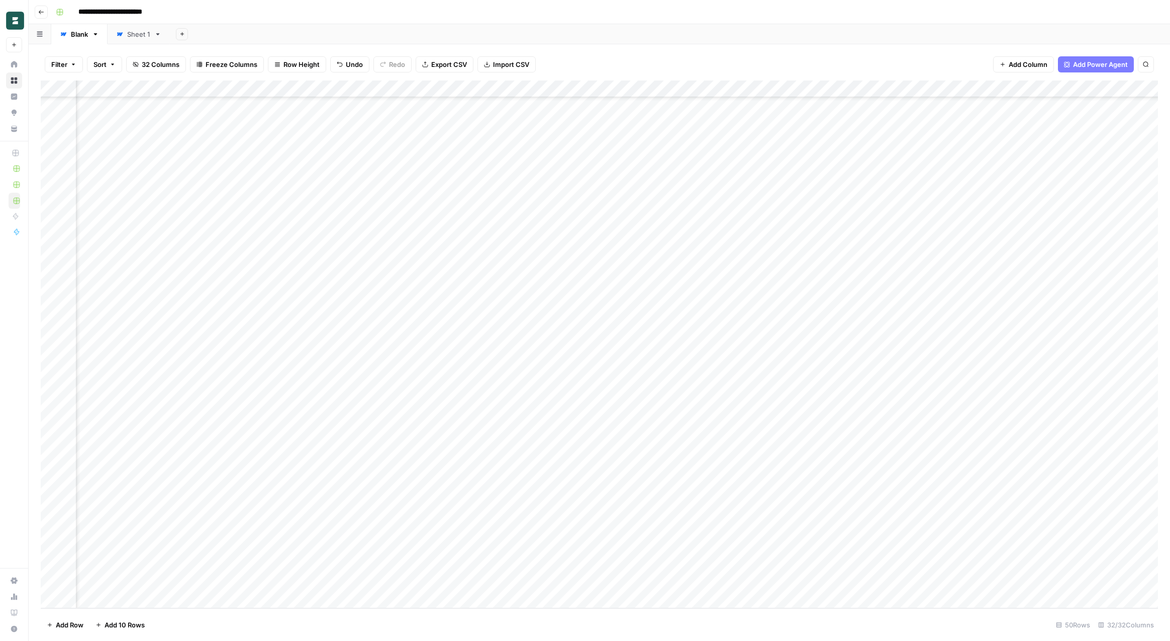
scroll to position [360, 2025]
click at [406, 16] on div "**********" at bounding box center [606, 12] width 1109 height 16
click at [426, 4] on div "**********" at bounding box center [606, 12] width 1109 height 16
click at [434, 12] on div "**********" at bounding box center [606, 12] width 1109 height 16
click at [452, 10] on div "**********" at bounding box center [606, 12] width 1109 height 16
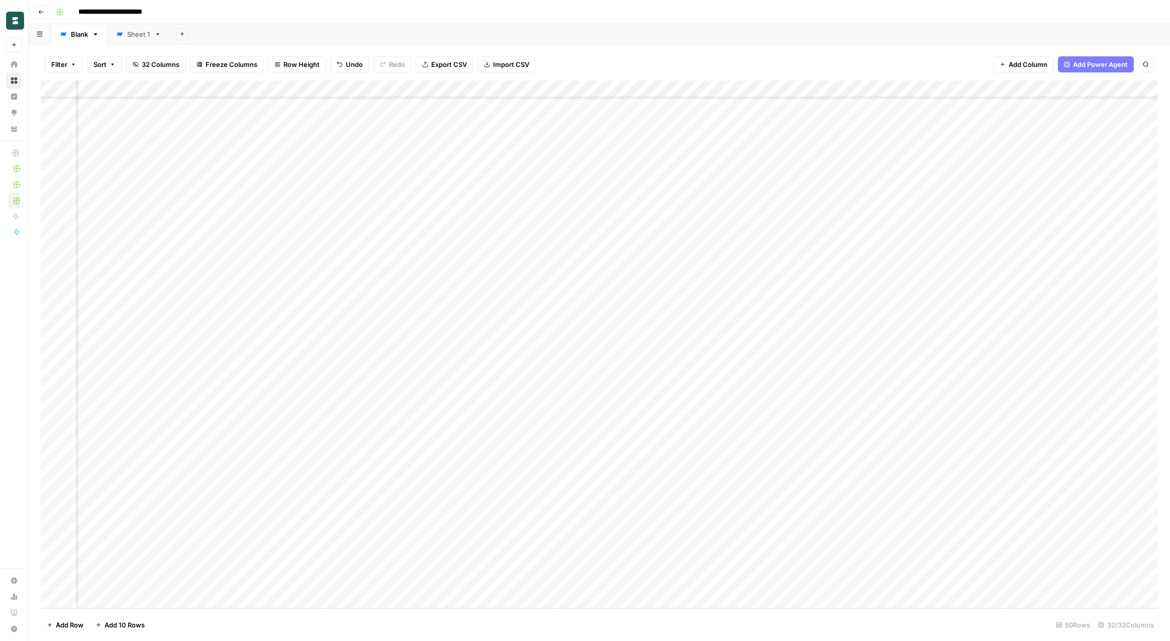
scroll to position [360, 1879]
click at [1064, 86] on div "Add Column" at bounding box center [600, 343] width 1118 height 527
click at [1034, 147] on span "Edit" at bounding box center [1058, 151] width 88 height 10
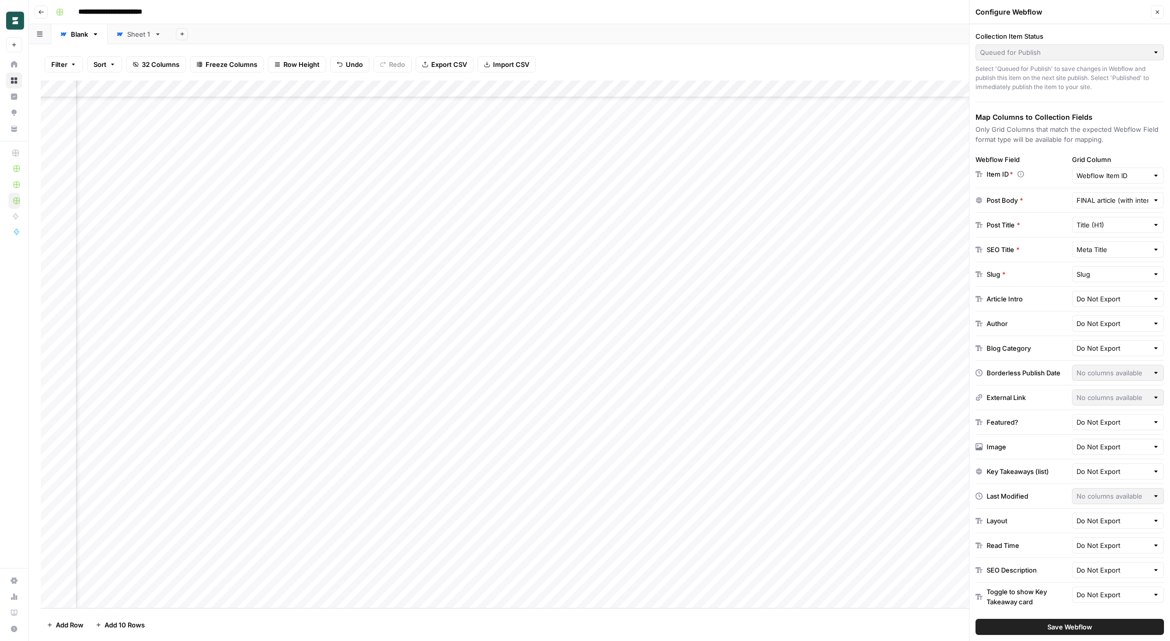
scroll to position [360, 1608]
click at [403, 86] on div "Add Column" at bounding box center [600, 343] width 1118 height 527
click at [373, 191] on span "Edit Workflow" at bounding box center [398, 188] width 88 height 10
click at [534, 46] on div "Filter Sort 32 Columns Freeze Columns Row Height Undo Redo Export CSV Import CS…" at bounding box center [600, 342] width 1142 height 596
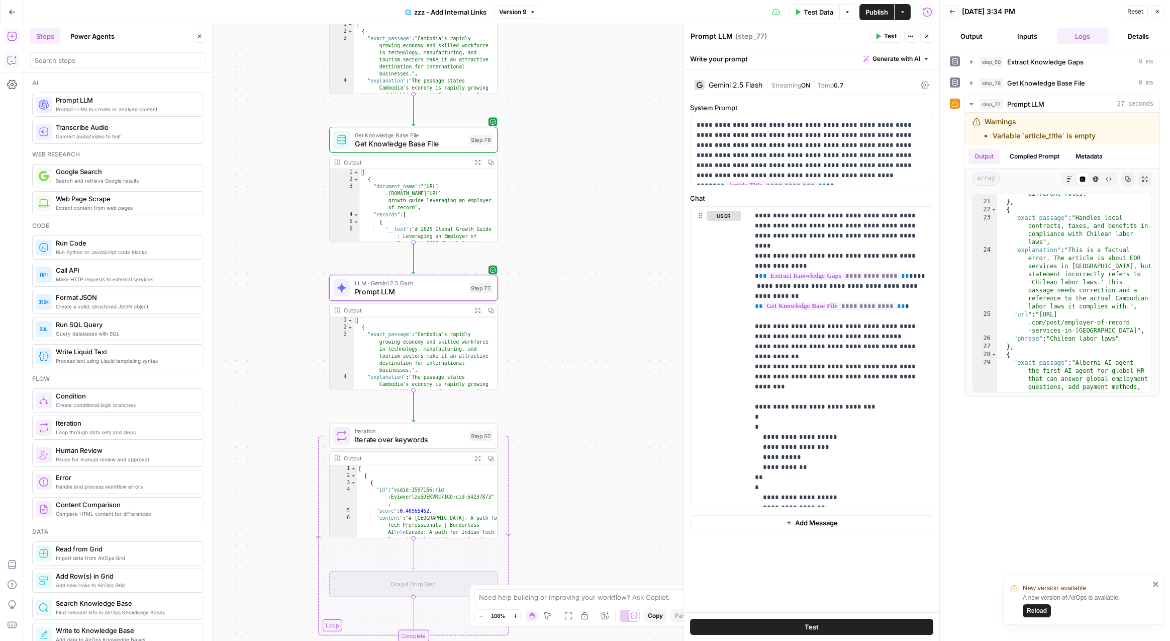
scroll to position [128, 0]
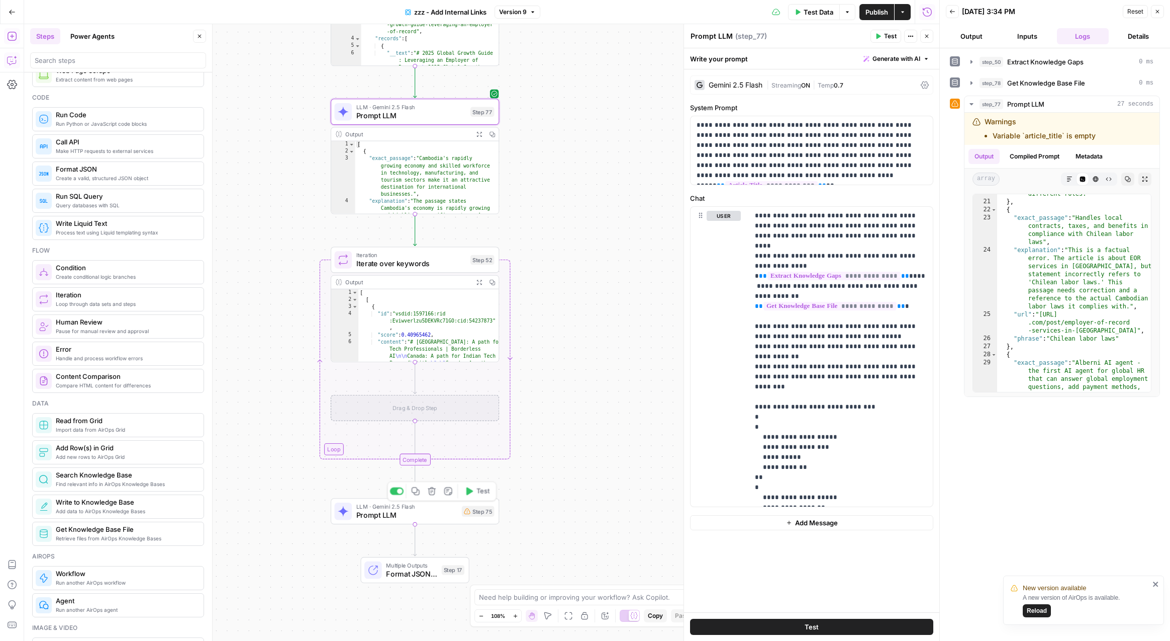
click at [440, 518] on span "Prompt LLM" at bounding box center [406, 514] width 101 height 11
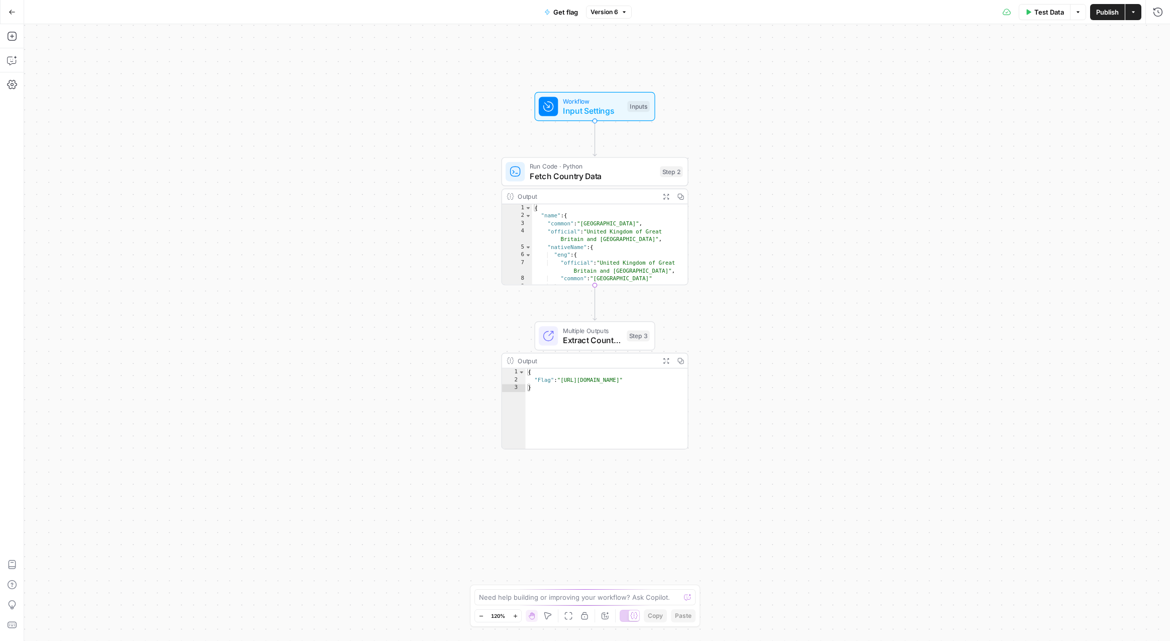
click at [624, 217] on div "{ "name" : { "common" : "[GEOGRAPHIC_DATA]" , "official" : "United Kingdom of […" at bounding box center [610, 252] width 156 height 97
type textarea "**********"
click at [613, 175] on span "Fetch Country Data" at bounding box center [593, 176] width 126 height 12
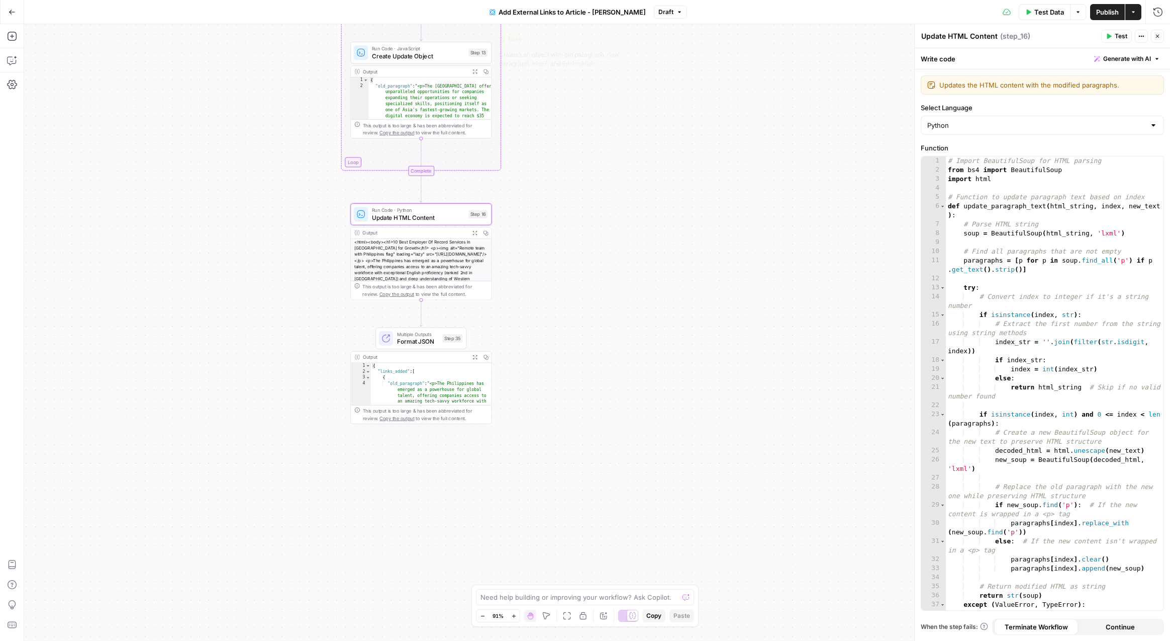
scroll to position [33, 0]
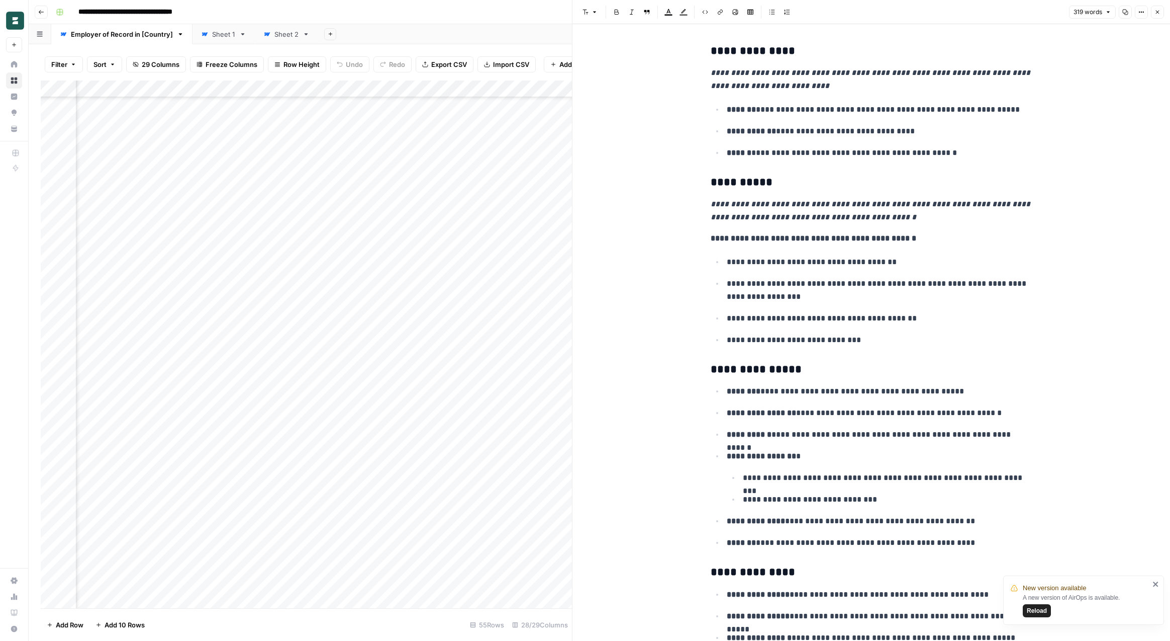
scroll to position [376, 2086]
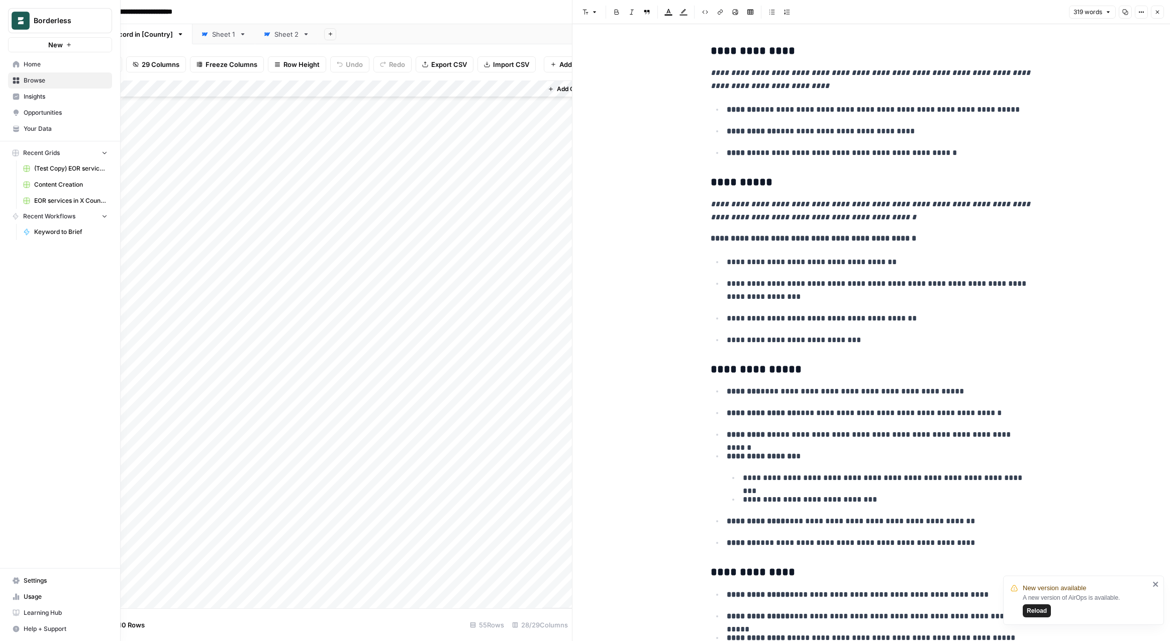
click at [32, 598] on span "Usage" at bounding box center [66, 596] width 84 height 9
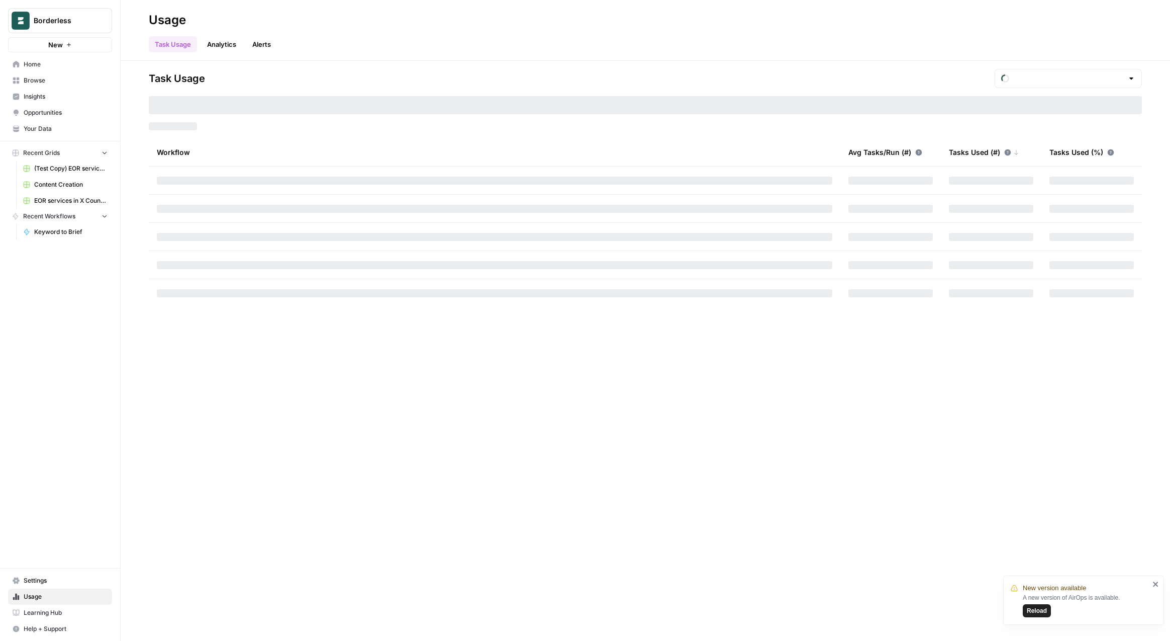
type input "October Tasks"
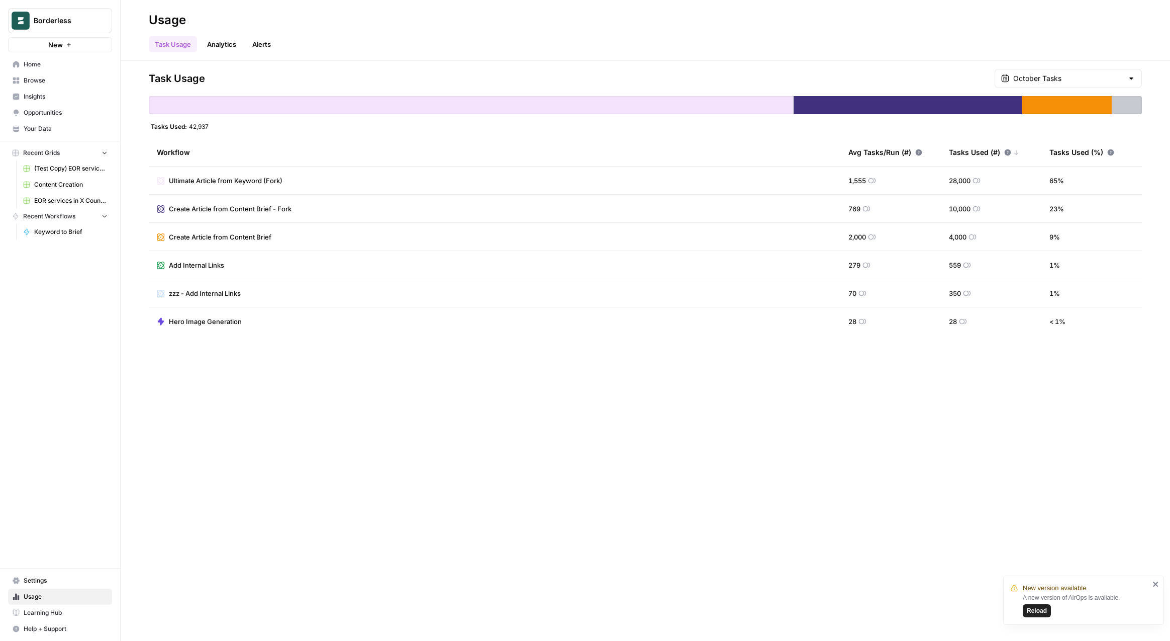
click at [666, 397] on div "Task Usage October Tasks Tasks Used: 42,937 Workflow Avg Tasks/Run (#) Tasks Us…" at bounding box center [646, 351] width 1050 height 580
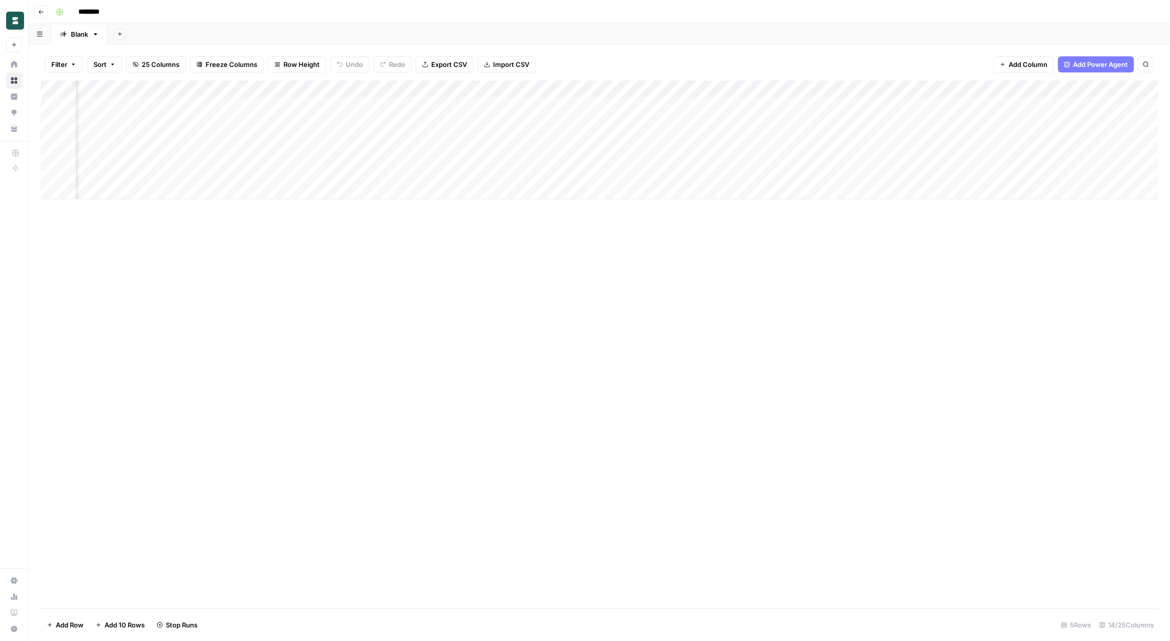
scroll to position [0, 609]
click at [559, 234] on div "Add Column" at bounding box center [600, 343] width 1118 height 527
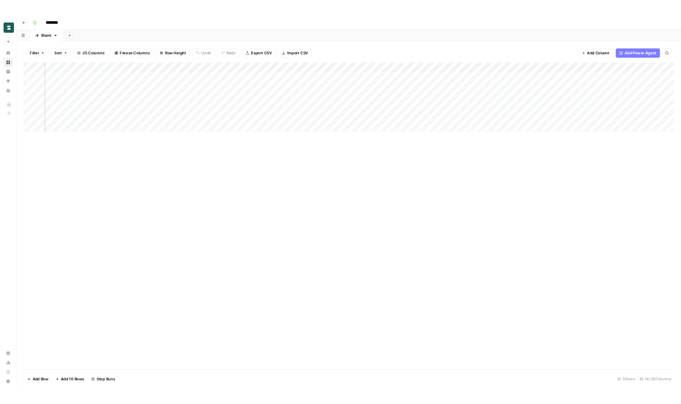
scroll to position [0, 233]
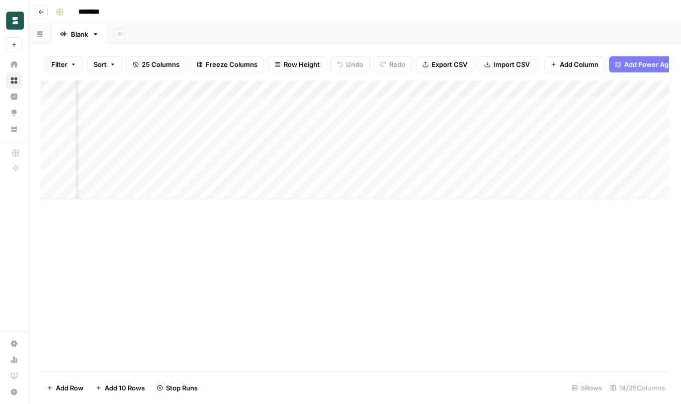
scroll to position [0, 180]
click at [457, 275] on div "Add Column" at bounding box center [355, 225] width 628 height 291
click at [489, 156] on div "Add Column" at bounding box center [355, 139] width 628 height 119
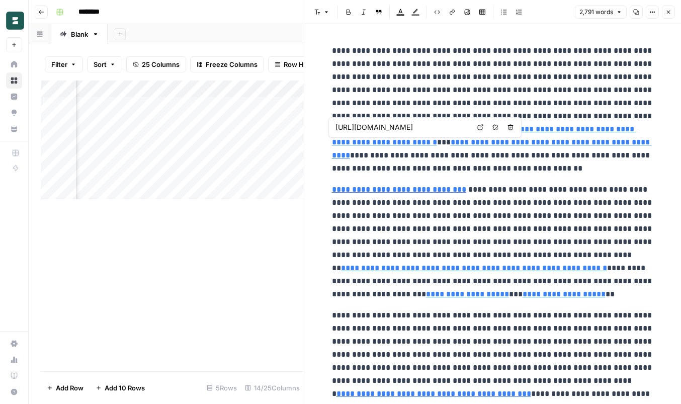
type input "[URL][DOMAIN_NAME]"
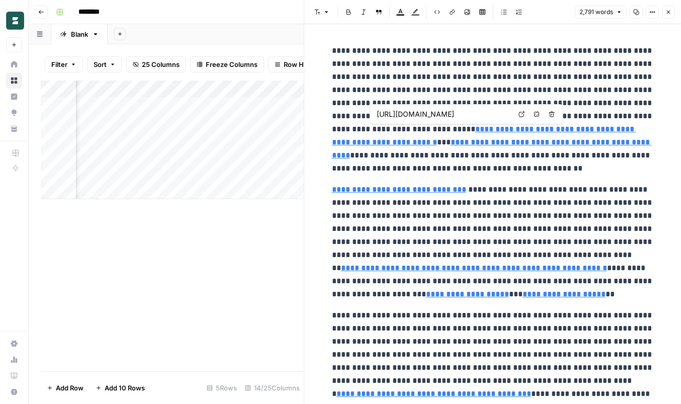
type input "https://www.usemultiplier.com/egypt/employment-laws"
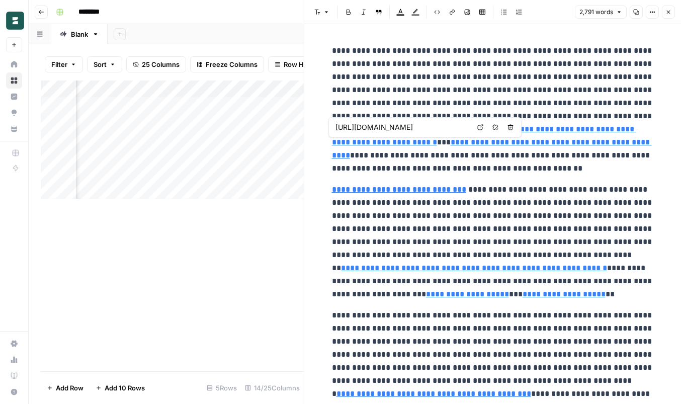
type input "https://www.hireborderless.com/global-eor-services-and-peo-services"
click at [528, 191] on p "**********" at bounding box center [493, 242] width 322 height 118
click at [480, 219] on p "**********" at bounding box center [493, 242] width 322 height 118
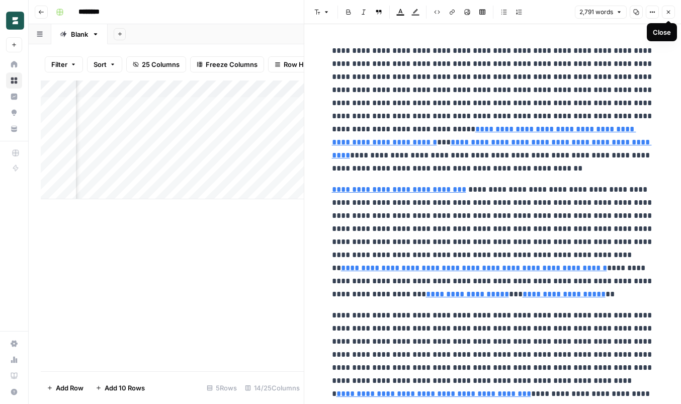
click at [671, 13] on icon "button" at bounding box center [668, 12] width 6 height 6
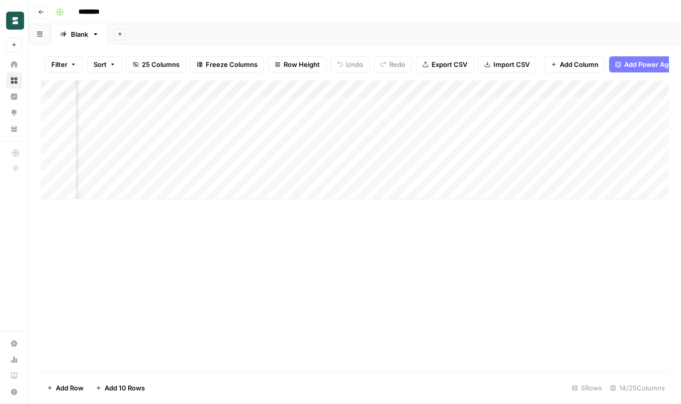
click at [414, 241] on div "Add Column" at bounding box center [355, 225] width 628 height 291
click at [206, 89] on div "Add Column" at bounding box center [355, 139] width 628 height 119
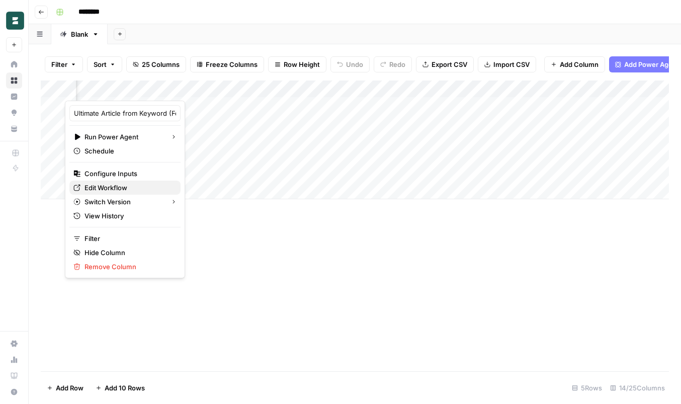
click at [129, 190] on span "Edit Workflow" at bounding box center [128, 188] width 88 height 10
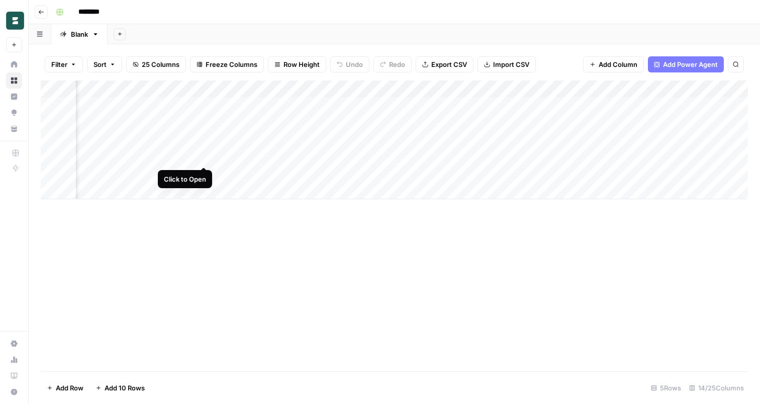
click at [205, 156] on div "Add Column" at bounding box center [394, 139] width 707 height 119
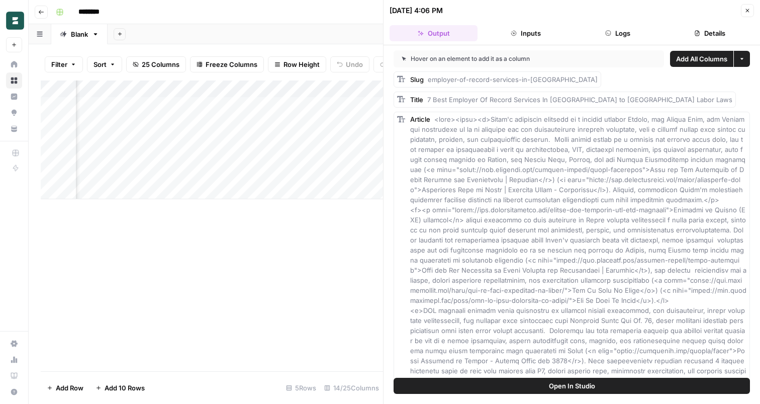
click button "Open In Studio"
click div "Add Column"
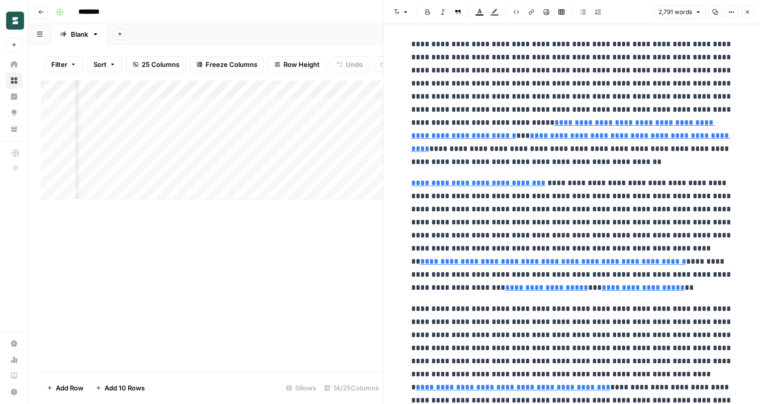
scroll to position [6, 0]
click p "**********"
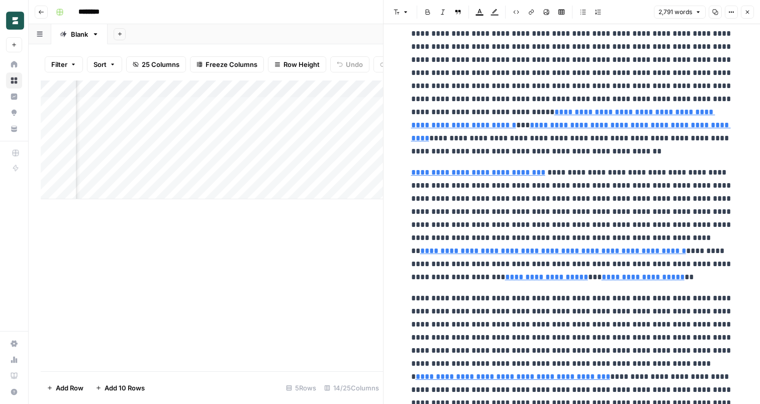
scroll to position [0, 0]
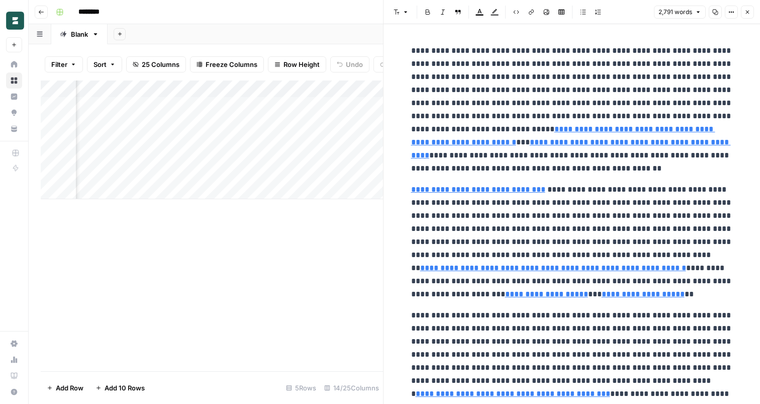
click button "25 Columns"
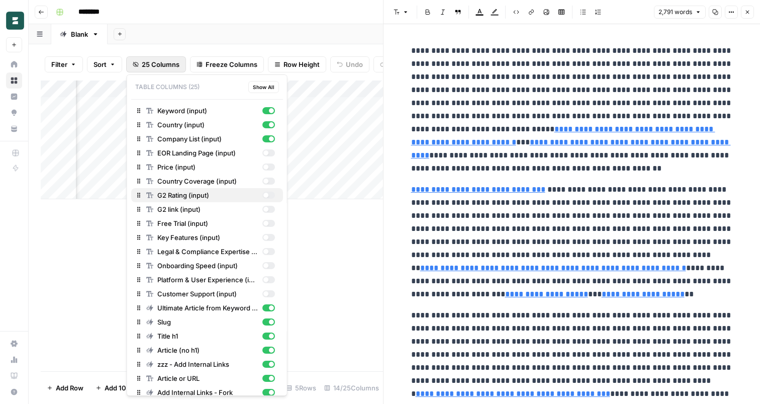
click div "button"
click div "Add Column"
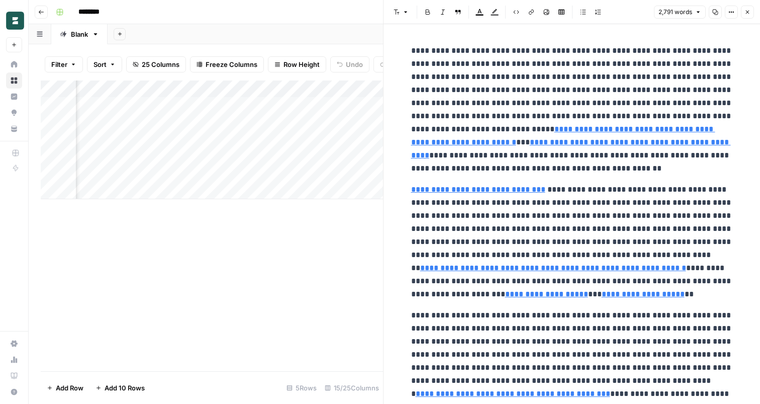
scroll to position [0, 352]
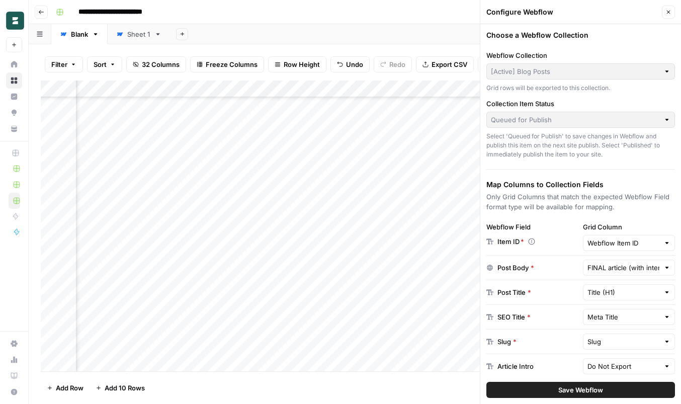
scroll to position [67, 0]
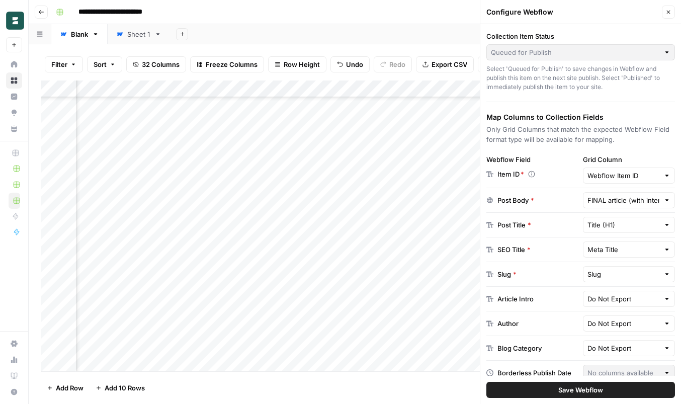
click at [668, 9] on button "Close" at bounding box center [668, 12] width 13 height 13
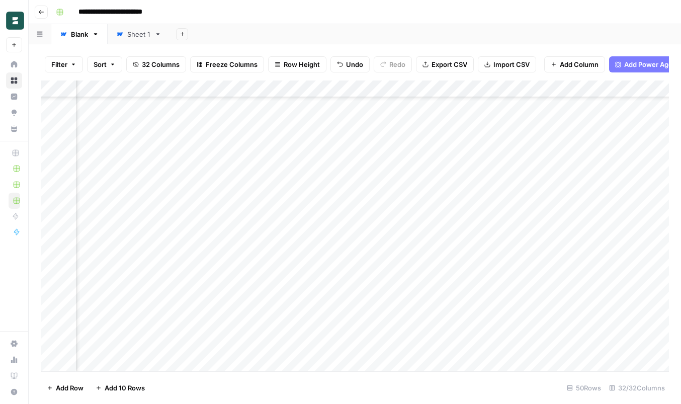
click at [433, 30] on div "Add Sheet" at bounding box center [425, 34] width 511 height 20
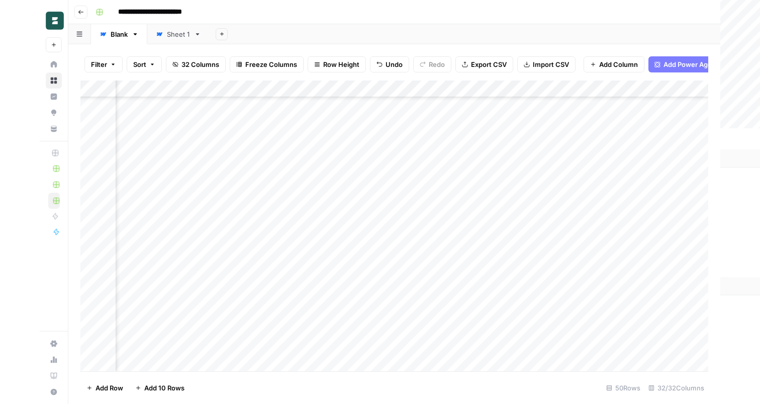
scroll to position [542, 0]
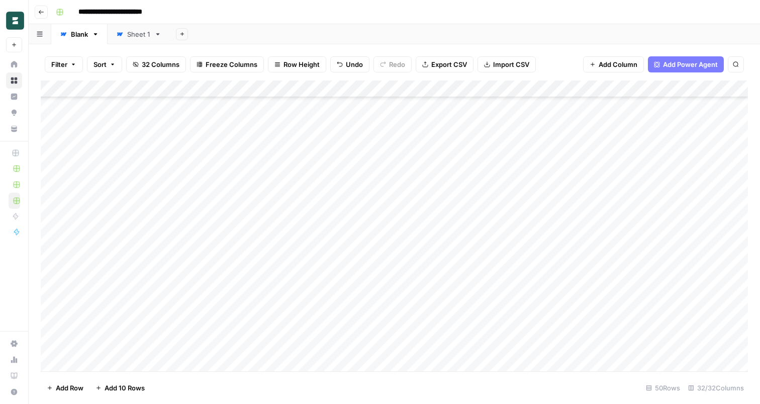
click at [329, 87] on div "Add Column" at bounding box center [394, 225] width 707 height 291
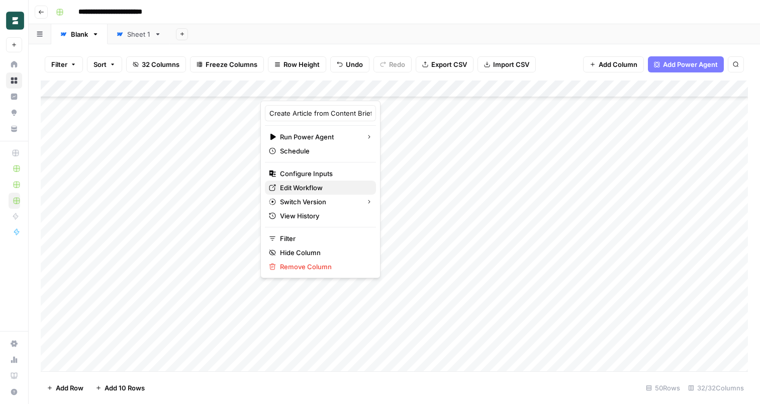
click at [317, 190] on span "Edit Workflow" at bounding box center [324, 188] width 88 height 10
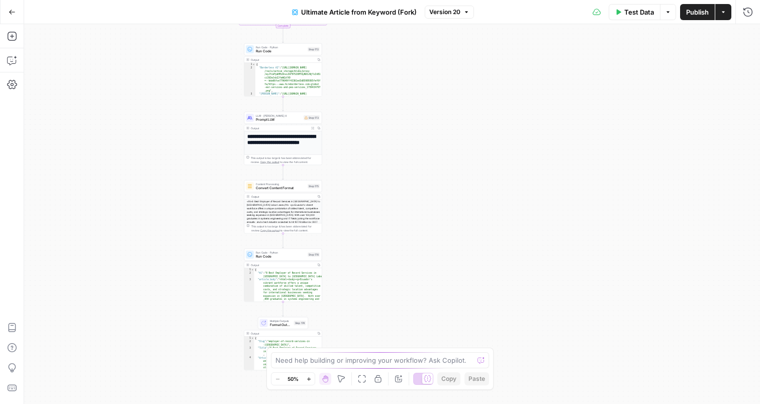
click at [301, 146] on h1 "**********" at bounding box center [283, 142] width 72 height 18
click at [313, 127] on icon "button" at bounding box center [313, 128] width 3 height 3
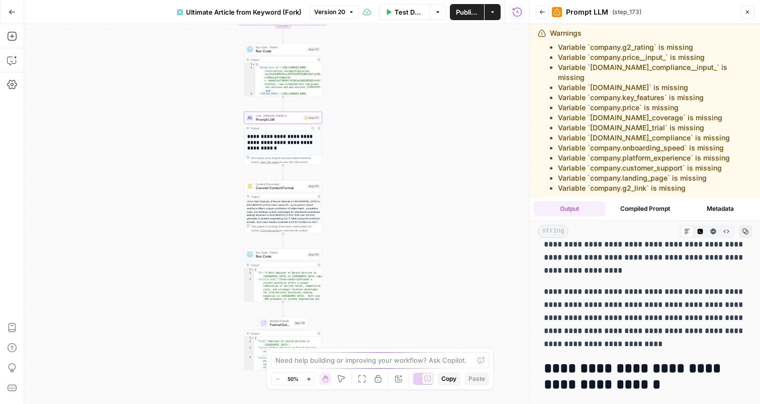
scroll to position [510, 0]
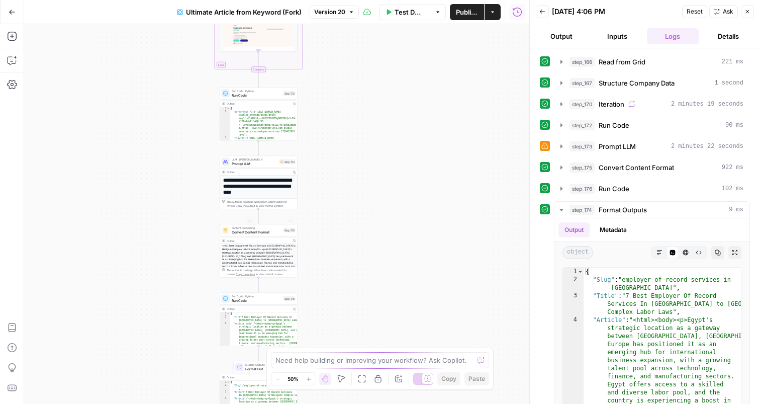
click at [261, 187] on h1 "**********" at bounding box center [259, 186] width 72 height 18
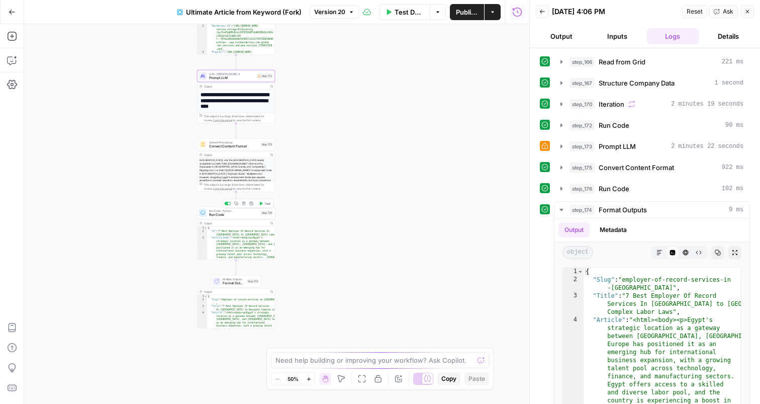
click at [236, 216] on span "Run Code" at bounding box center [234, 214] width 50 height 5
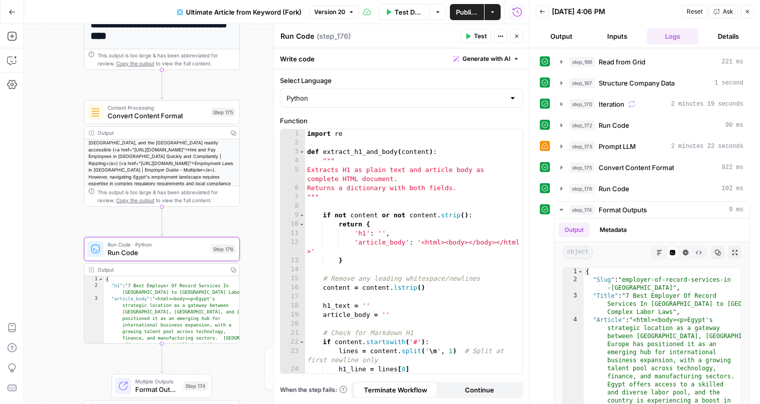
scroll to position [0, 0]
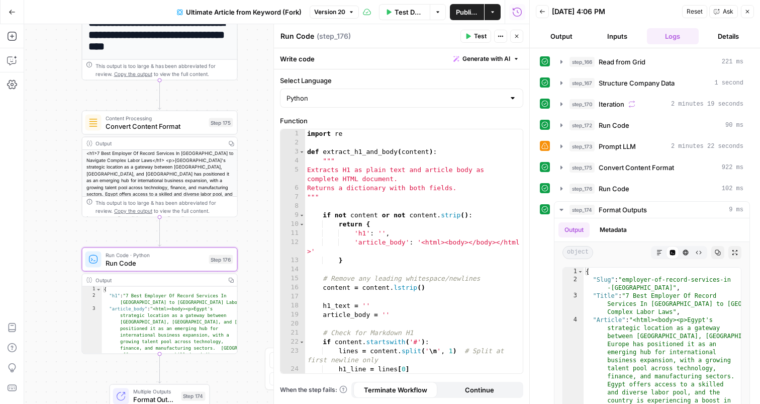
click at [196, 121] on span "Convert Content Format" at bounding box center [156, 126] width 100 height 10
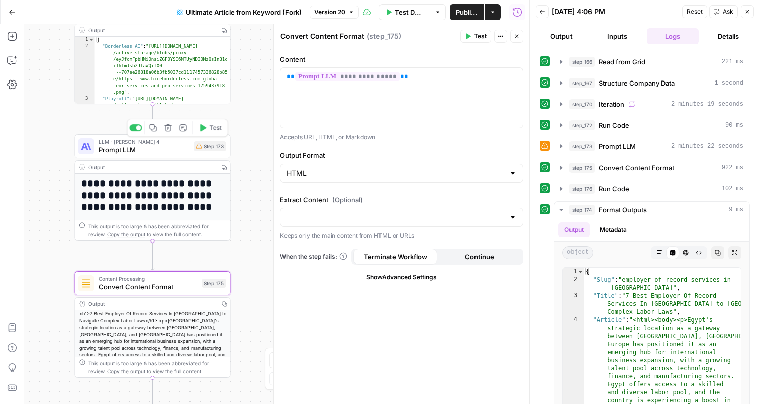
click at [132, 156] on div "LLM · [PERSON_NAME] 4 Prompt LLM Step 173 Copy step Delete step Add Note Test" at bounding box center [153, 146] width 156 height 24
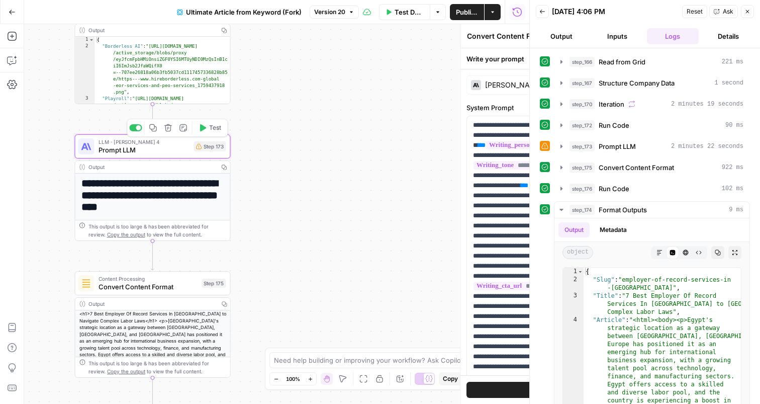
type textarea "Prompt LLM"
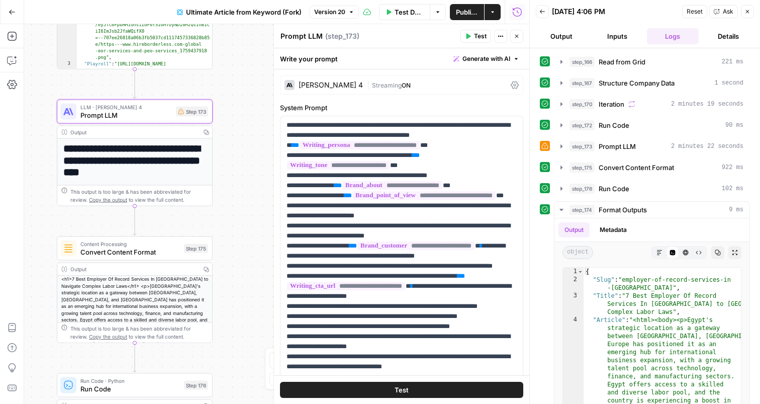
click at [580, 36] on button "Output" at bounding box center [562, 36] width 52 height 16
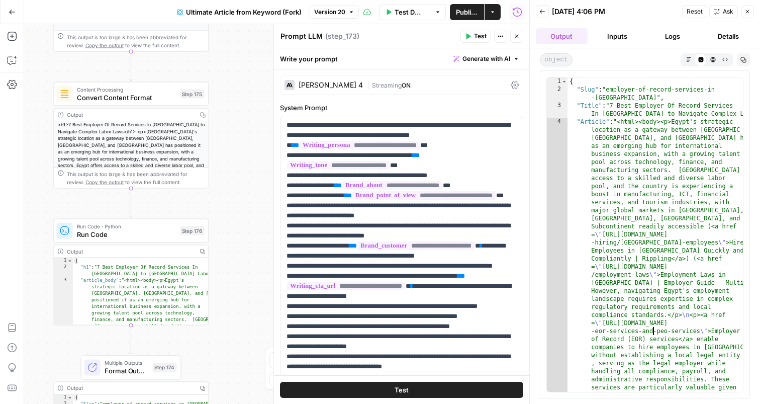
click at [141, 95] on span "Convert Content Format" at bounding box center [127, 98] width 100 height 10
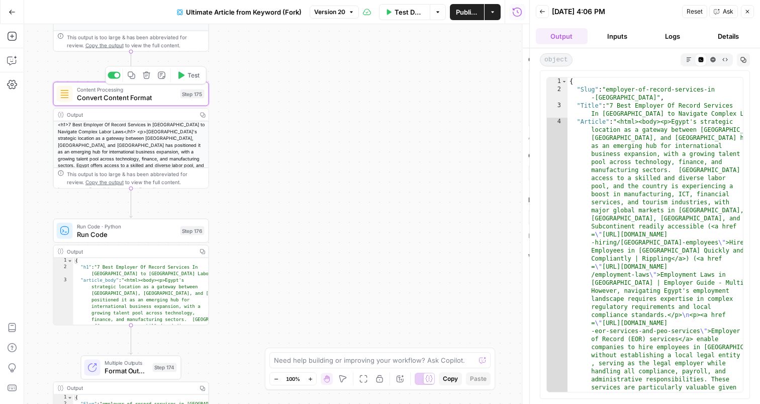
type textarea "Convert Content Format"
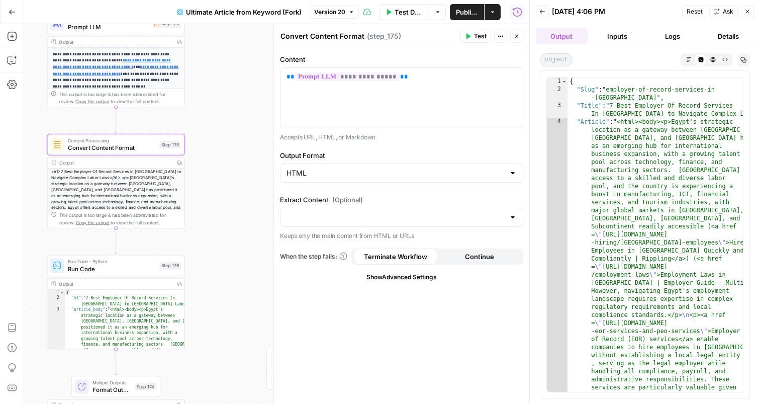
scroll to position [98, 0]
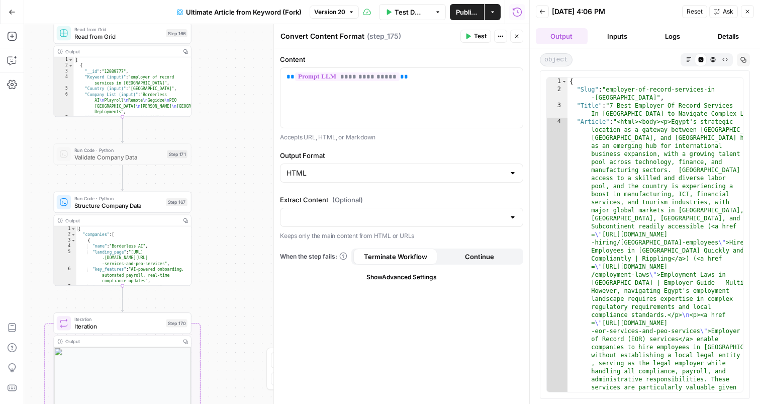
click at [143, 37] on span "Read from Grid" at bounding box center [118, 36] width 88 height 9
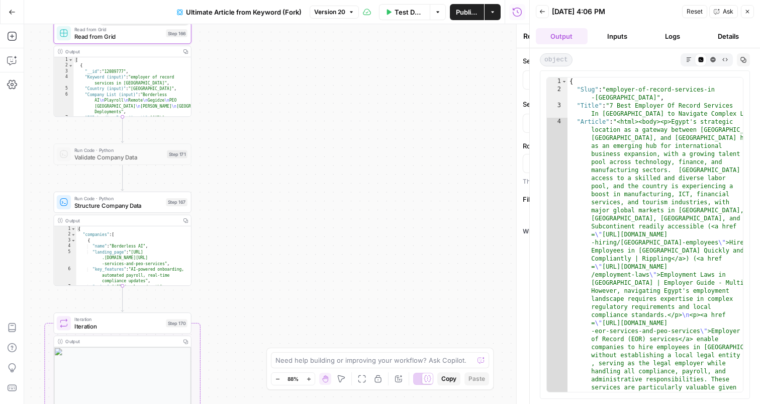
type input "Blank"
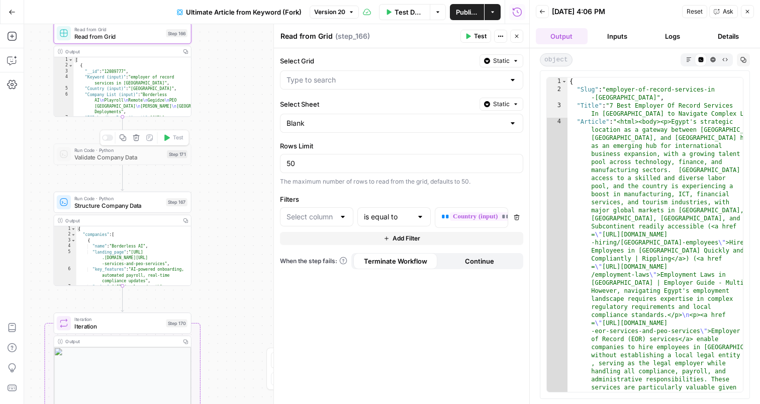
type input "Country (input)"
type input "New Grid"
click at [120, 199] on span "Run Code · Python" at bounding box center [118, 198] width 88 height 7
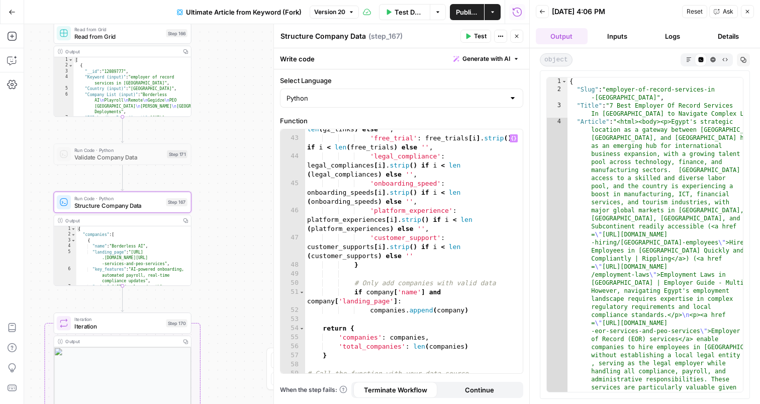
scroll to position [607, 0]
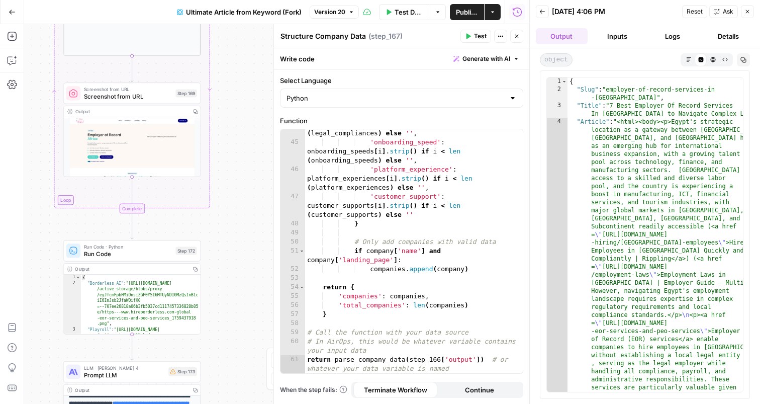
click at [130, 381] on div "LLM · [PERSON_NAME] 4 Prompt LLM Step 173 Copy step Delete step Add Note Test" at bounding box center [132, 371] width 138 height 21
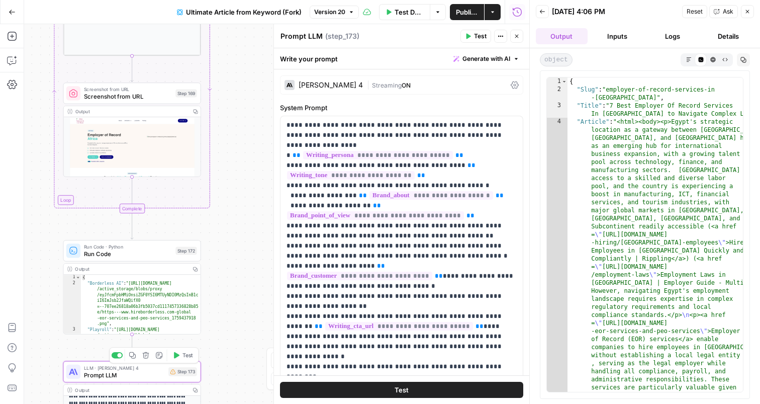
click at [244, 261] on div "Workflow Input Settings Inputs Read from Grid Read from Grid Step 166 Output Co…" at bounding box center [276, 214] width 505 height 380
click at [140, 374] on span "Prompt LLM" at bounding box center [124, 374] width 81 height 9
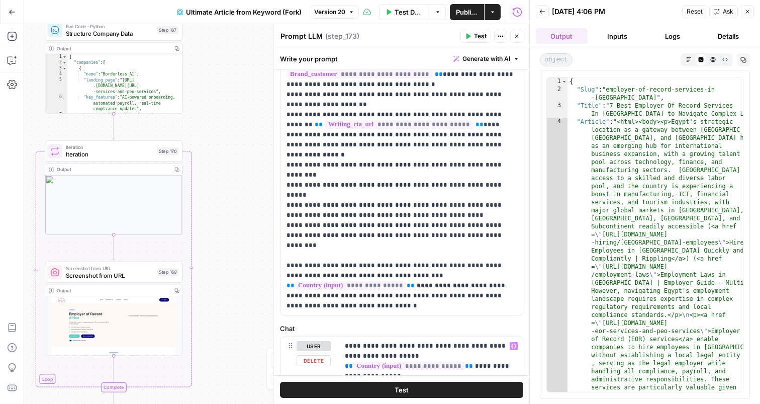
scroll to position [176, 0]
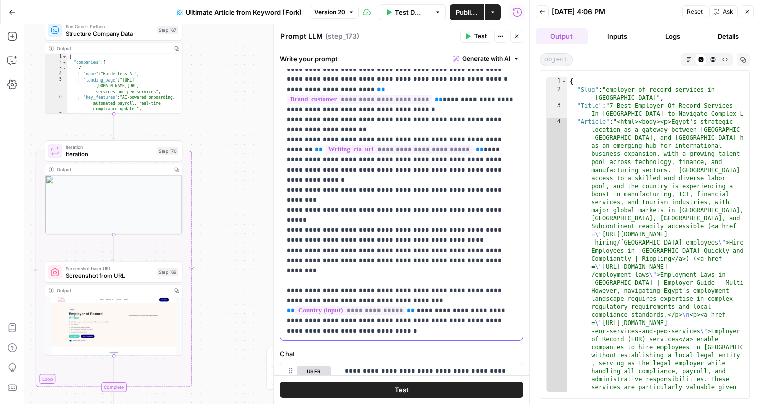
click at [455, 203] on p "**********" at bounding box center [402, 140] width 230 height 392
click at [441, 166] on p "**********" at bounding box center [402, 140] width 230 height 392
click at [488, 168] on p "**********" at bounding box center [402, 140] width 230 height 392
click at [502, 169] on p "**********" at bounding box center [402, 140] width 230 height 392
click at [493, 176] on p "**********" at bounding box center [402, 140] width 230 height 392
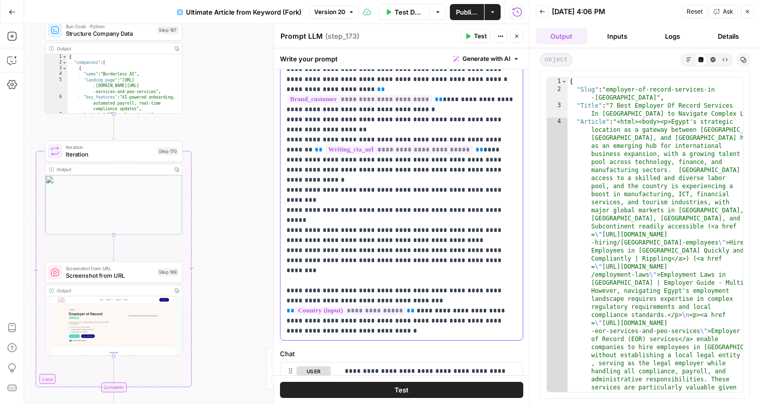
click at [443, 160] on p "**********" at bounding box center [402, 140] width 230 height 392
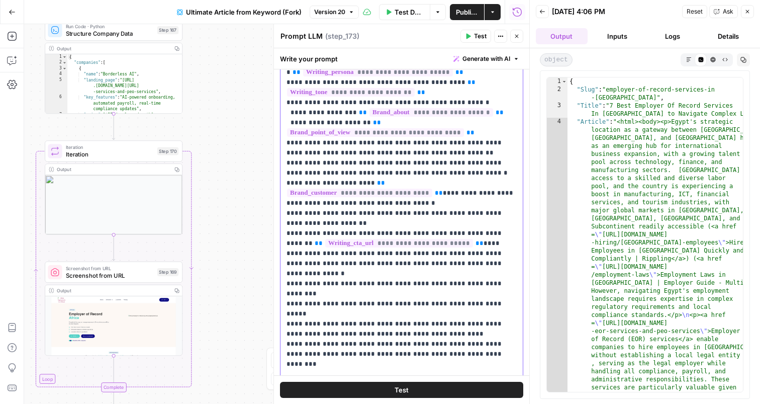
scroll to position [82, 0]
click at [474, 162] on p "**********" at bounding box center [402, 234] width 230 height 392
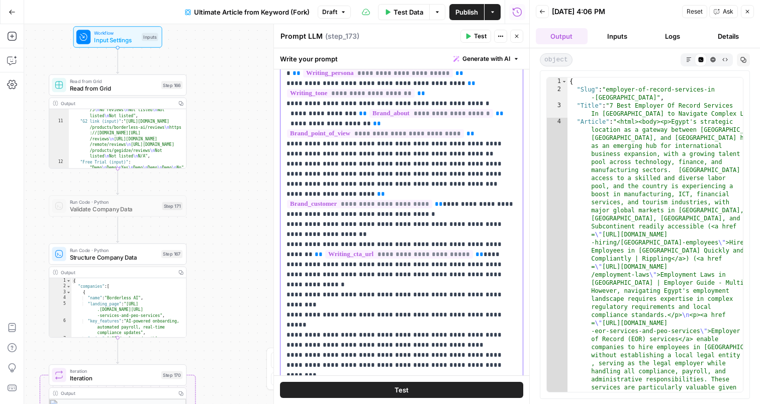
scroll to position [228, 0]
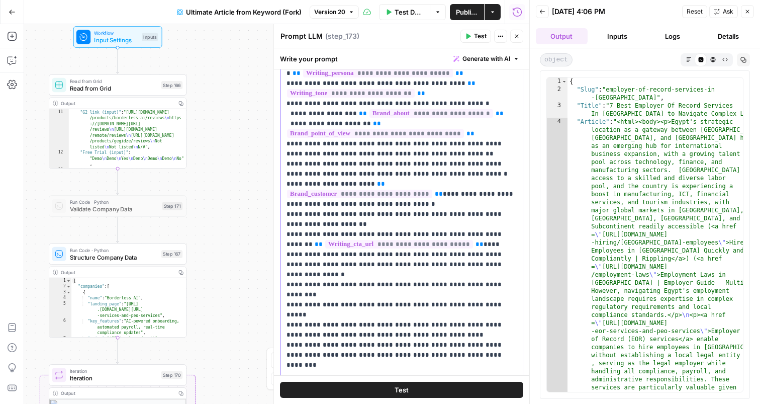
click at [316, 149] on p "**********" at bounding box center [402, 234] width 230 height 392
click at [334, 175] on p "**********" at bounding box center [402, 234] width 230 height 392
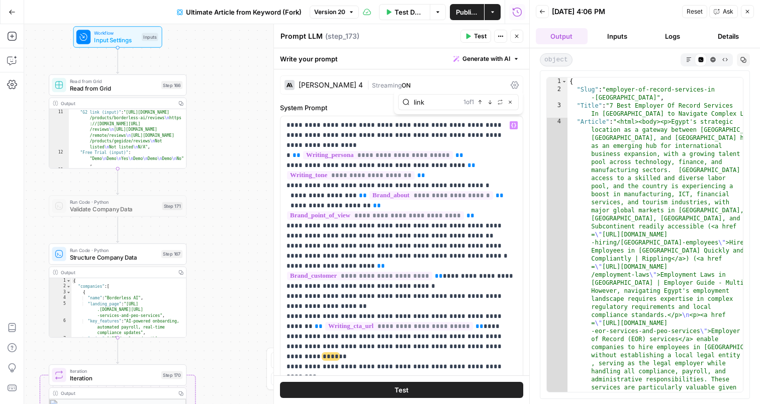
type input "link"
click at [343, 342] on p "**********" at bounding box center [402, 316] width 230 height 392
click at [356, 335] on p "**********" at bounding box center [402, 316] width 230 height 392
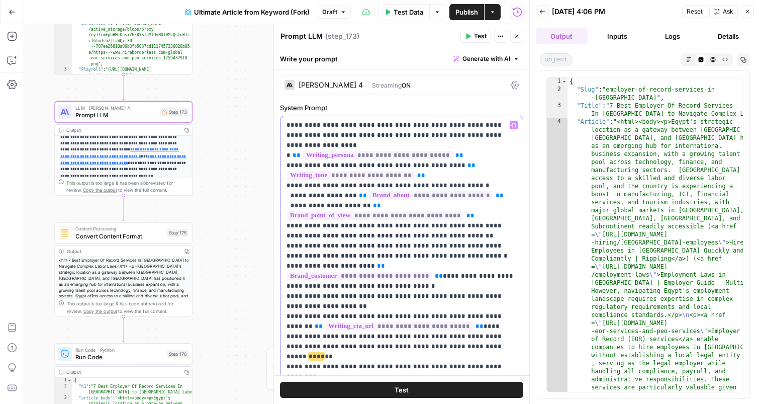
click at [442, 331] on p "**********" at bounding box center [402, 311] width 230 height 382
click at [314, 328] on p "**********" at bounding box center [402, 311] width 230 height 382
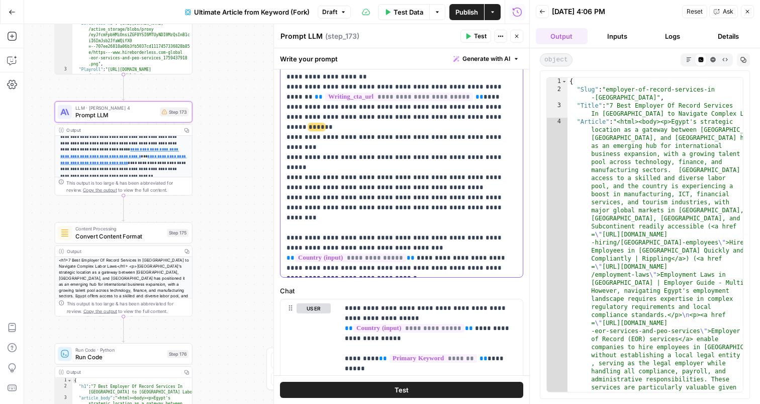
click at [354, 138] on p "**********" at bounding box center [402, 82] width 230 height 382
click at [400, 152] on p "**********" at bounding box center [402, 82] width 230 height 382
click at [396, 169] on p "**********" at bounding box center [402, 82] width 230 height 382
click at [347, 218] on p "**********" at bounding box center [402, 82] width 230 height 382
click at [311, 178] on p "**********" at bounding box center [402, 82] width 230 height 382
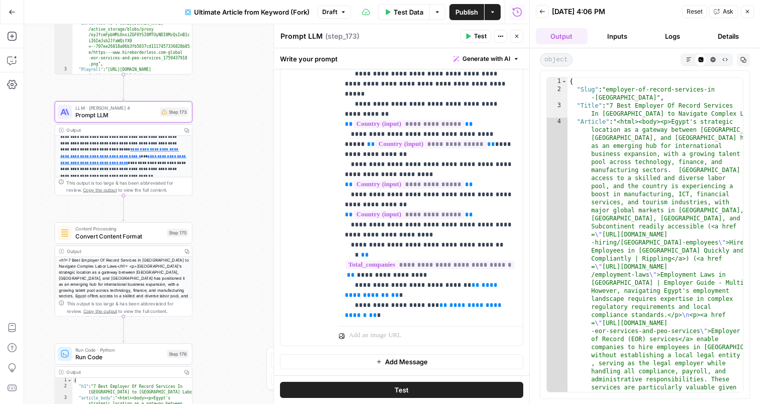
scroll to position [1045, 0]
click at [486, 281] on span "**********" at bounding box center [422, 289] width 155 height 17
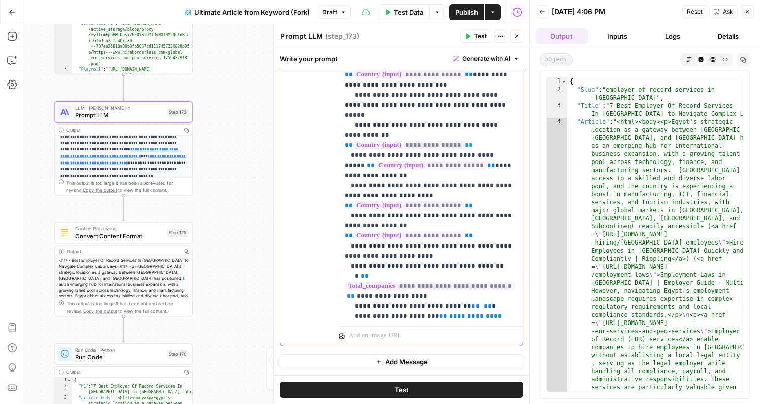
scroll to position [1024, 0]
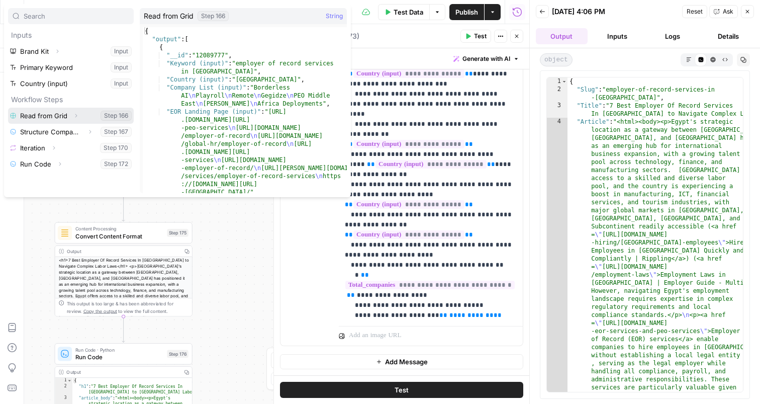
click at [78, 116] on button "Expand" at bounding box center [75, 115] width 13 height 13
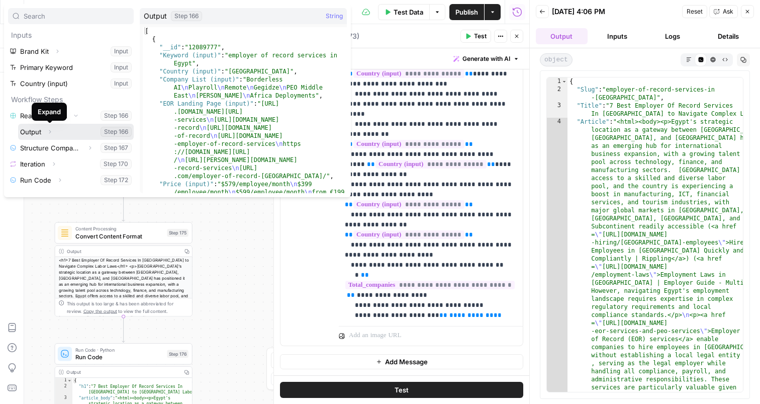
click at [50, 132] on icon "button" at bounding box center [50, 132] width 2 height 4
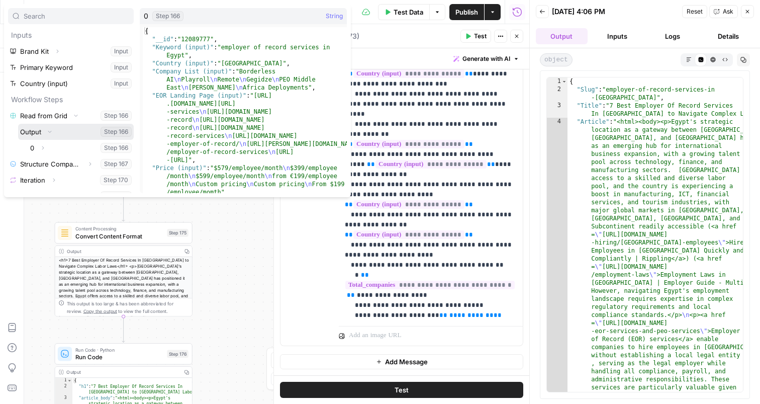
scroll to position [11, 0]
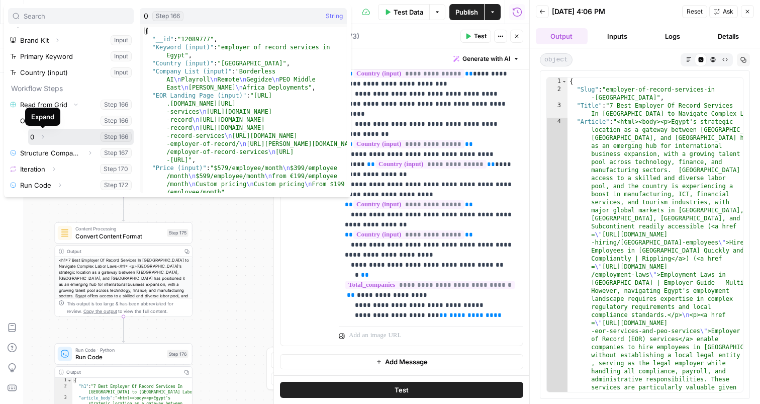
click at [43, 135] on icon "button" at bounding box center [43, 137] width 6 height 6
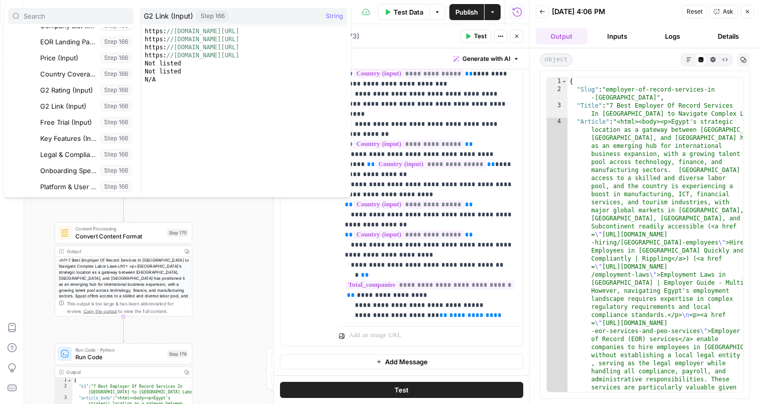
scroll to position [188, 0]
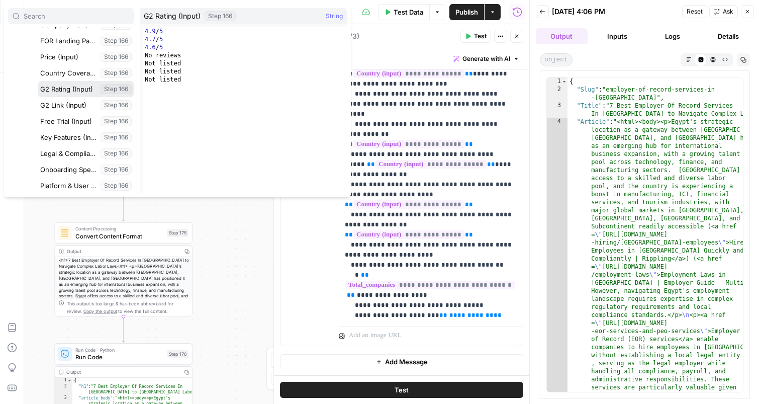
click at [67, 86] on button "Select variable G2 Rating (Input)" at bounding box center [86, 89] width 96 height 16
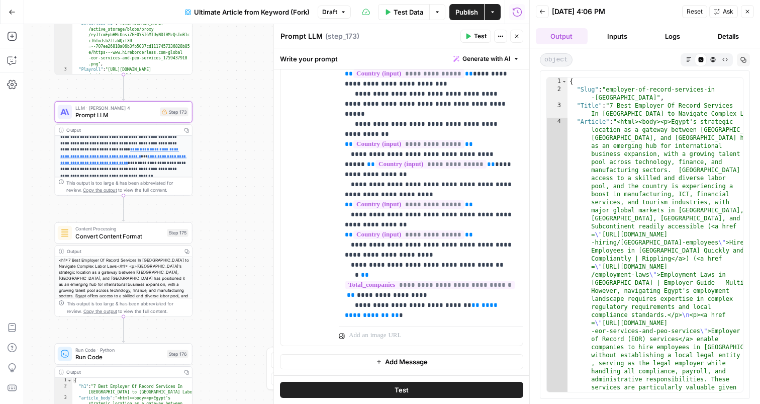
click at [415, 36] on div "Prompt LLM Prompt LLM ( step_173 )" at bounding box center [368, 36] width 177 height 11
click at [469, 18] on button "Publish" at bounding box center [466, 12] width 35 height 16
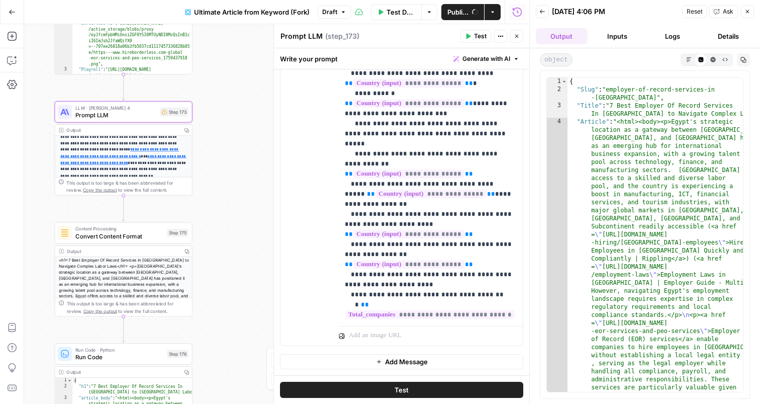
scroll to position [993, 0]
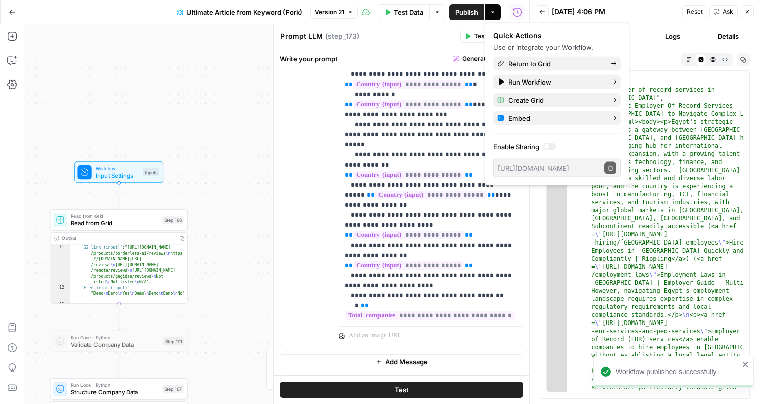
click at [124, 176] on span "Input Settings" at bounding box center [118, 174] width 44 height 9
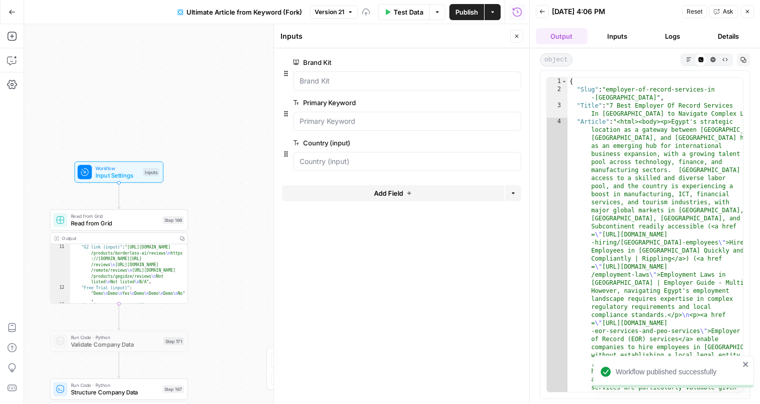
click at [390, 188] on span "Add Field" at bounding box center [388, 193] width 29 height 10
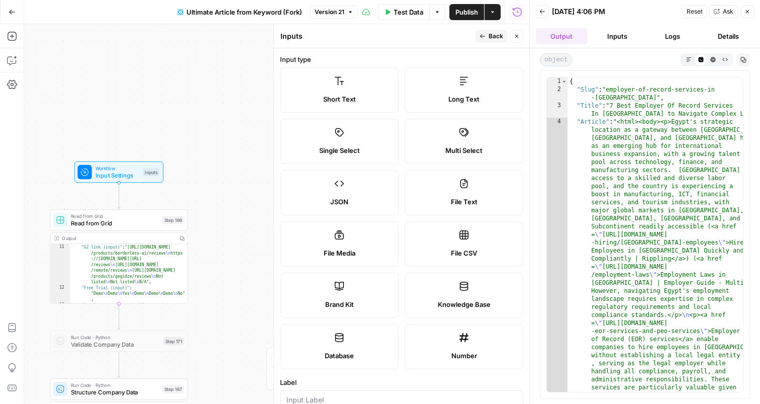
click at [516, 40] on button "Close" at bounding box center [516, 36] width 13 height 13
